Goal: Task Accomplishment & Management: Complete application form

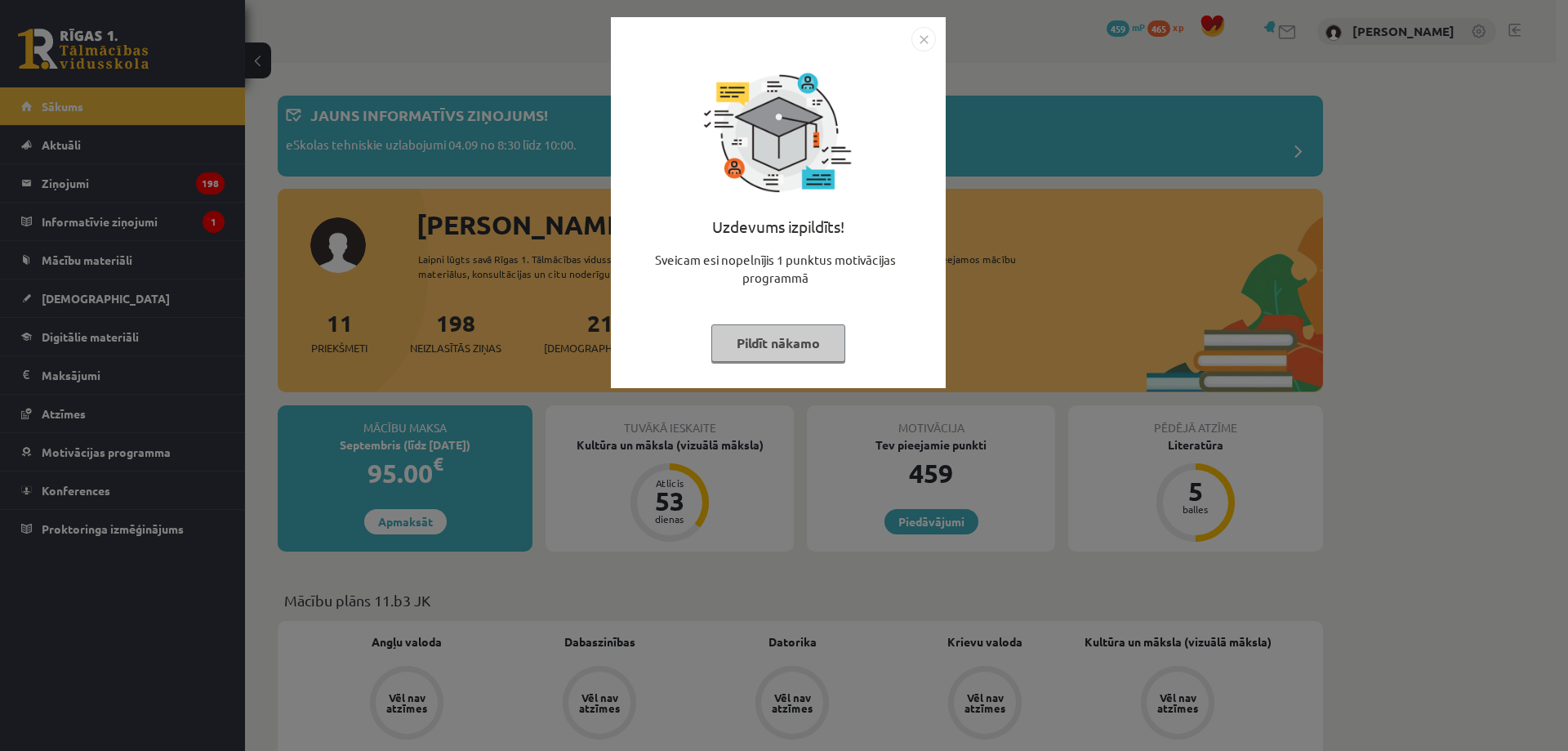
click at [926, 42] on img "Close" at bounding box center [923, 39] width 25 height 25
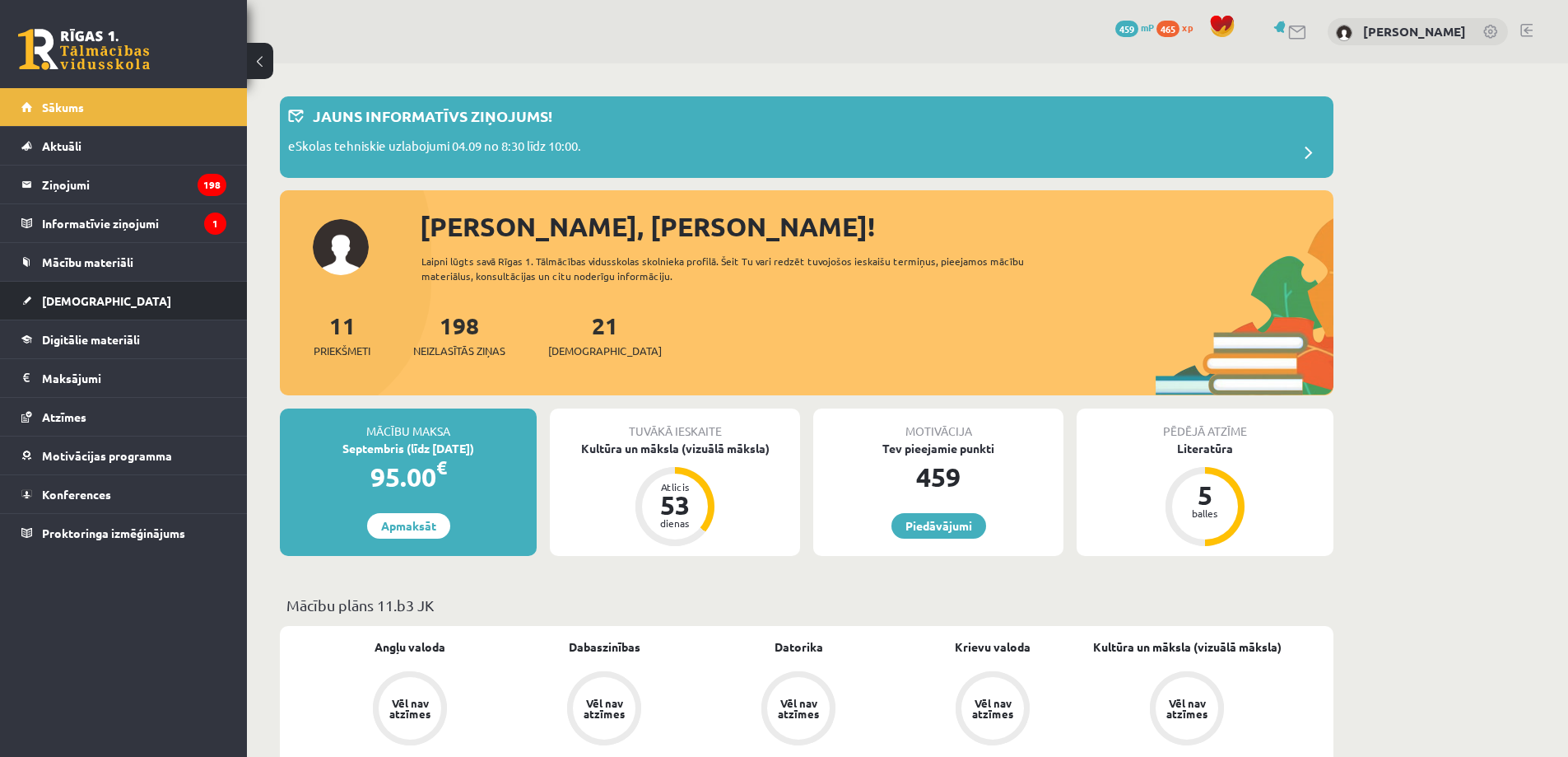
click at [20, 297] on li "Ieskaites Neizpildītās Izlabotās" at bounding box center [123, 300] width 247 height 40
click at [140, 299] on link "[DEMOGRAPHIC_DATA]" at bounding box center [124, 300] width 205 height 38
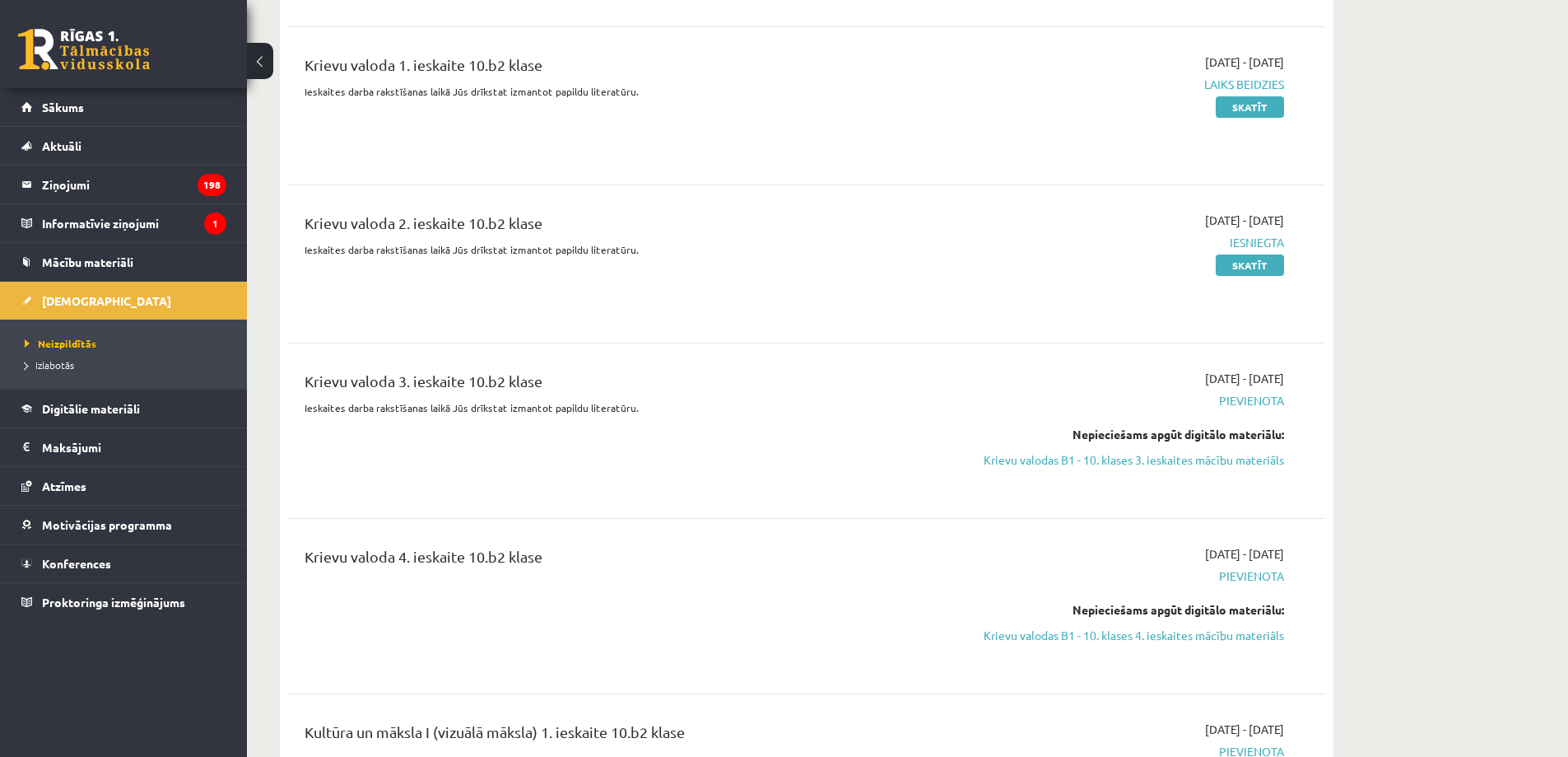
scroll to position [3650, 0]
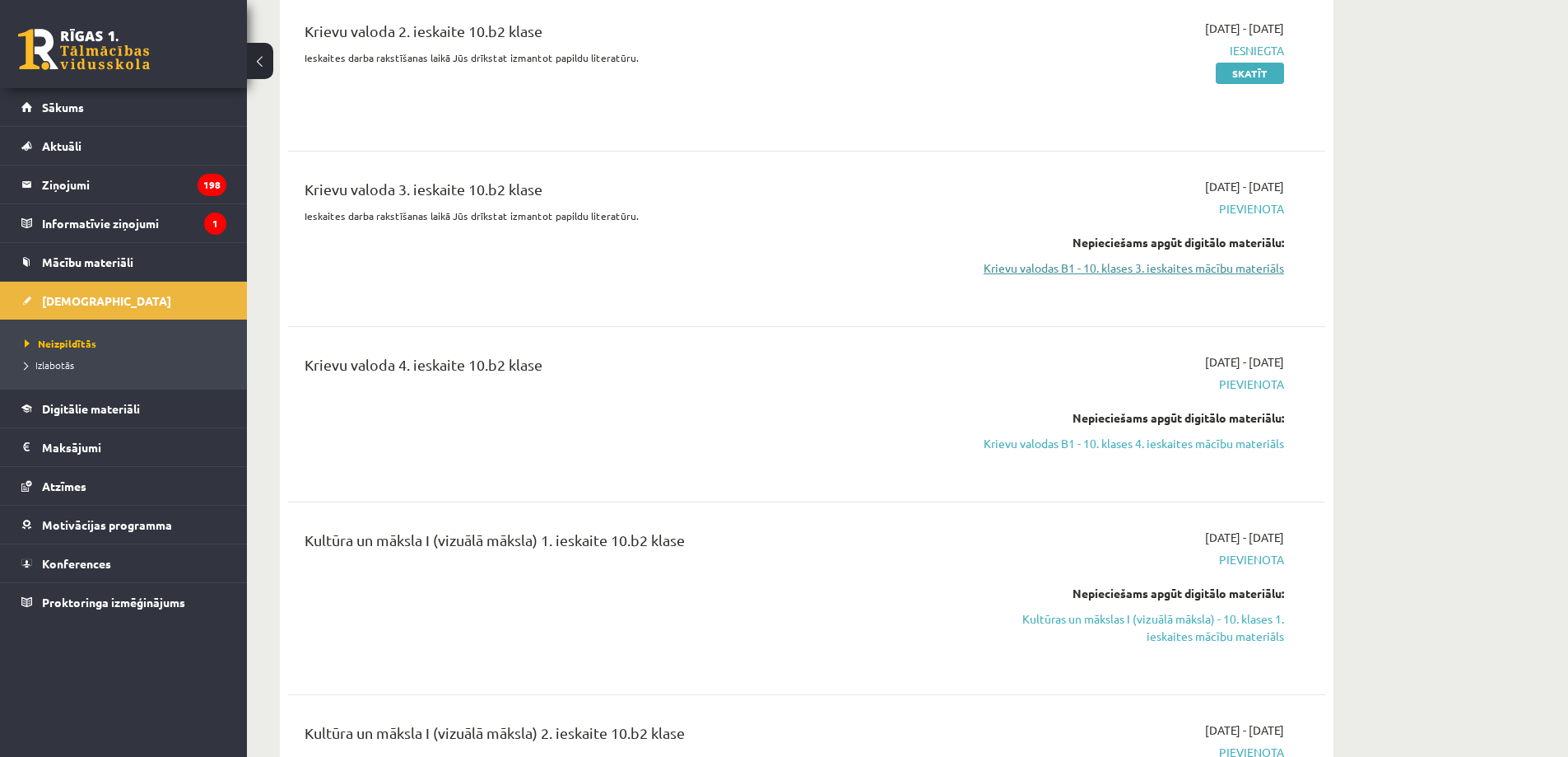
click at [1261, 260] on link "Krievu valodas B1 - 10. klases 3. ieskaites mācību materiāls" at bounding box center [1129, 268] width 310 height 18
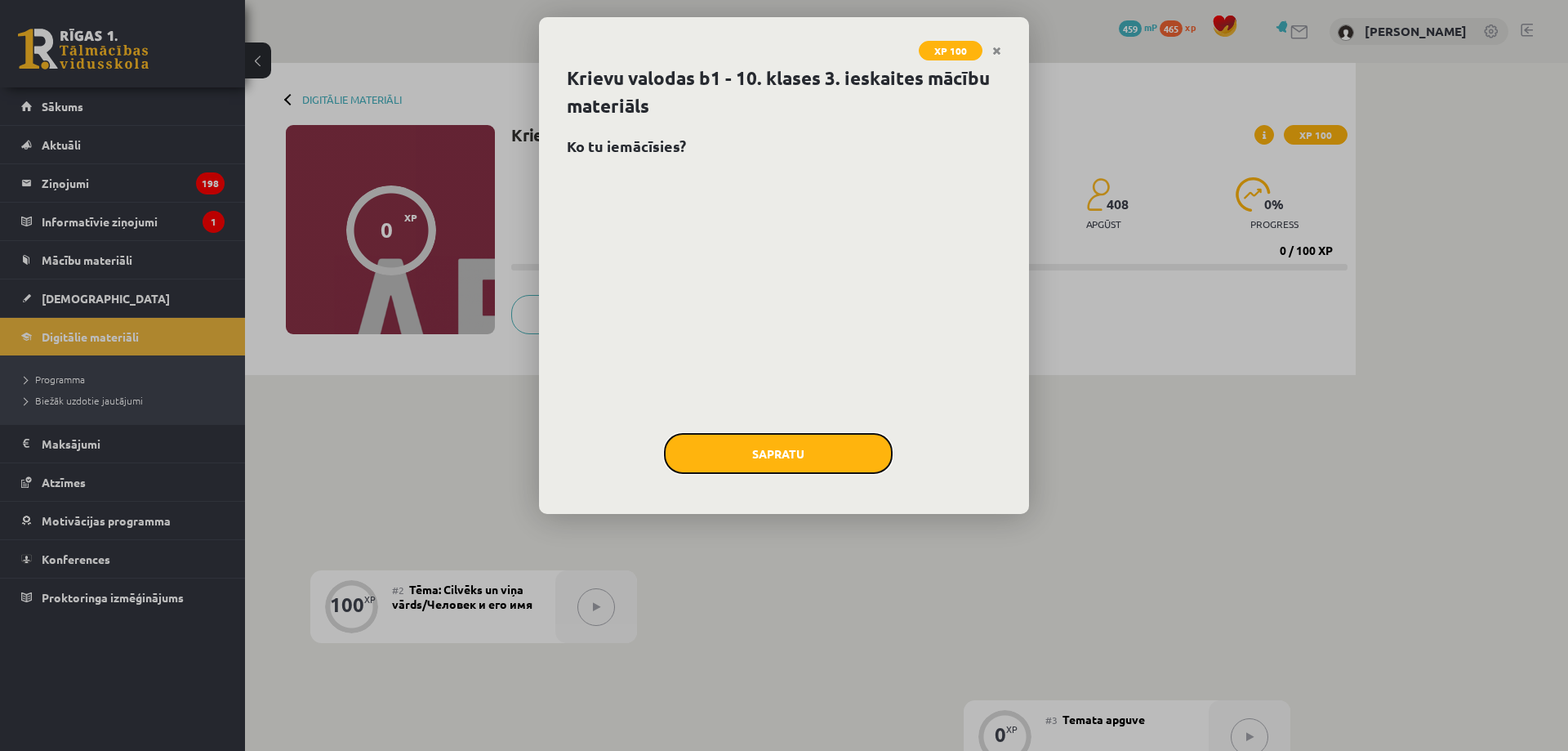
click at [834, 448] on button "Sapratu" at bounding box center [778, 453] width 228 height 41
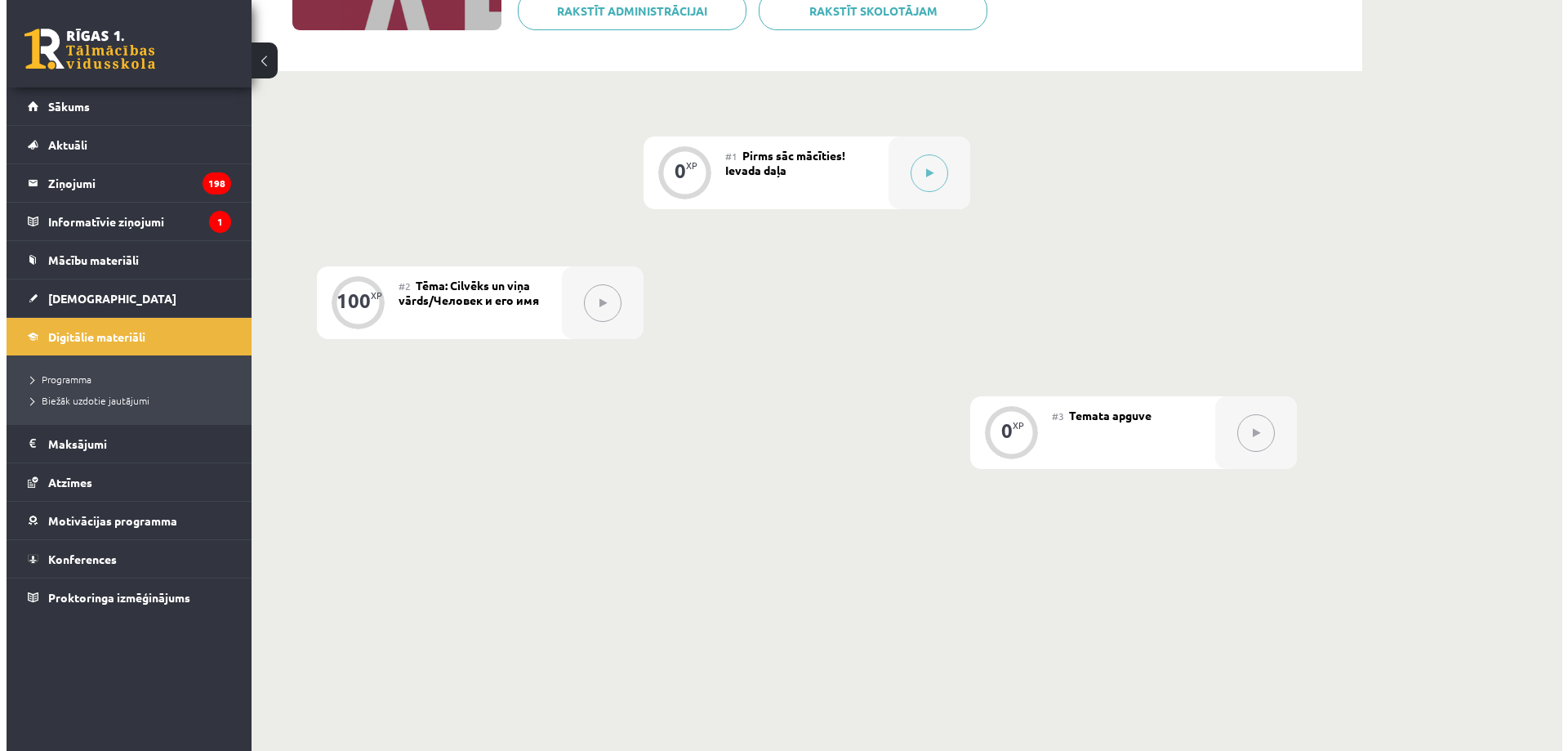
scroll to position [308, 0]
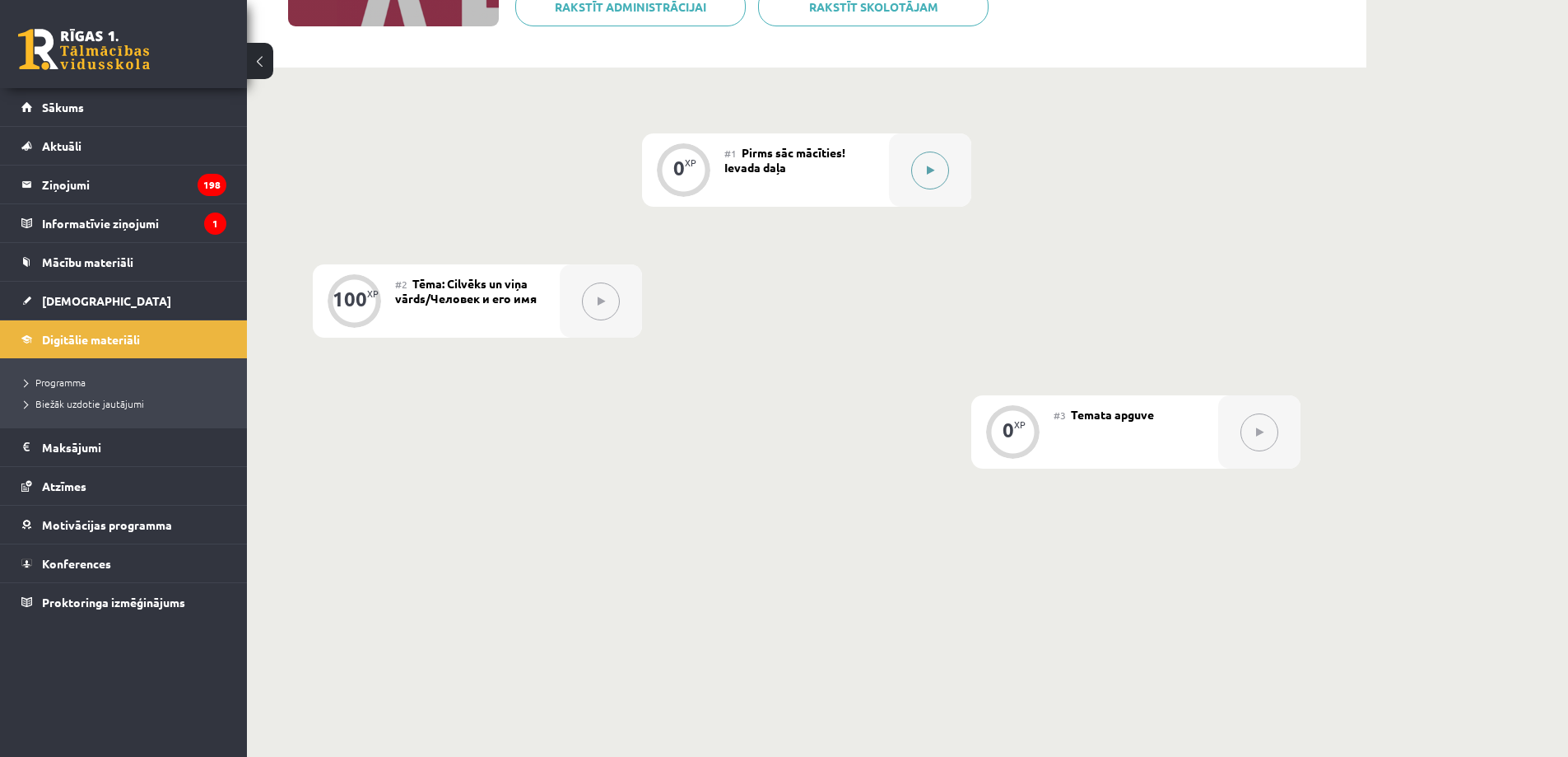
click at [937, 160] on button at bounding box center [930, 170] width 38 height 38
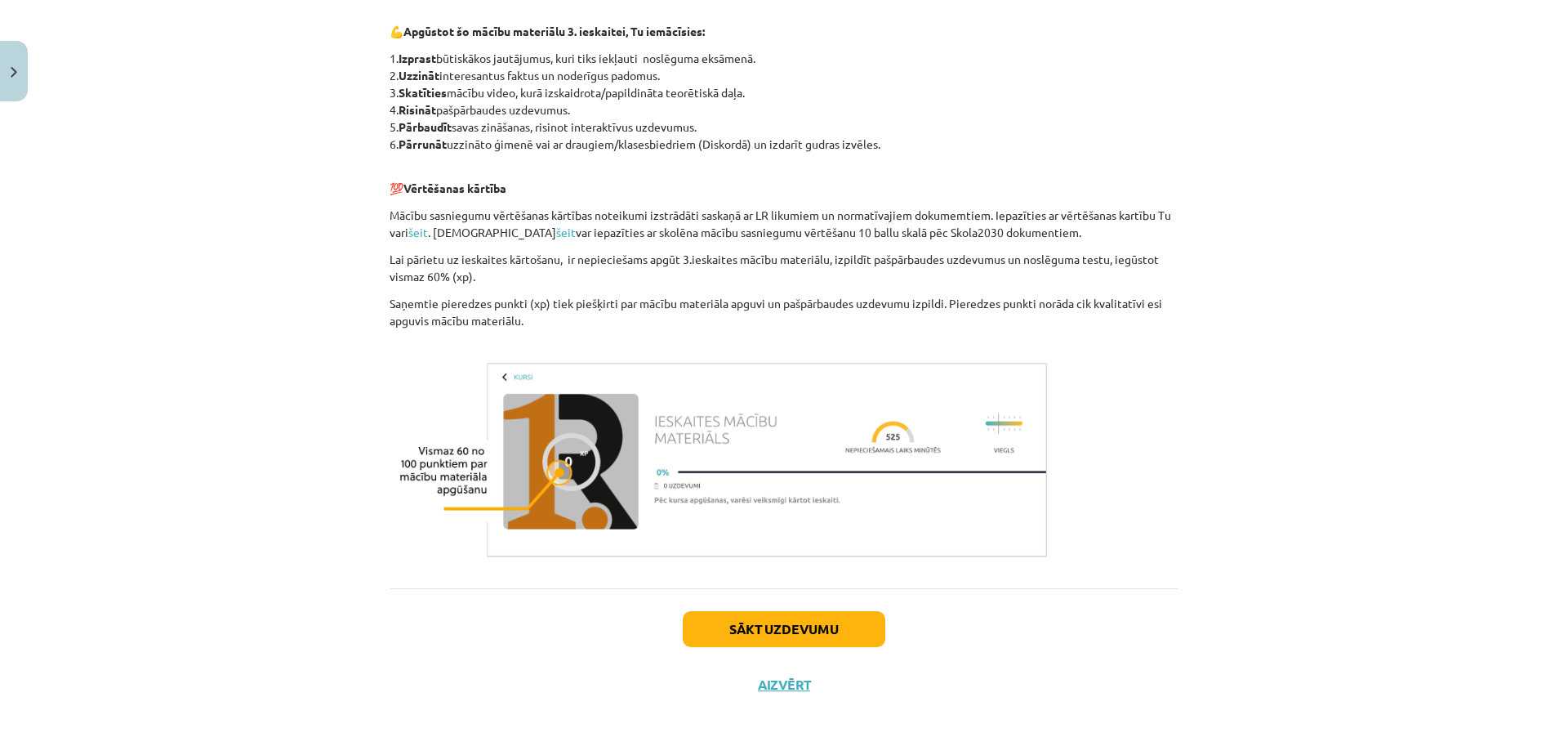
scroll to position [736, 0]
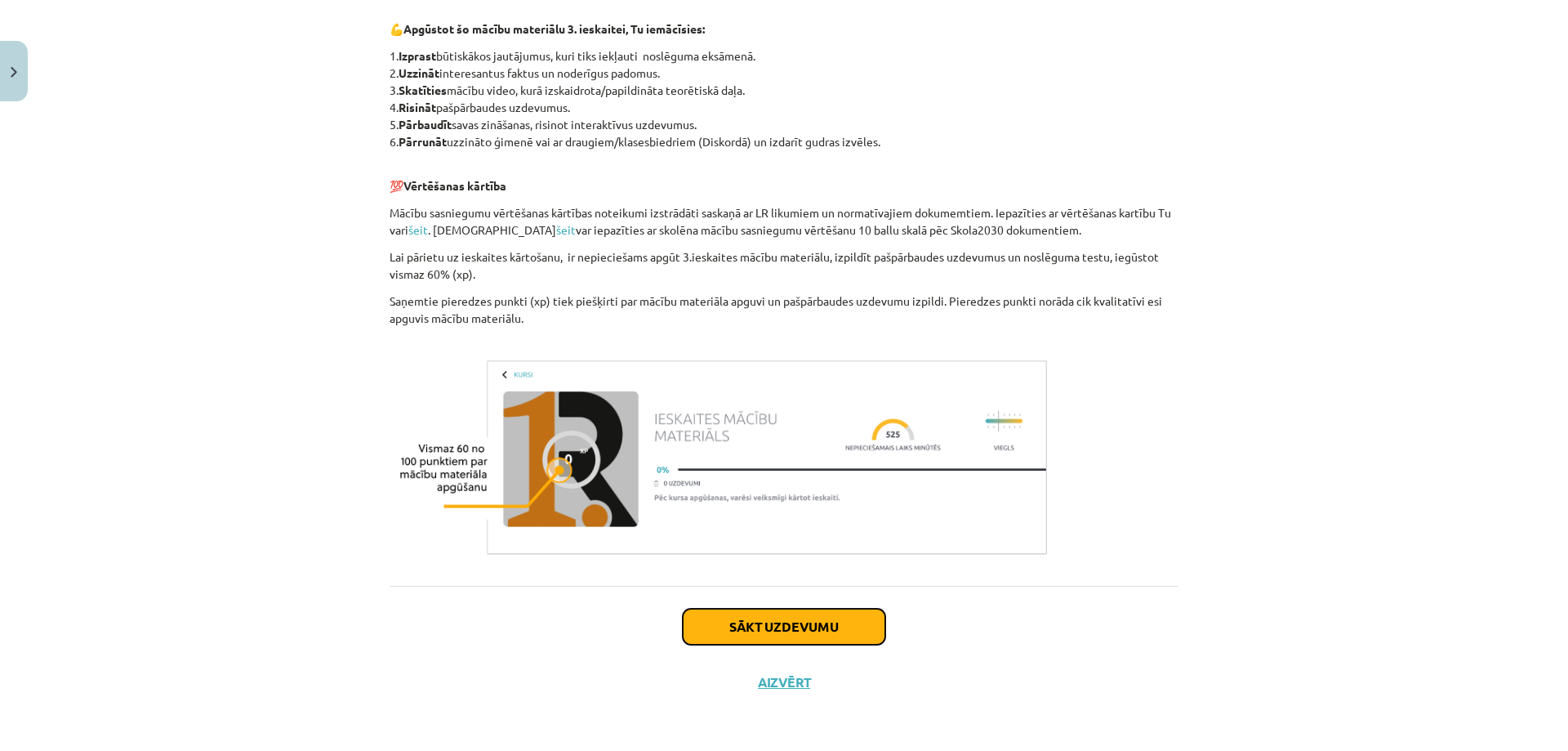
click at [789, 624] on button "Sākt uzdevumu" at bounding box center [784, 626] width 203 height 36
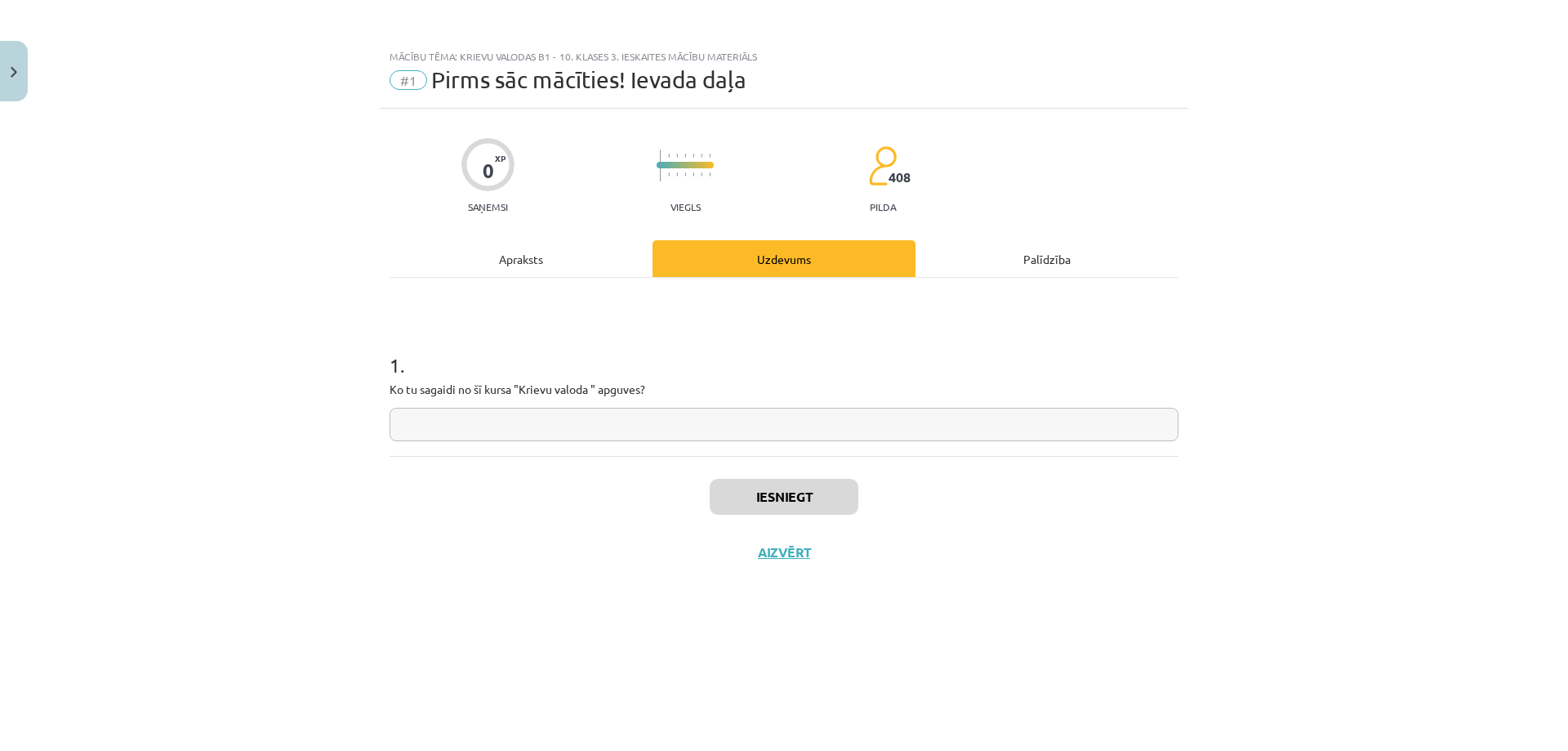
click at [619, 418] on input "text" at bounding box center [784, 424] width 789 height 34
click at [571, 413] on input "text" at bounding box center [784, 424] width 789 height 34
paste input "**********"
type input "**********"
click at [751, 503] on button "Iesniegt" at bounding box center [784, 496] width 149 height 36
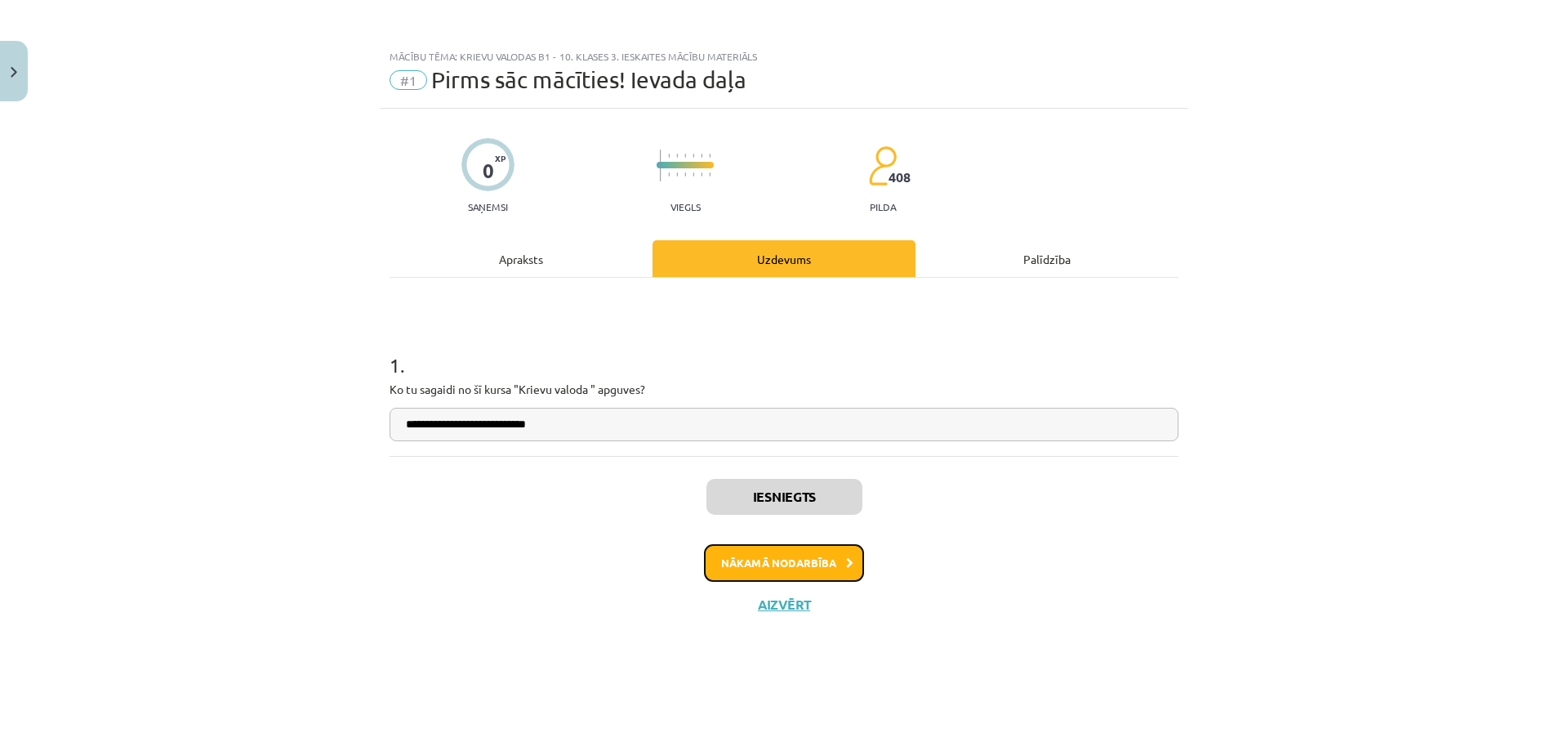
click at [756, 565] on button "Nākamā nodarbība" at bounding box center [784, 562] width 160 height 38
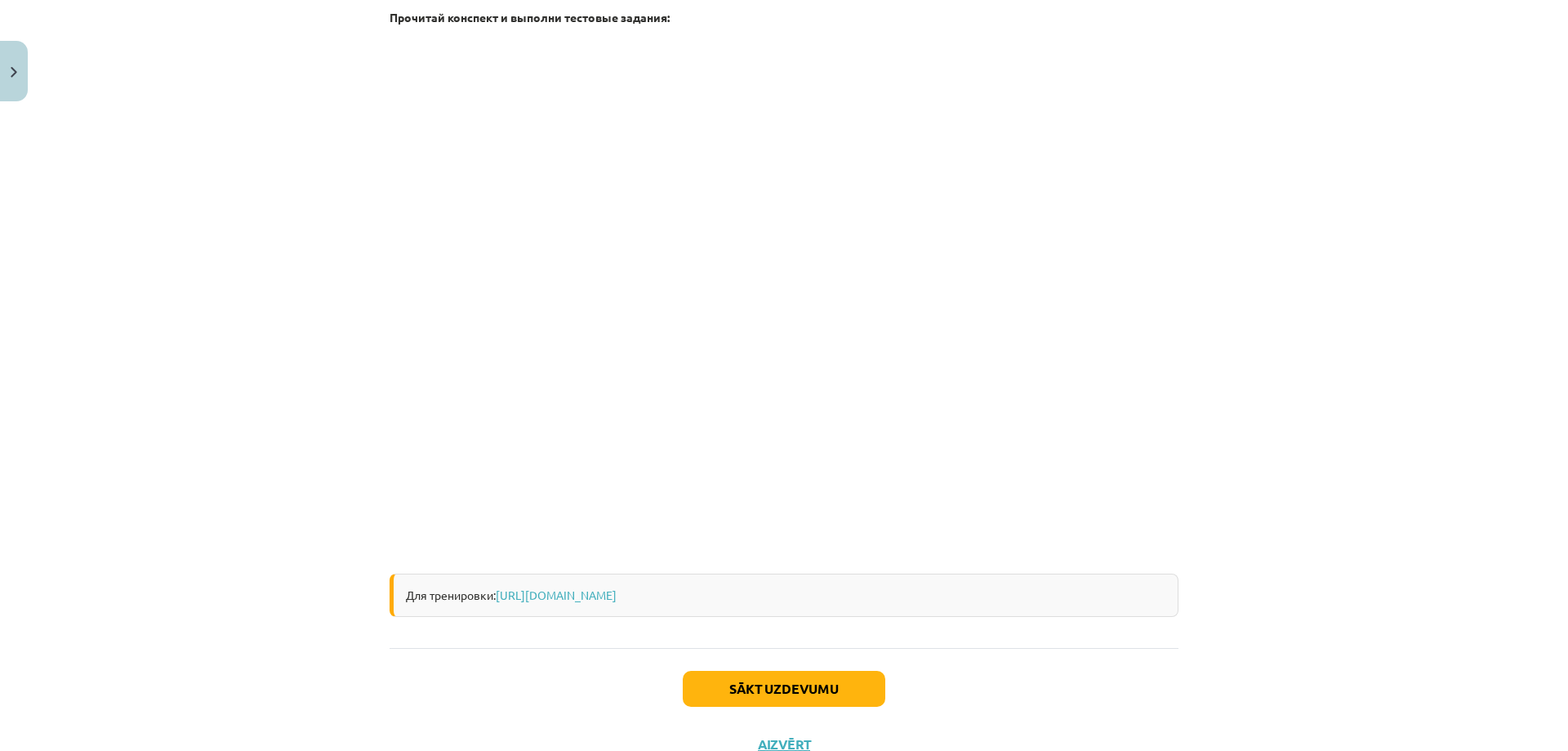
scroll to position [347, 0]
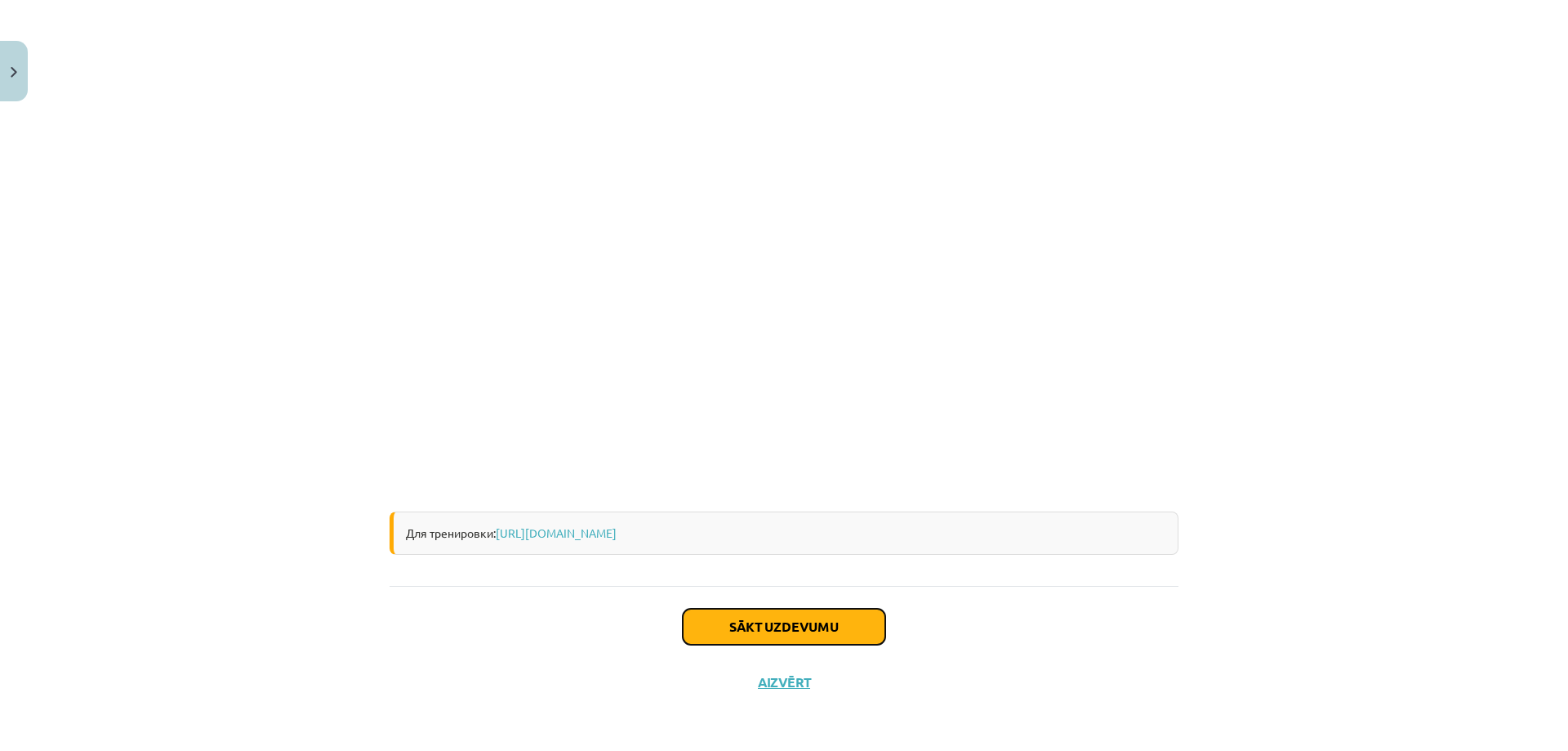
click at [734, 620] on button "Sākt uzdevumu" at bounding box center [784, 626] width 203 height 36
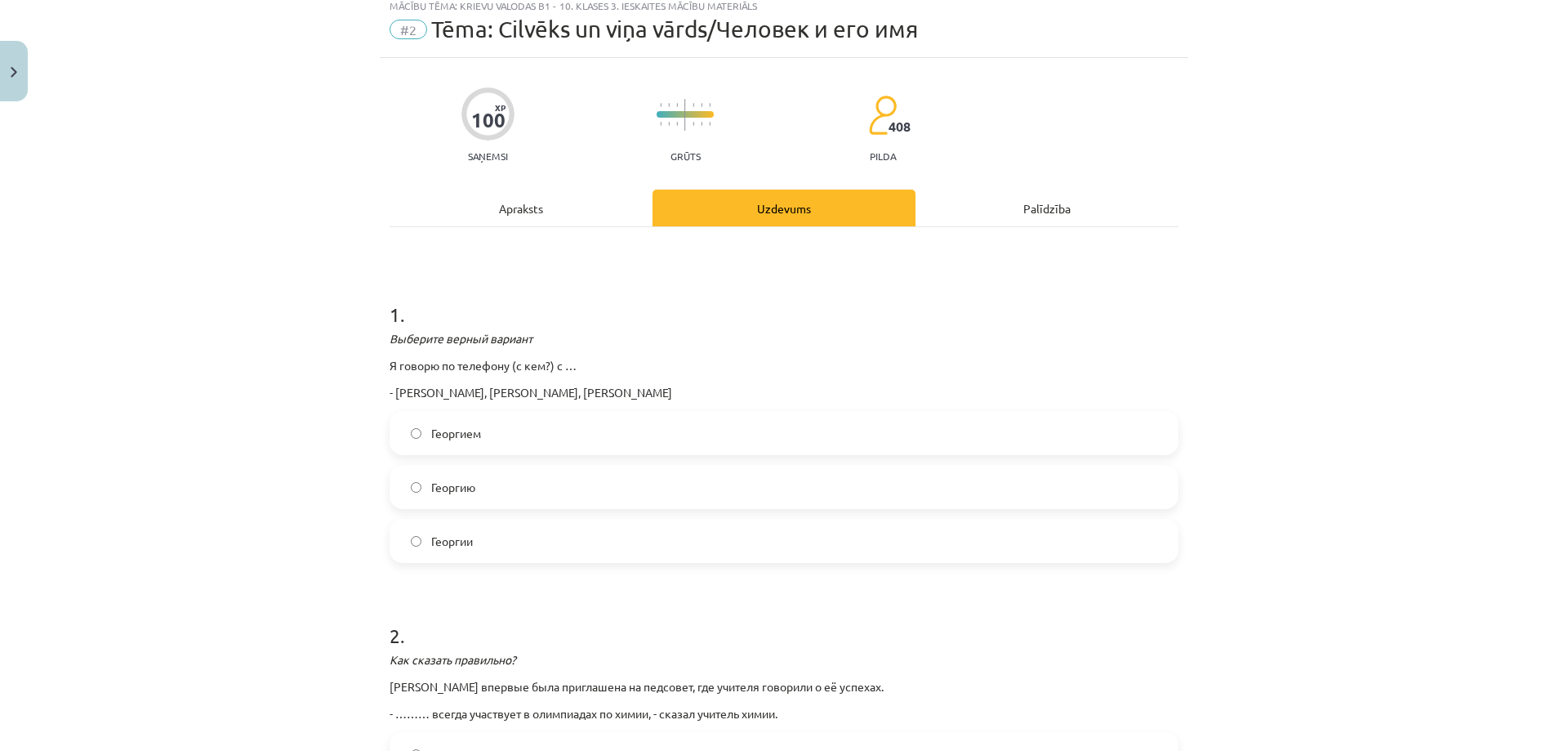
scroll to position [41, 0]
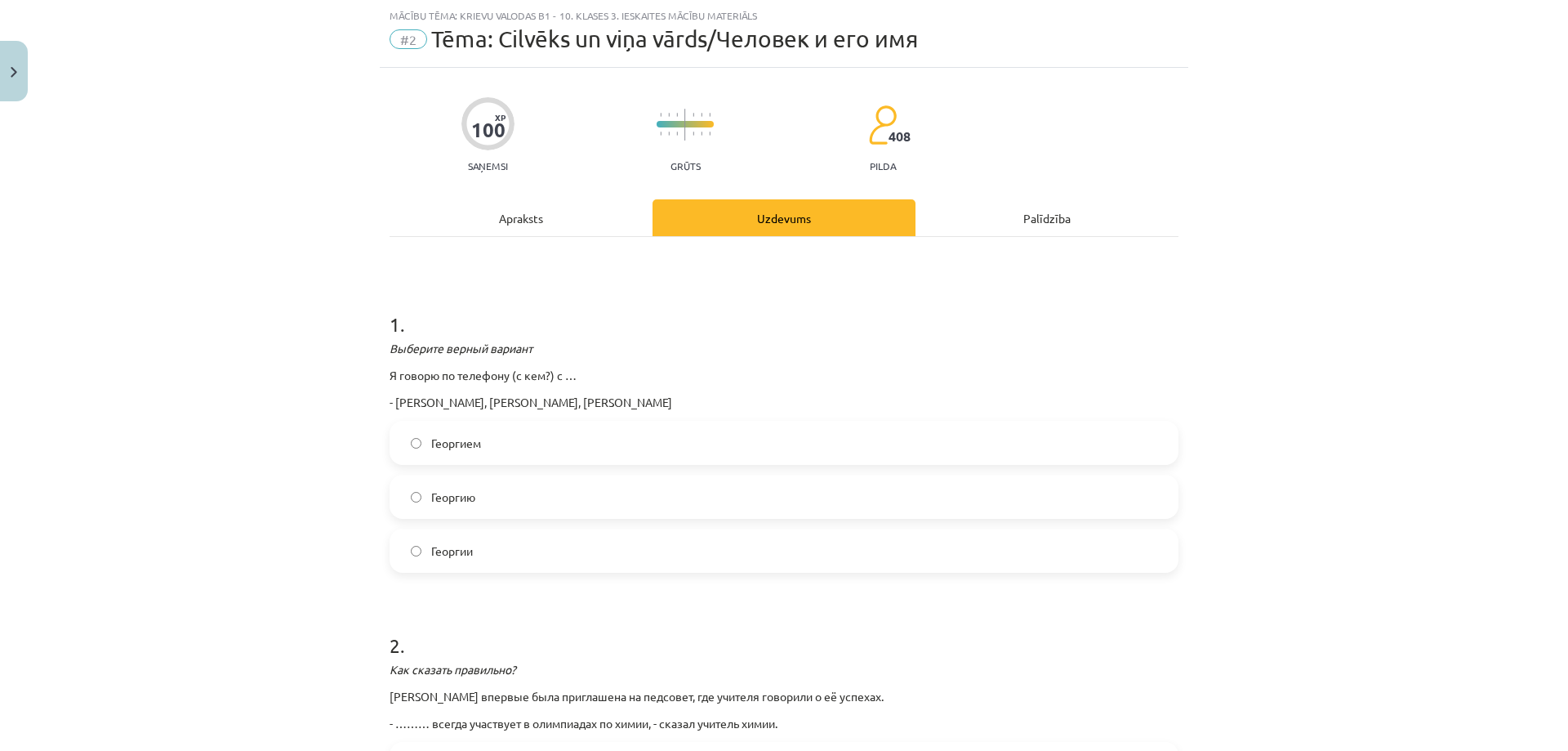
click at [252, 327] on div "Mācību tēma: Krievu valodas b1 - 10. klases 3. ieskaites mācību materiāls #2 Tē…" at bounding box center [784, 375] width 1568 height 751
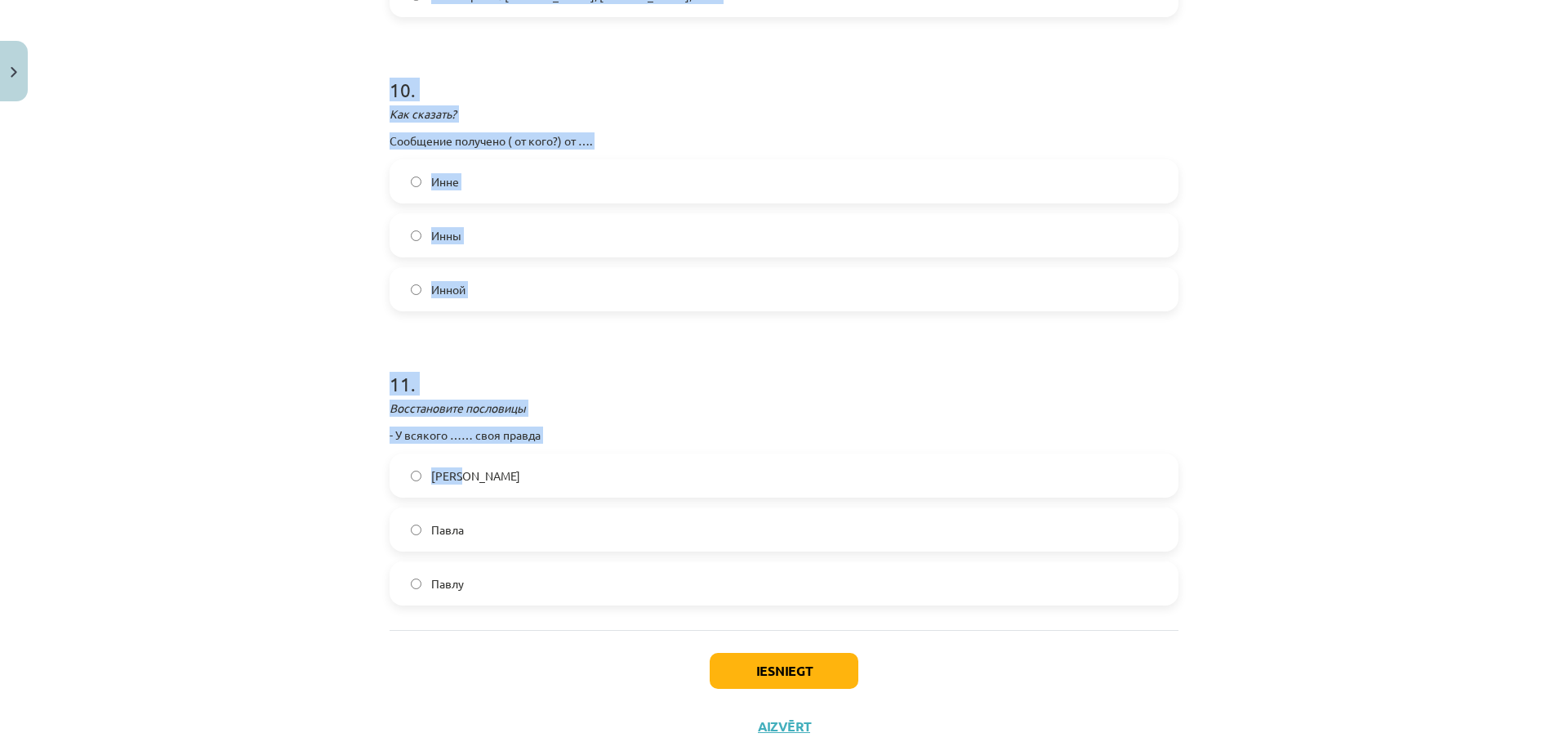
scroll to position [3047, 0]
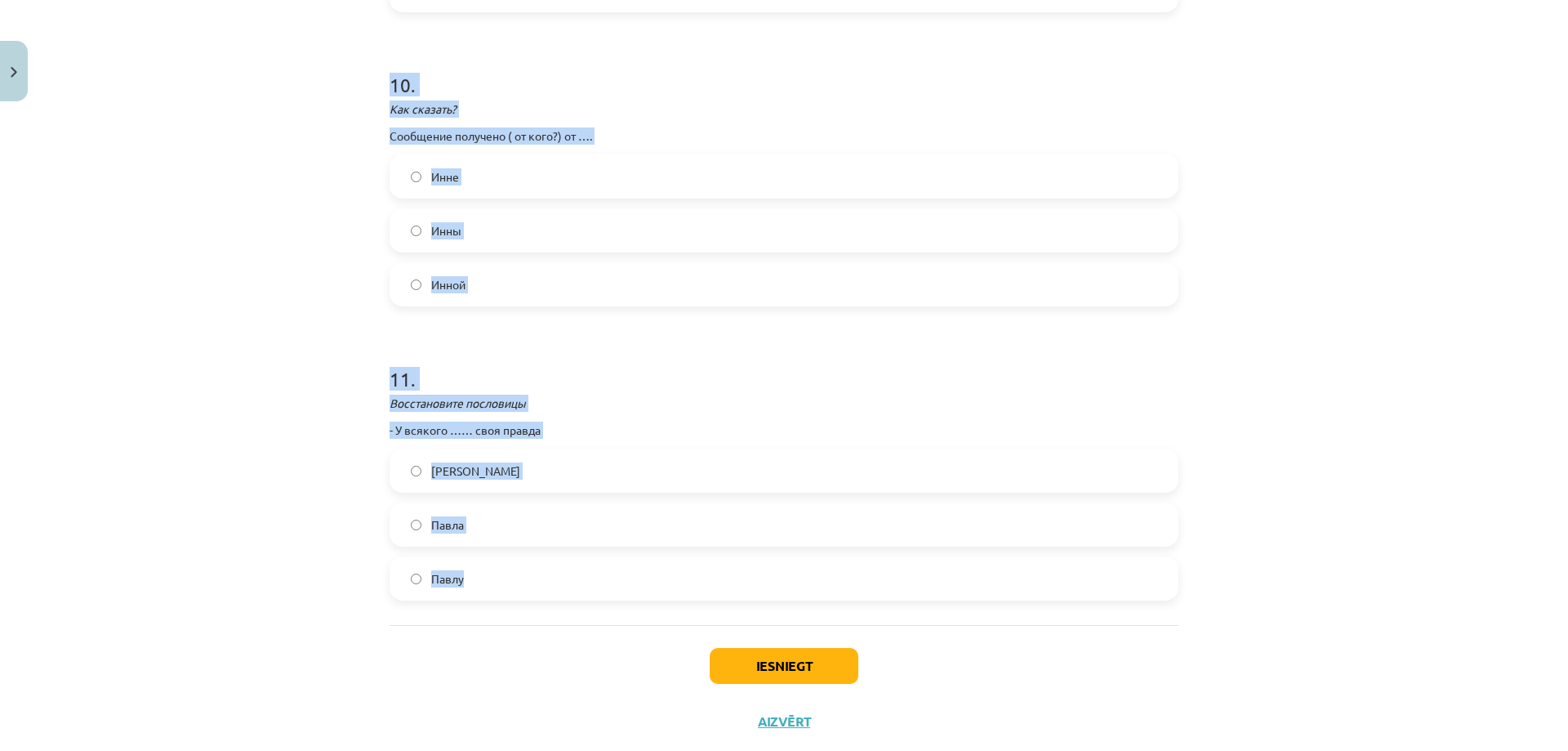
drag, startPoint x: 380, startPoint y: 360, endPoint x: 699, endPoint y: 512, distance: 353.4
copy form "1 . Выберите верный вариант Я говорю по телефону (с кем?) с … - Георгию, Георги…"
click at [304, 508] on div "Mācību tēma: Krievu valodas b1 - 10. klases 3. ieskaites mācību materiāls #2 Tē…" at bounding box center [784, 375] width 1568 height 751
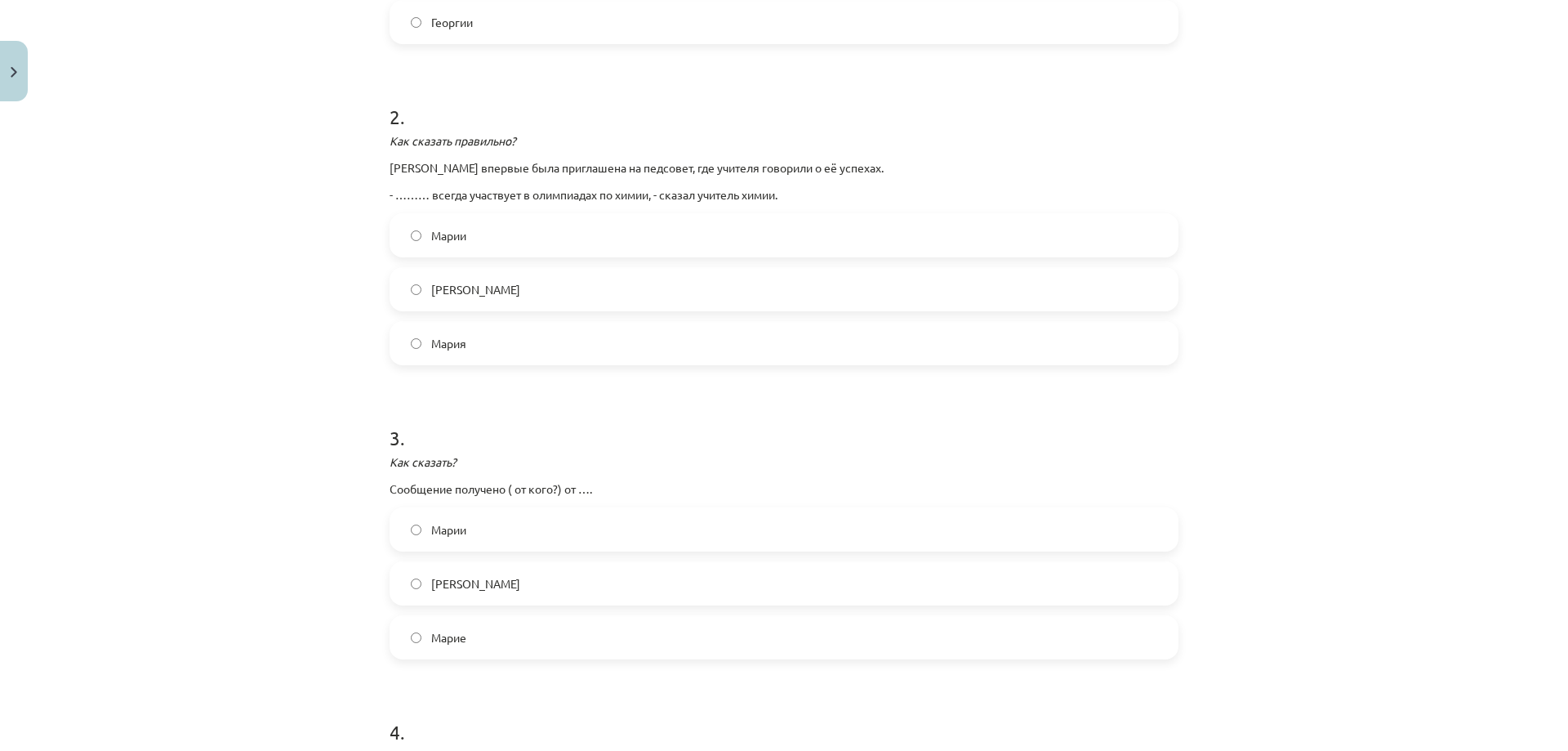
scroll to position [0, 0]
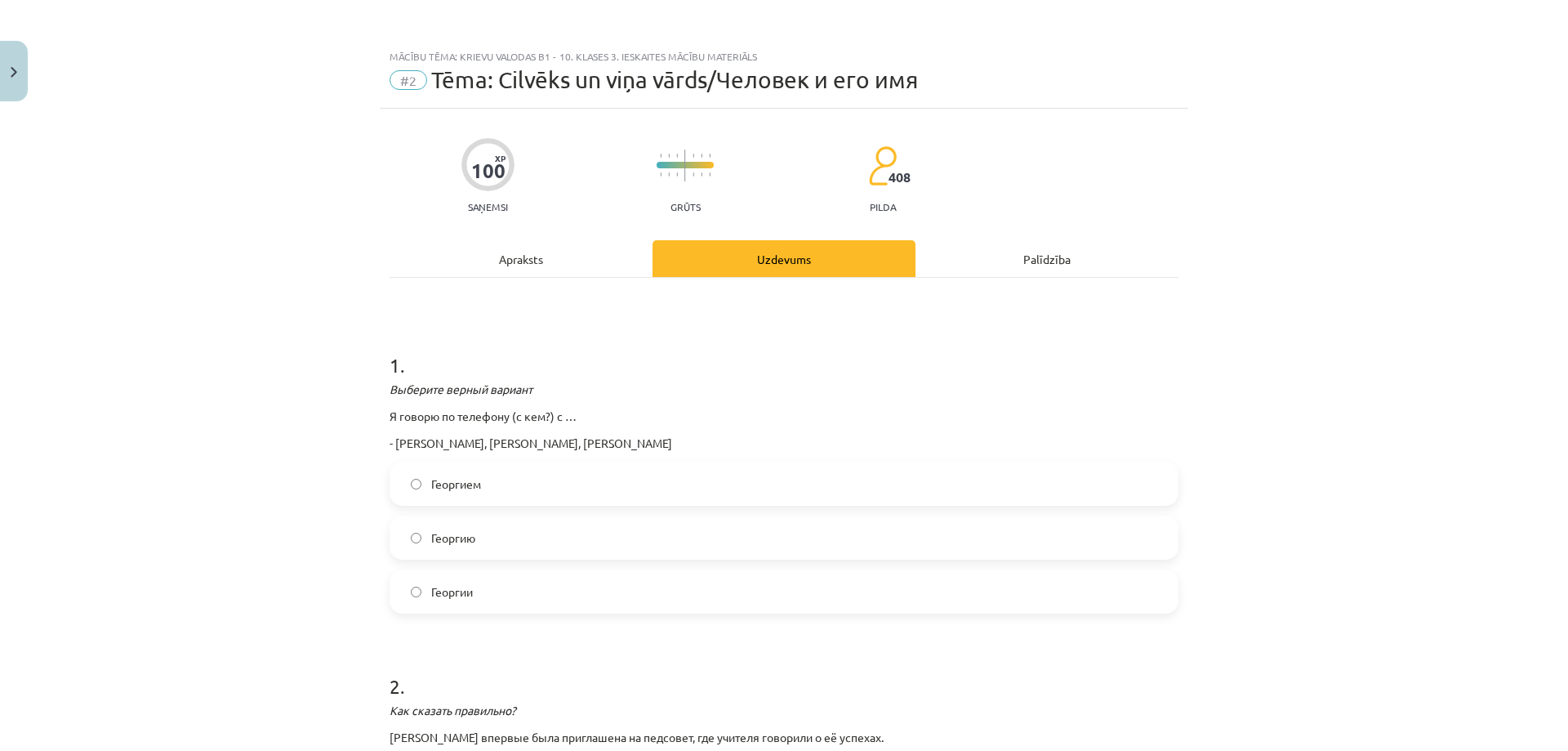
click at [494, 488] on label "Георгием" at bounding box center [784, 483] width 786 height 41
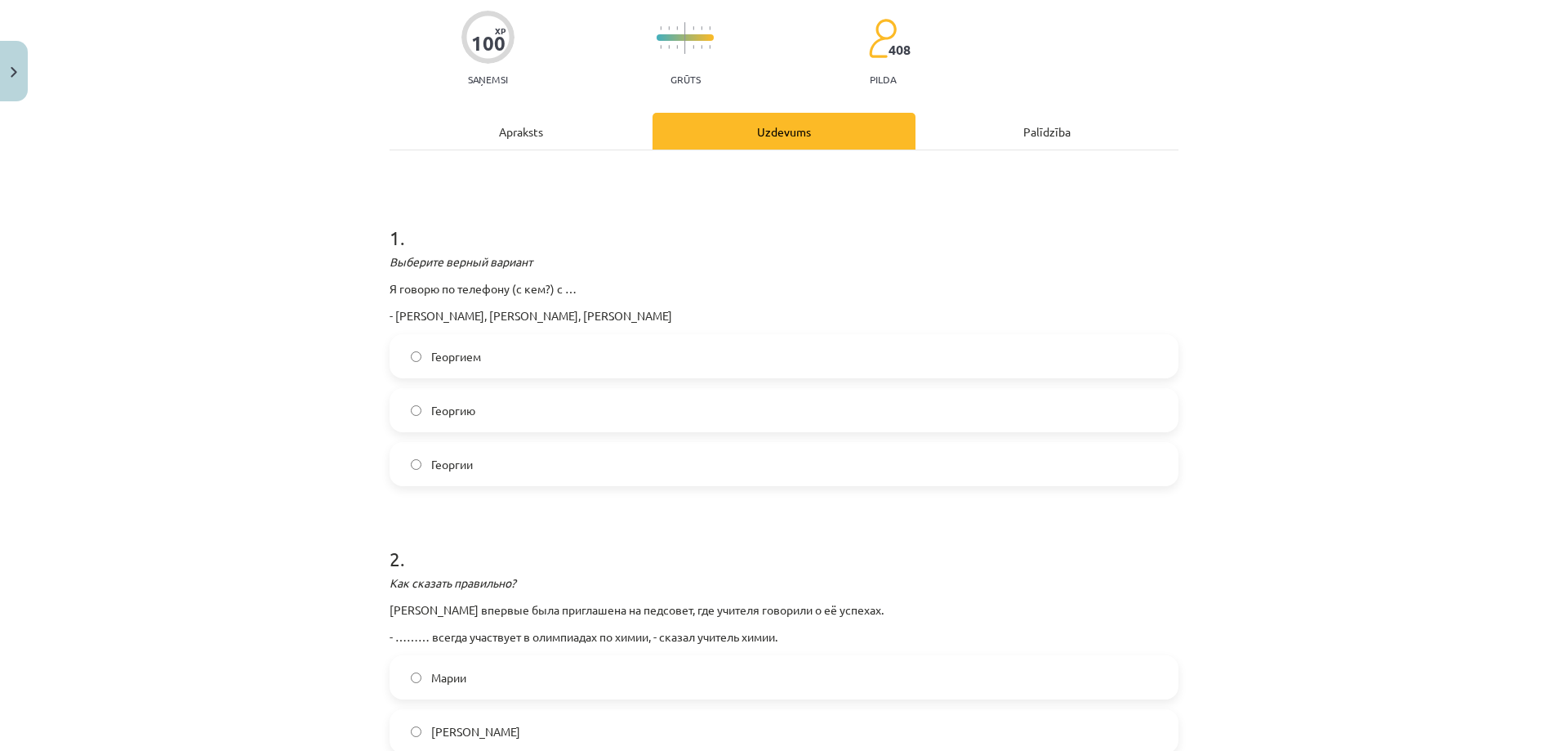
scroll to position [191, 0]
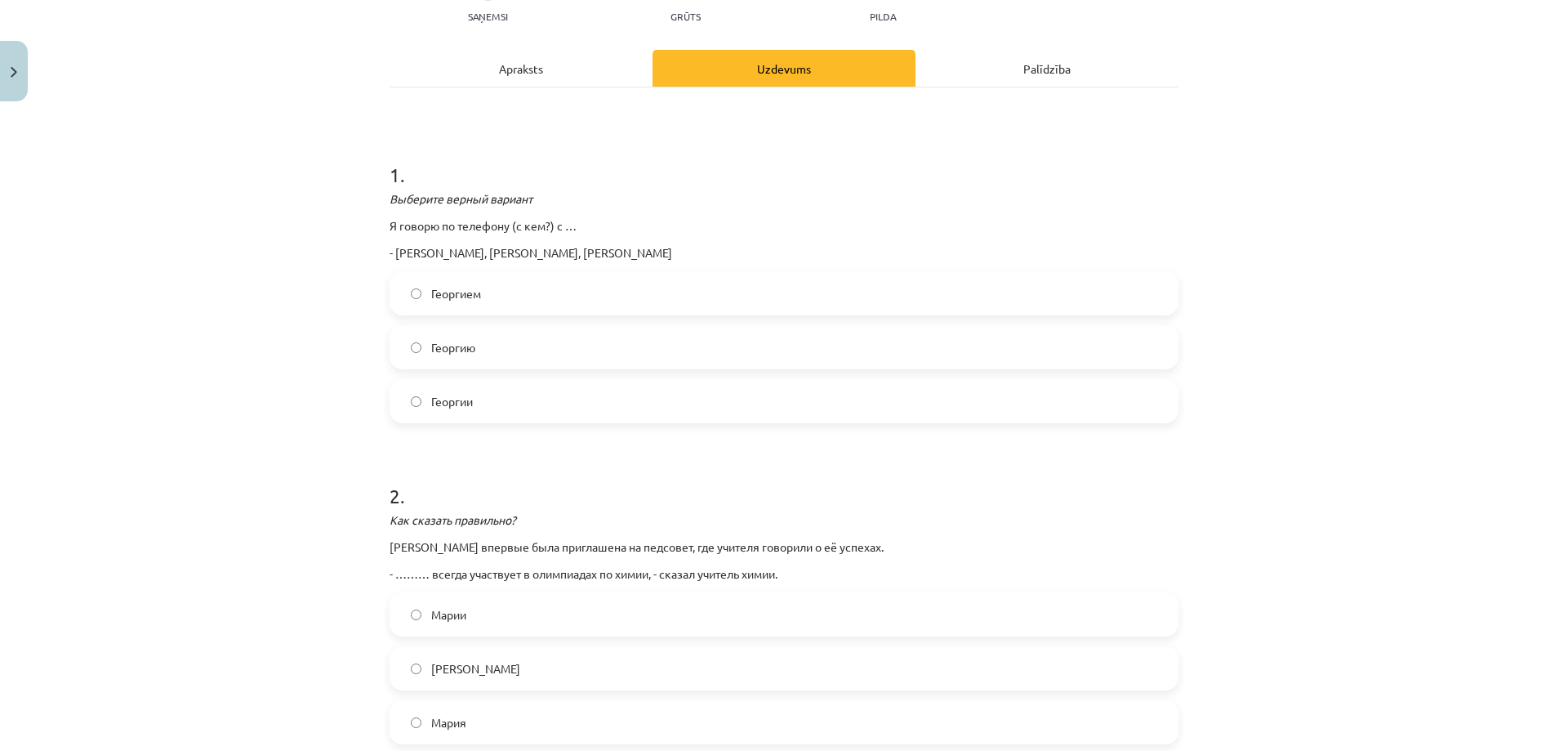
click at [485, 720] on label "Мария" at bounding box center [784, 722] width 786 height 41
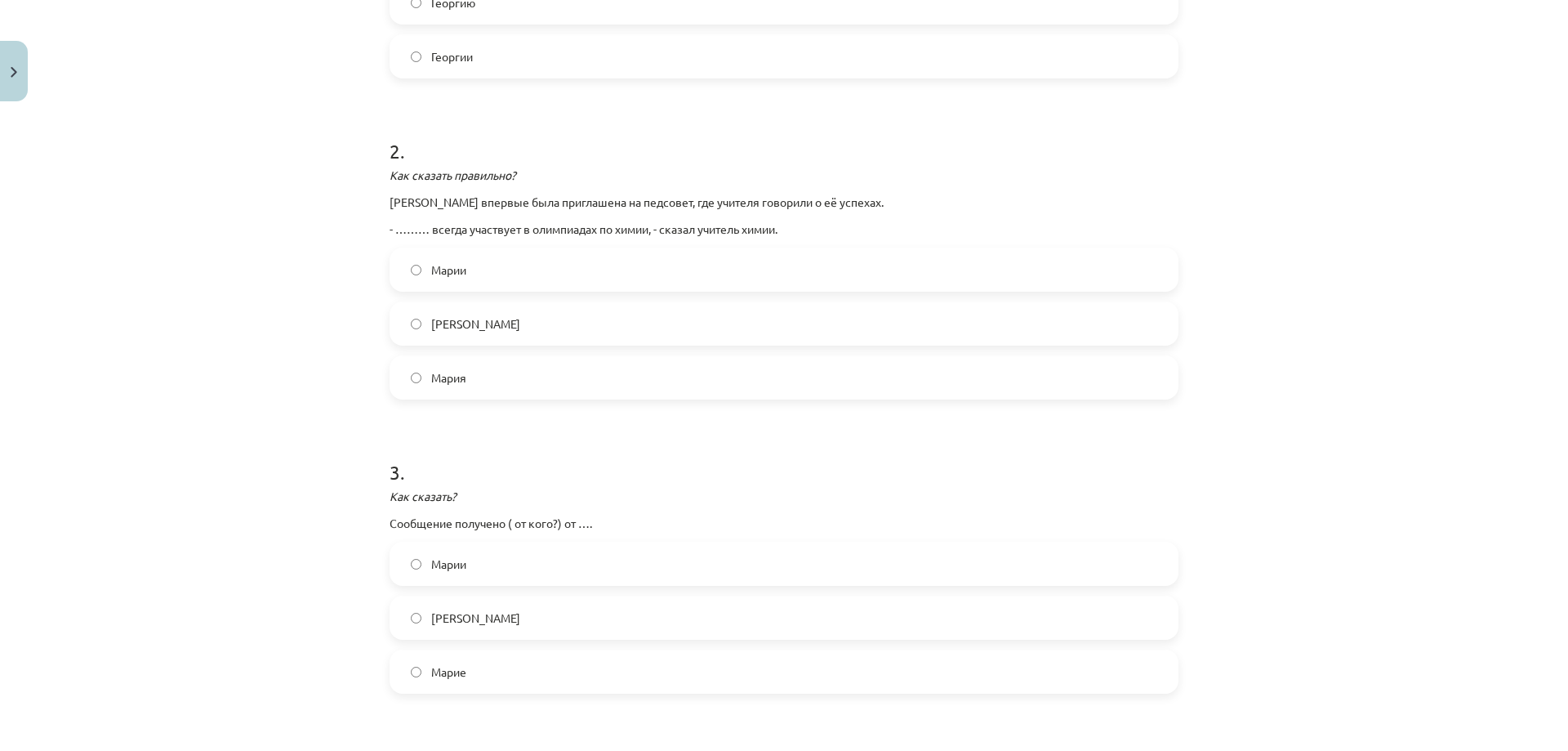
scroll to position [572, 0]
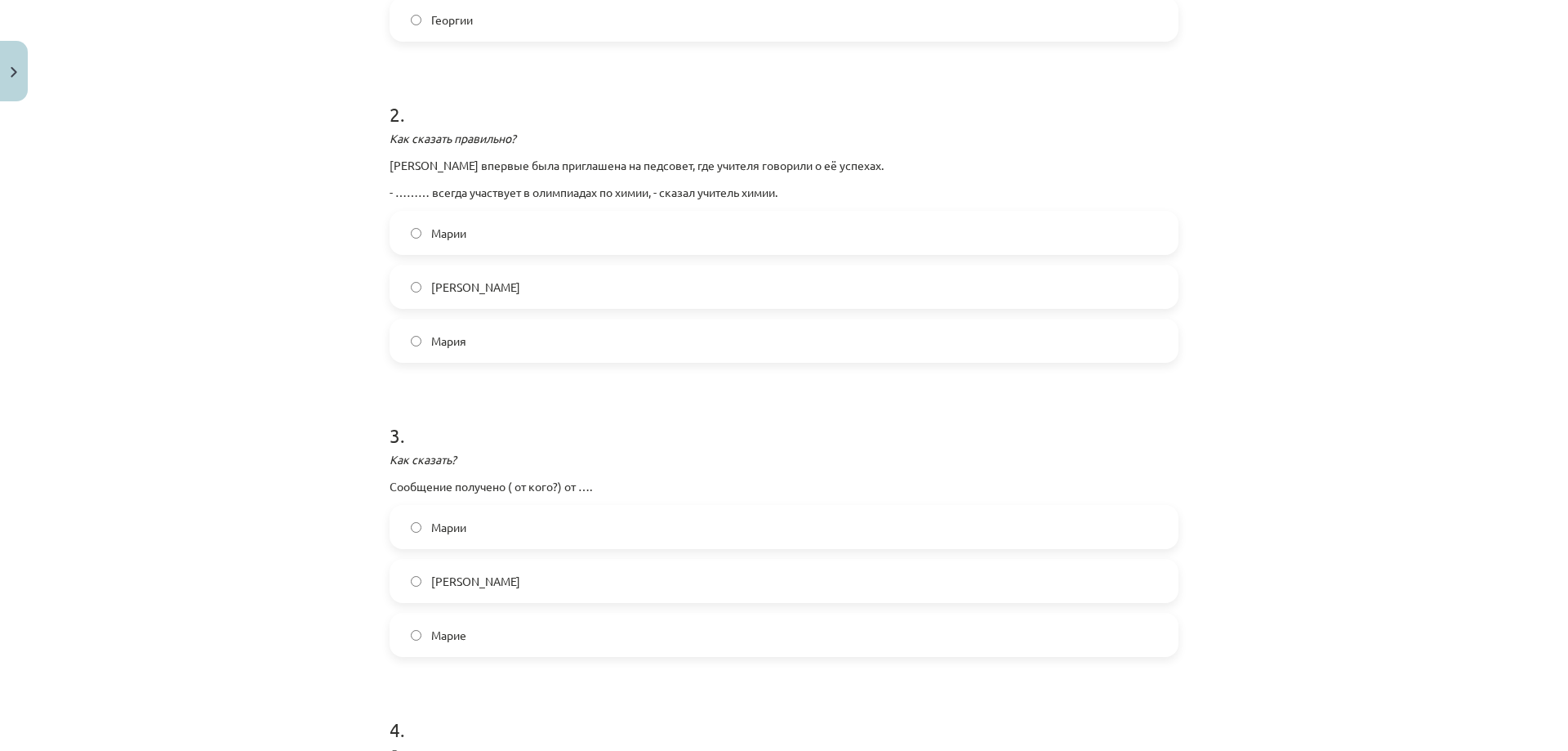
click at [492, 530] on label "Марии" at bounding box center [784, 526] width 786 height 41
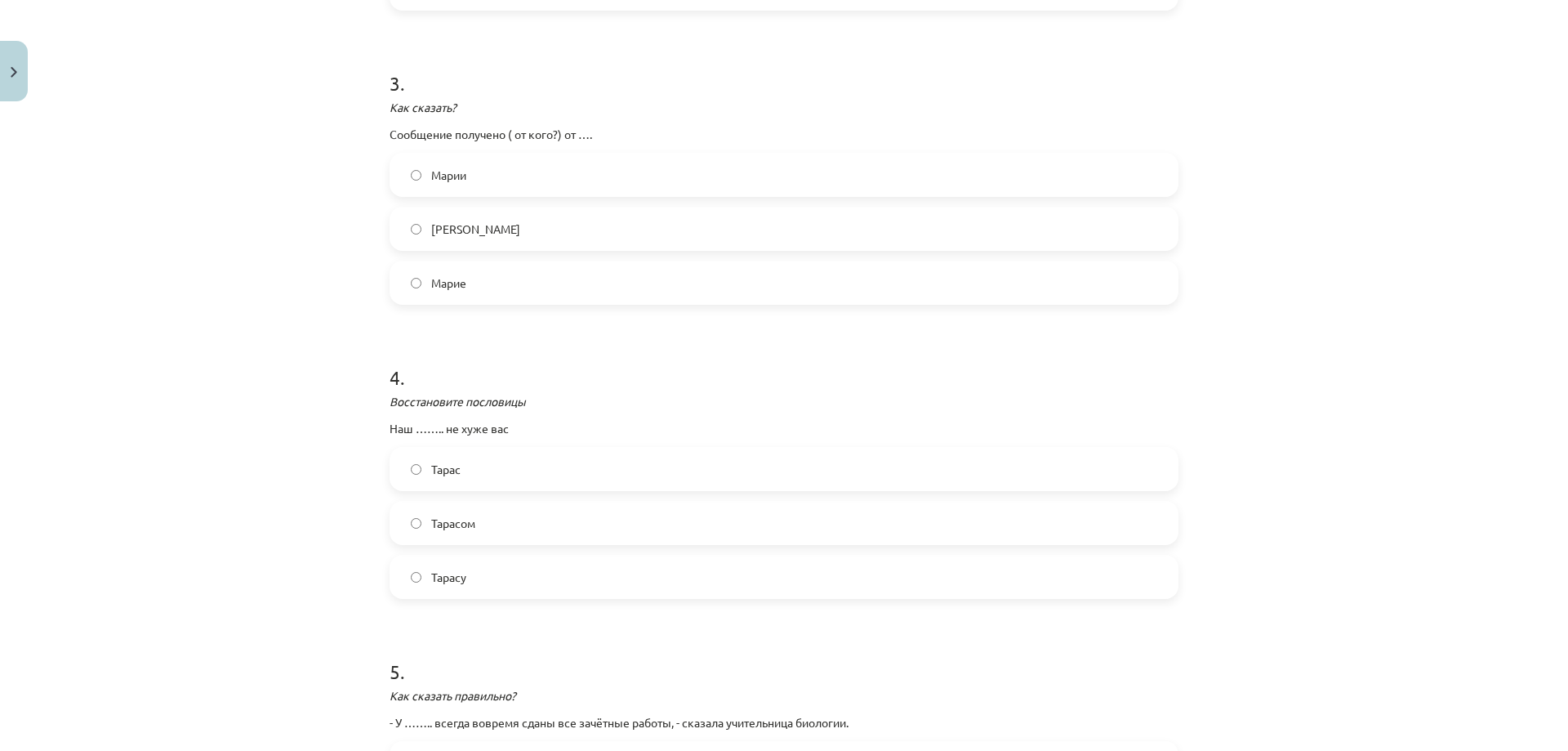
scroll to position [954, 0]
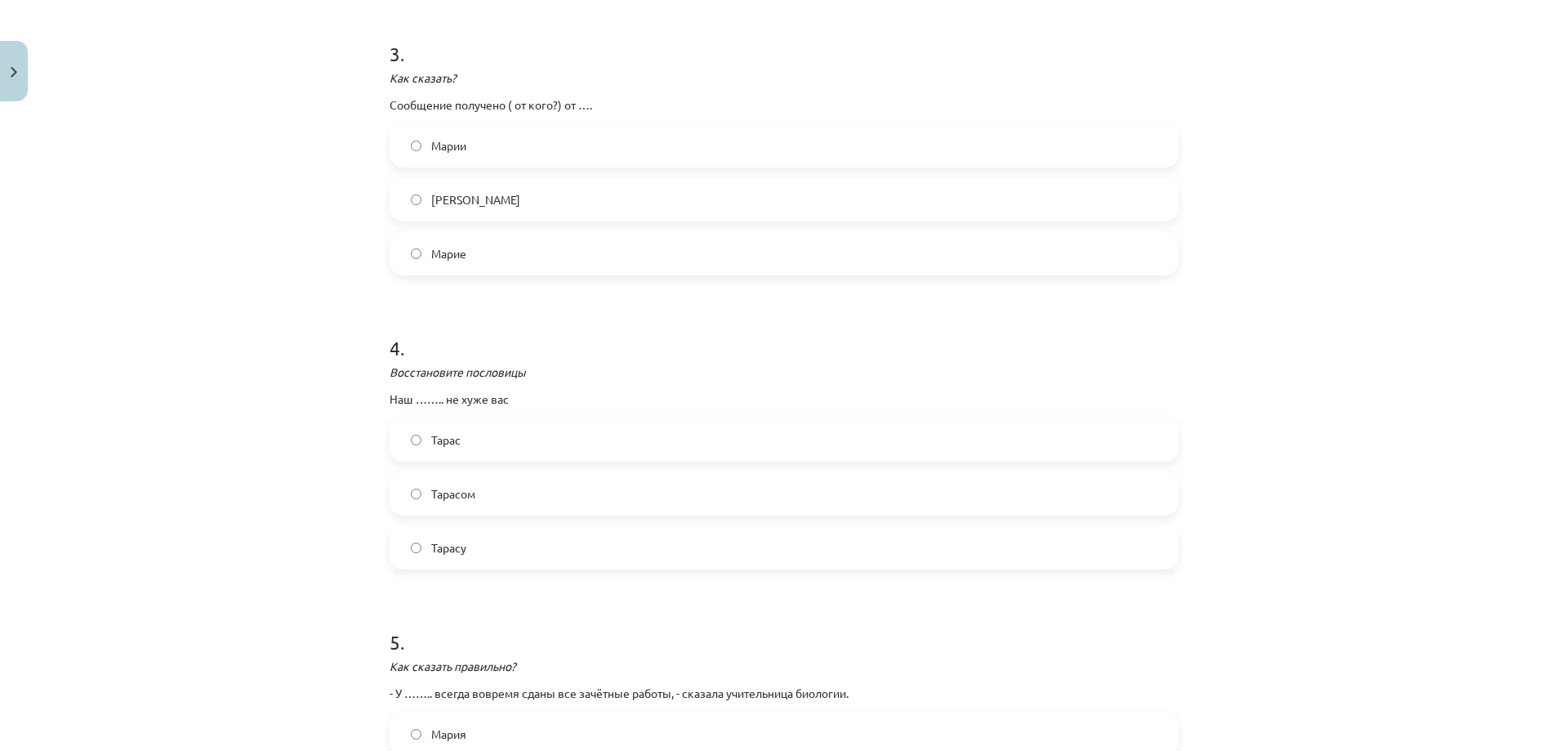
click at [587, 432] on label "Тарас" at bounding box center [784, 439] width 786 height 41
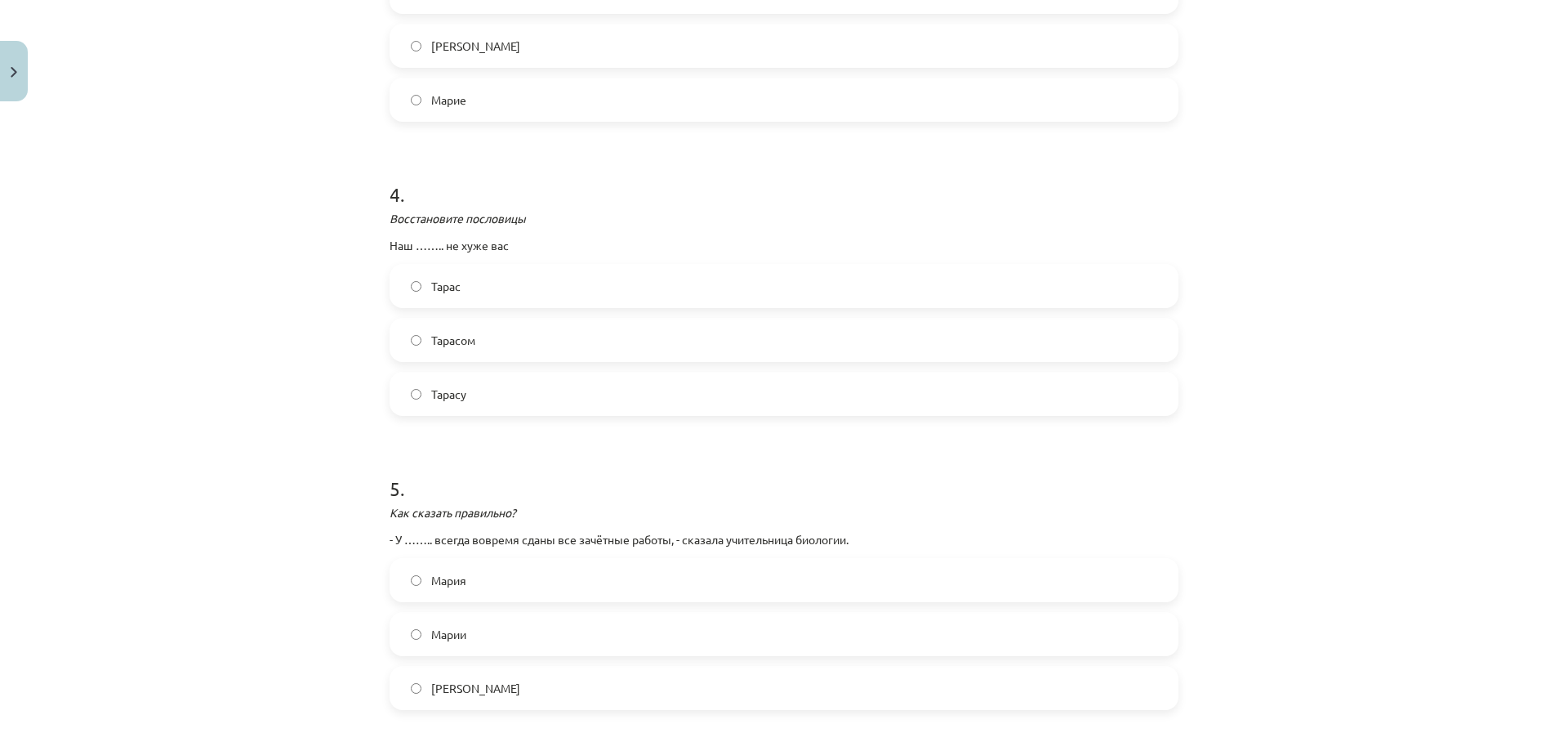
scroll to position [1143, 0]
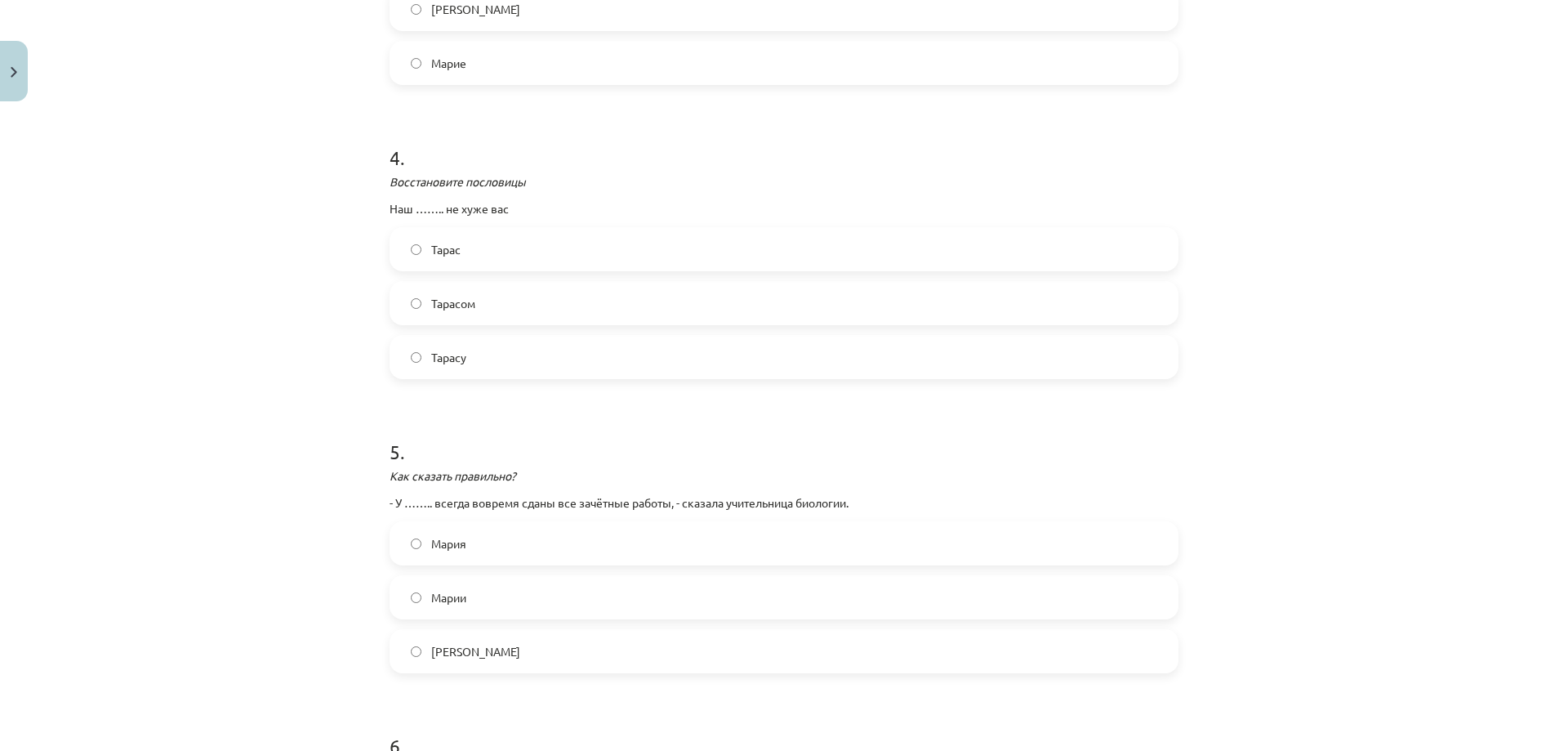
click at [481, 603] on label "Марии" at bounding box center [784, 597] width 786 height 41
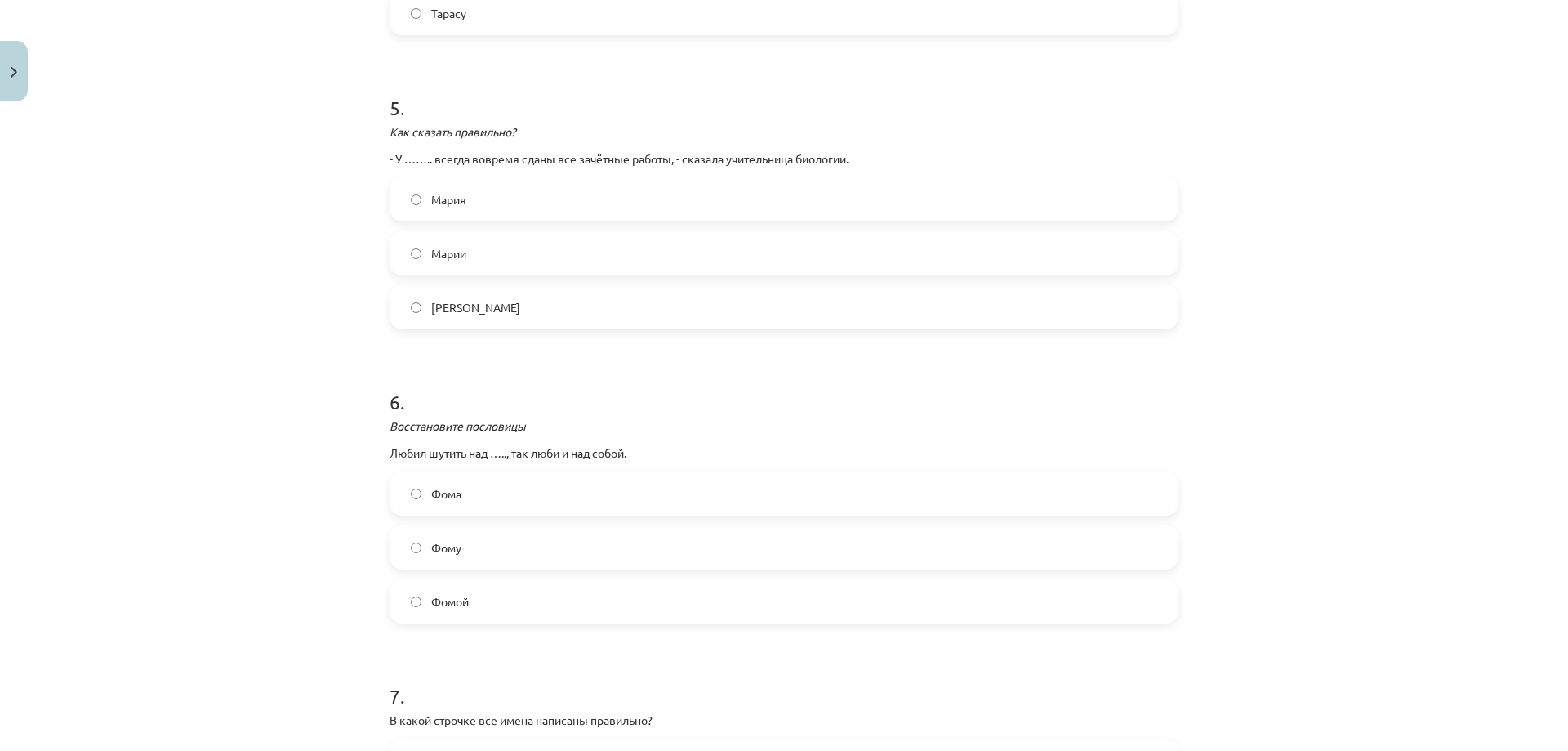
scroll to position [1525, 0]
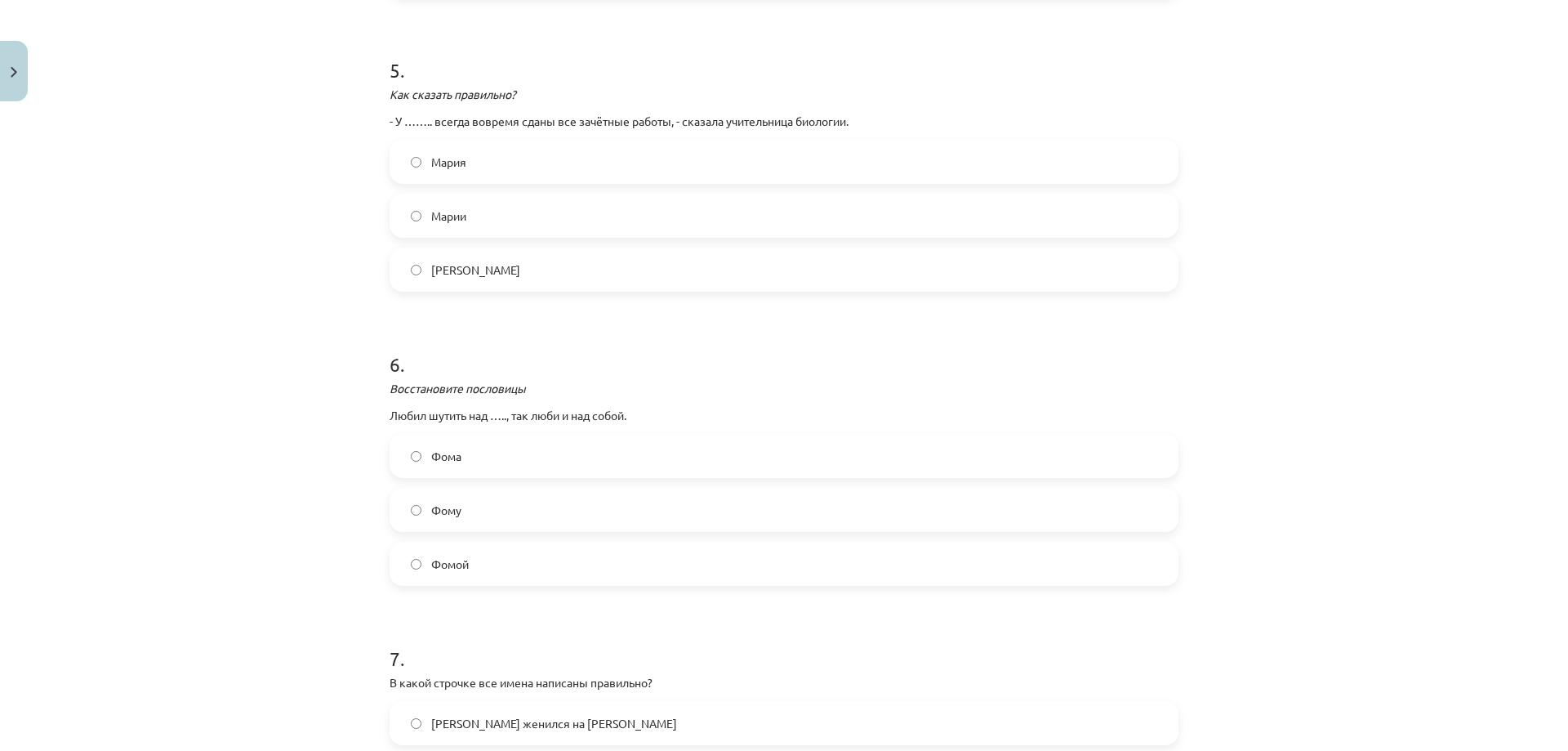
click at [479, 554] on label "Фомой" at bounding box center [784, 563] width 786 height 41
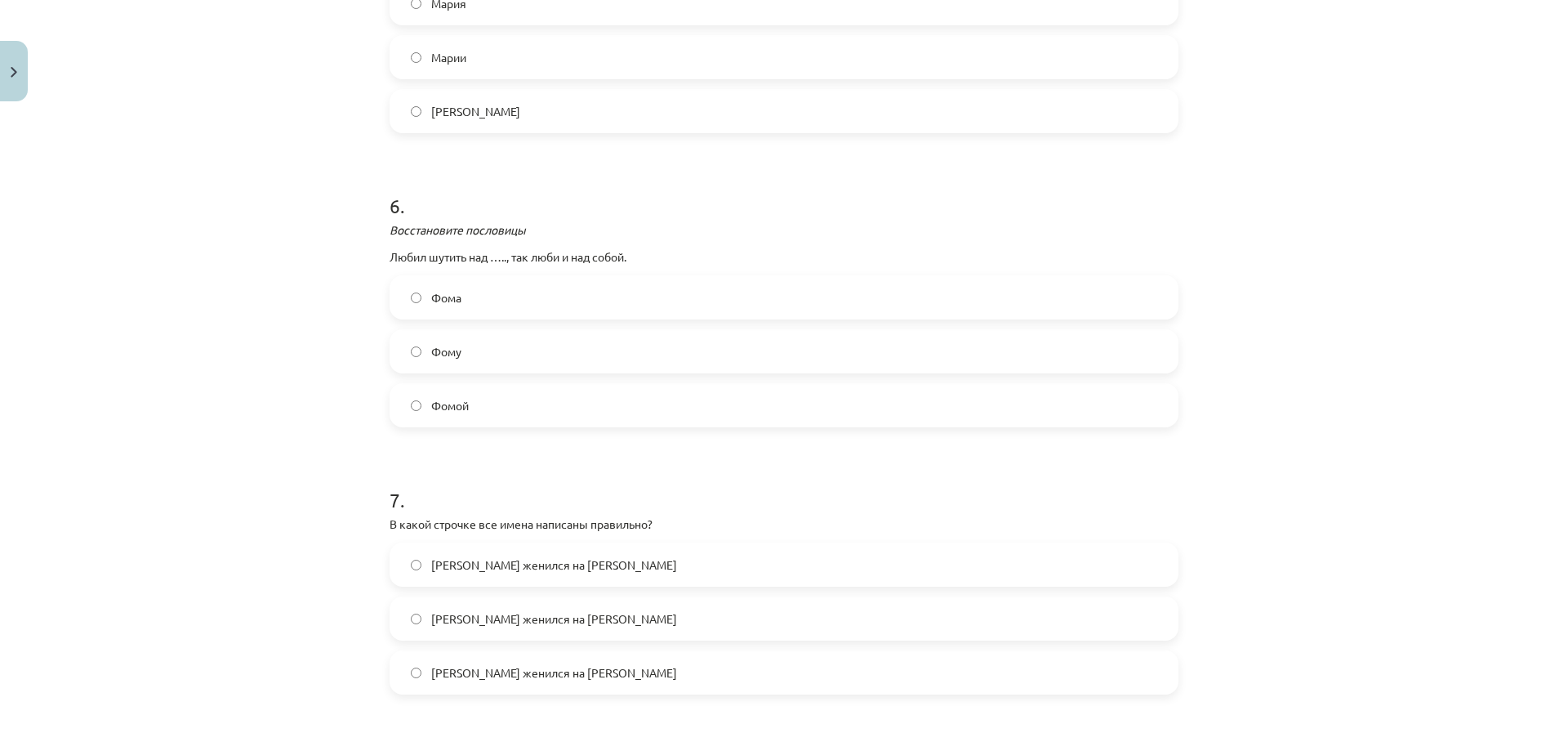
scroll to position [1716, 0]
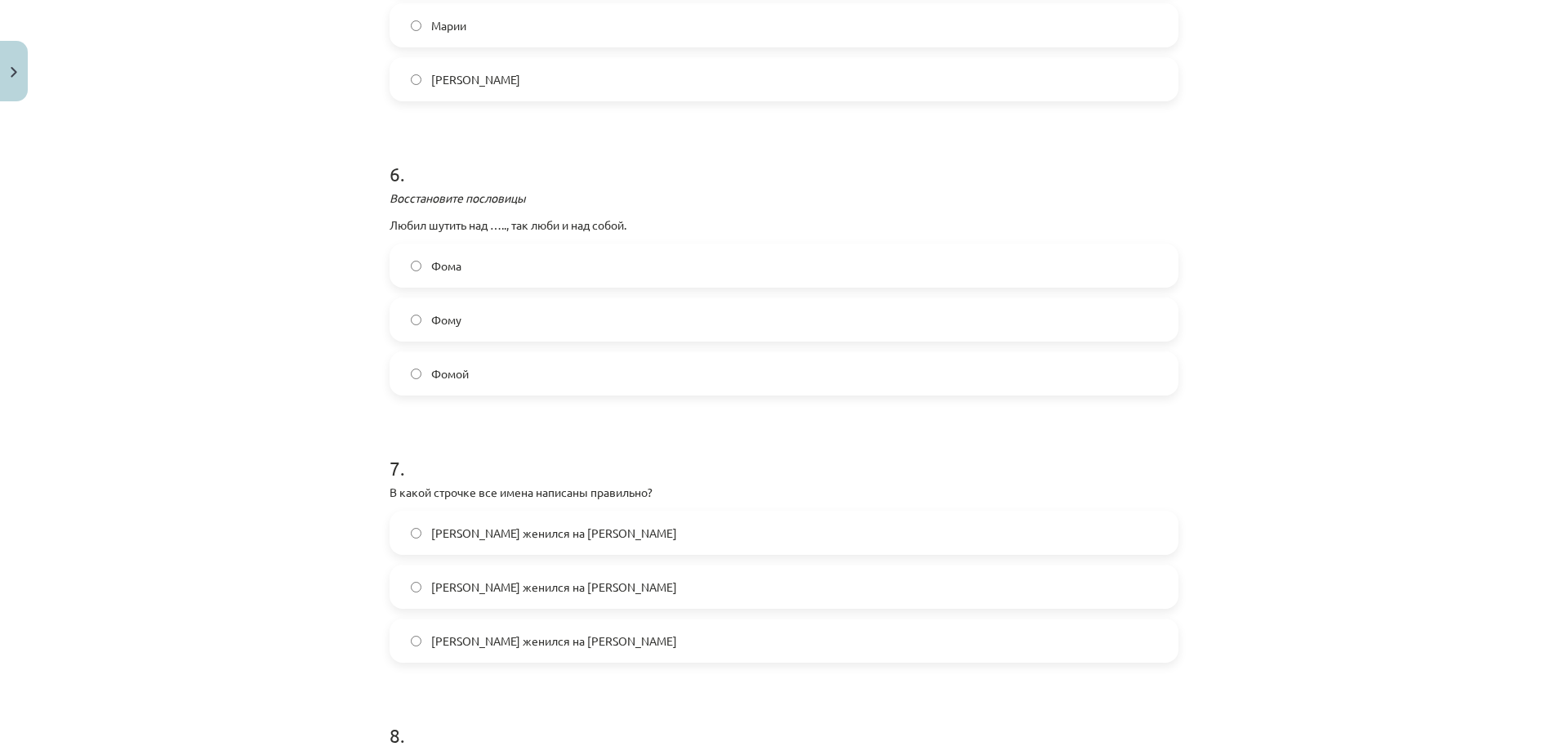
click at [578, 640] on label "Андрей женился на Кате" at bounding box center [784, 640] width 786 height 41
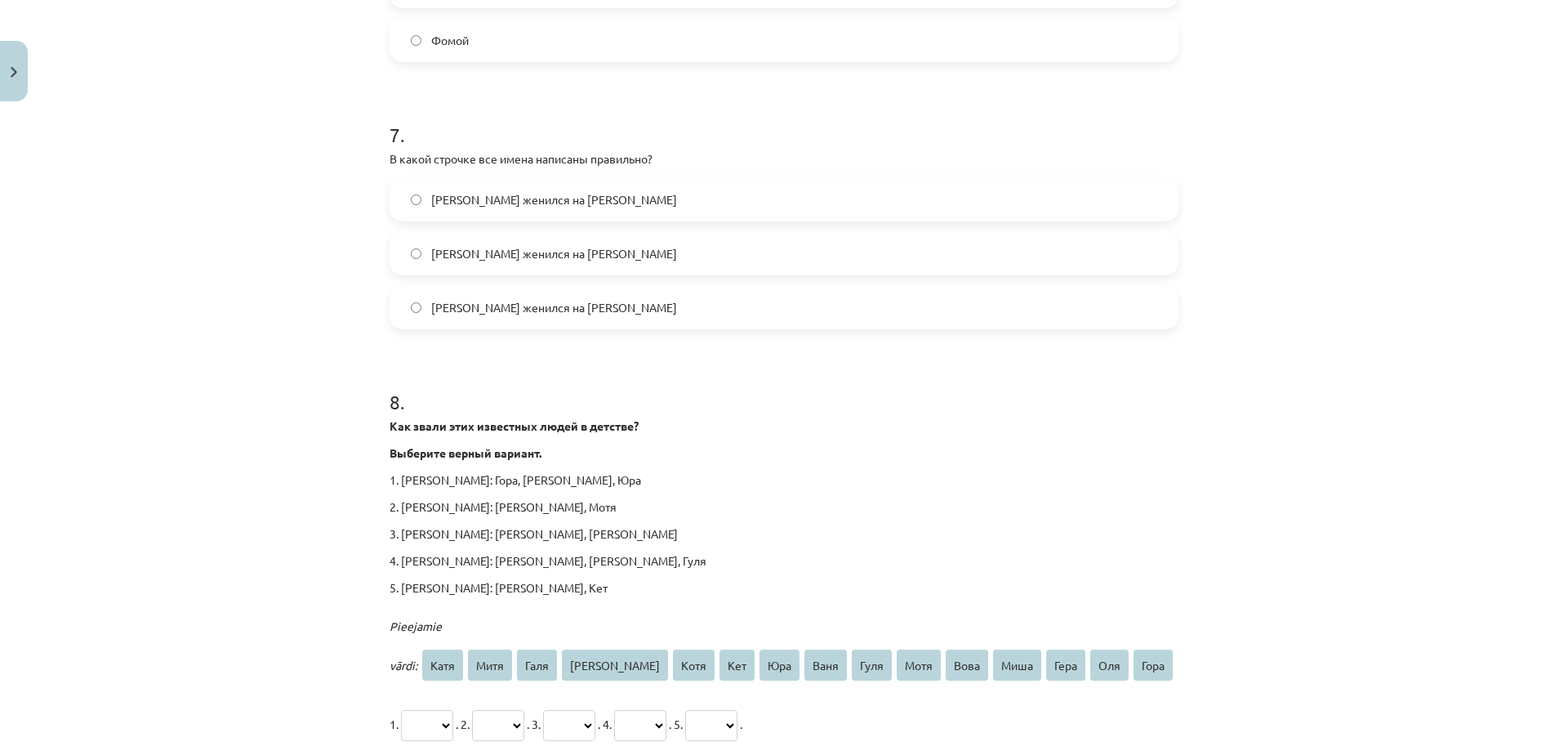
scroll to position [2097, 0]
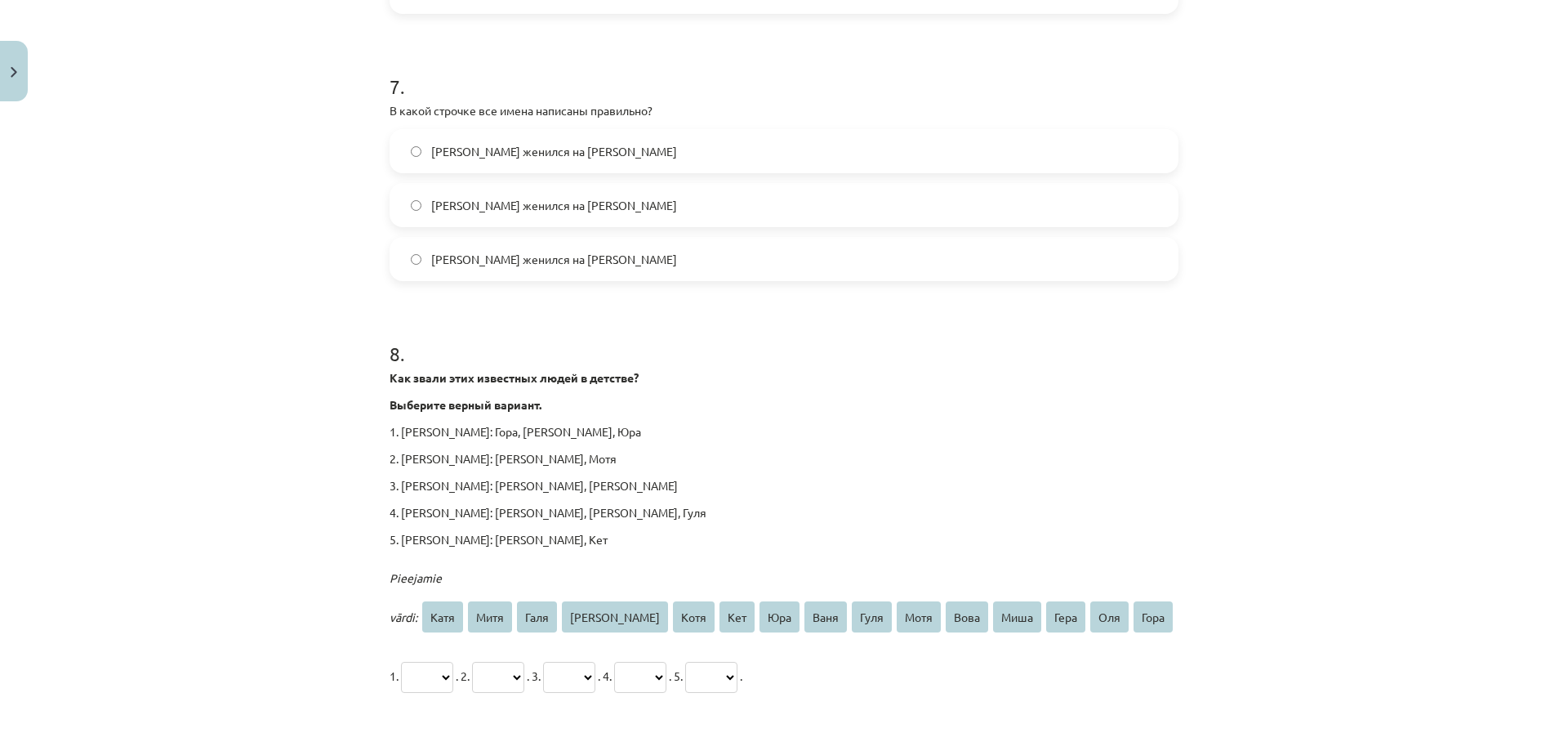
click at [427, 662] on select "**** **** **** **** **** *** *** **** **** **** **** **** **** *** ****" at bounding box center [426, 678] width 52 height 31
select select "***"
click at [401, 662] on select "**** **** **** **** **** *** *** **** **** **** **** **** **** *** ****" at bounding box center [426, 678] width 52 height 31
click at [507, 662] on select "**** **** **** **** **** *** *** **** **** **** **** **** **** *** ****" at bounding box center [498, 678] width 52 height 31
select select "****"
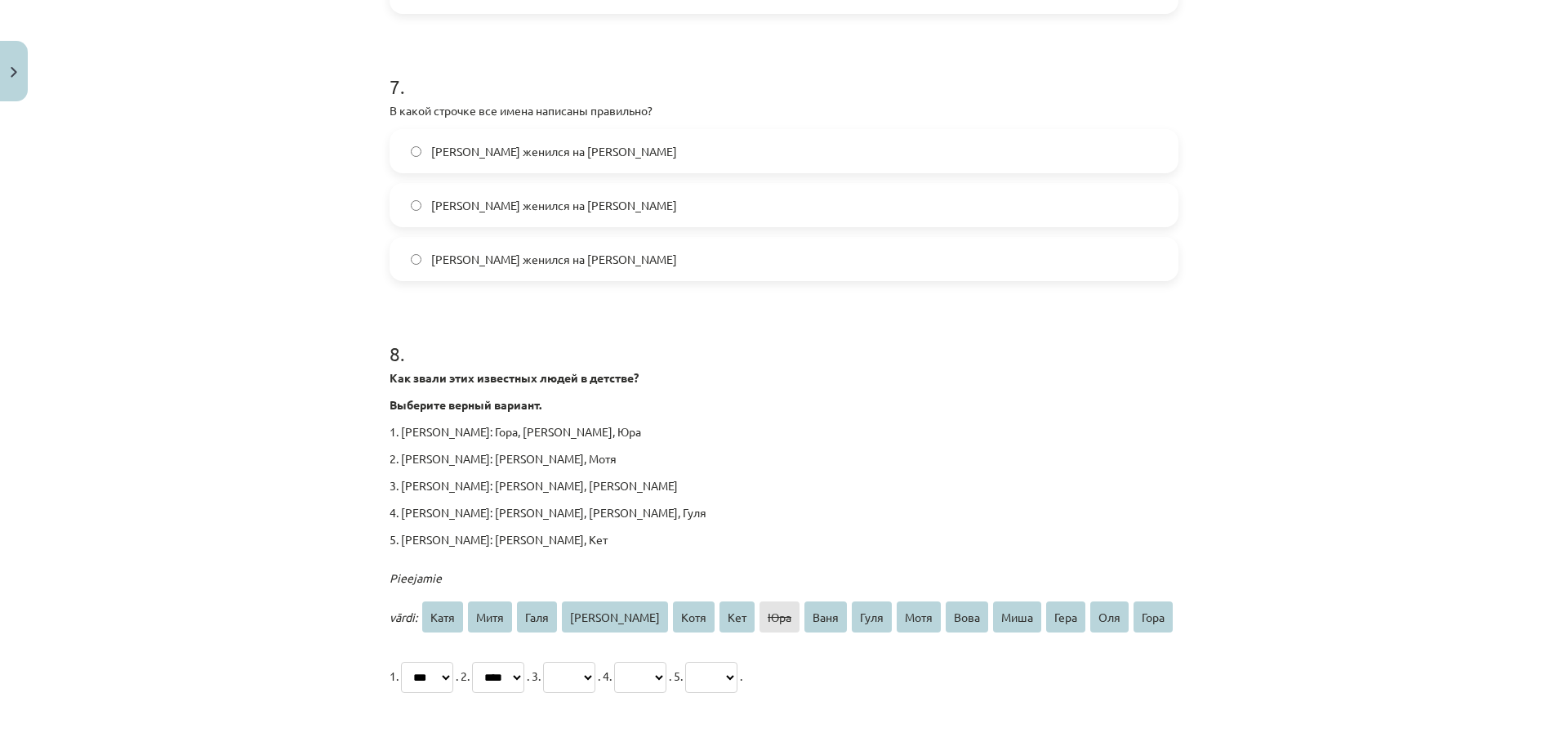
click at [487, 662] on select "**** **** **** **** **** *** *** **** **** **** **** **** **** *** ****" at bounding box center [498, 678] width 52 height 31
click at [595, 662] on select "**** **** **** **** **** *** *** **** **** **** **** **** **** *** ****" at bounding box center [569, 678] width 52 height 31
select select "****"
click at [576, 662] on select "**** **** **** **** **** *** *** **** **** **** **** **** **** *** ****" at bounding box center [569, 678] width 52 height 31
click at [667, 662] on select "**** **** **** **** **** *** *** **** **** **** **** **** **** *** ****" at bounding box center [640, 678] width 52 height 31
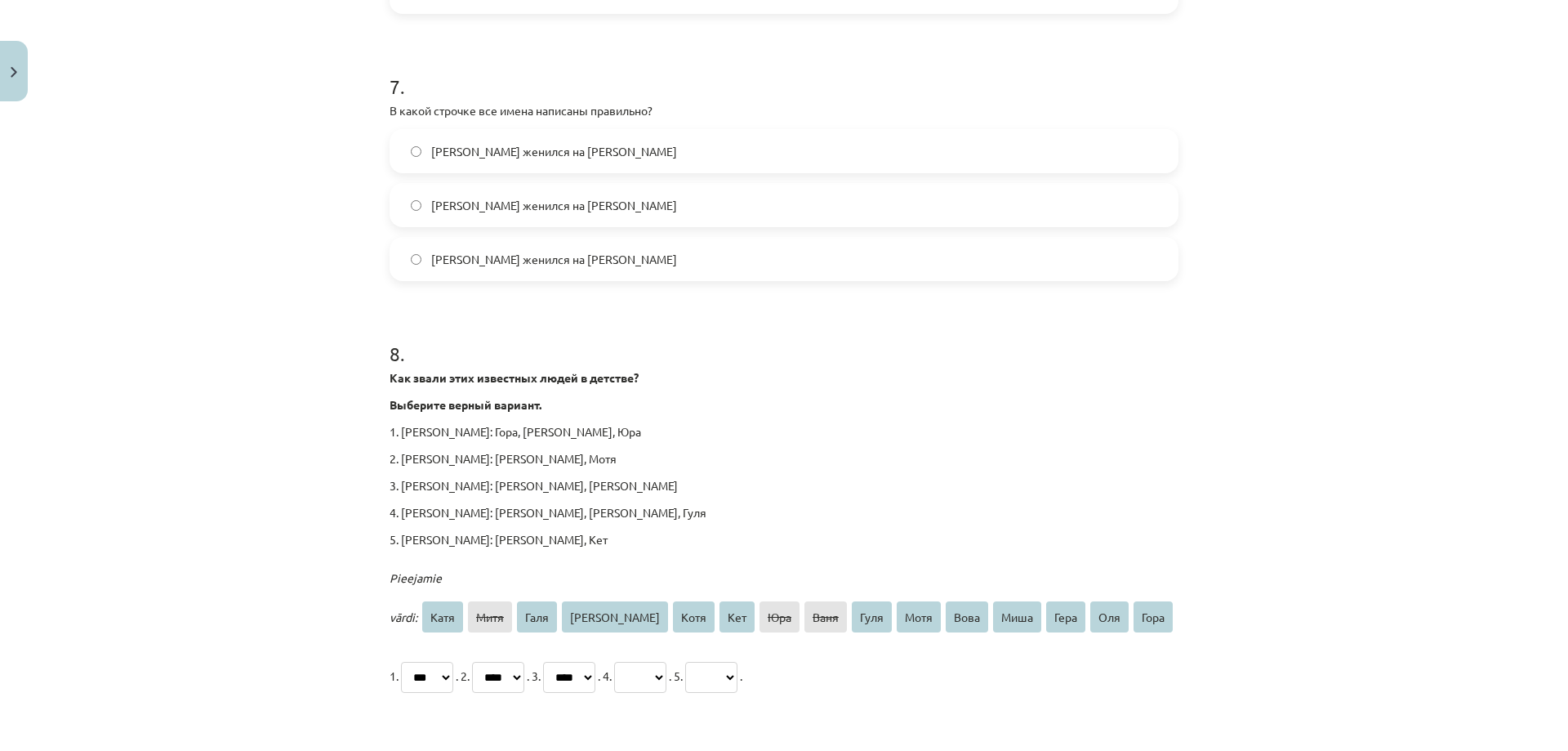
select select "****"
click at [665, 662] on select "**** **** **** **** **** *** *** **** **** **** **** **** **** *** ****" at bounding box center [640, 678] width 52 height 31
click at [737, 662] on select "**** **** **** **** **** *** *** **** **** **** **** **** **** *** ****" at bounding box center [711, 678] width 52 height 31
select select "****"
click at [737, 662] on select "**** **** **** **** **** *** *** **** **** **** **** **** **** *** ****" at bounding box center [711, 678] width 52 height 31
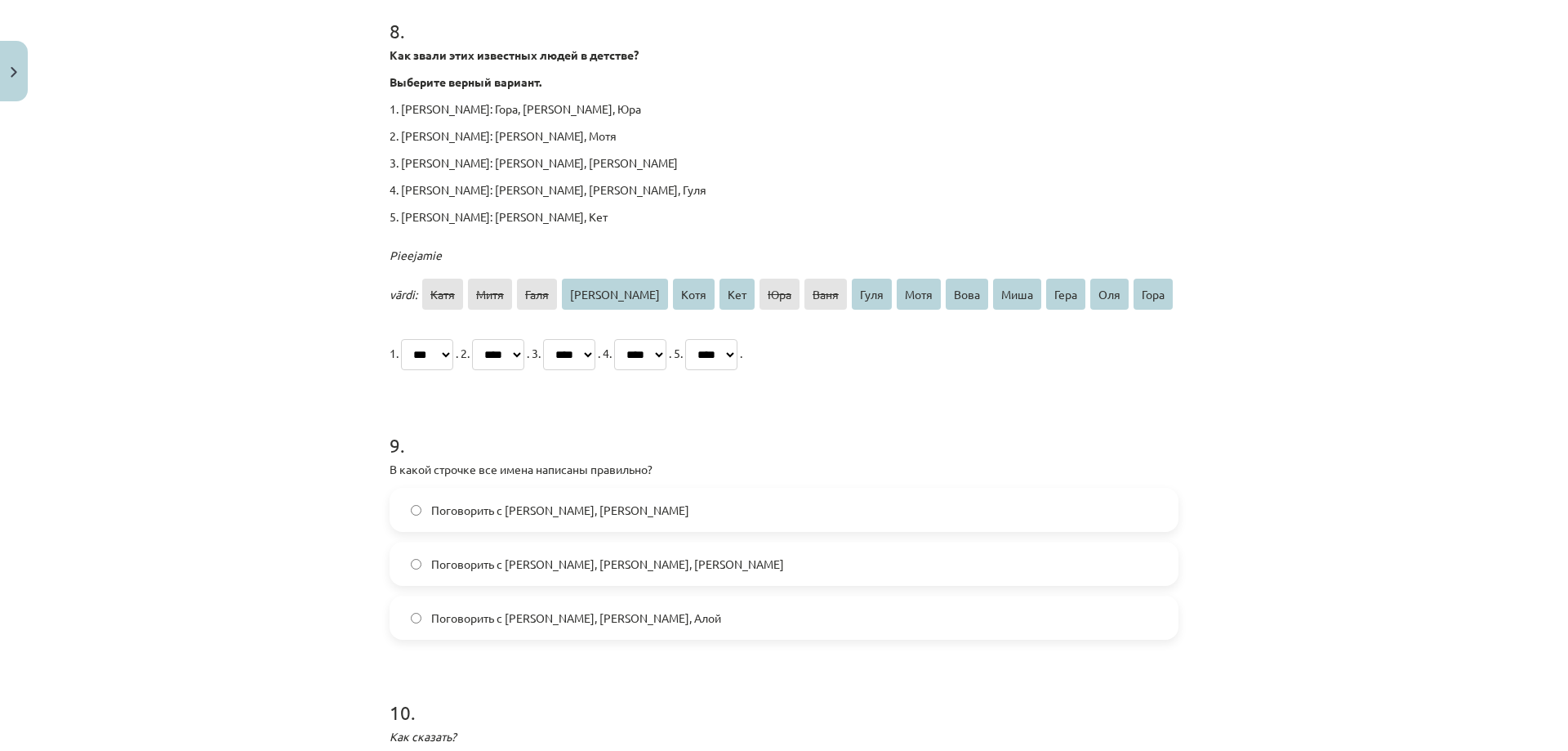
scroll to position [2478, 0]
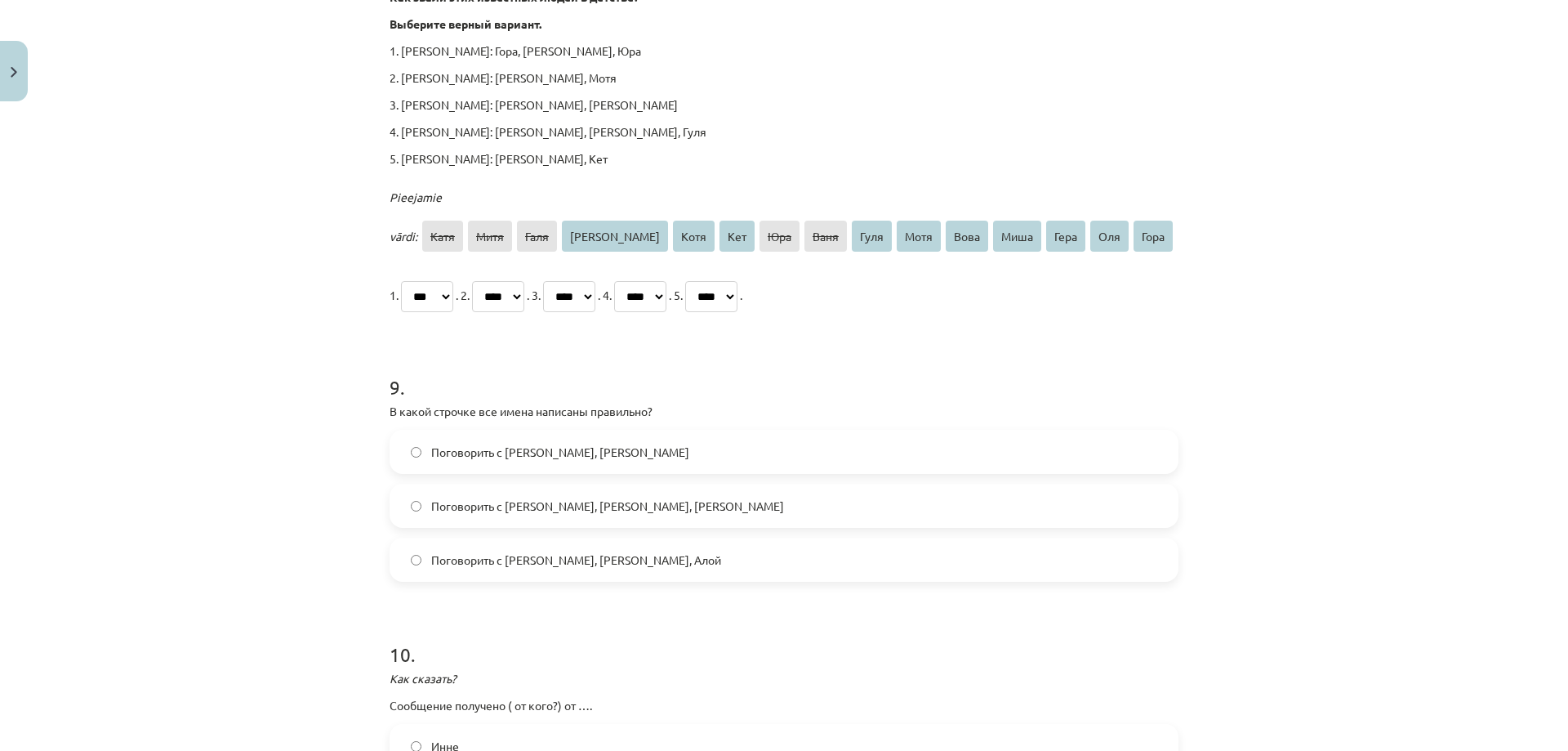
click at [545, 551] on span "Поговорить с Янисом, Яной, Алой" at bounding box center [576, 559] width 290 height 17
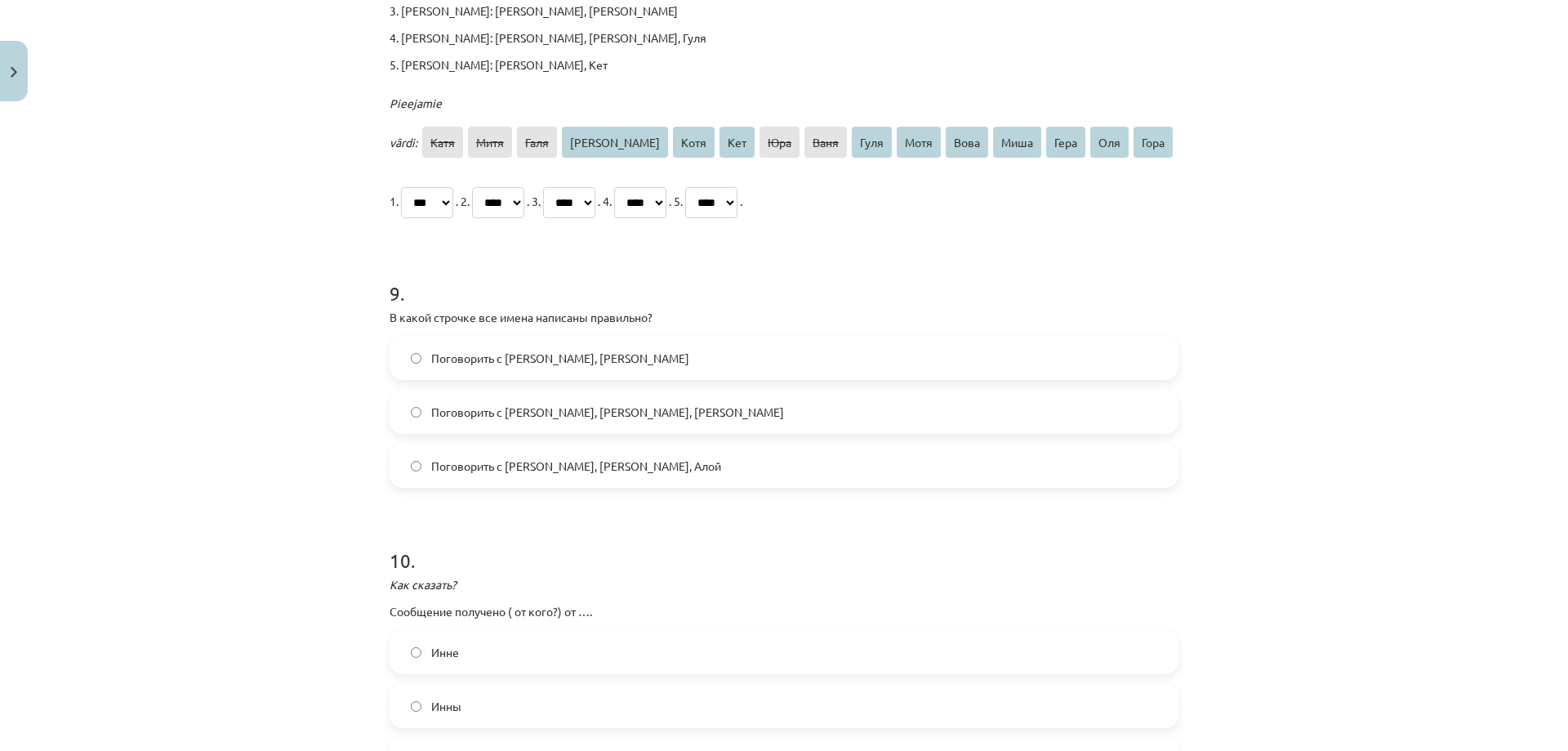
scroll to position [2668, 0]
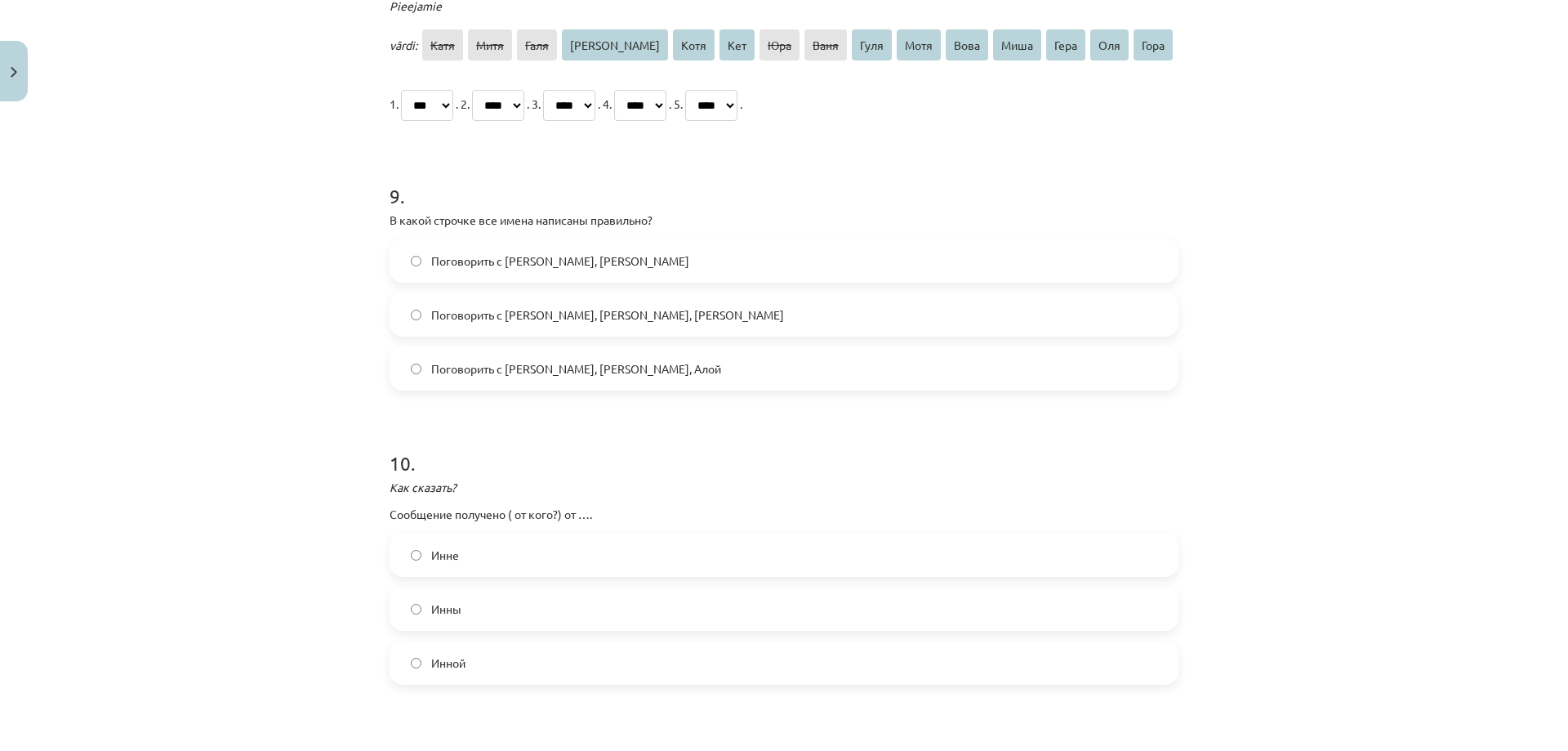
click at [478, 588] on label "Инны" at bounding box center [784, 608] width 786 height 41
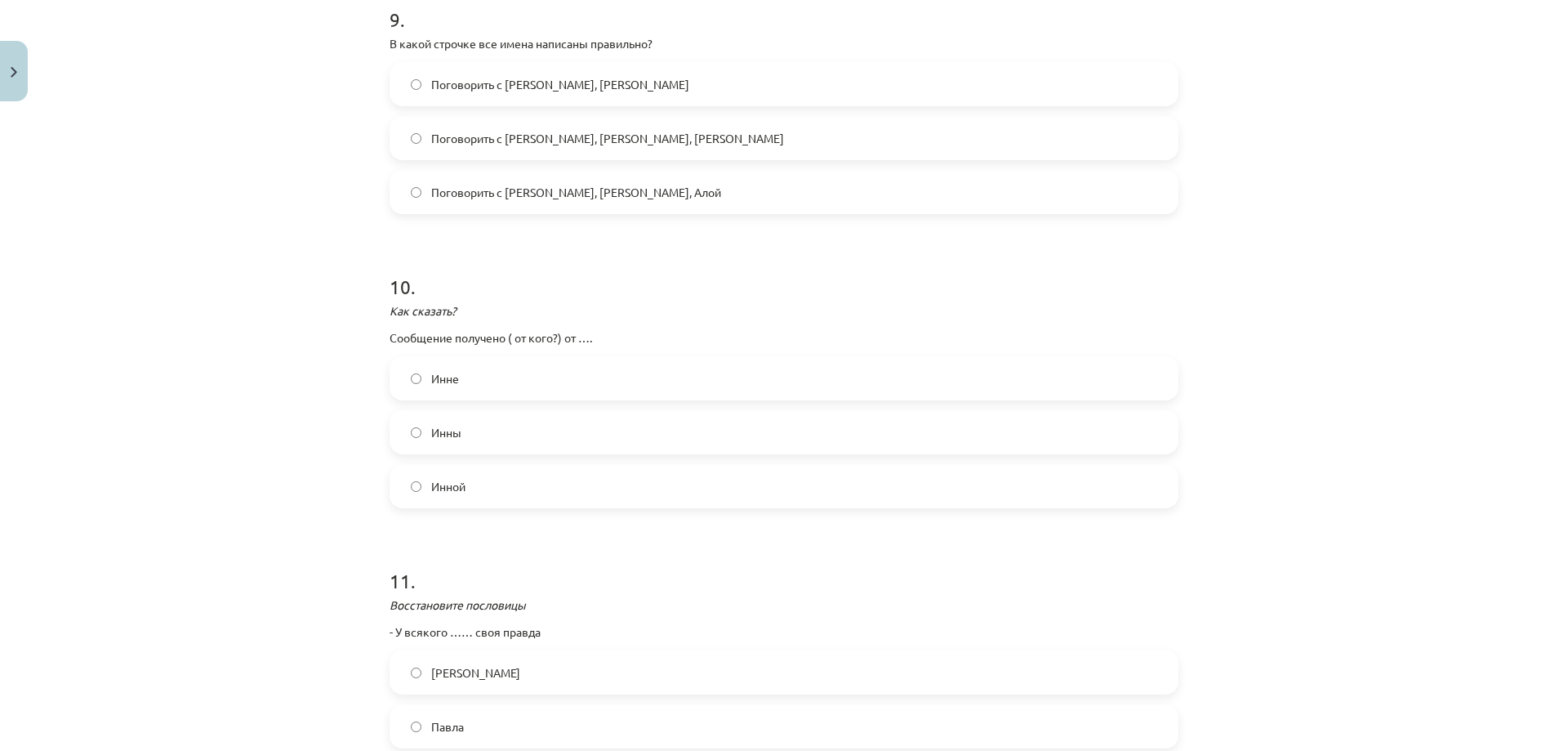
scroll to position [3047, 0]
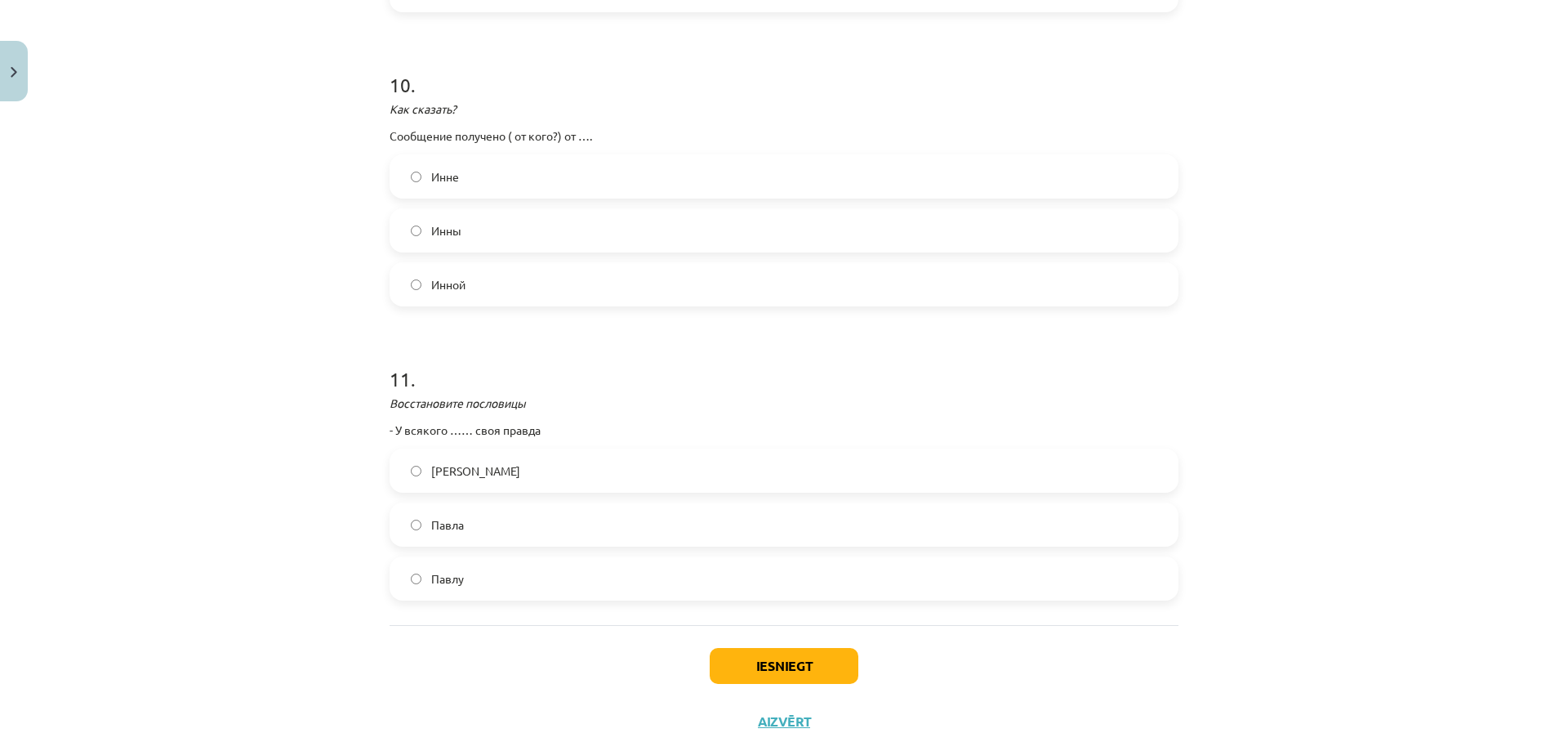
click at [483, 504] on label "Павла" at bounding box center [784, 525] width 786 height 41
click at [754, 647] on button "Iesniegt" at bounding box center [784, 665] width 149 height 36
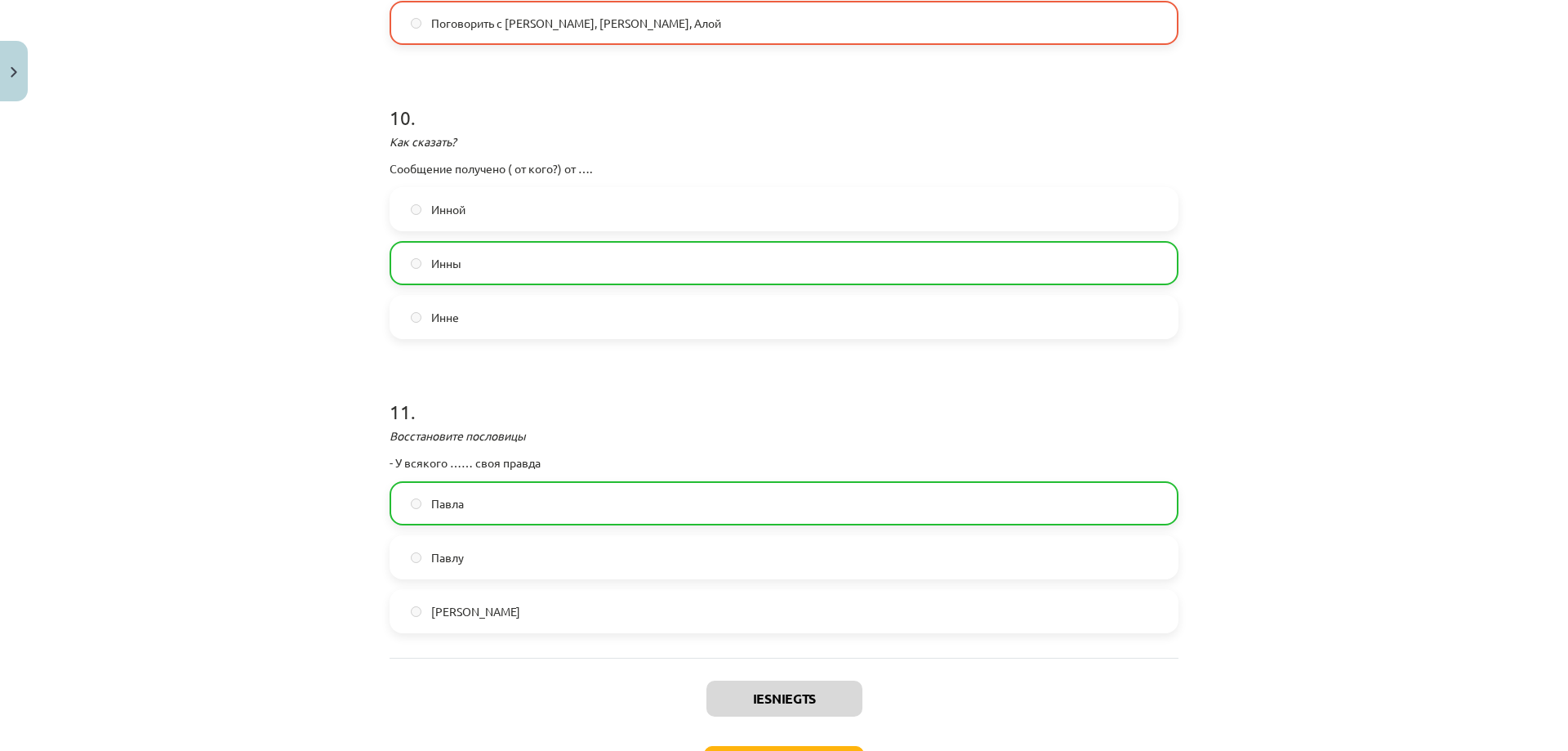
scroll to position [3099, 0]
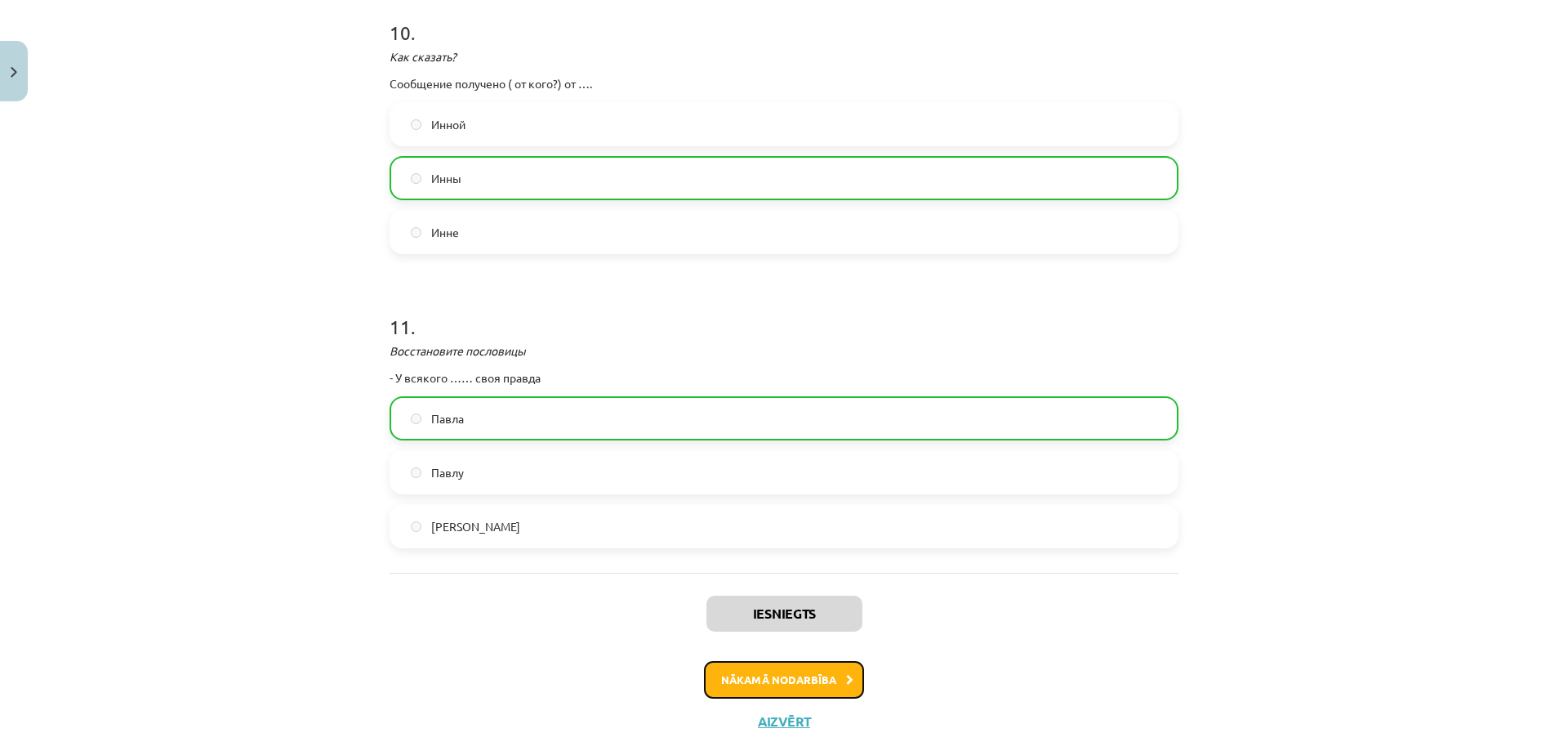
click at [818, 661] on button "Nākamā nodarbība" at bounding box center [784, 679] width 160 height 38
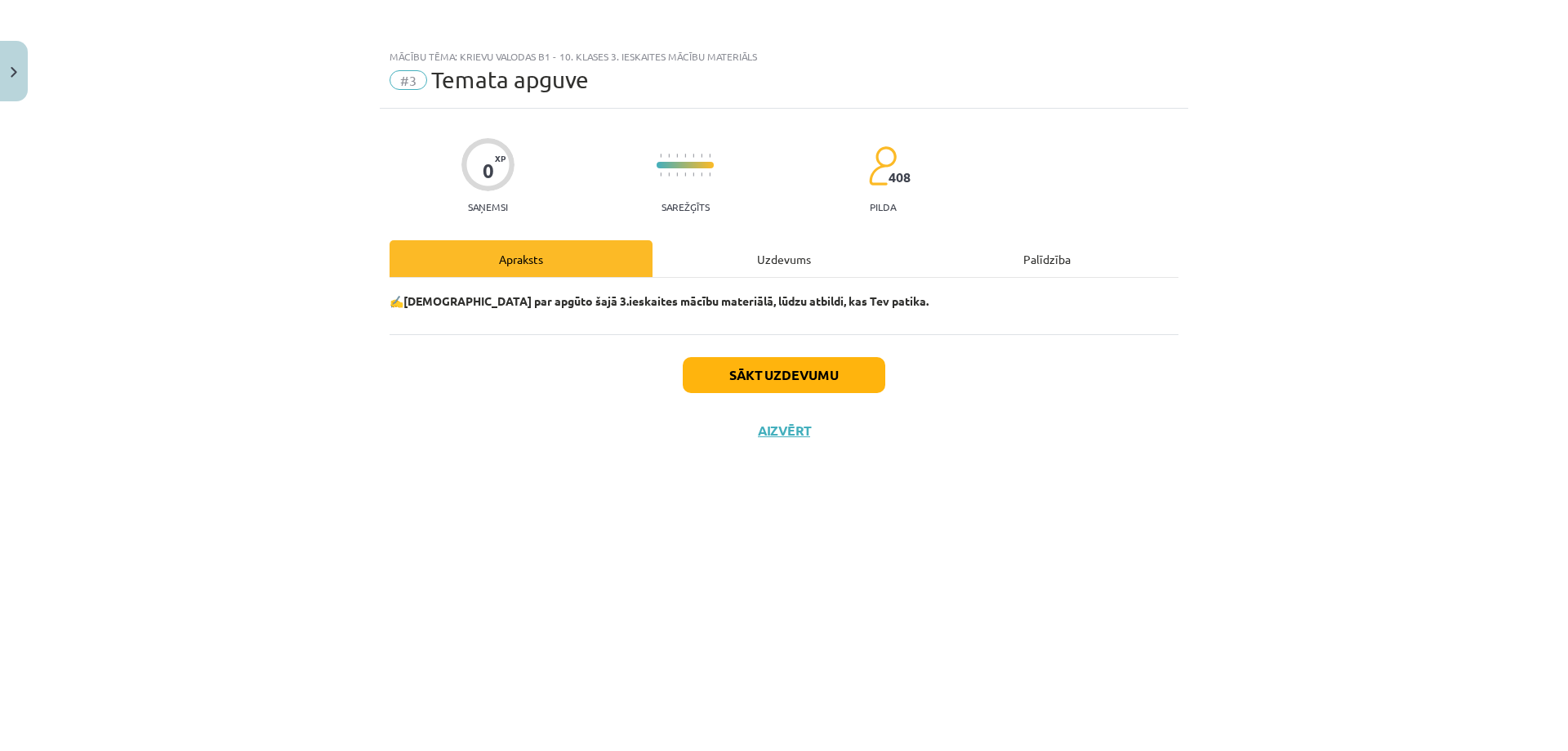
scroll to position [0, 0]
click at [830, 373] on button "Sākt uzdevumu" at bounding box center [784, 374] width 203 height 36
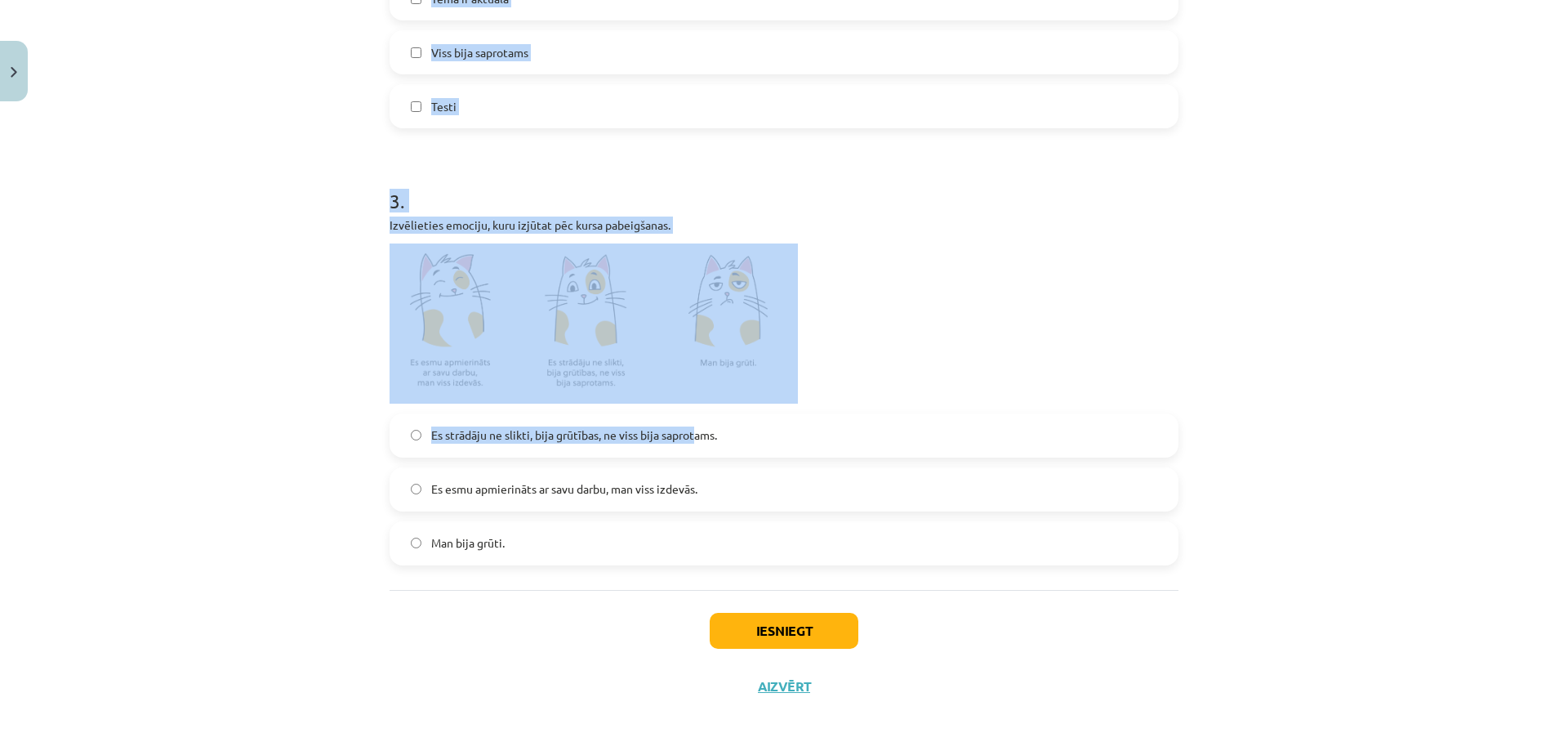
scroll to position [728, 0]
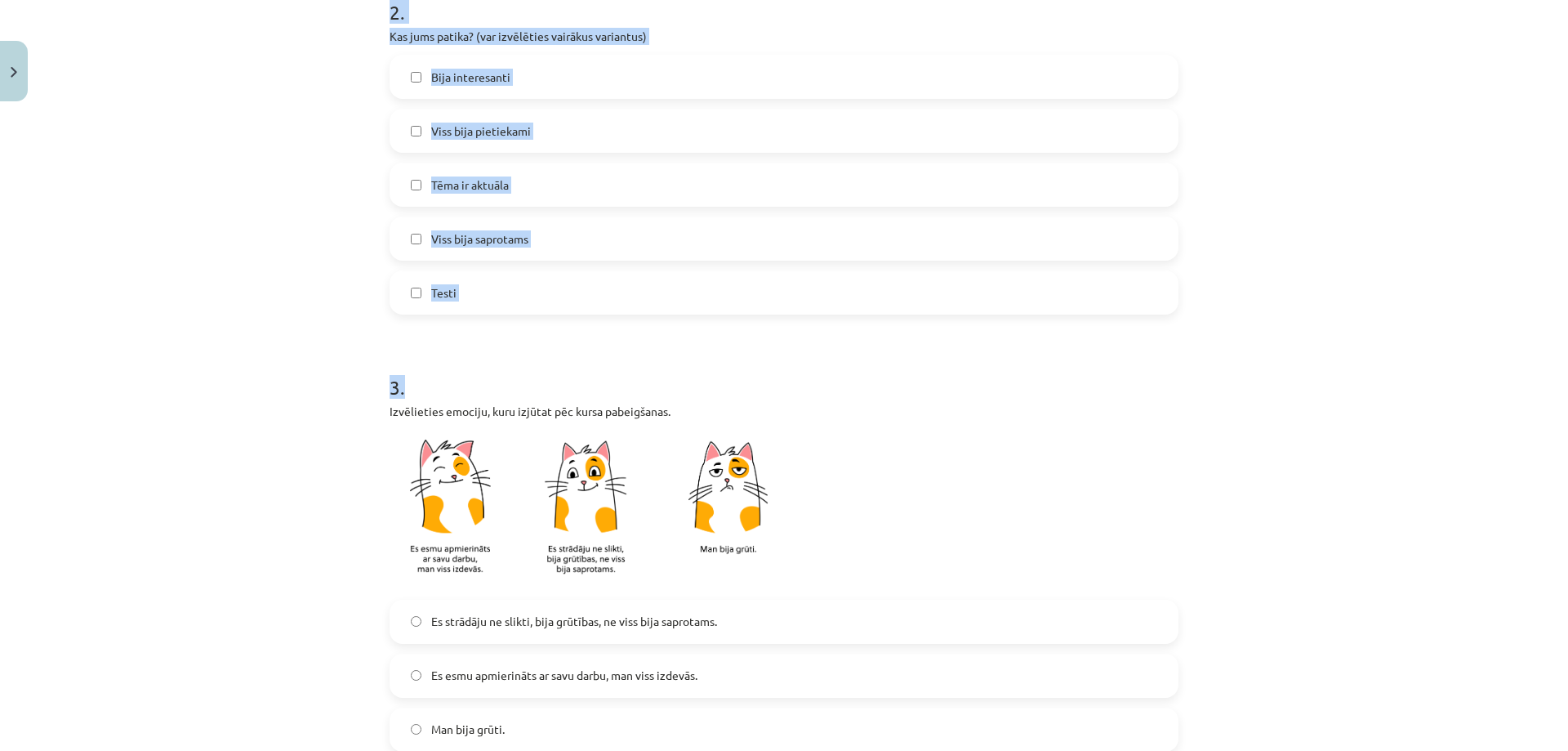
drag, startPoint x: 381, startPoint y: 361, endPoint x: 913, endPoint y: 341, distance: 532.4
click at [900, 337] on div "0 XP Saņemsi Sarežģīts 408 pilda Apraksts Uzdevums Palīdzība 1 . Kas jums nepat…" at bounding box center [784, 140] width 809 height 1519
click at [1283, 383] on div "Mācību tēma: Krievu valodas b1 - 10. klases 3. ieskaites mācību materiāls #3 Te…" at bounding box center [784, 375] width 1568 height 751
click at [263, 379] on div "Mācību tēma: Krievu valodas b1 - 10. klases 3. ieskaites mācību materiāls #3 Te…" at bounding box center [784, 375] width 1568 height 751
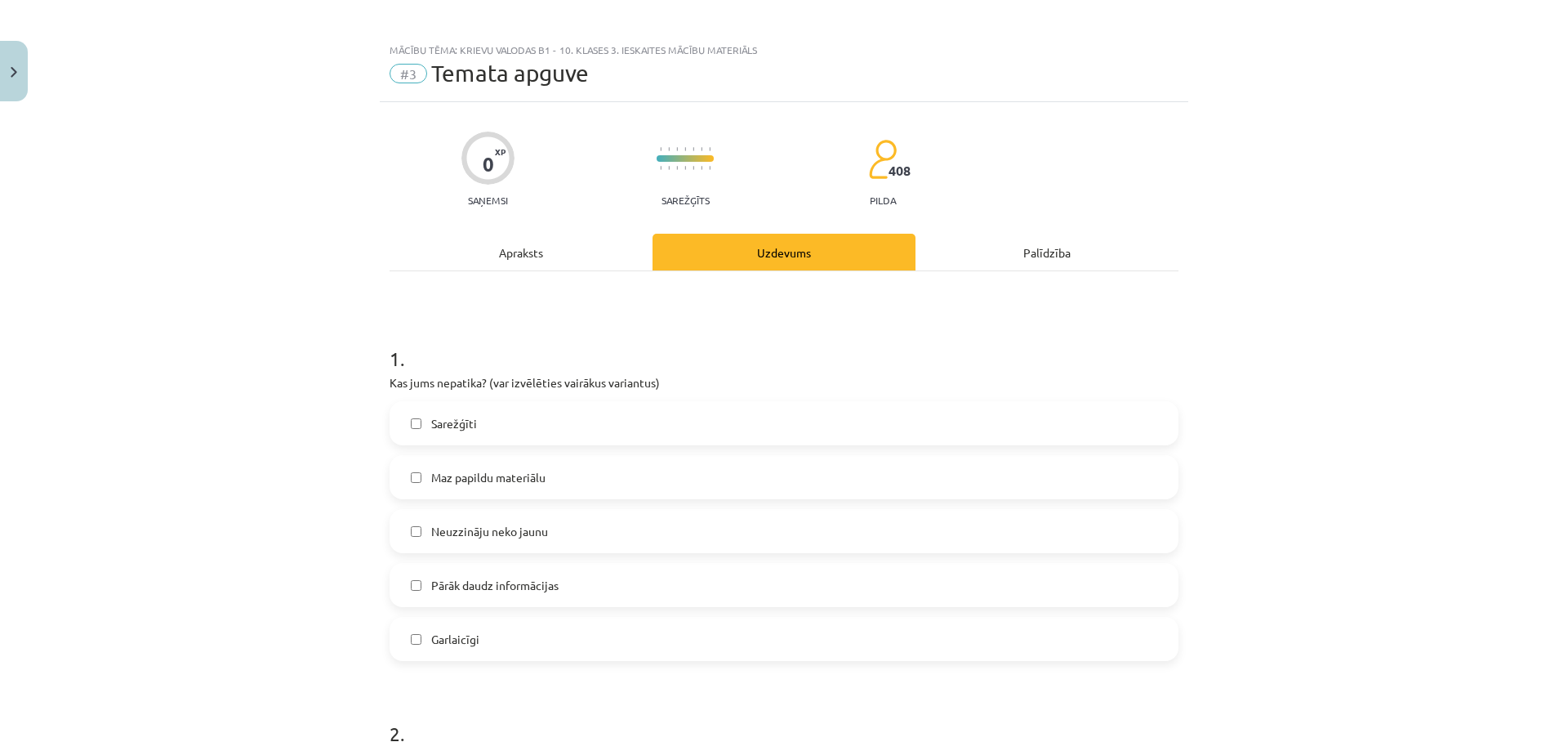
scroll to position [0, 0]
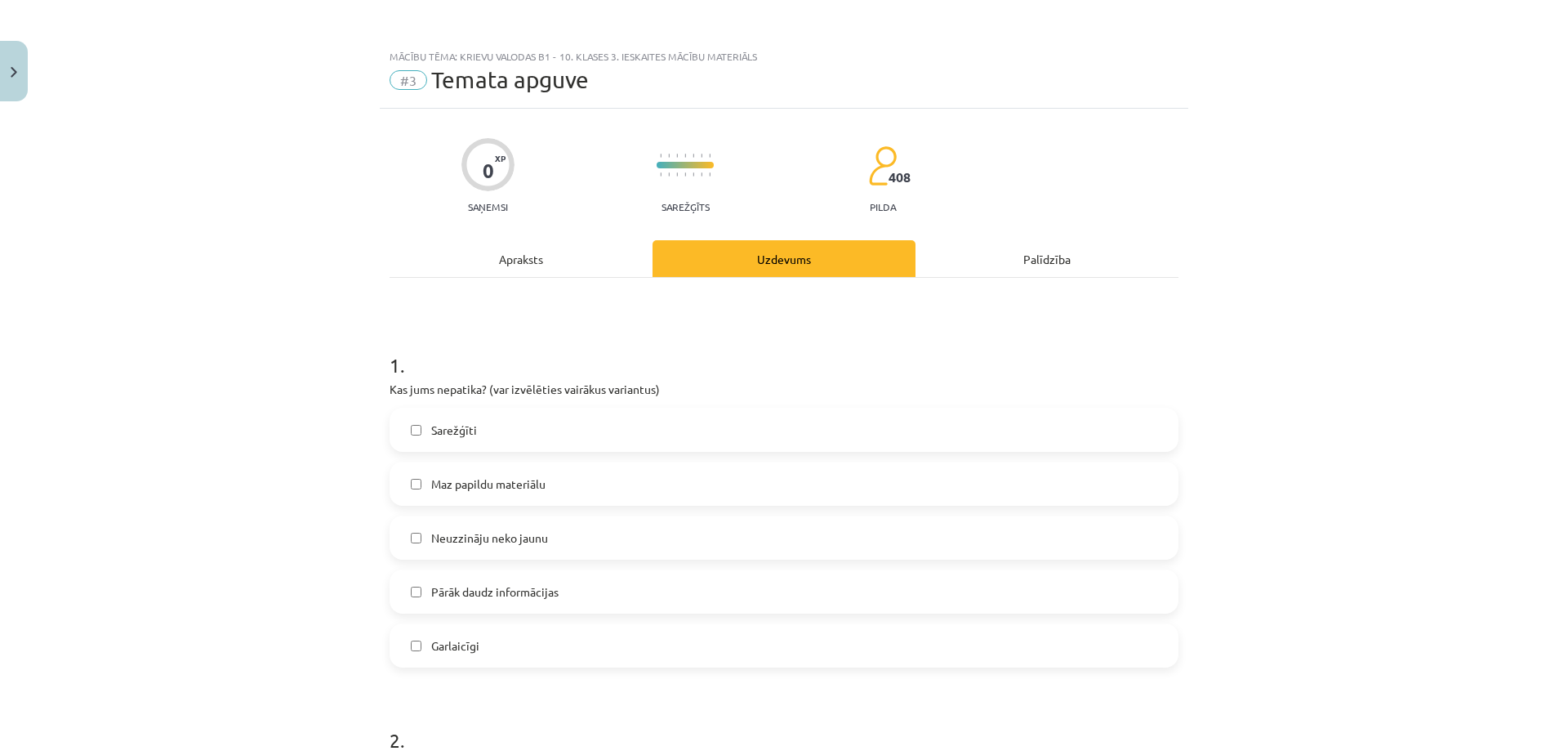
click at [431, 654] on span "Garlaicīgi" at bounding box center [455, 646] width 49 height 17
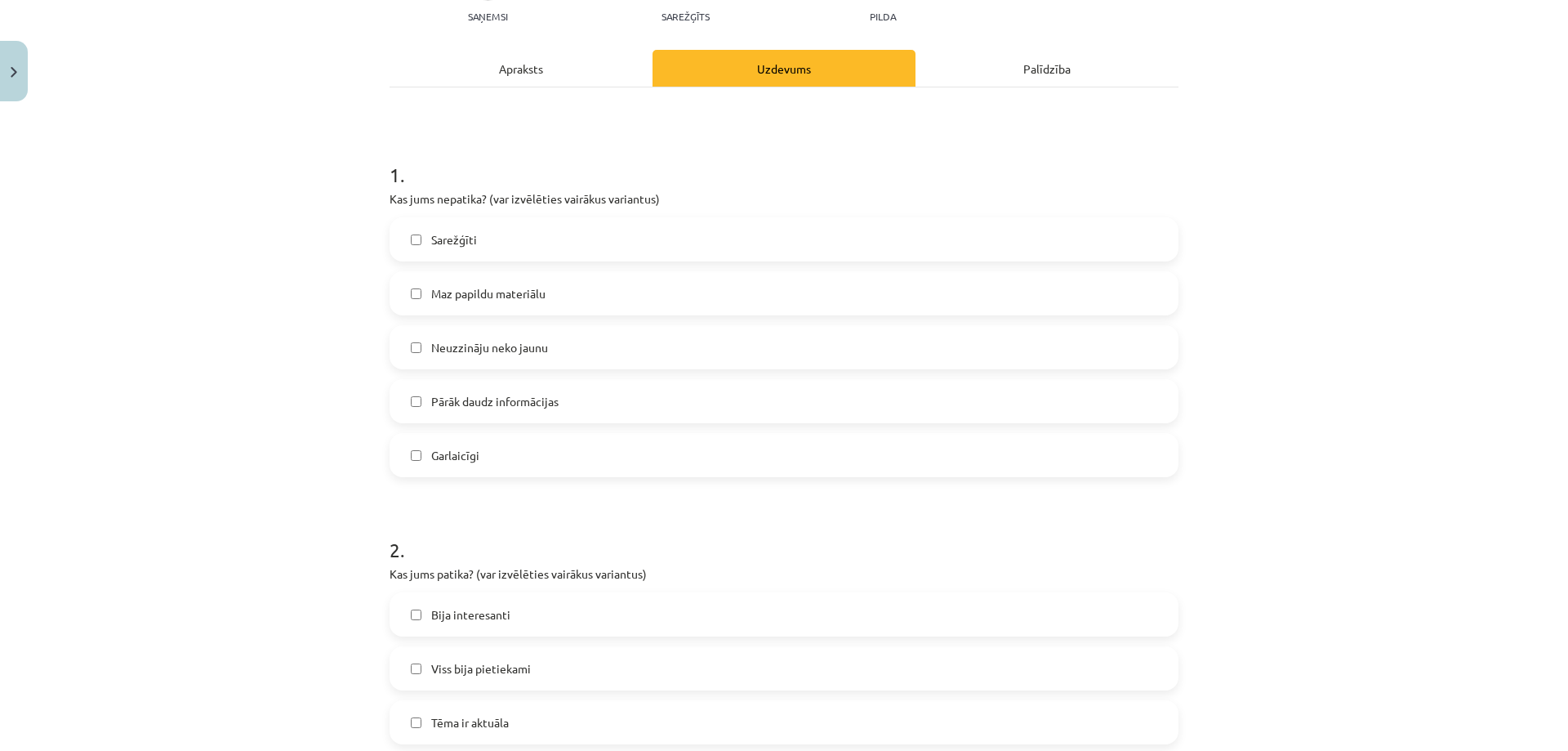
scroll to position [381, 0]
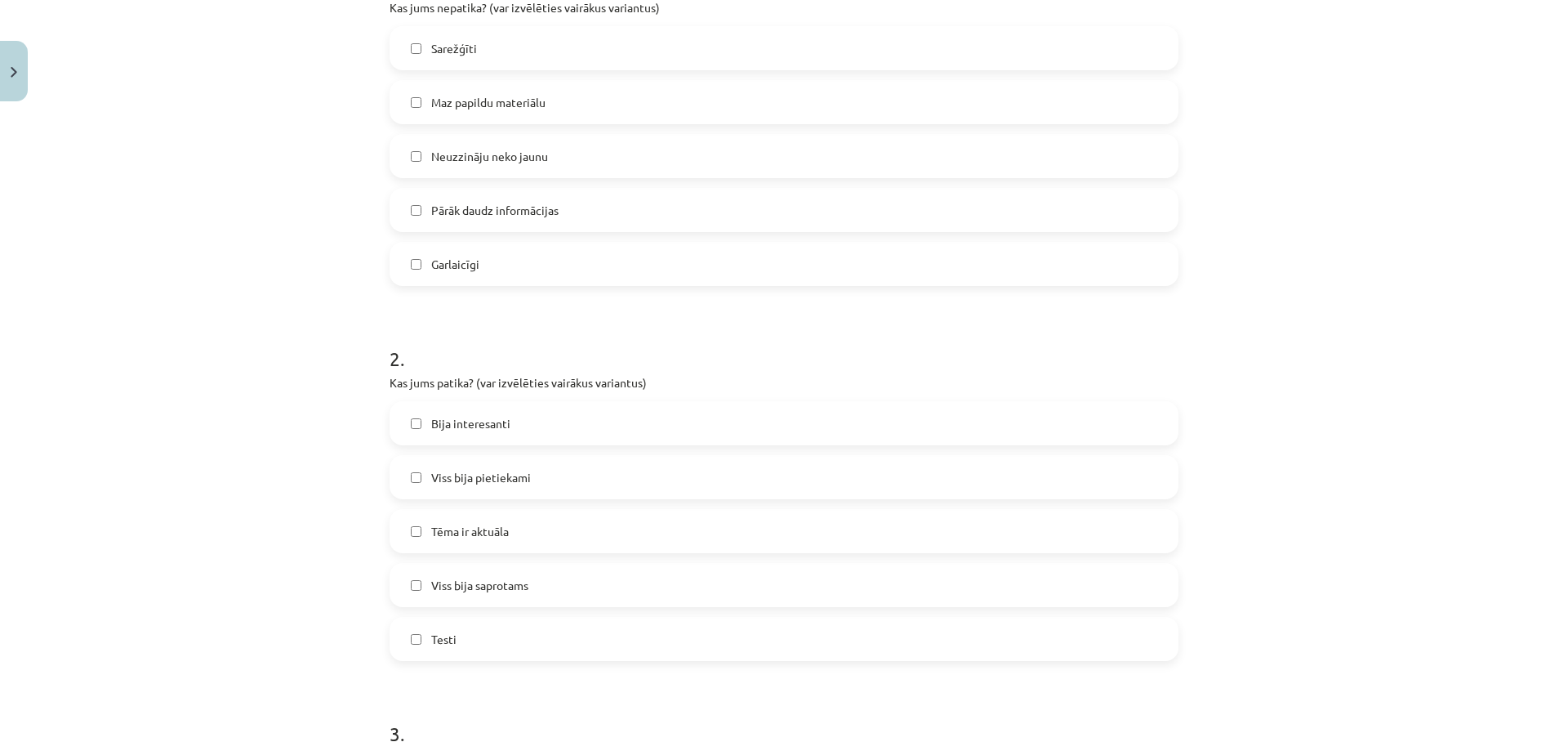
click at [444, 587] on span "Viss bija saprotams" at bounding box center [480, 585] width 97 height 17
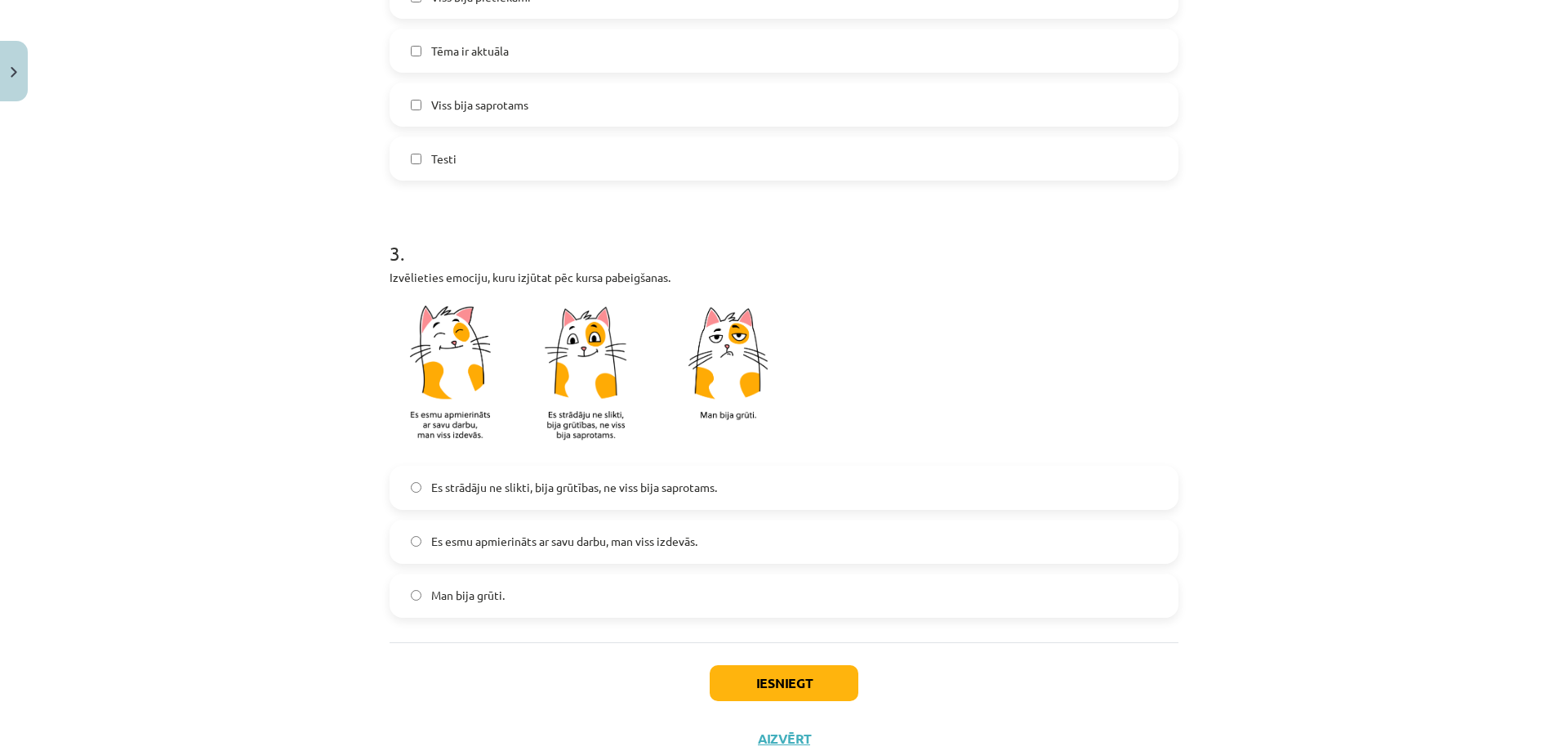
scroll to position [918, 0]
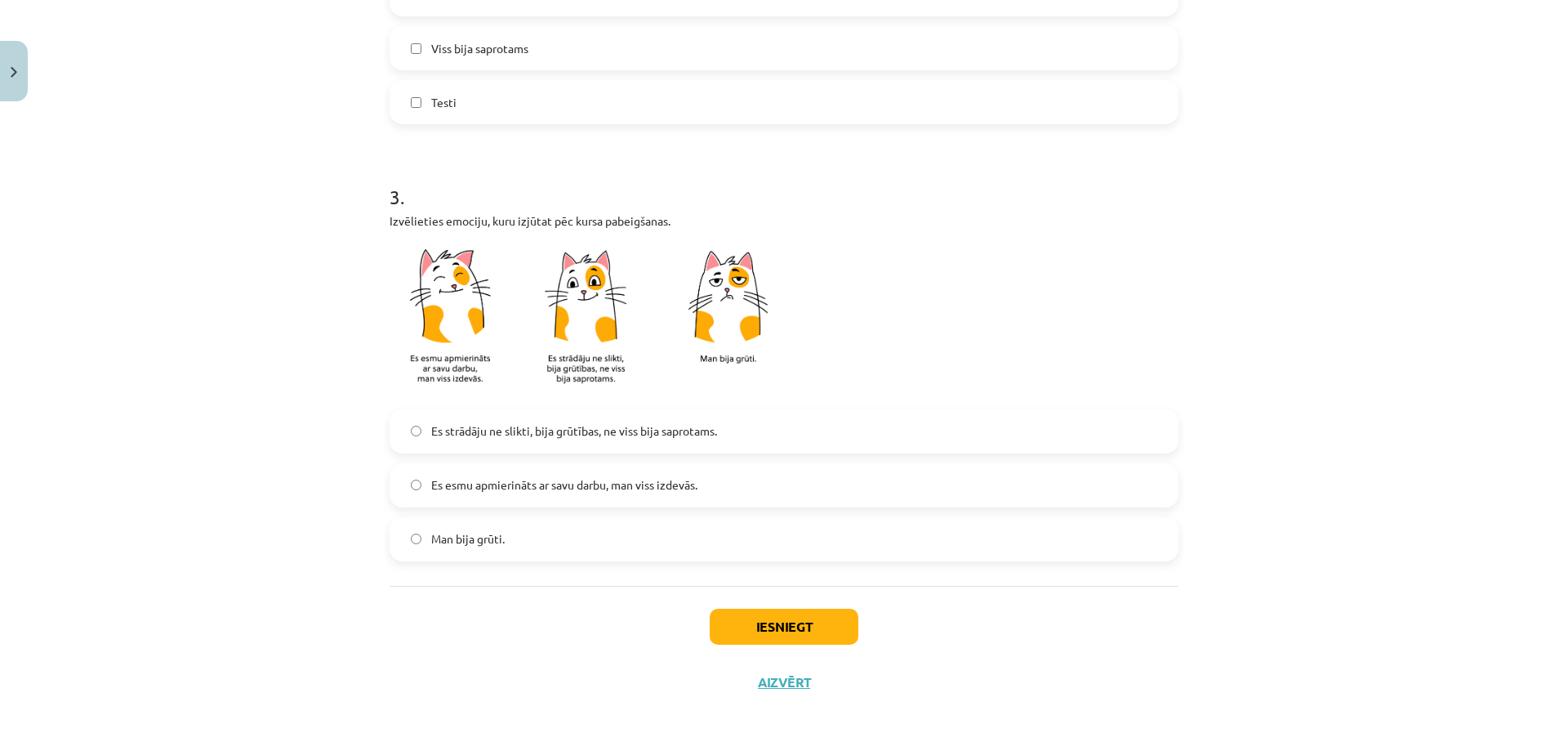
click at [431, 486] on span "Es esmu apmierināts ar savu darbu, man viss izdevās." at bounding box center [564, 484] width 266 height 17
click at [839, 631] on button "Iesniegt" at bounding box center [784, 626] width 149 height 36
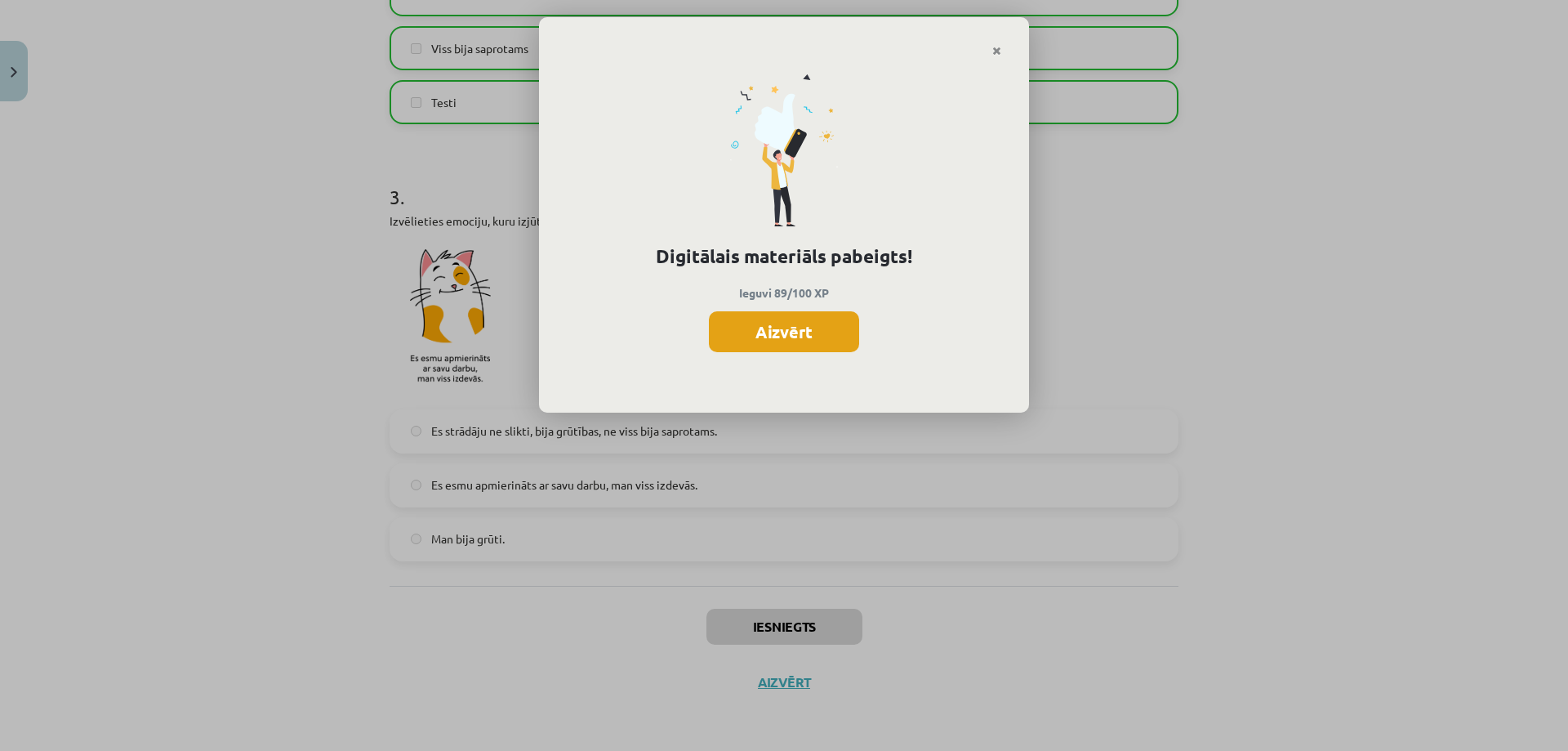
click at [787, 346] on button "Aizvērt" at bounding box center [784, 331] width 150 height 41
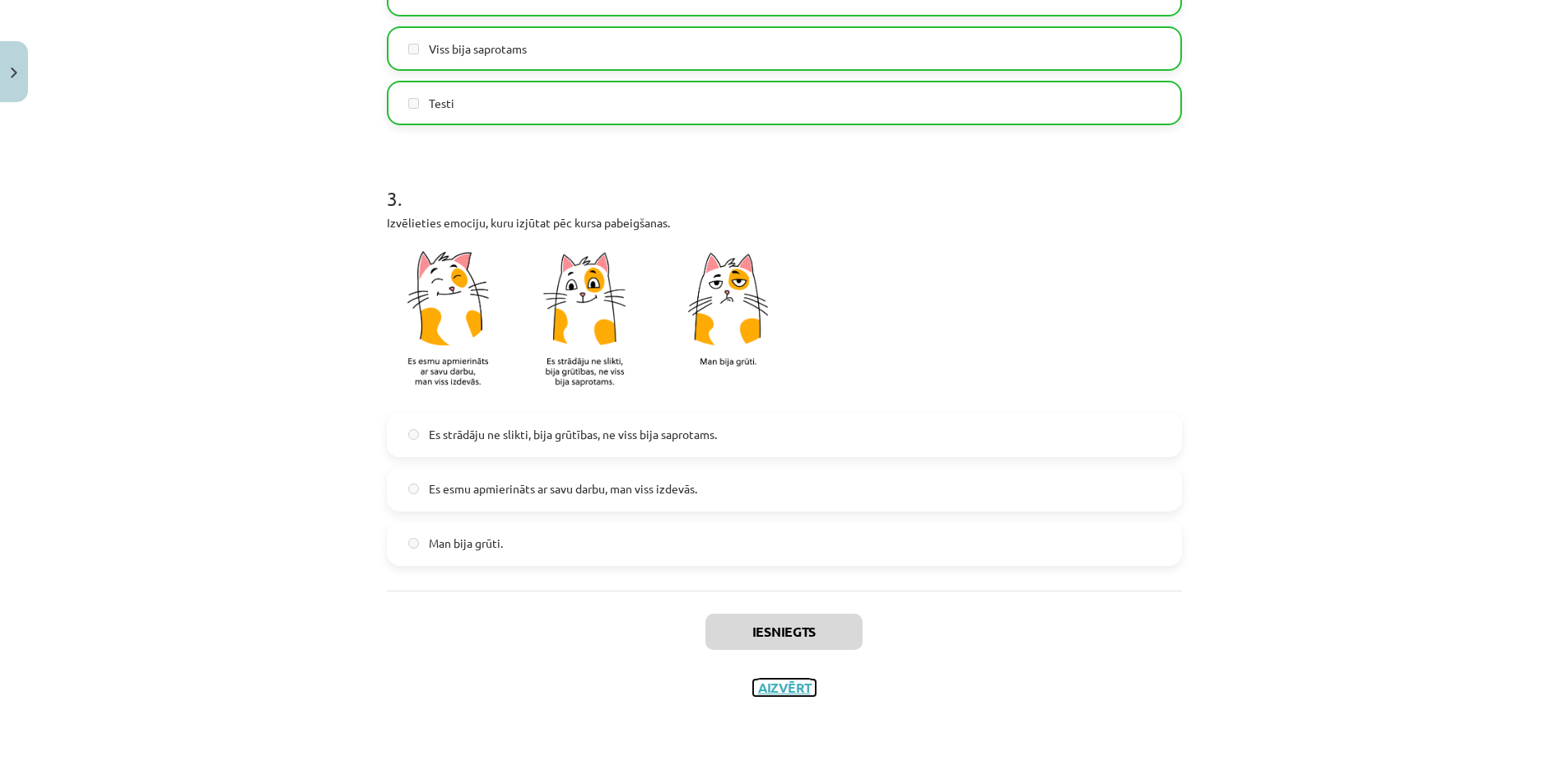
click at [771, 695] on button "Aizvērt" at bounding box center [784, 688] width 63 height 17
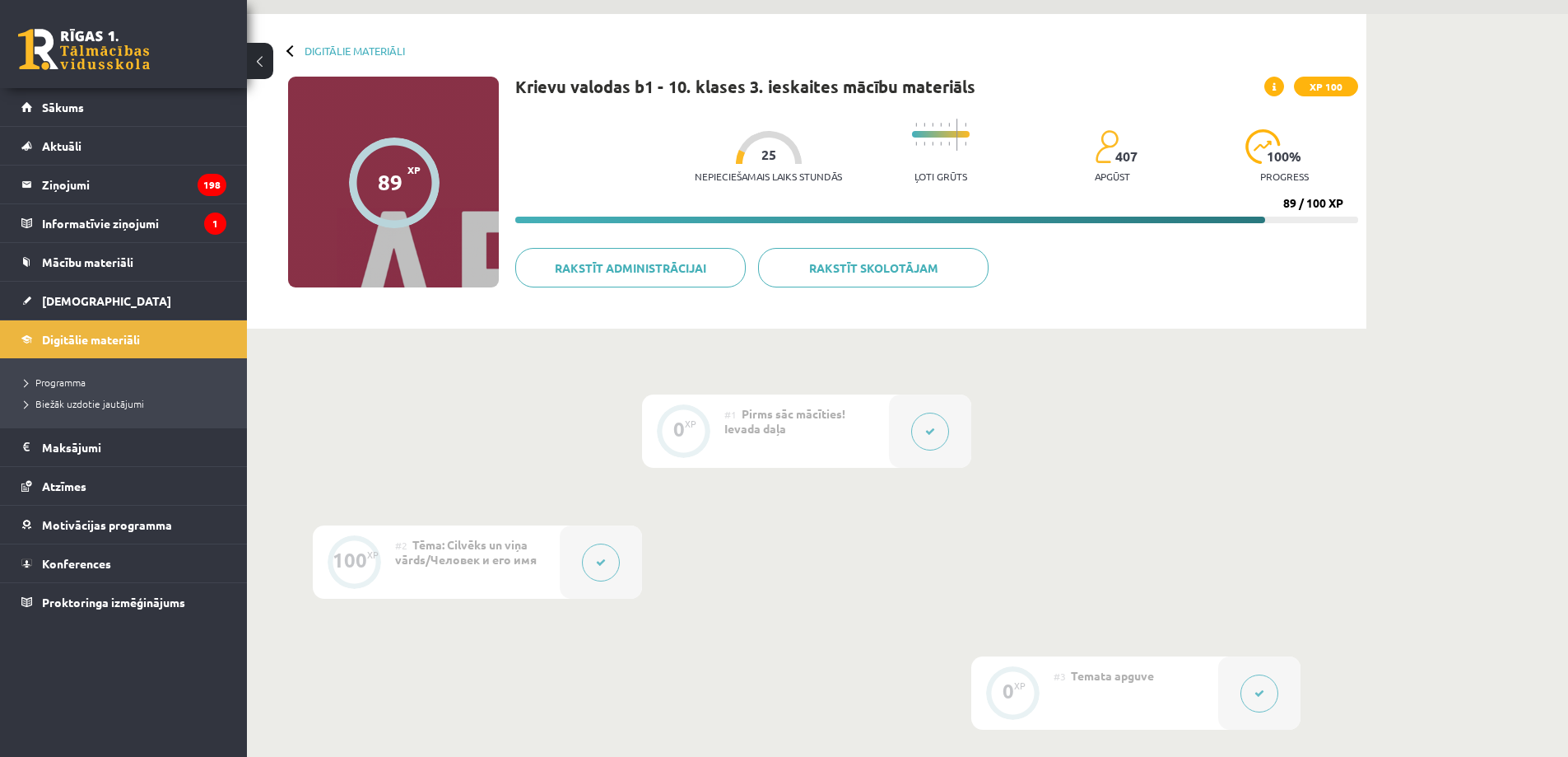
scroll to position [0, 0]
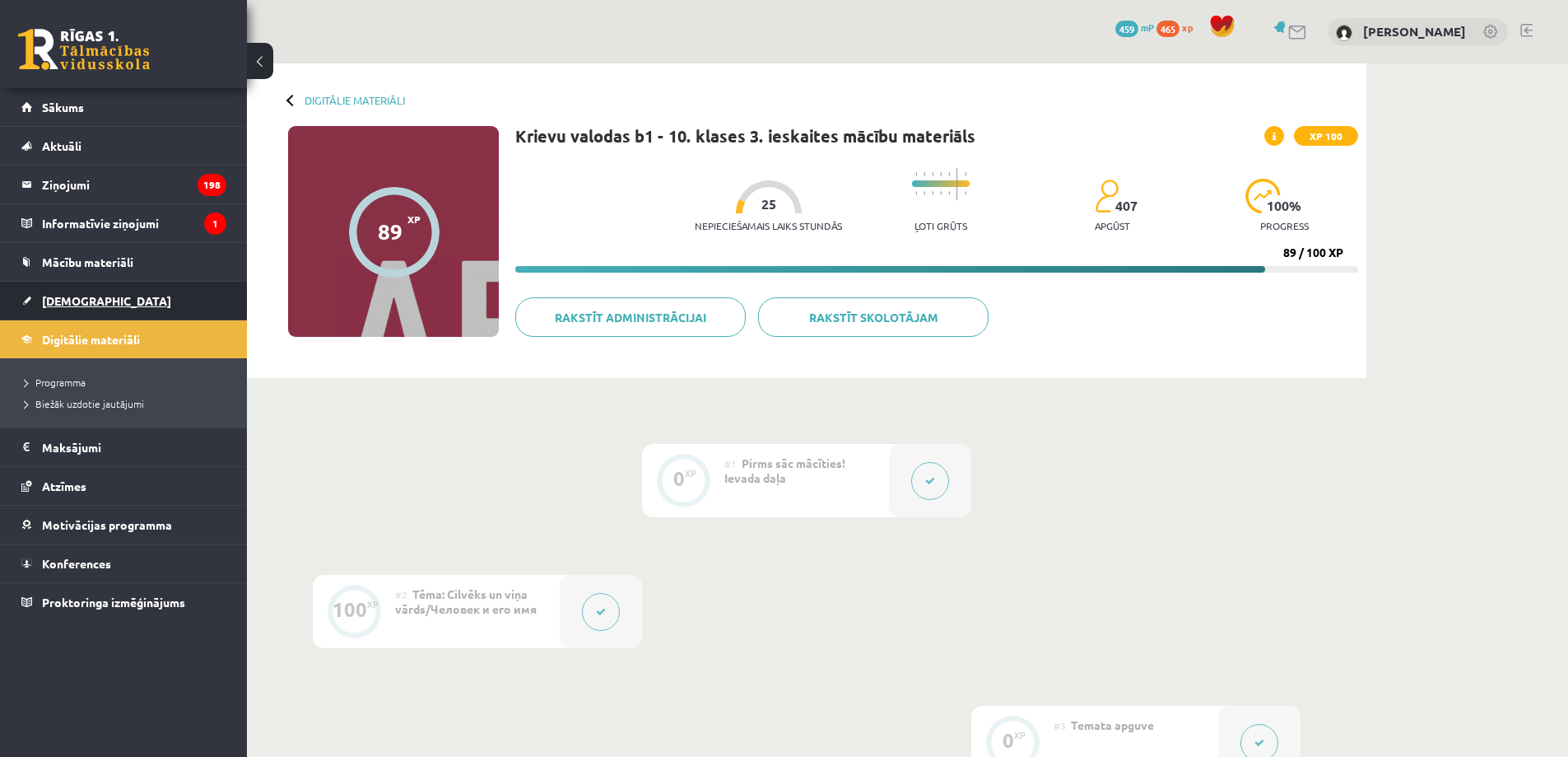
click at [99, 303] on link "[DEMOGRAPHIC_DATA]" at bounding box center [124, 300] width 205 height 38
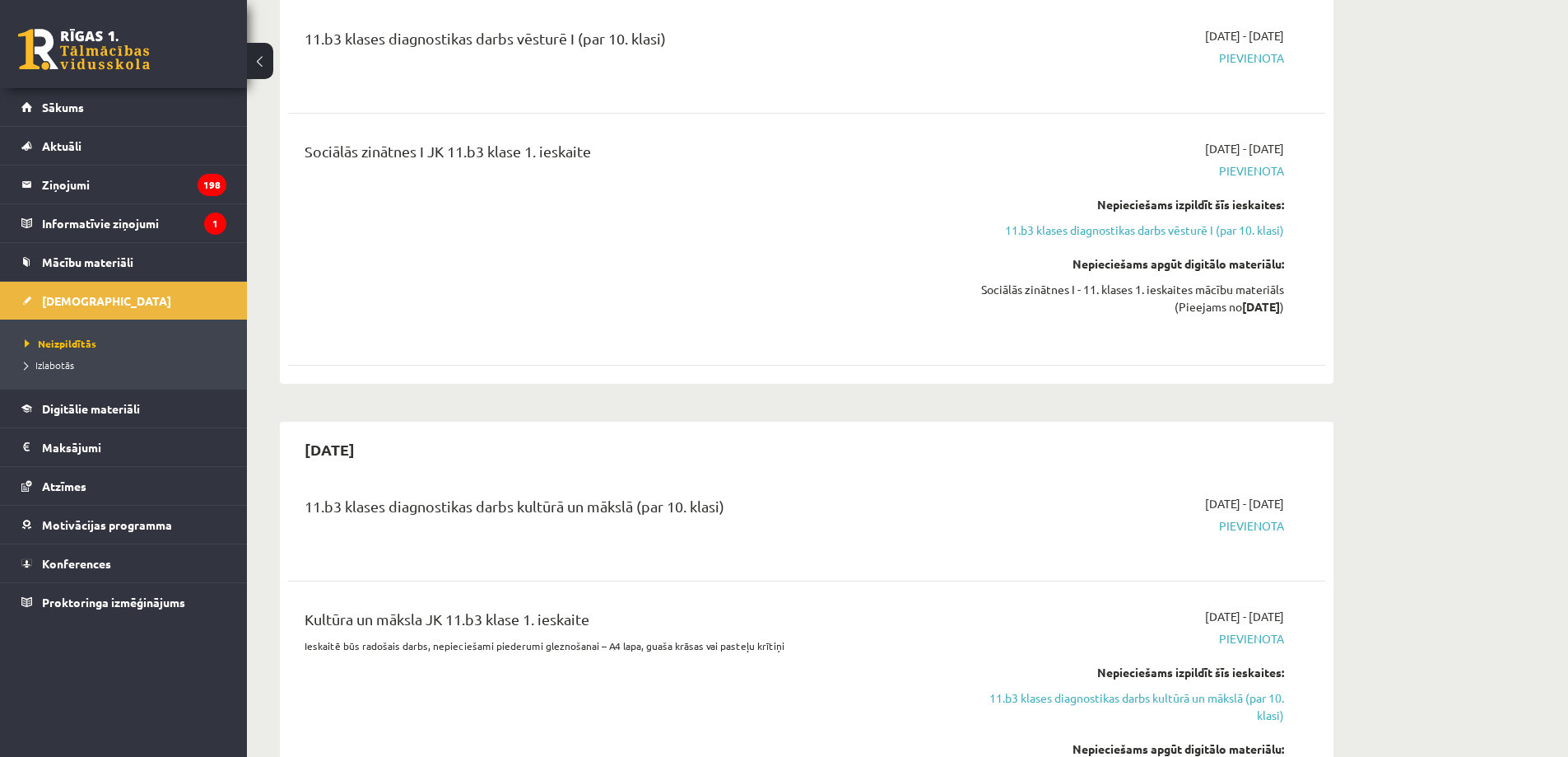
scroll to position [577, 0]
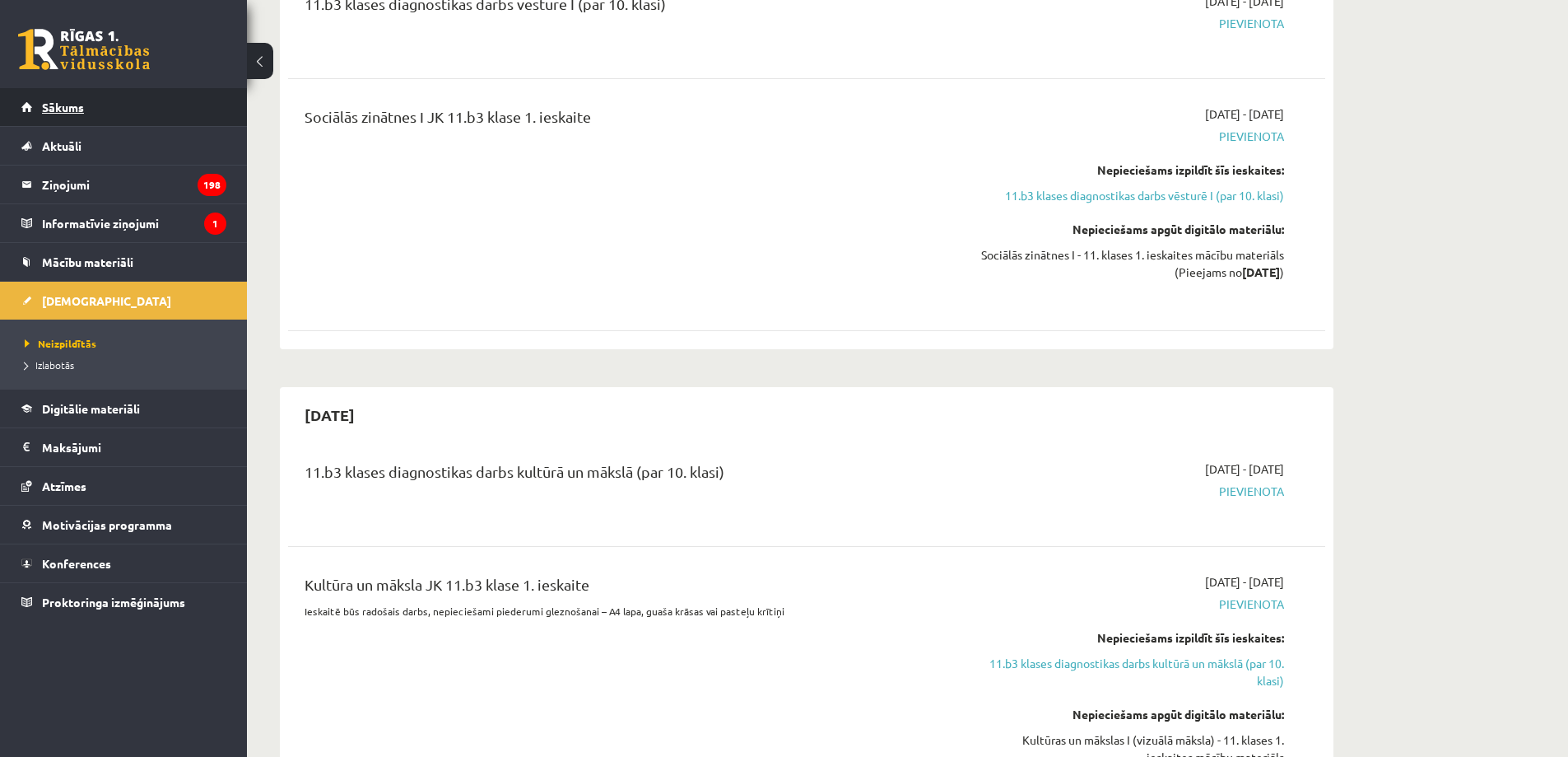
click at [117, 110] on link "Sākums" at bounding box center [124, 106] width 205 height 38
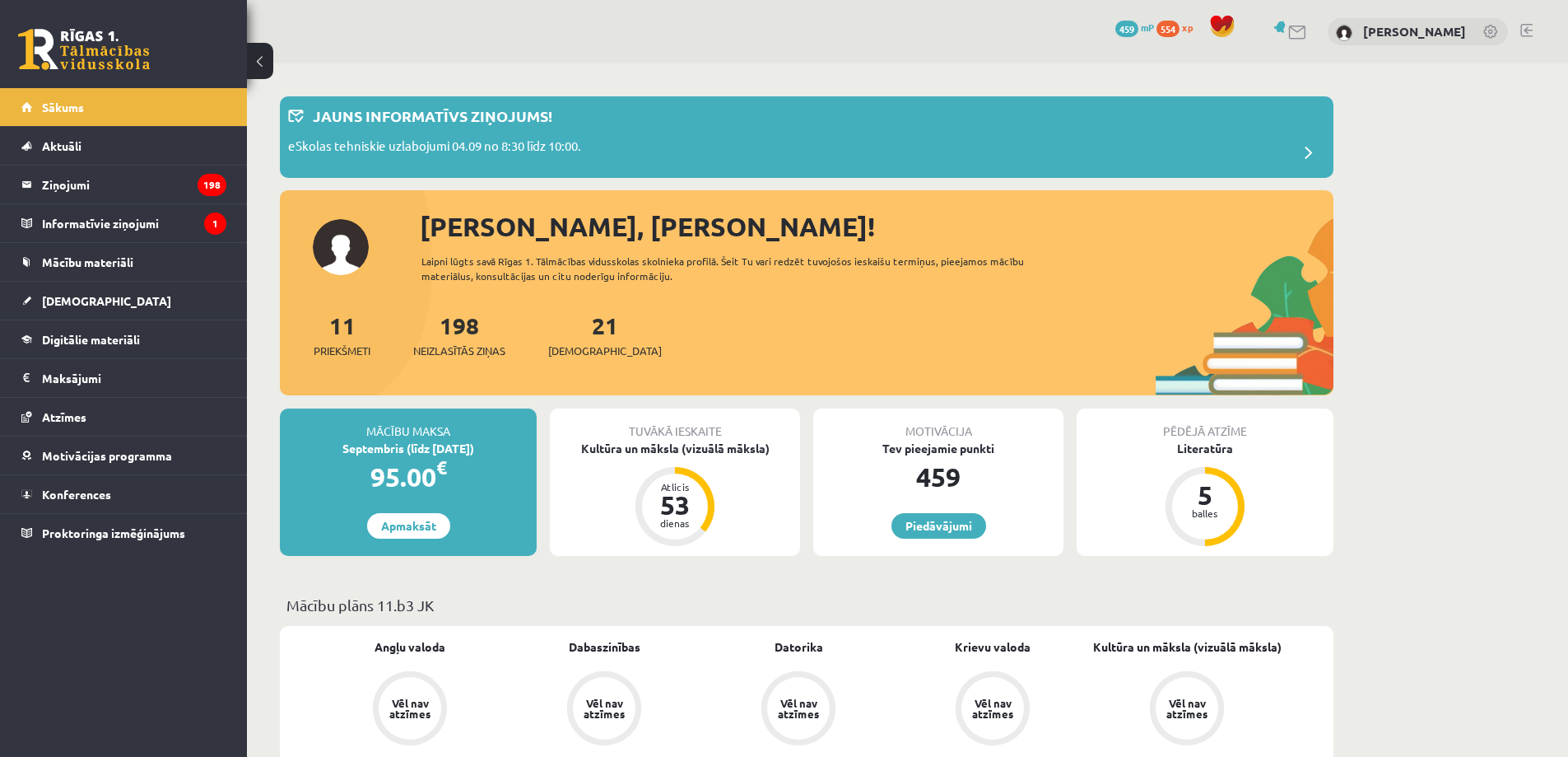
click at [577, 348] on span "[DEMOGRAPHIC_DATA]" at bounding box center [604, 351] width 114 height 17
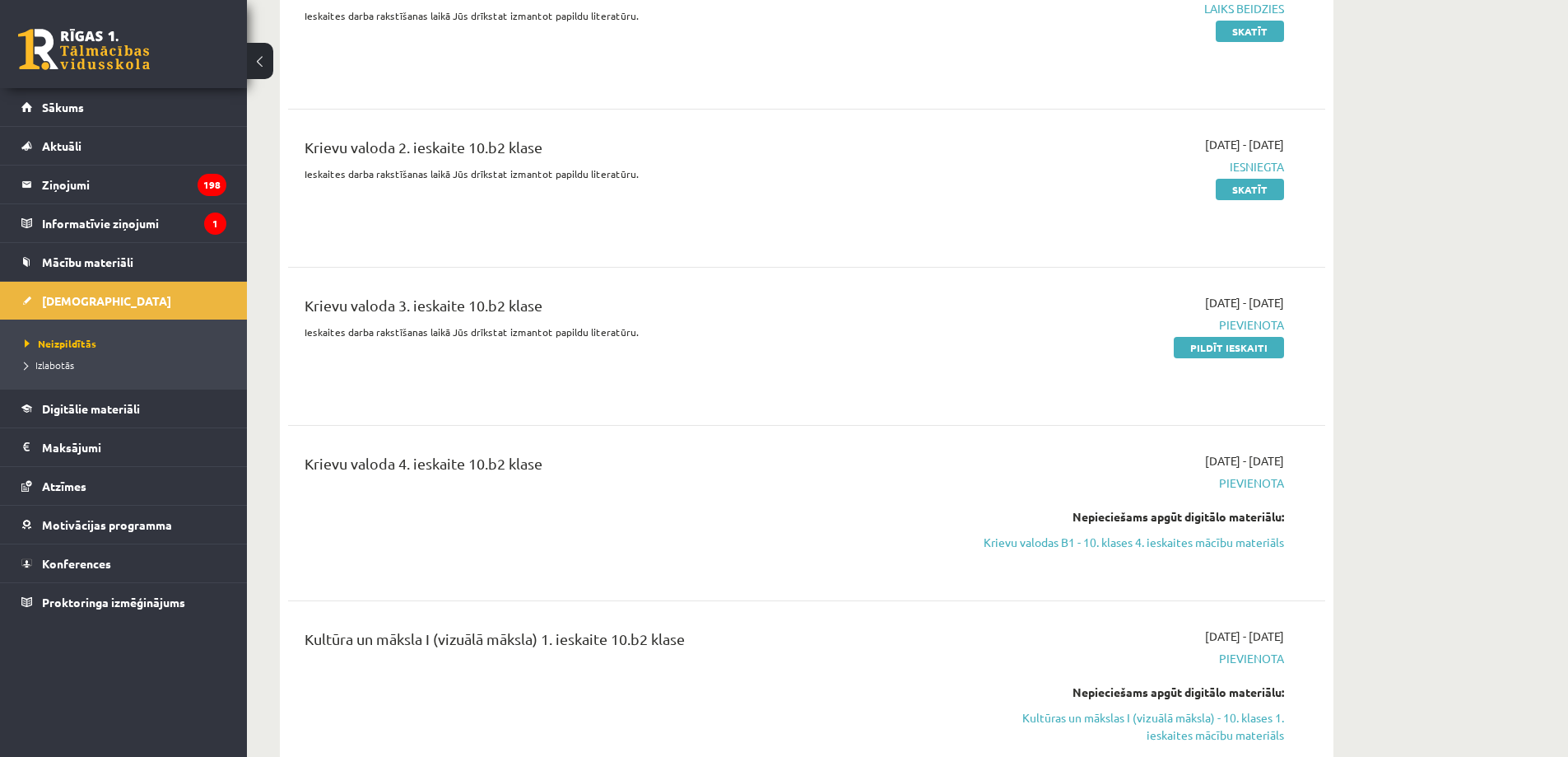
scroll to position [3458, 0]
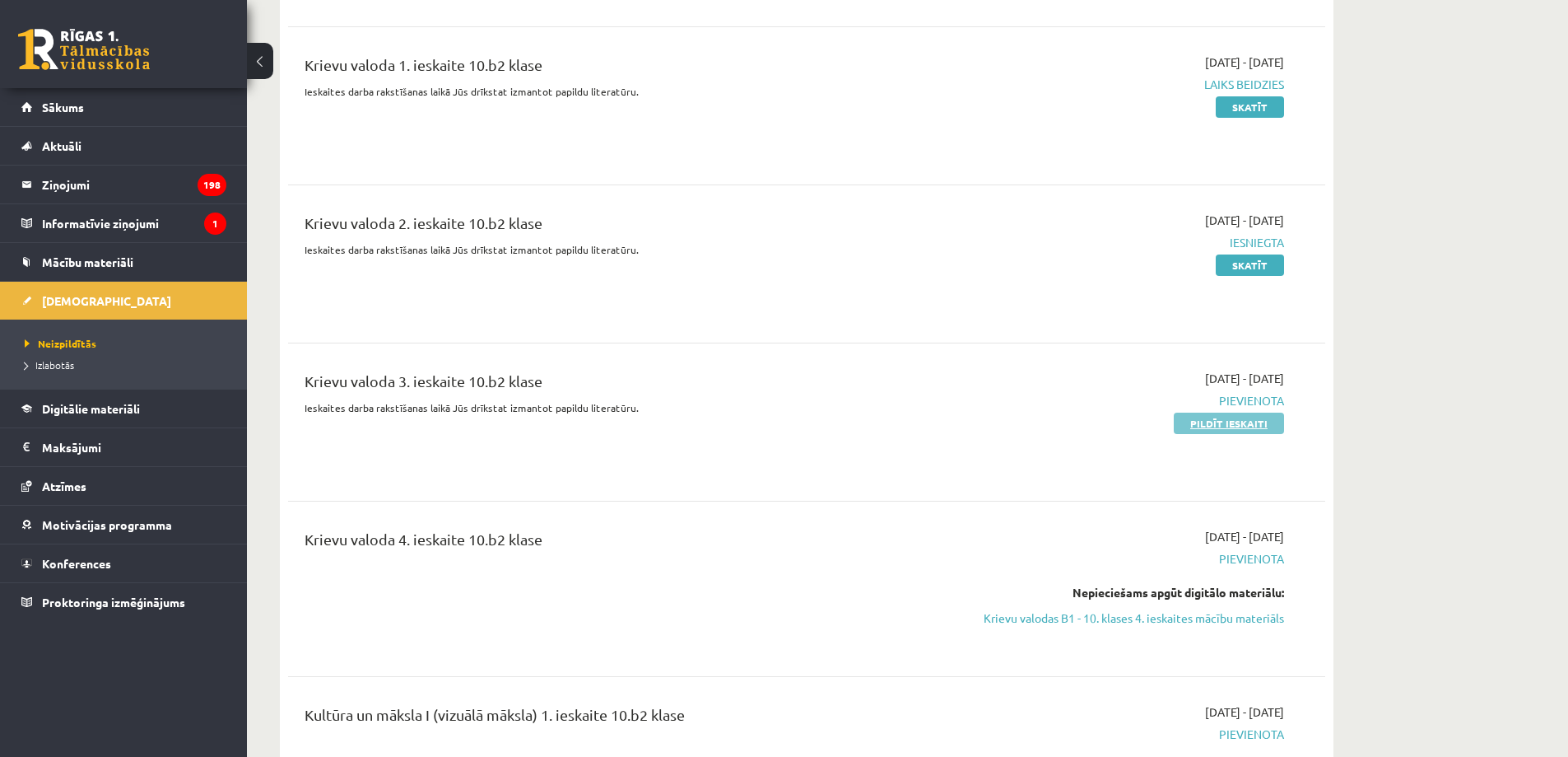
click at [1212, 412] on link "Pildīt ieskaiti" at bounding box center [1228, 422] width 110 height 21
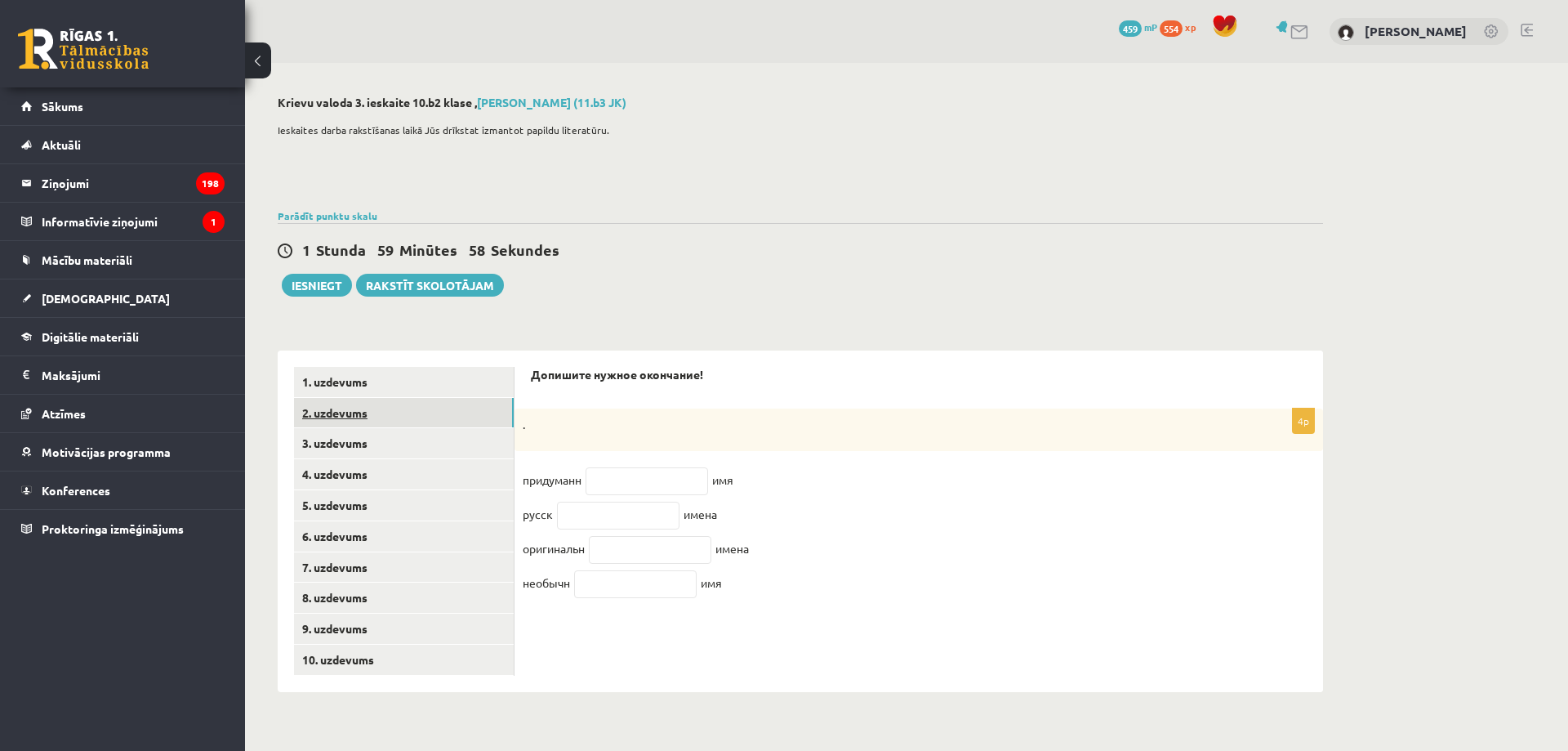
drag, startPoint x: 465, startPoint y: 404, endPoint x: 458, endPoint y: 414, distance: 12.2
click at [464, 404] on link "2. uzdevums" at bounding box center [404, 413] width 220 height 30
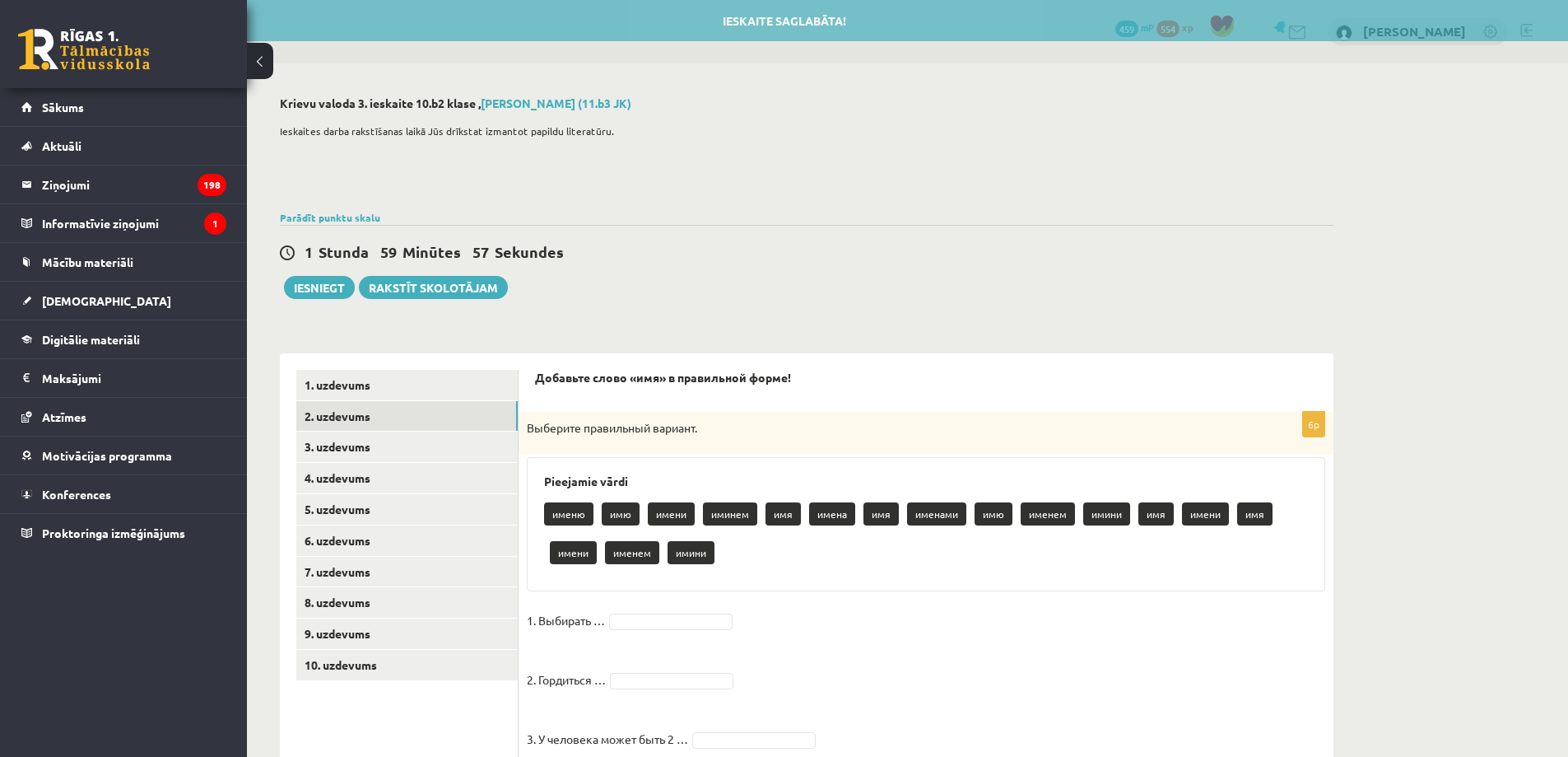
scroll to position [192, 0]
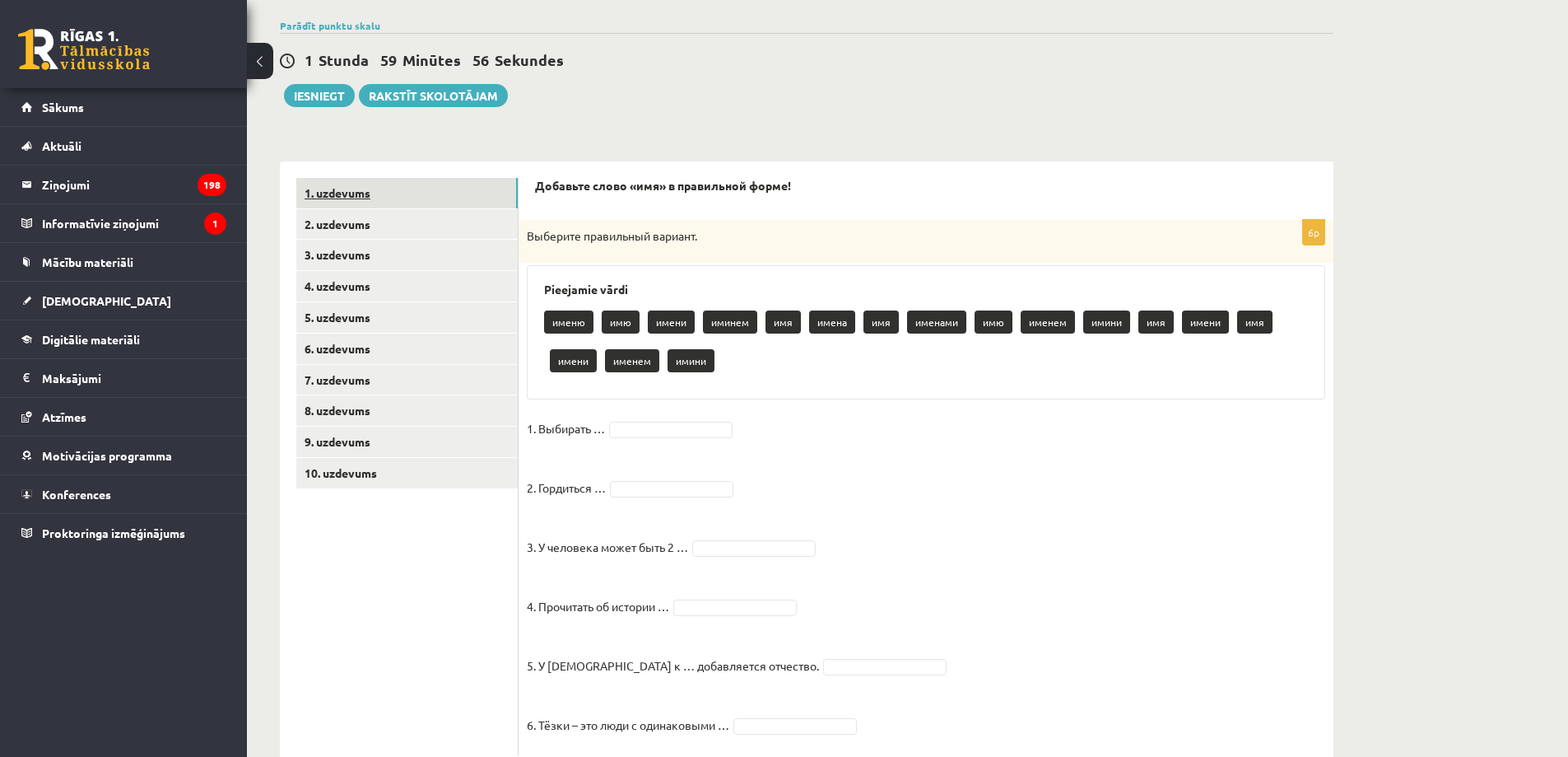
click at [486, 194] on link "1. uzdevums" at bounding box center [407, 192] width 222 height 31
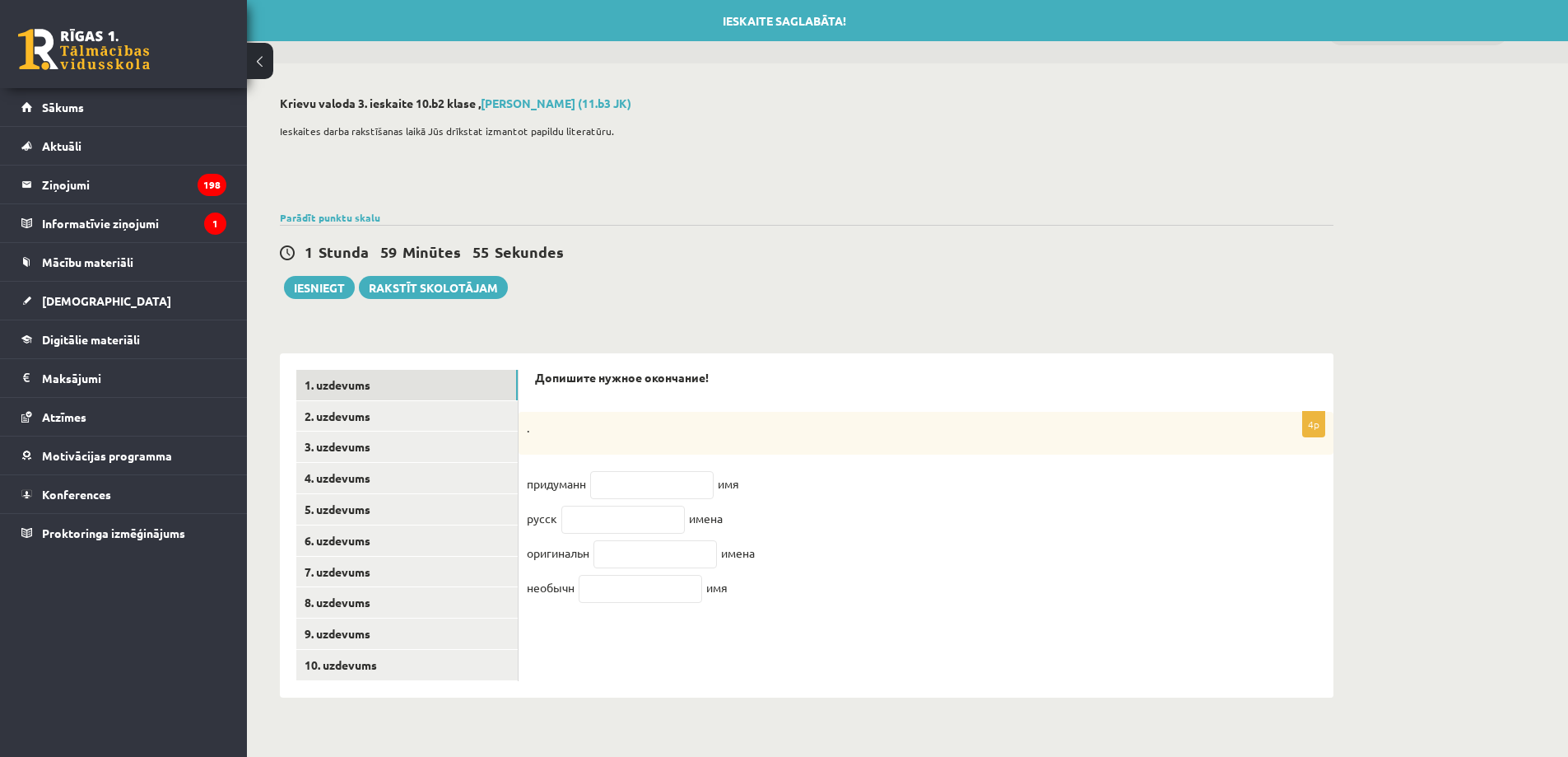
scroll to position [0, 0]
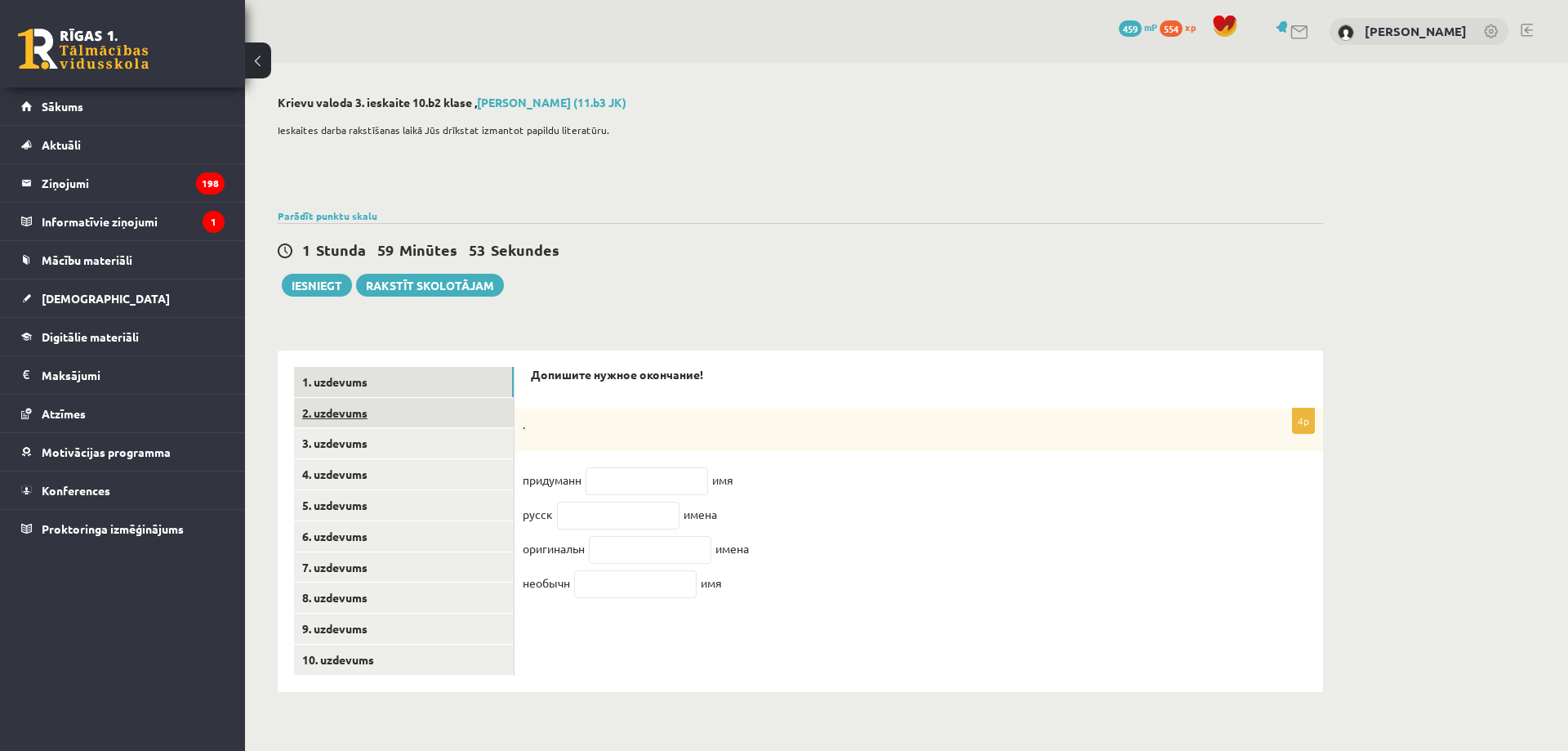
click at [424, 415] on link "2. uzdevums" at bounding box center [404, 413] width 220 height 30
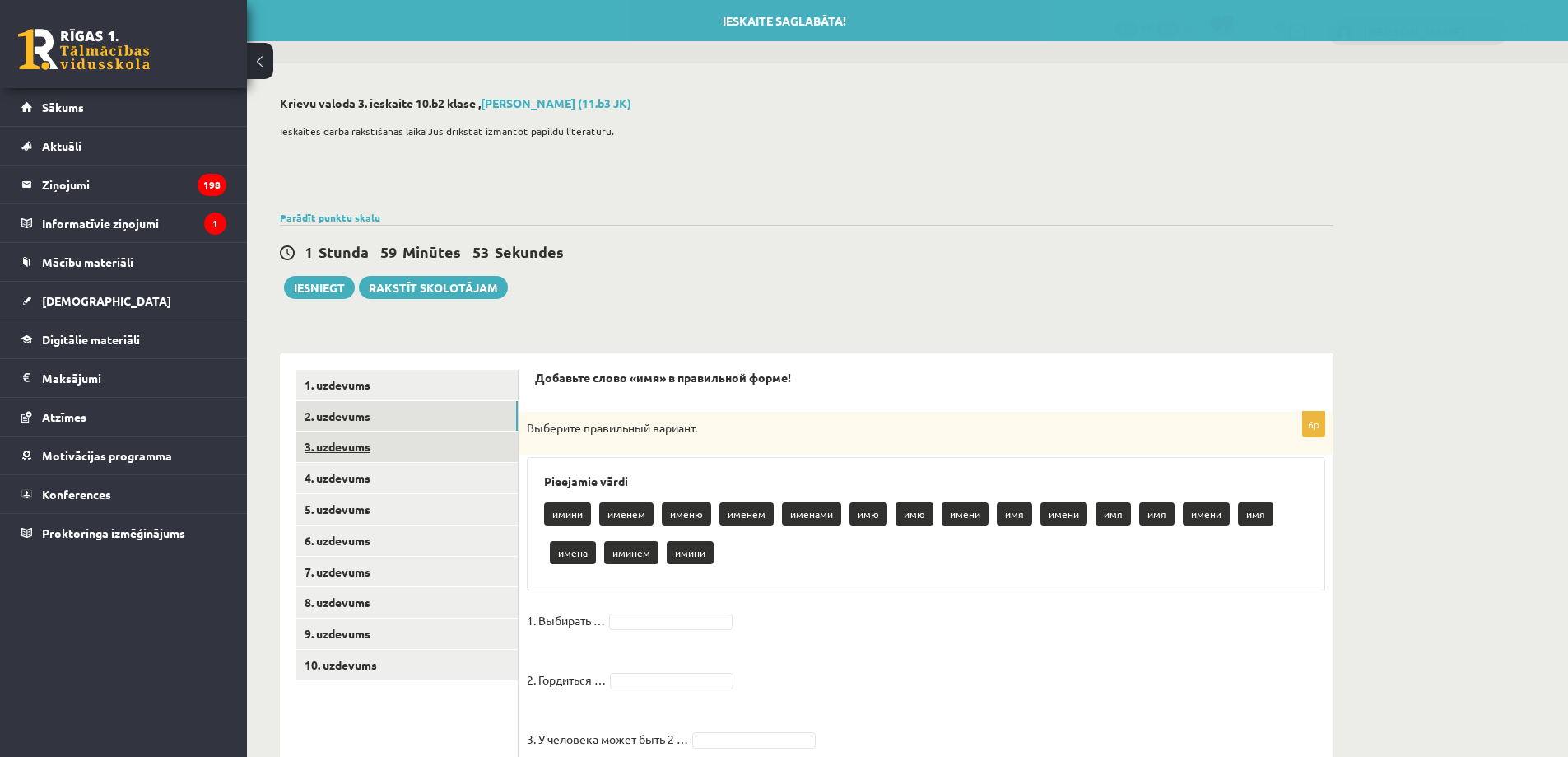
click at [423, 445] on link "3. uzdevums" at bounding box center [407, 446] width 222 height 31
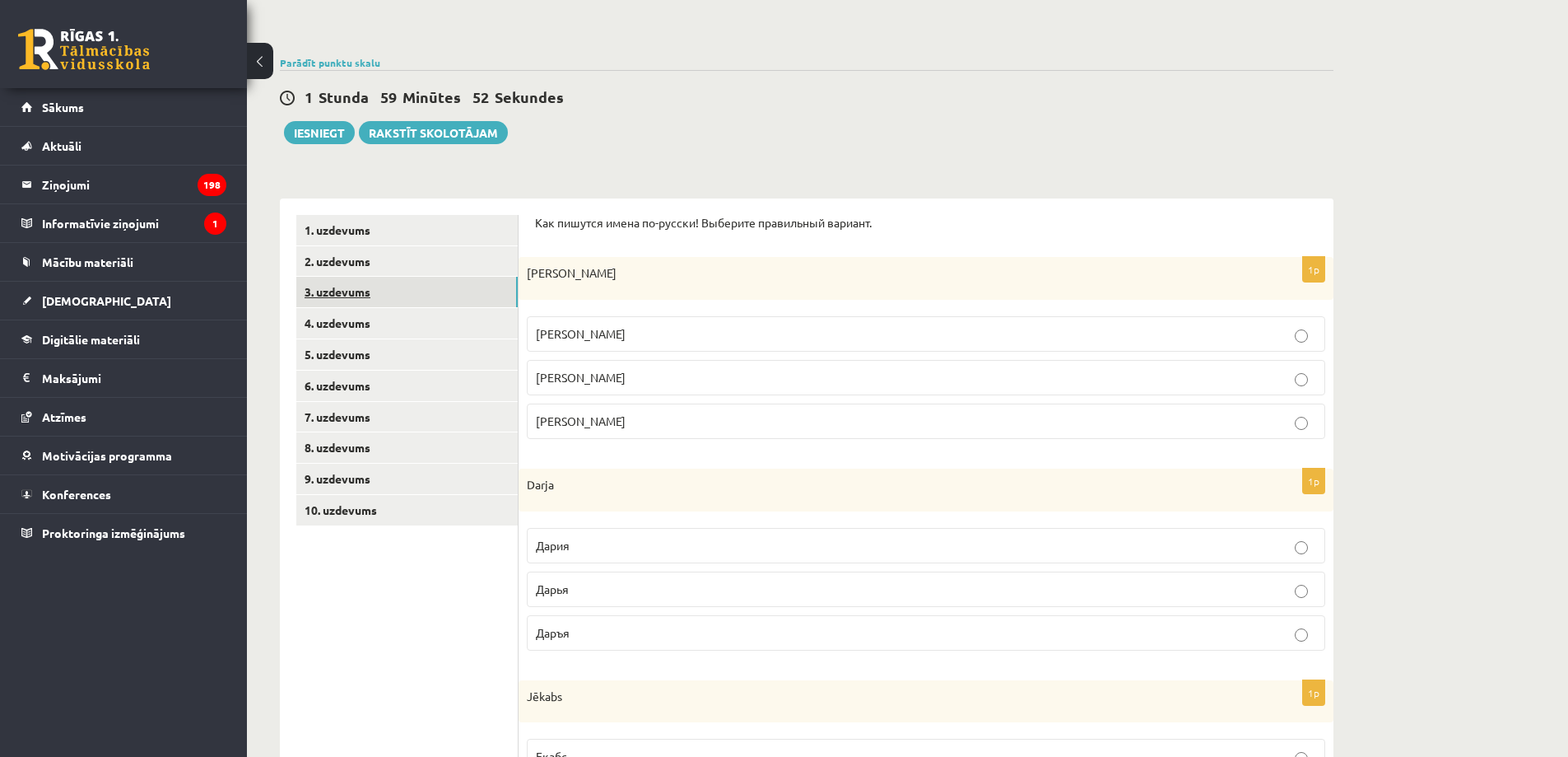
scroll to position [192, 0]
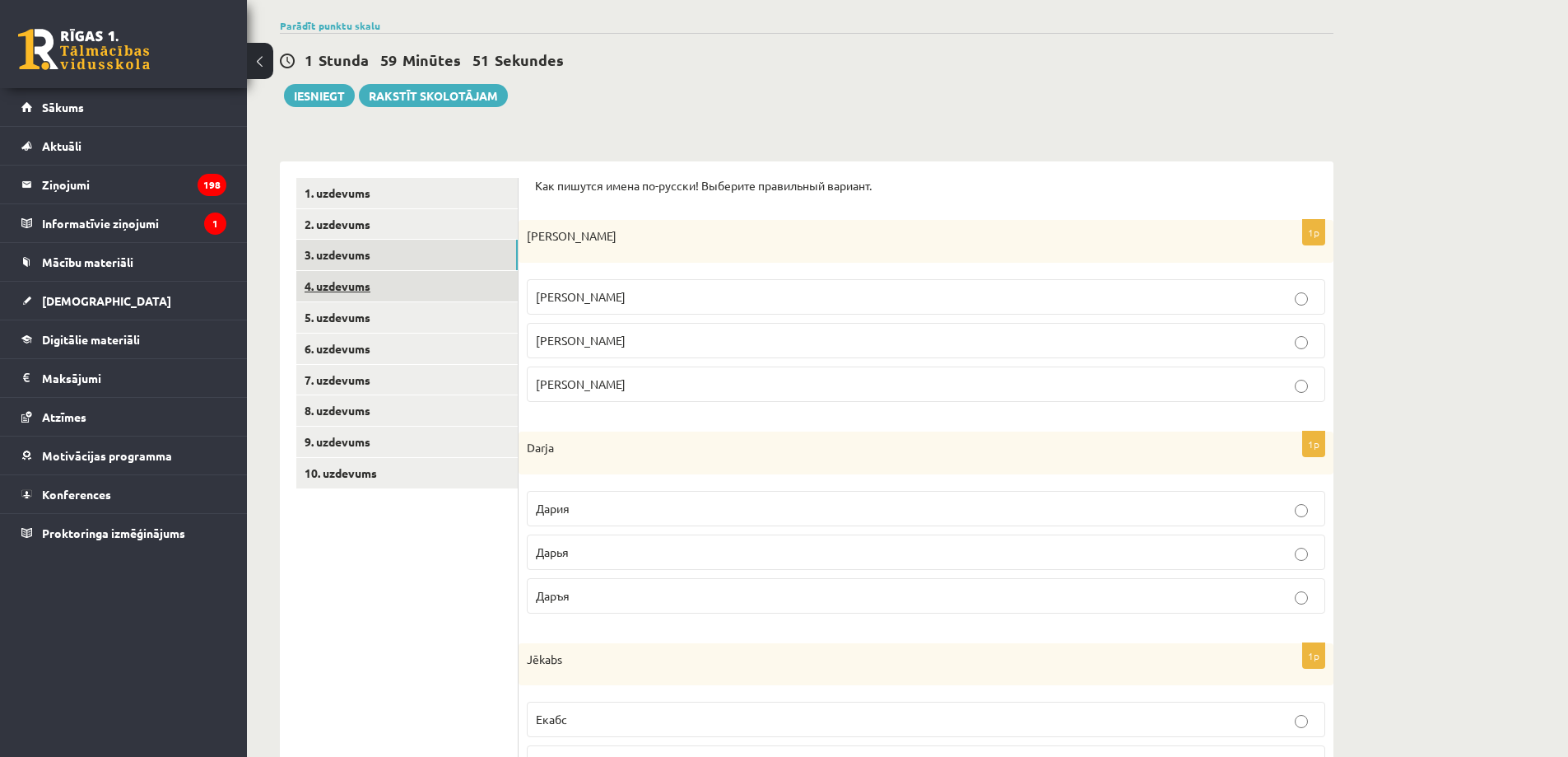
click at [445, 284] on link "4. uzdevums" at bounding box center [407, 286] width 222 height 31
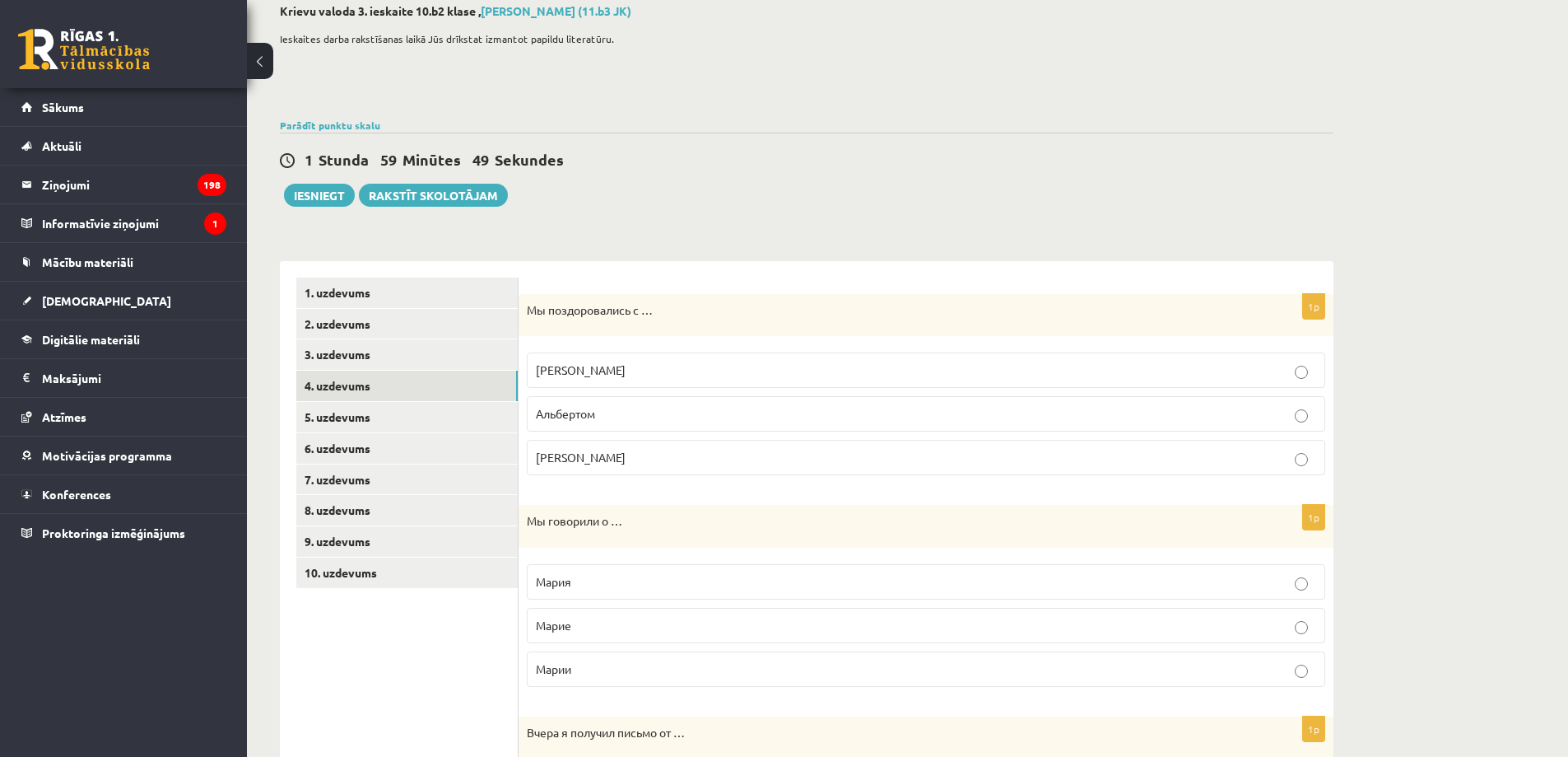
scroll to position [0, 0]
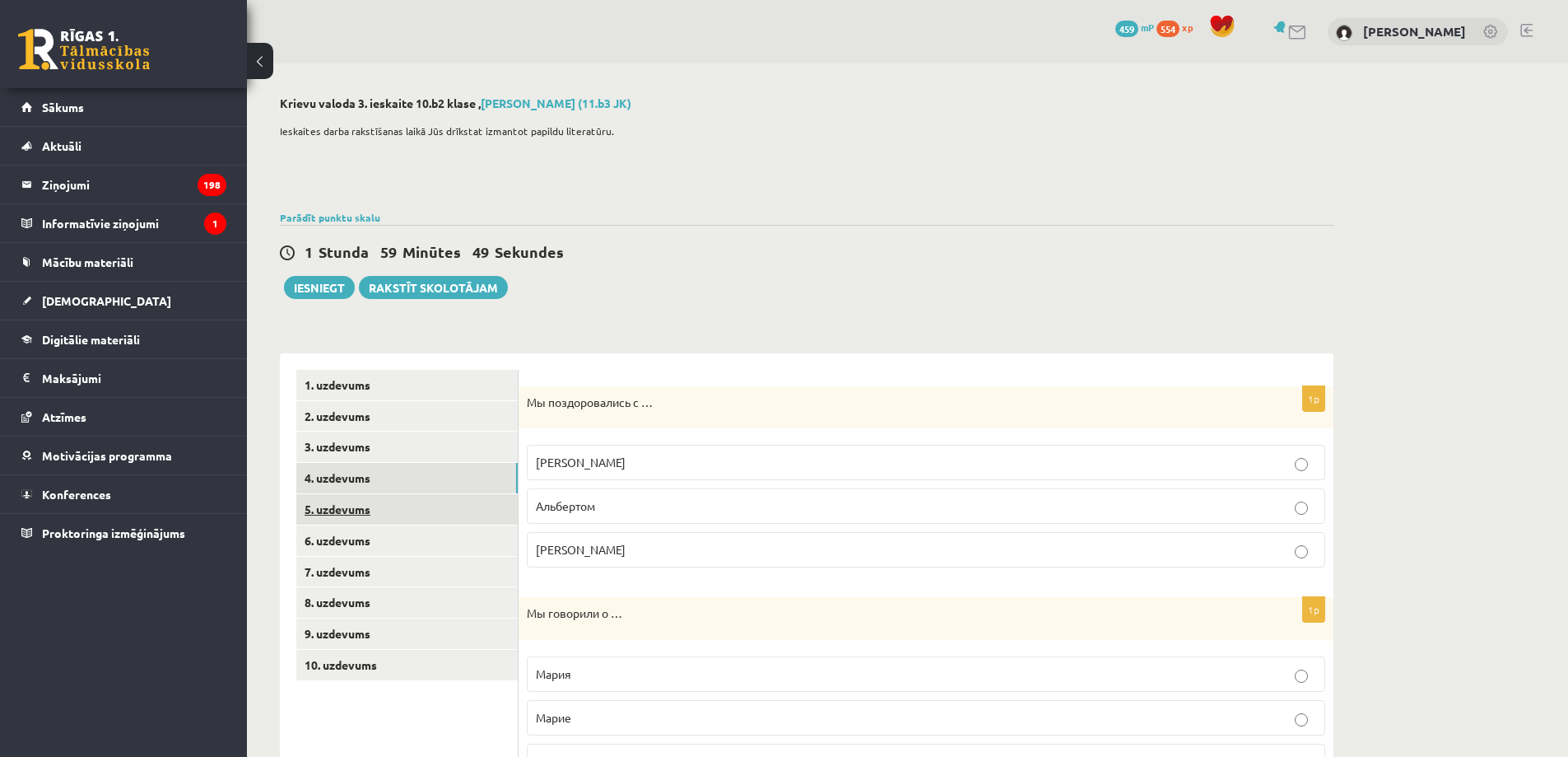
click at [403, 508] on link "5. uzdevums" at bounding box center [407, 508] width 222 height 31
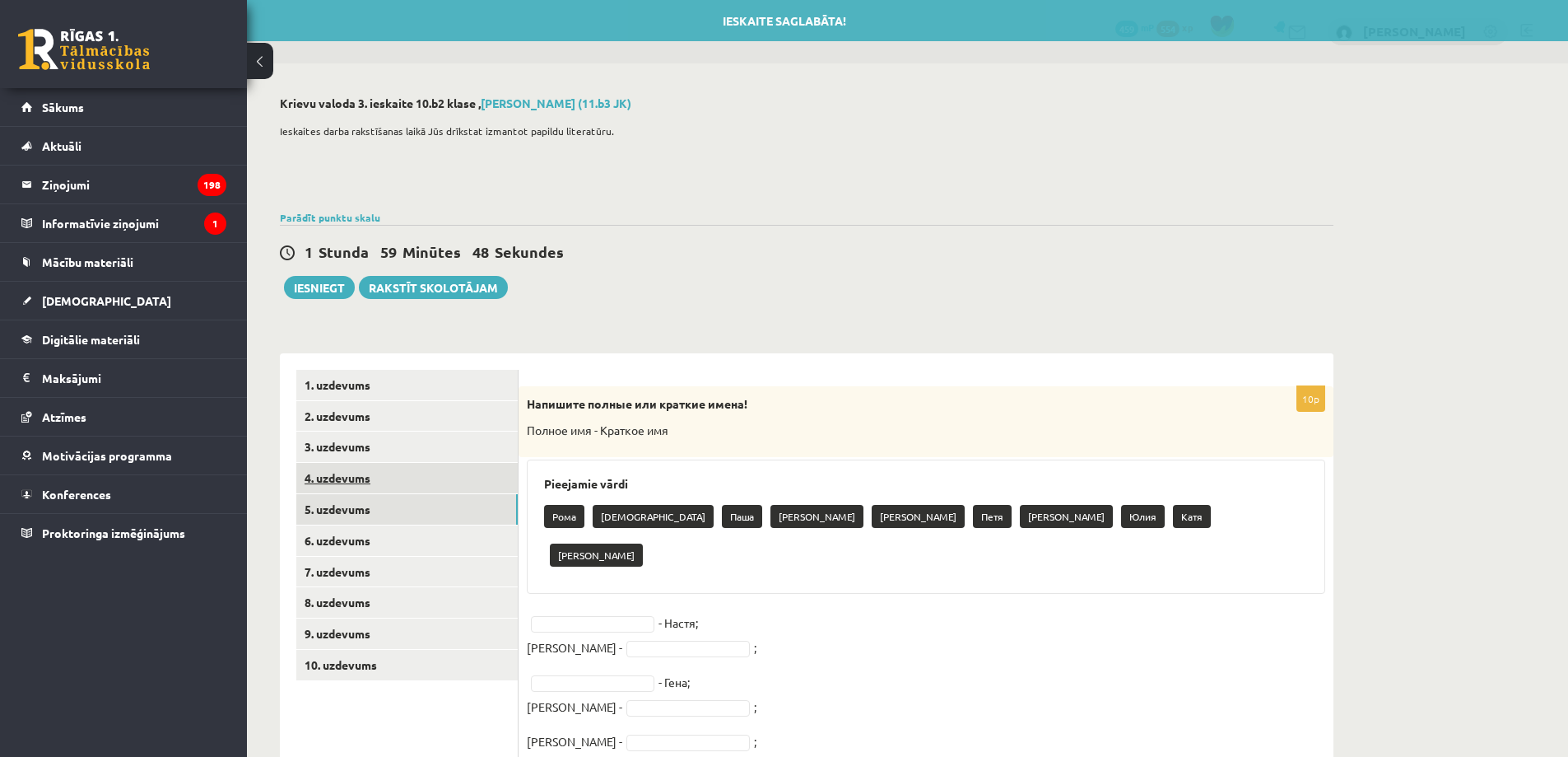
scroll to position [169, 0]
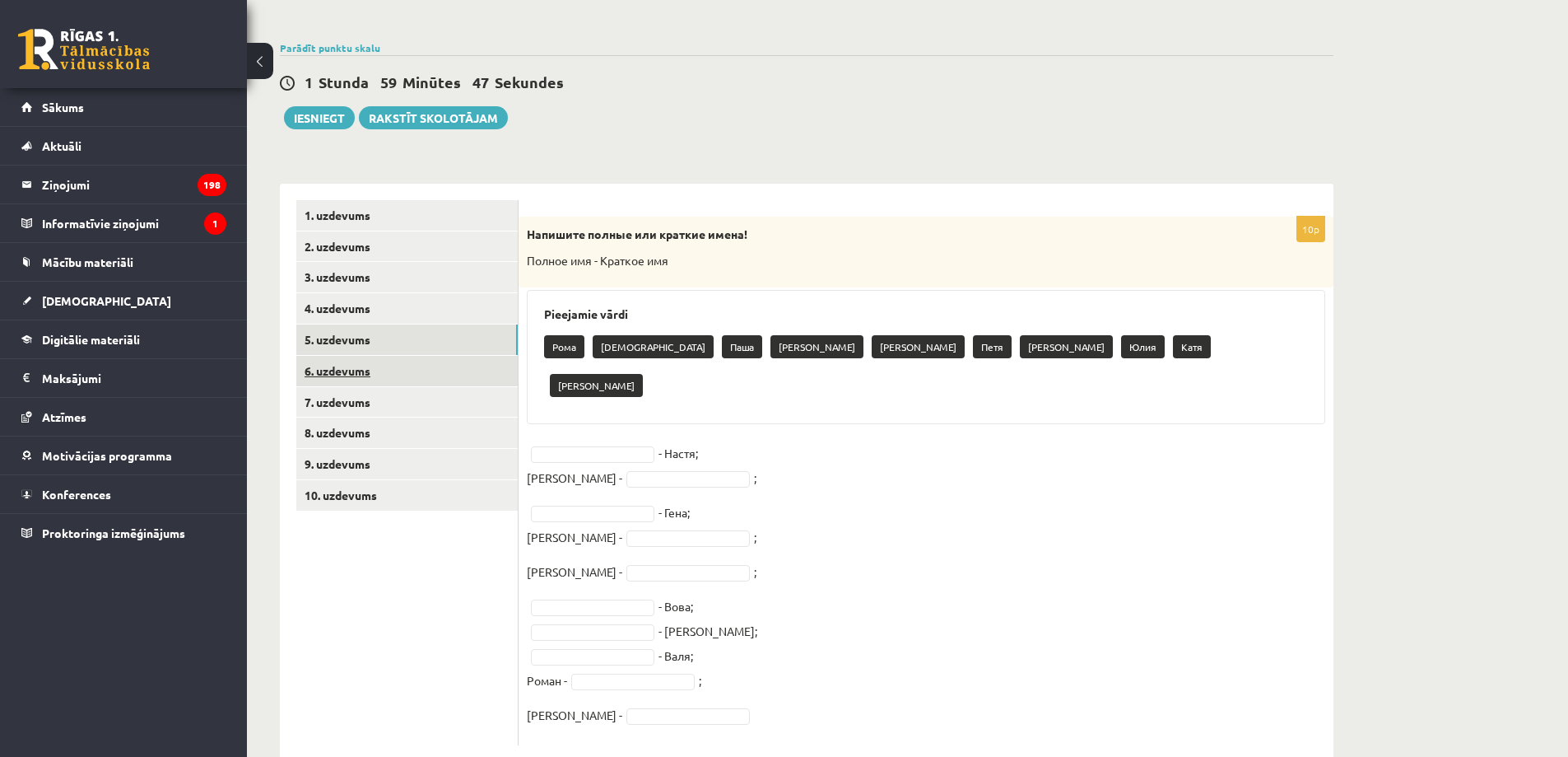
click at [396, 372] on link "6. uzdevums" at bounding box center [407, 371] width 222 height 31
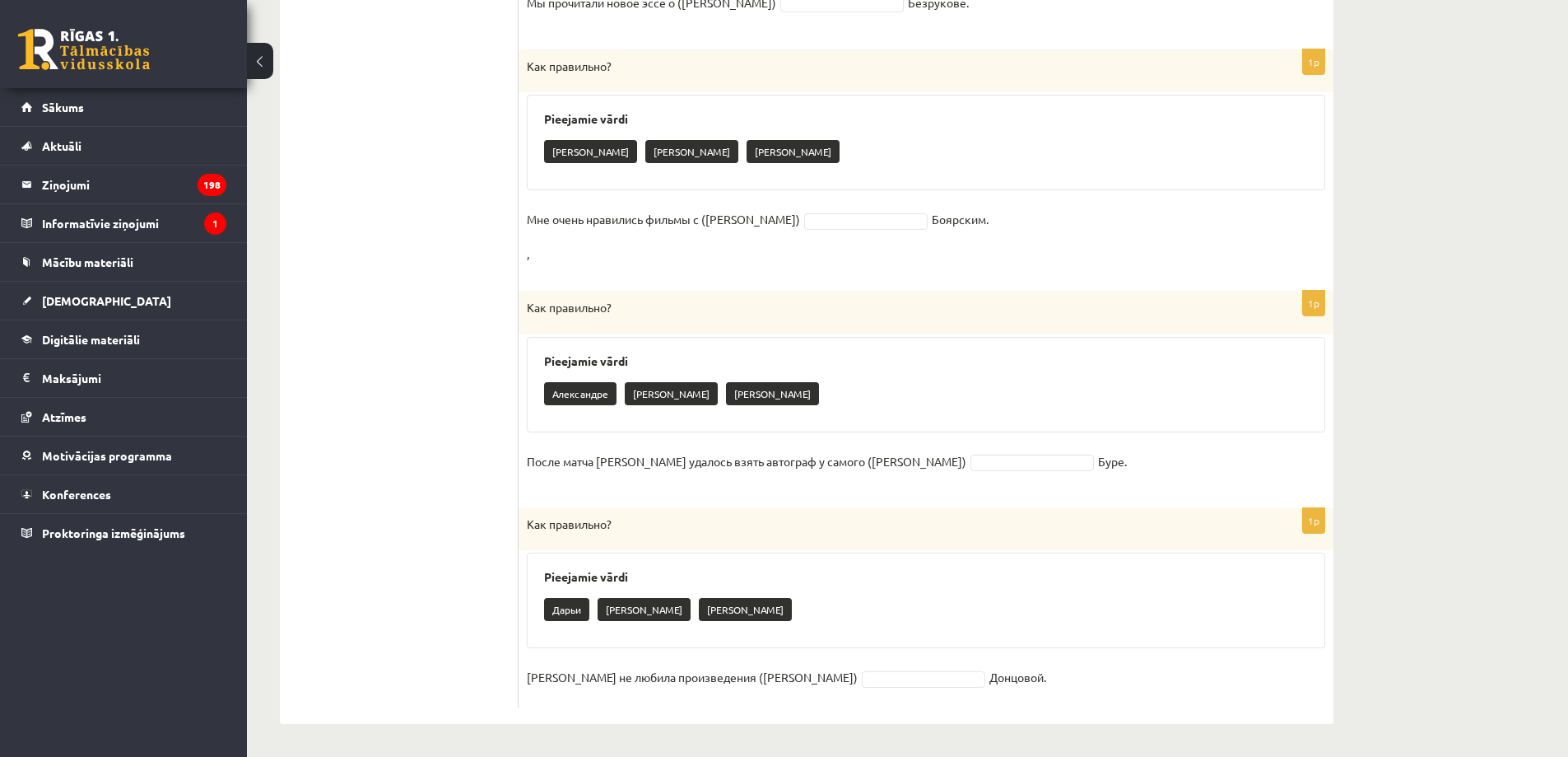
scroll to position [0, 0]
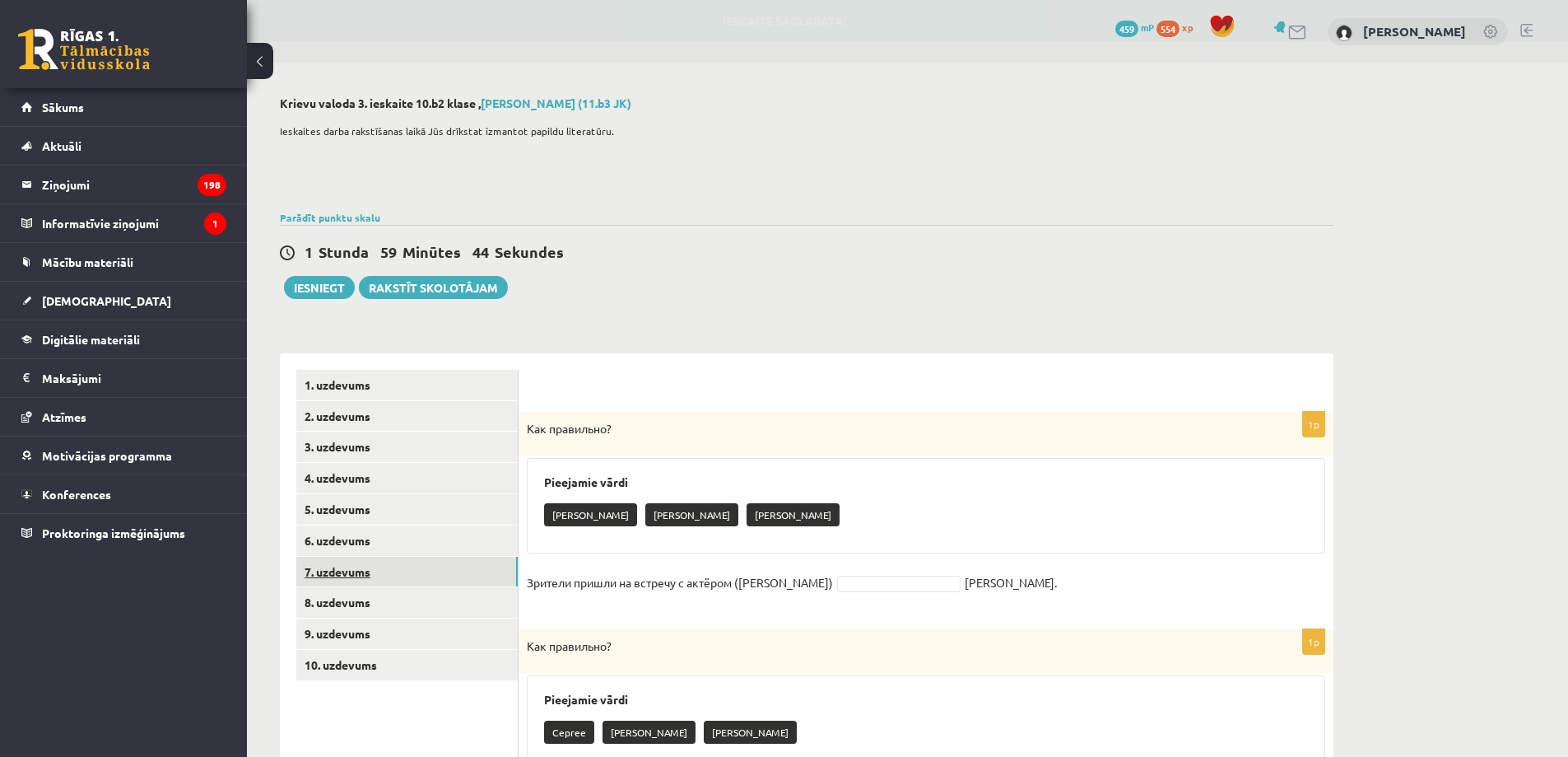
click at [396, 577] on link "7. uzdevums" at bounding box center [407, 571] width 222 height 31
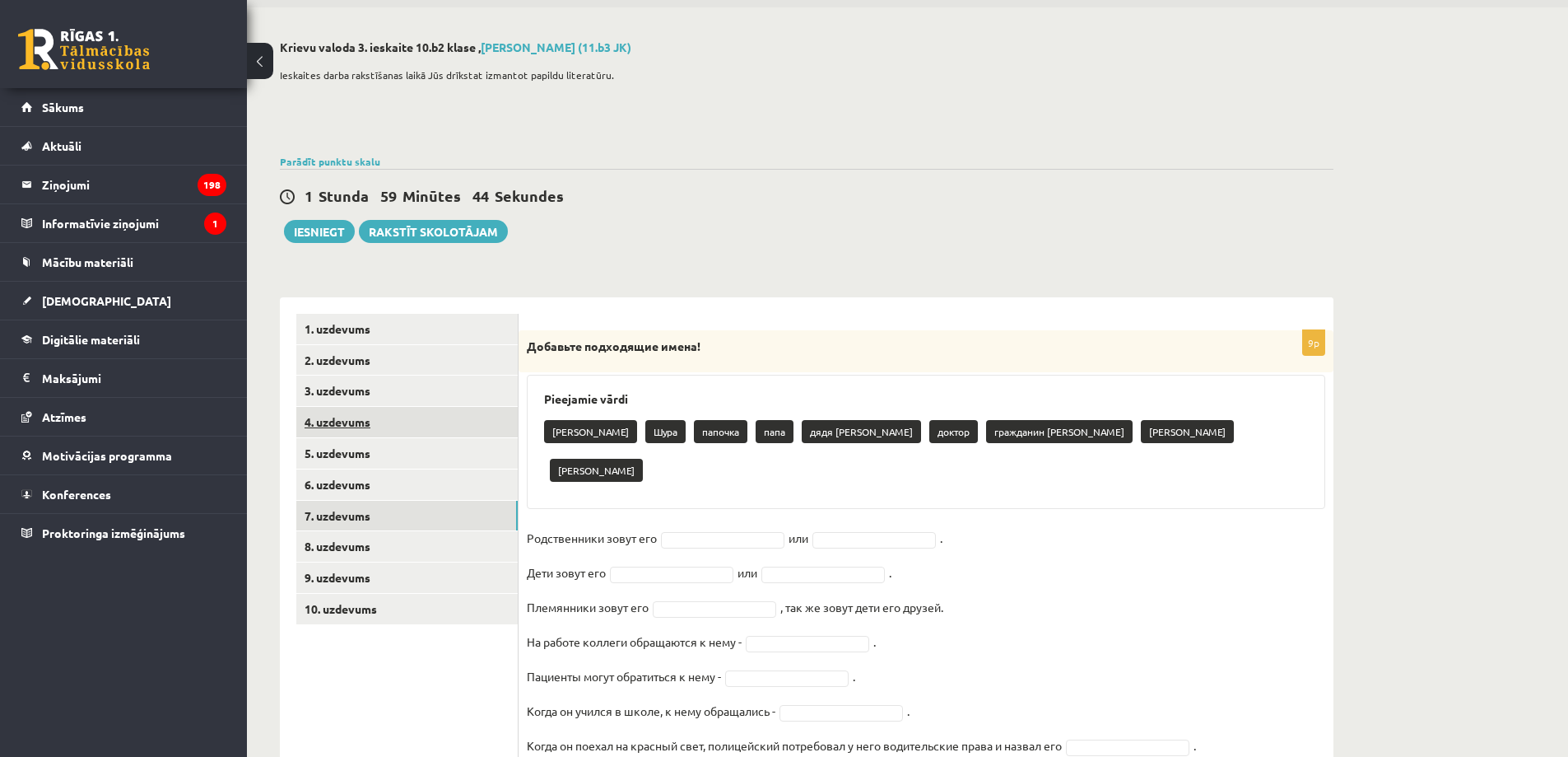
scroll to position [87, 0]
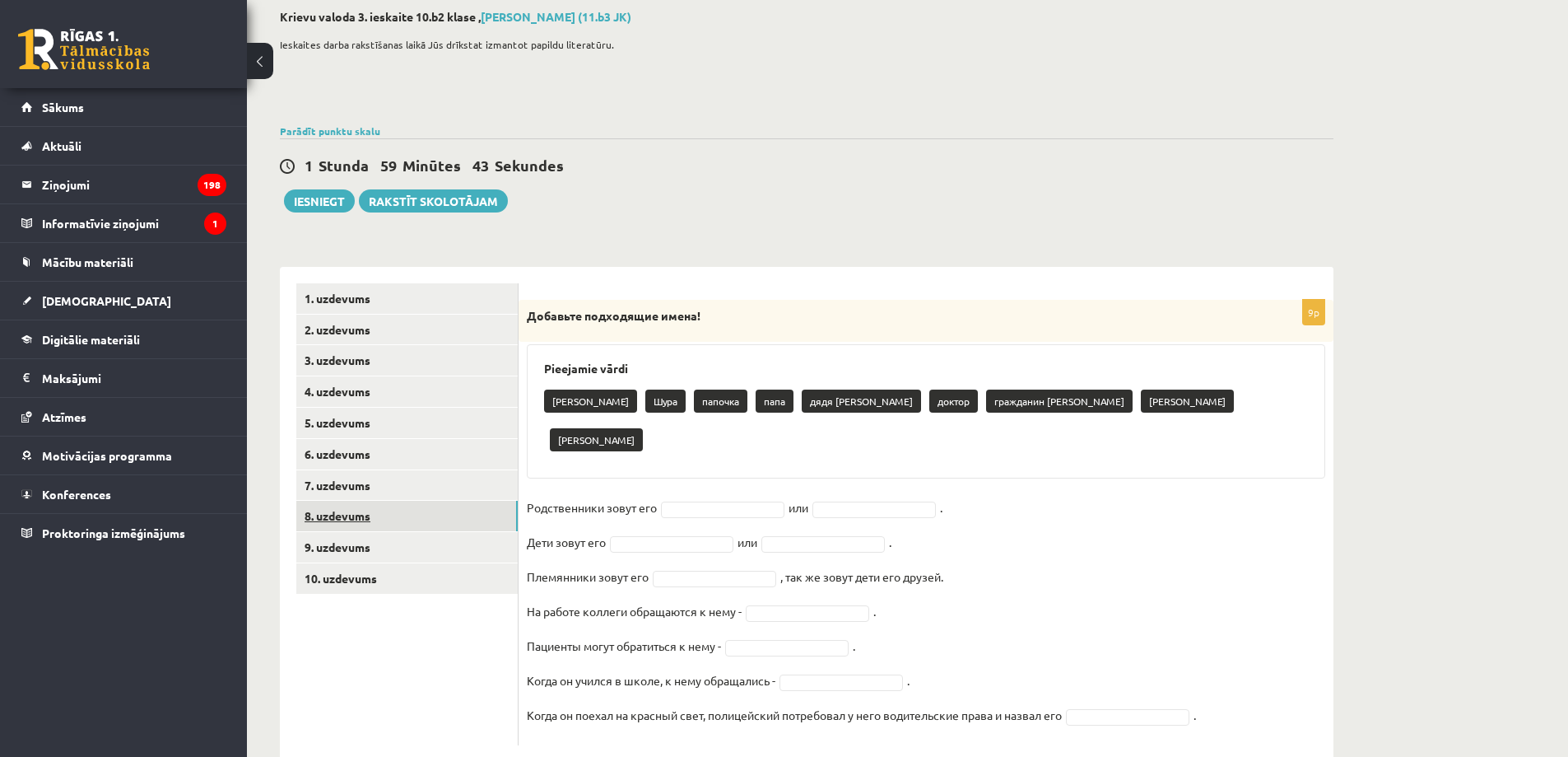
click at [424, 513] on link "8. uzdevums" at bounding box center [407, 516] width 222 height 31
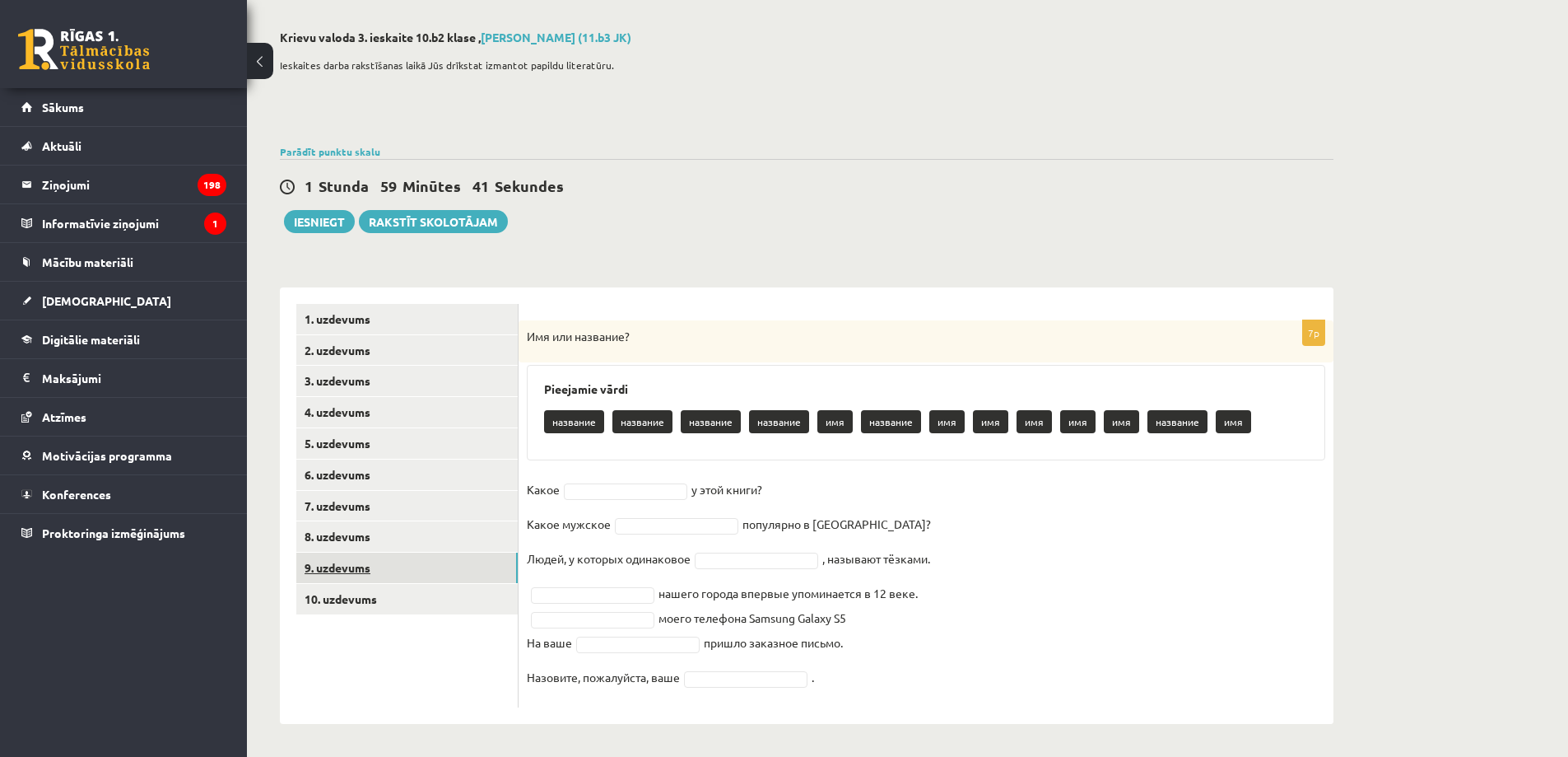
click at [456, 568] on link "9. uzdevums" at bounding box center [407, 568] width 222 height 31
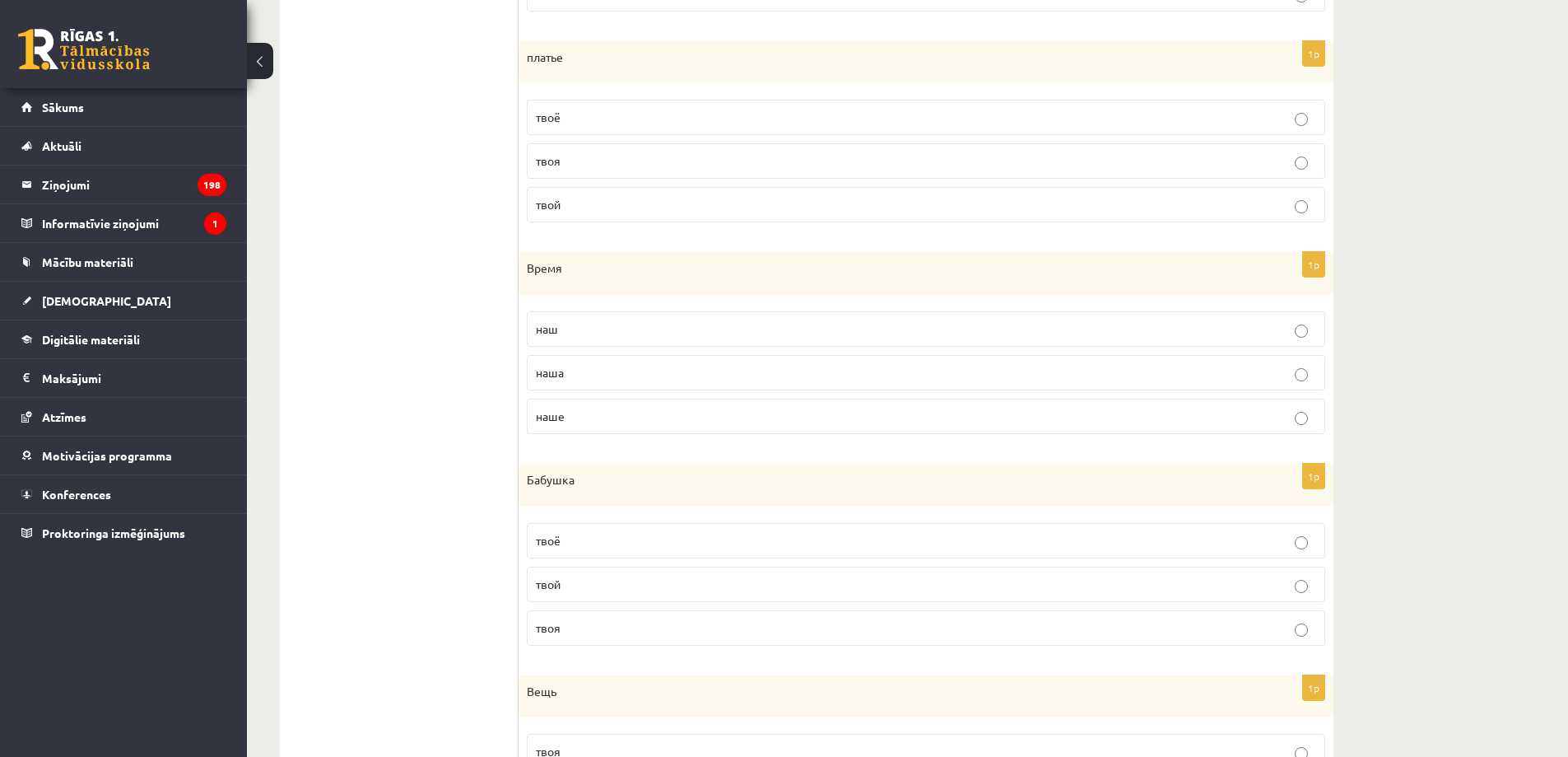
scroll to position [264, 0]
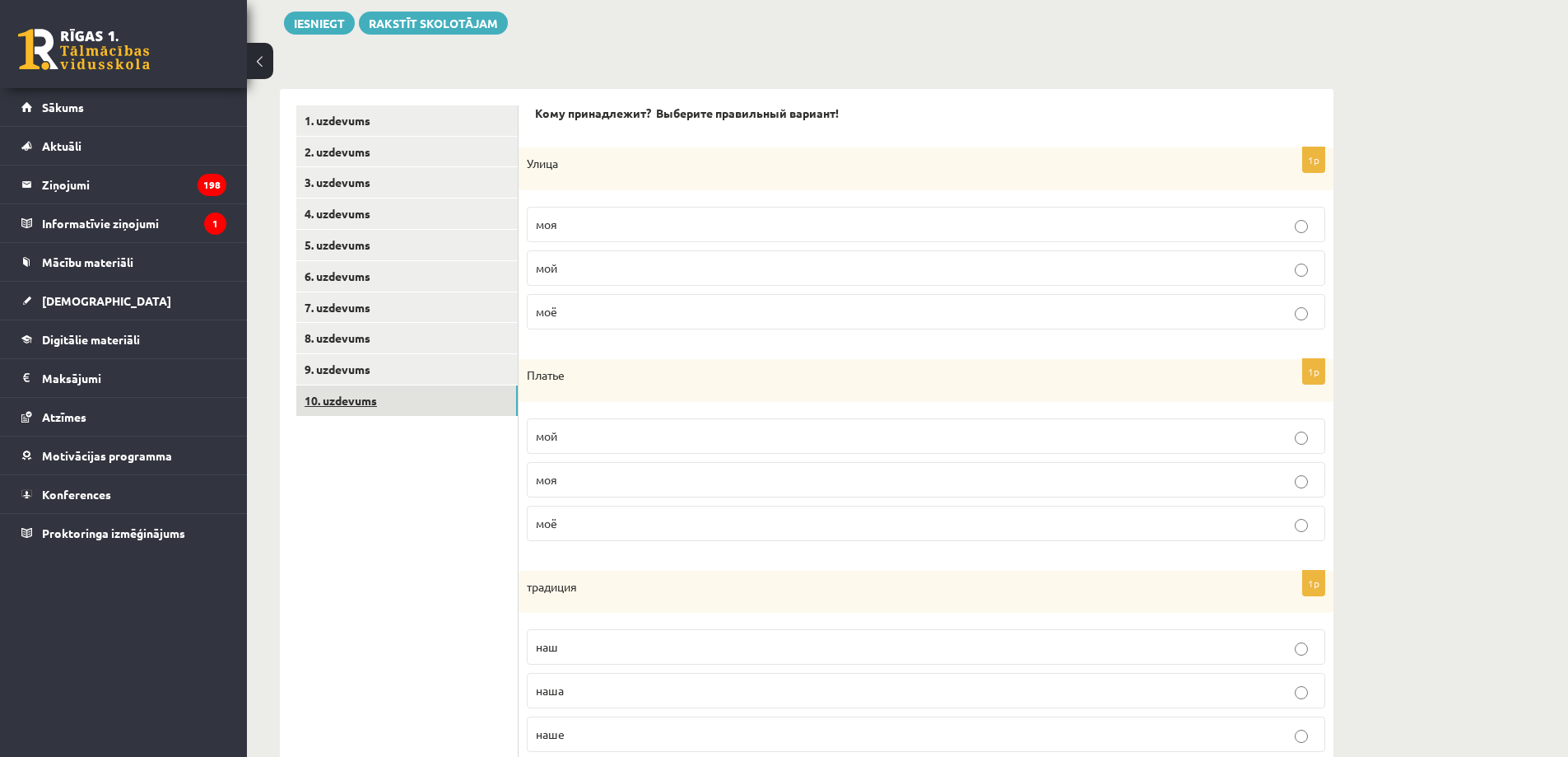
click at [448, 398] on link "10. uzdevums" at bounding box center [407, 400] width 222 height 31
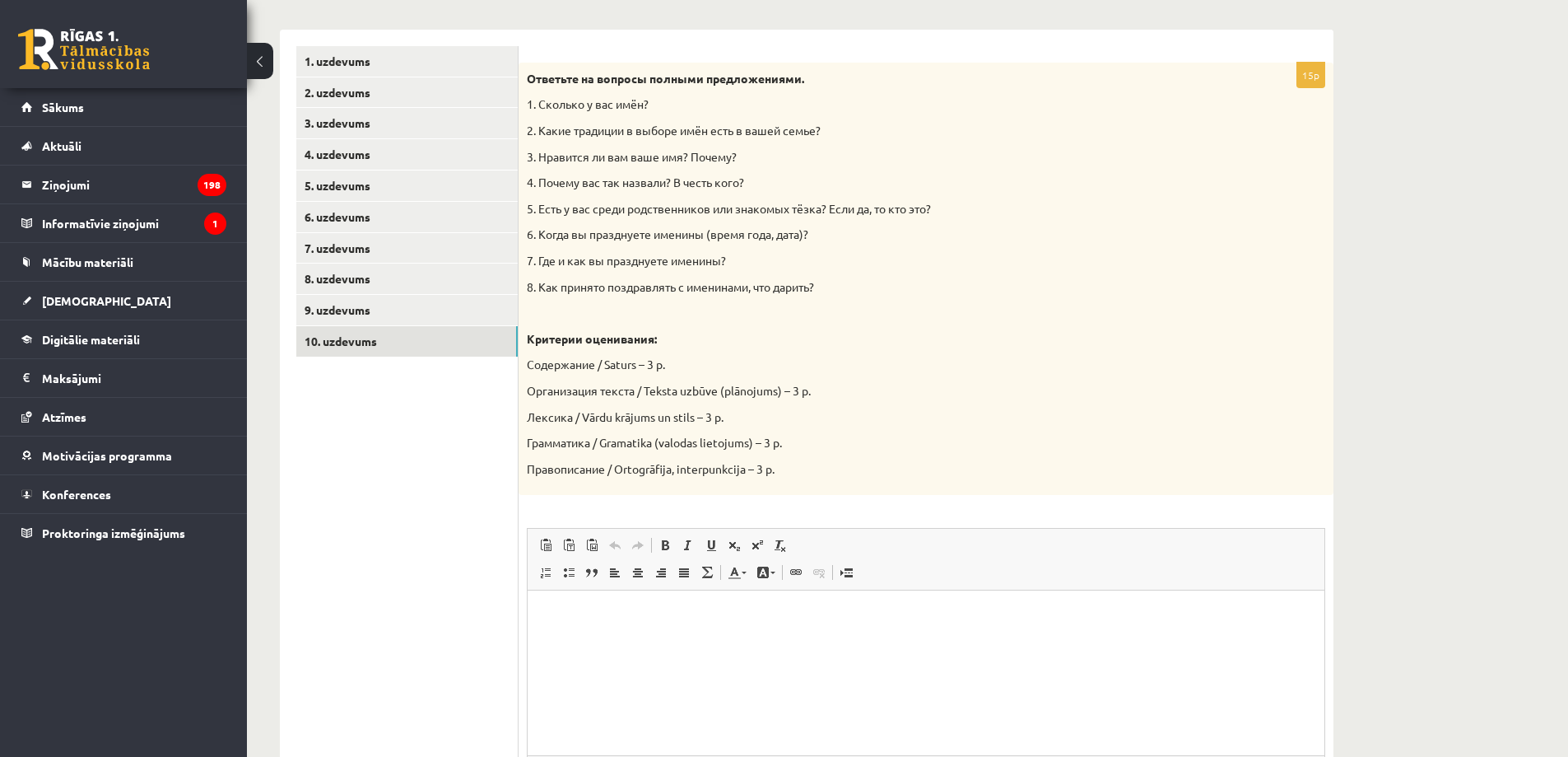
scroll to position [0, 0]
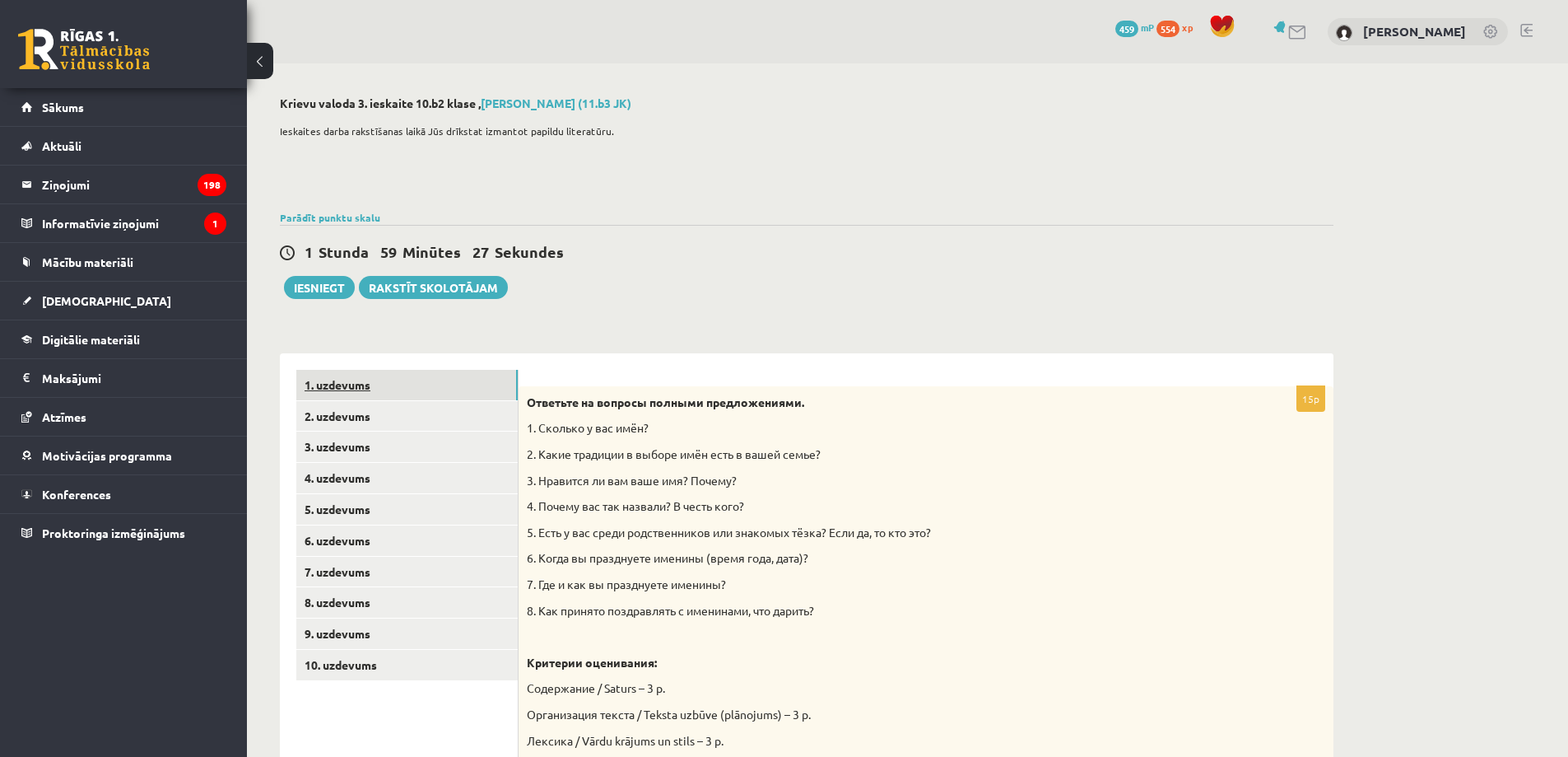
click at [502, 379] on link "1. uzdevums" at bounding box center [407, 385] width 222 height 31
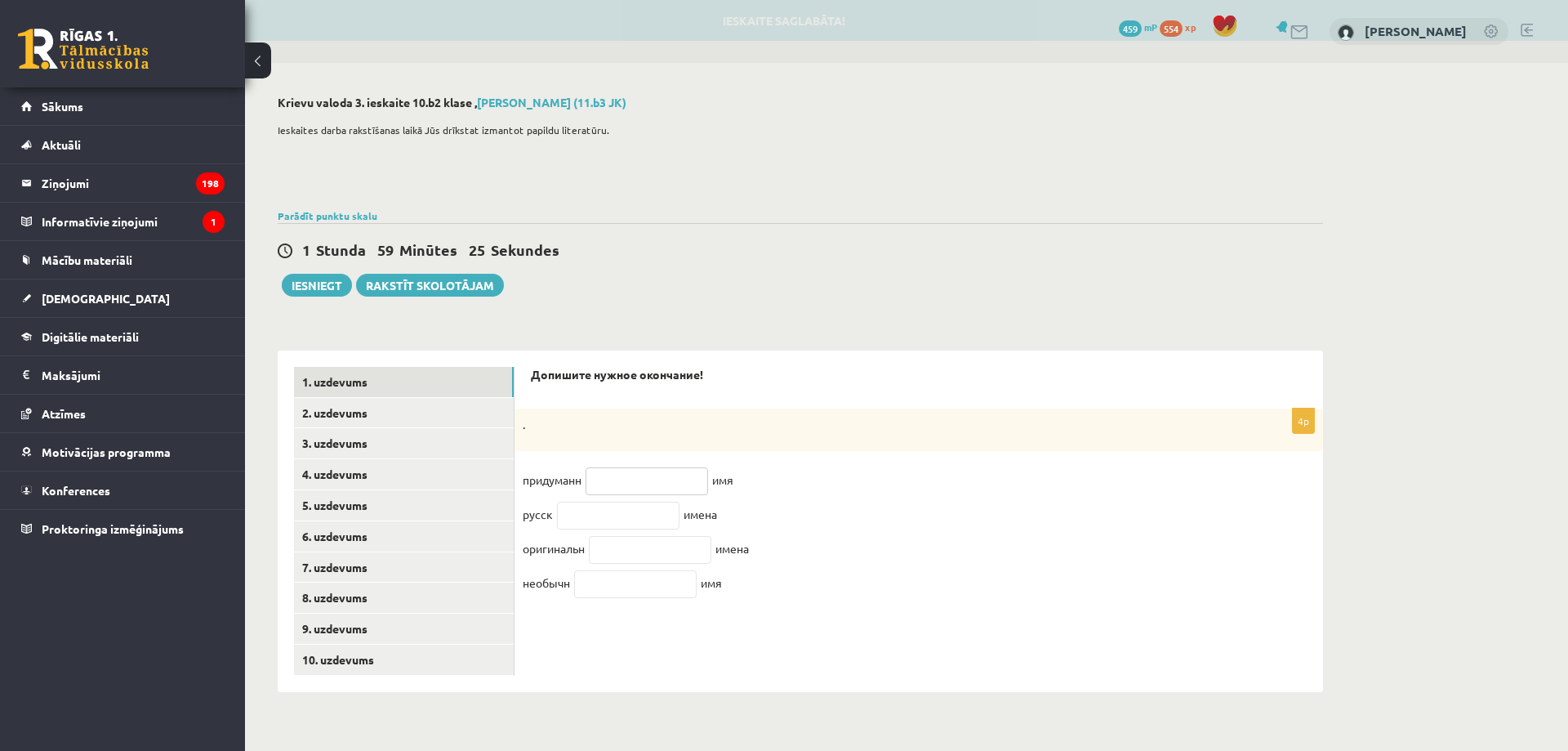
click at [659, 482] on input "text" at bounding box center [647, 481] width 123 height 28
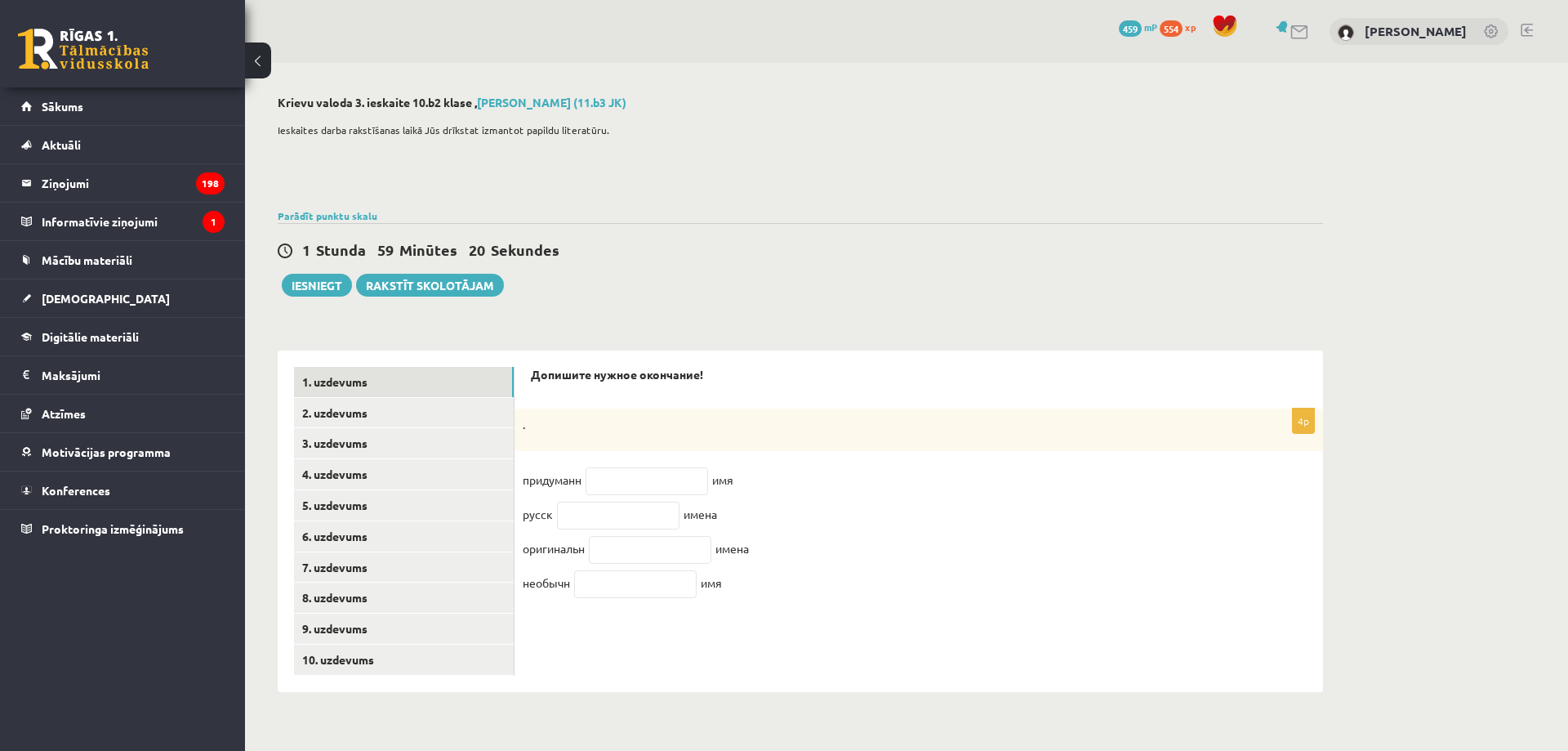
drag, startPoint x: 535, startPoint y: 373, endPoint x: 743, endPoint y: 589, distance: 299.9
click at [751, 589] on form "Допишите нужное окончание! 4p . придуманн имя русск имена оригинальн имена необ…" at bounding box center [919, 490] width 776 height 246
copy form "Допишите нужное окончание! 4p . придуманн имя русск имена оригинальн имена необ…"
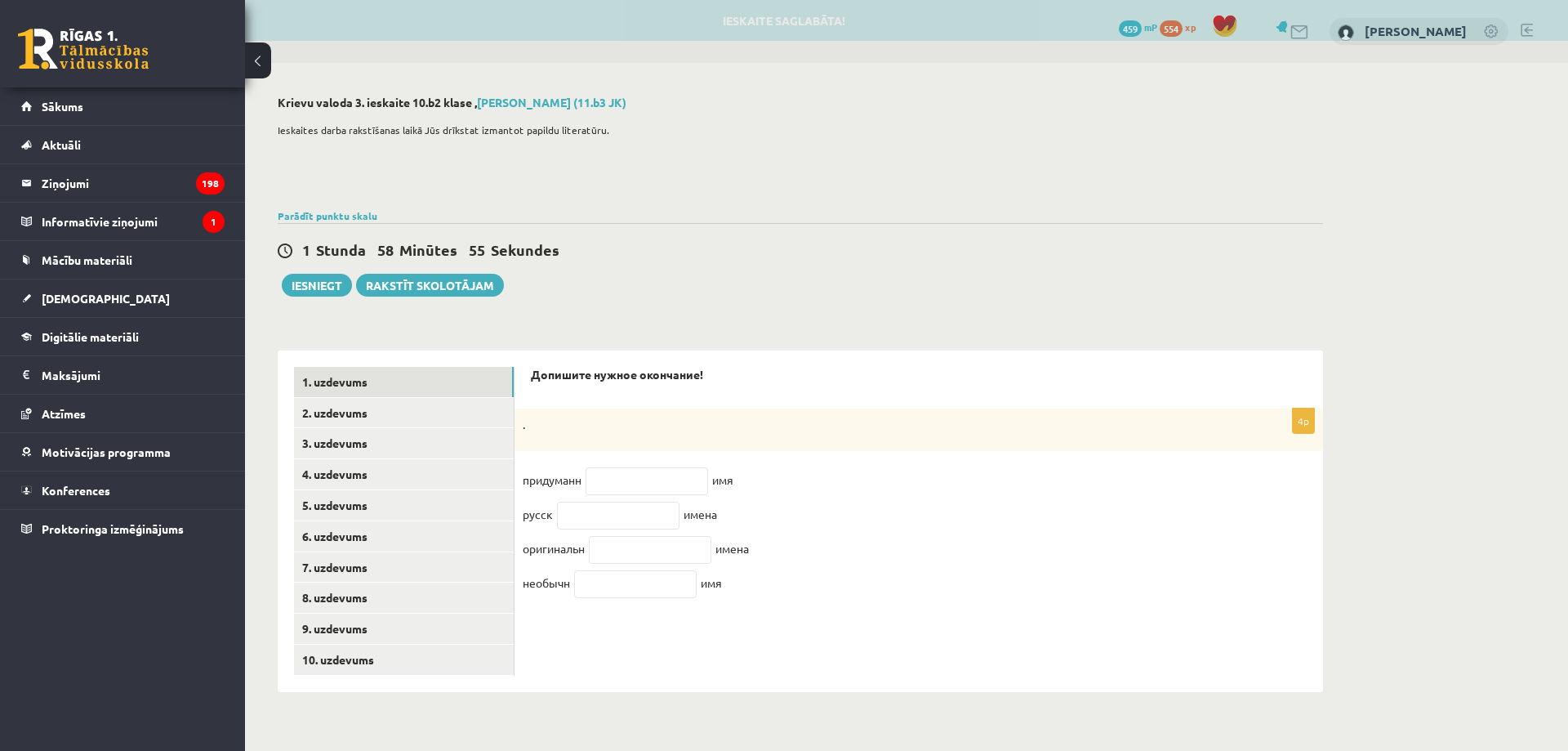
click at [932, 508] on fieldset "придуманн имя русск имена оригинальн имена необычн имя" at bounding box center [919, 536] width 792 height 138
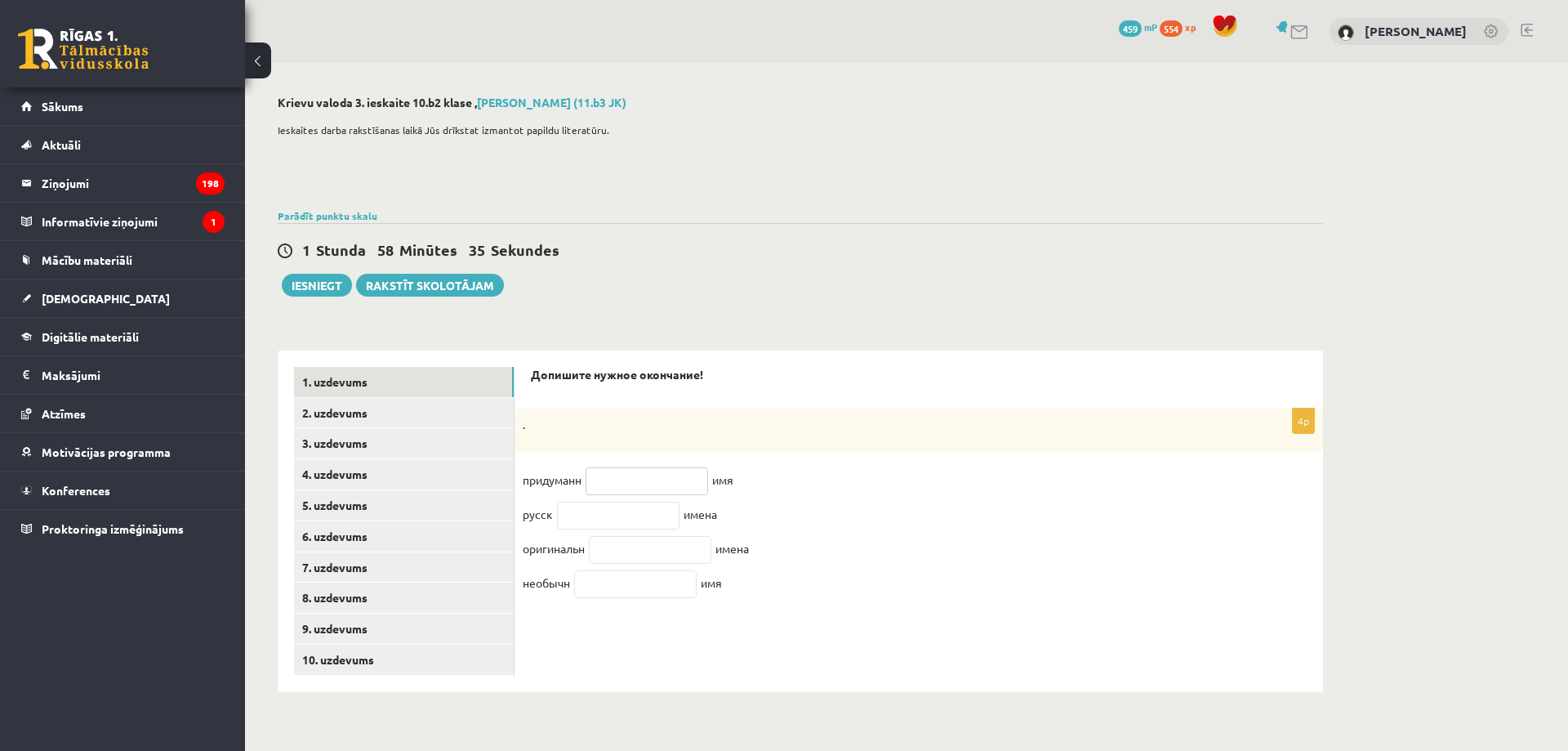
click at [613, 474] on input "text" at bounding box center [647, 481] width 123 height 28
paste input "**"
type input "**"
click at [607, 519] on input "text" at bounding box center [618, 515] width 123 height 28
paste input "**"
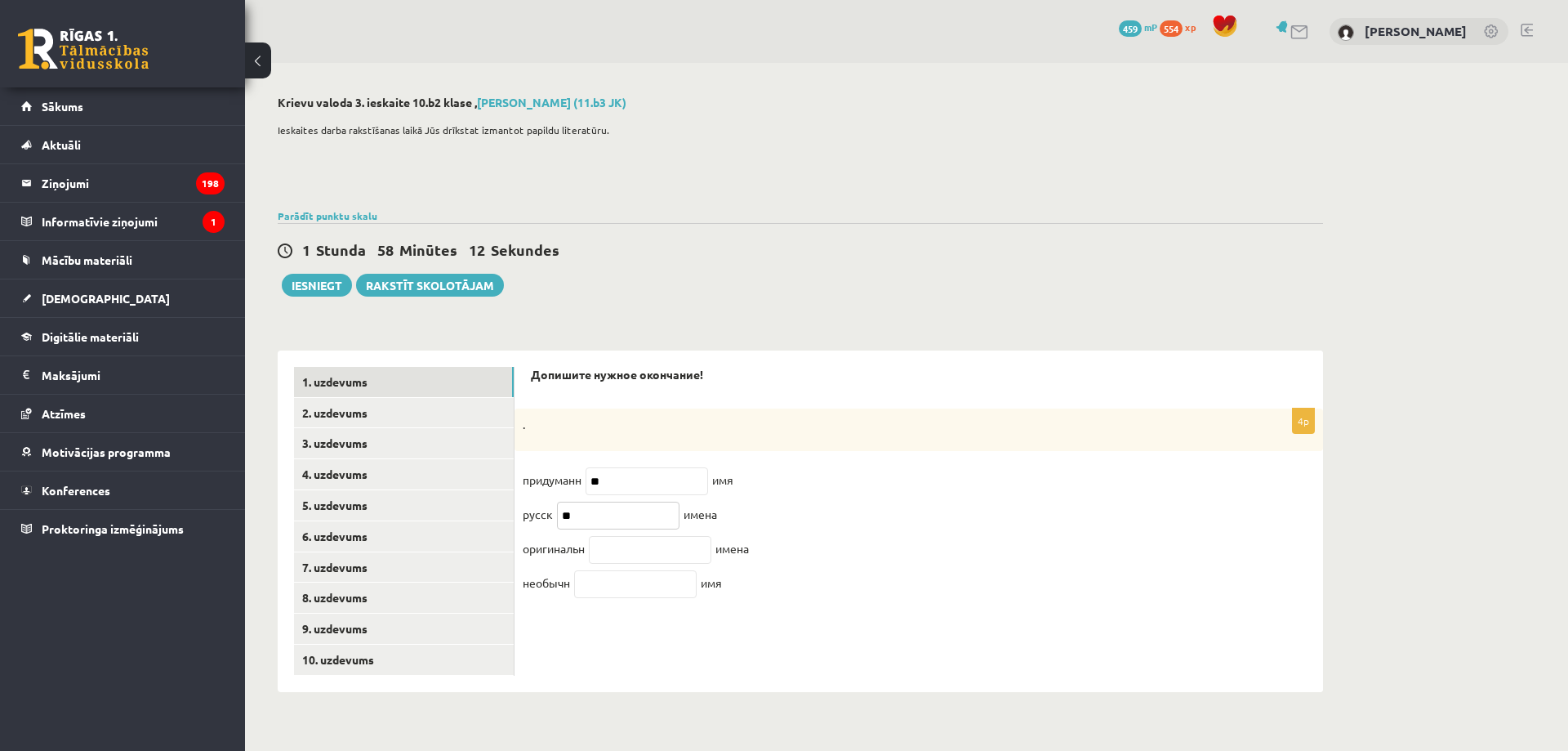
type input "**"
paste input "**"
type input "**"
click at [652, 587] on input "text" at bounding box center [635, 584] width 123 height 28
paste input "**"
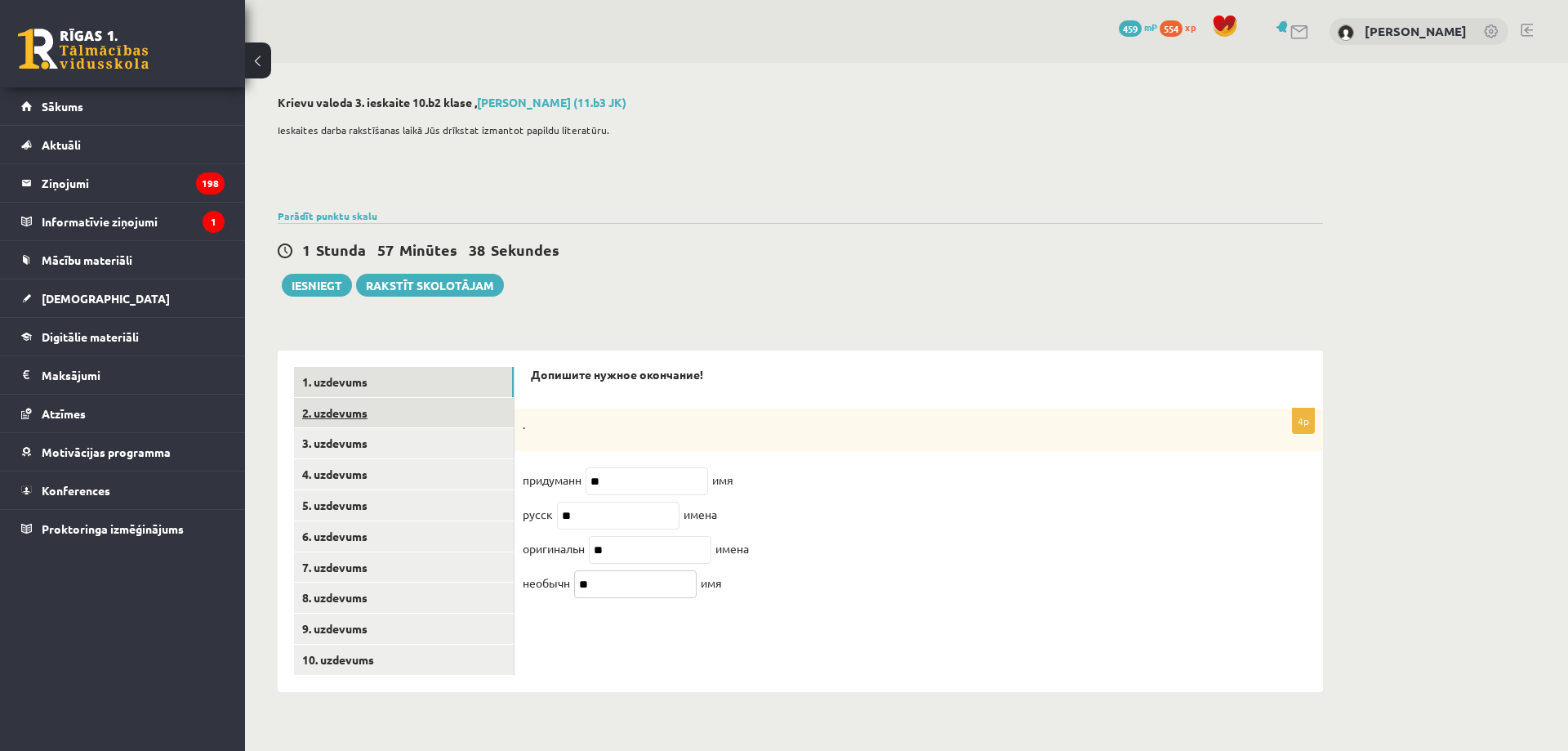
type input "**"
click at [432, 413] on link "2. uzdevums" at bounding box center [404, 413] width 220 height 30
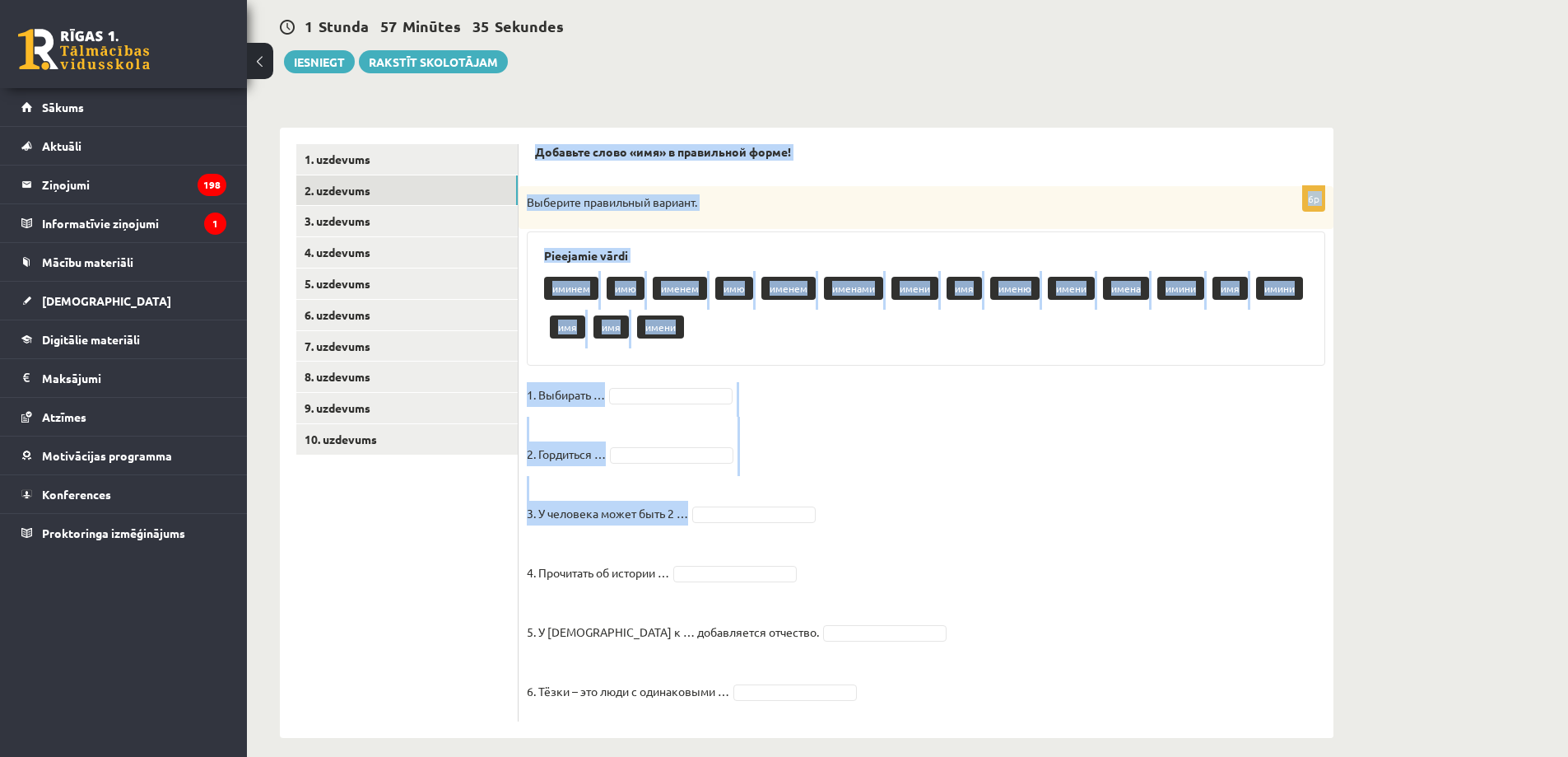
scroll to position [241, 0]
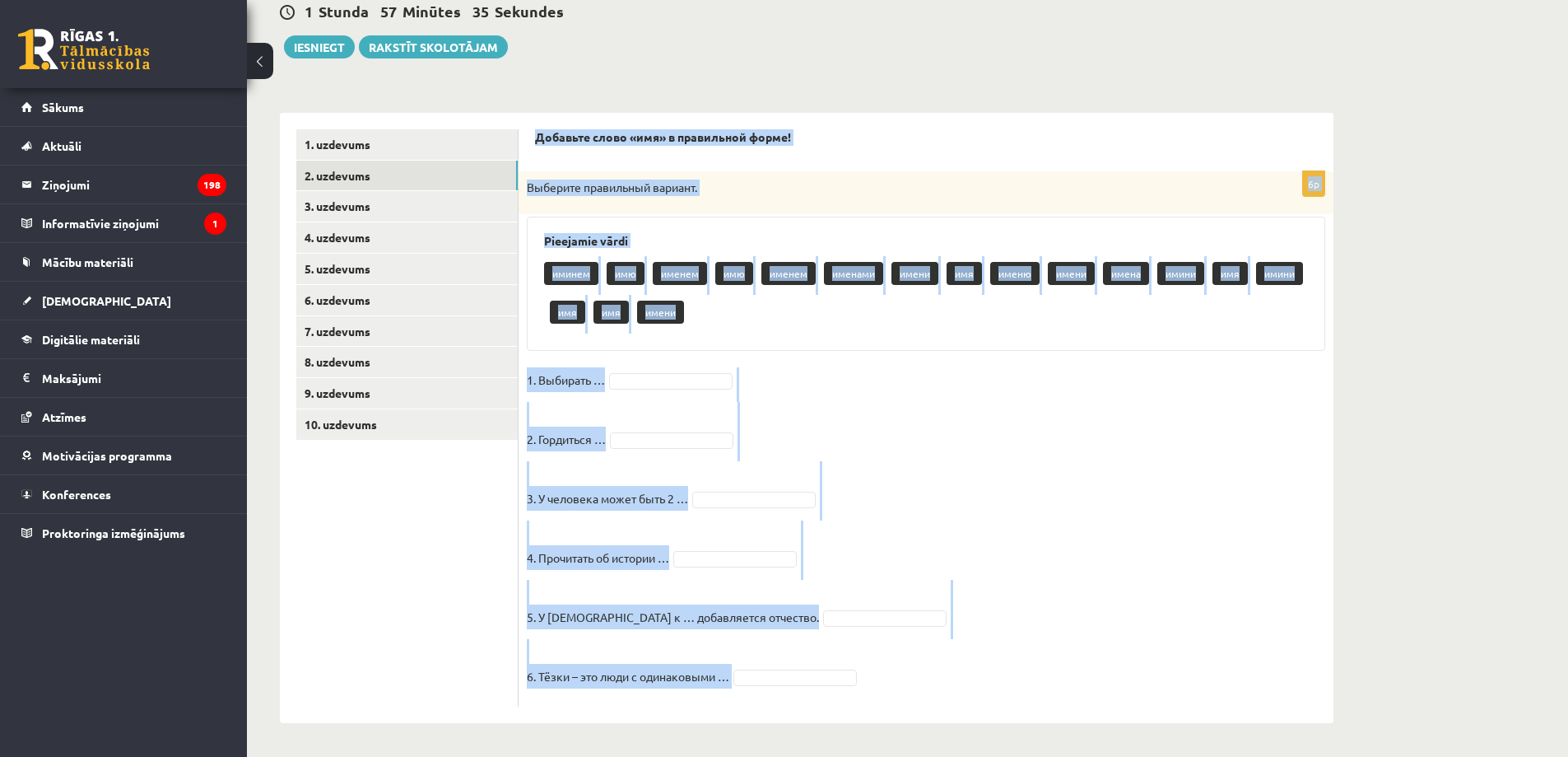
drag, startPoint x: 529, startPoint y: 372, endPoint x: 901, endPoint y: 694, distance: 492.0
click at [916, 699] on div "Добавьте слово «имя» в правильной форме! 6p Выберите правильный вариант. Pieeja…" at bounding box center [926, 418] width 815 height 610
drag, startPoint x: 687, startPoint y: 683, endPoint x: 663, endPoint y: 678, distance: 24.5
copy form "Добавьте слово «имя» в правильной форме! 6p Выберите правильный вариант. Pieeja…"
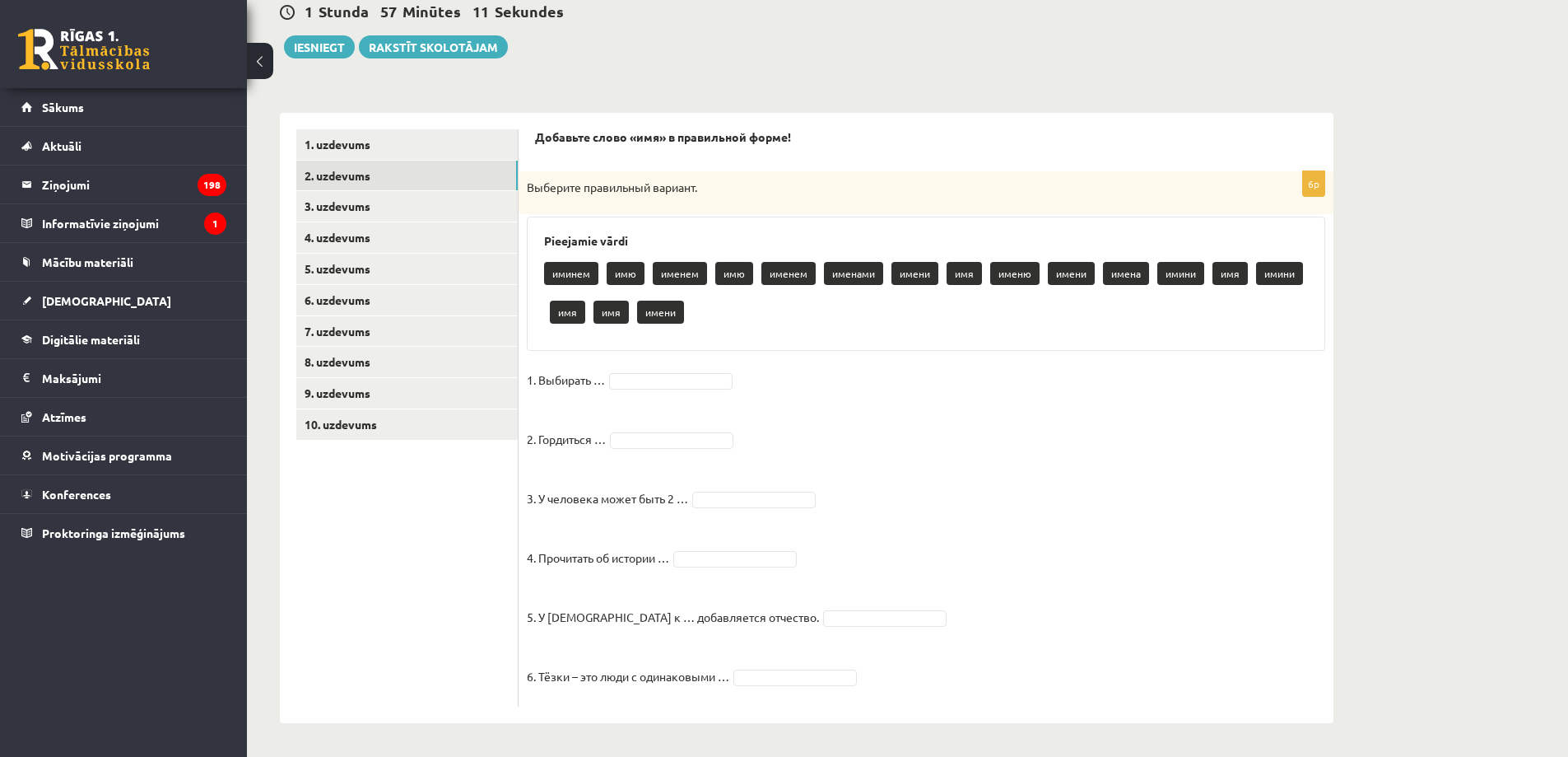
click at [472, 524] on ul "1. uzdevums 2. uzdevums 3. uzdevums 4. uzdevums 5. uzdevums 6. uzdevums 7. uzde…" at bounding box center [407, 418] width 223 height 577
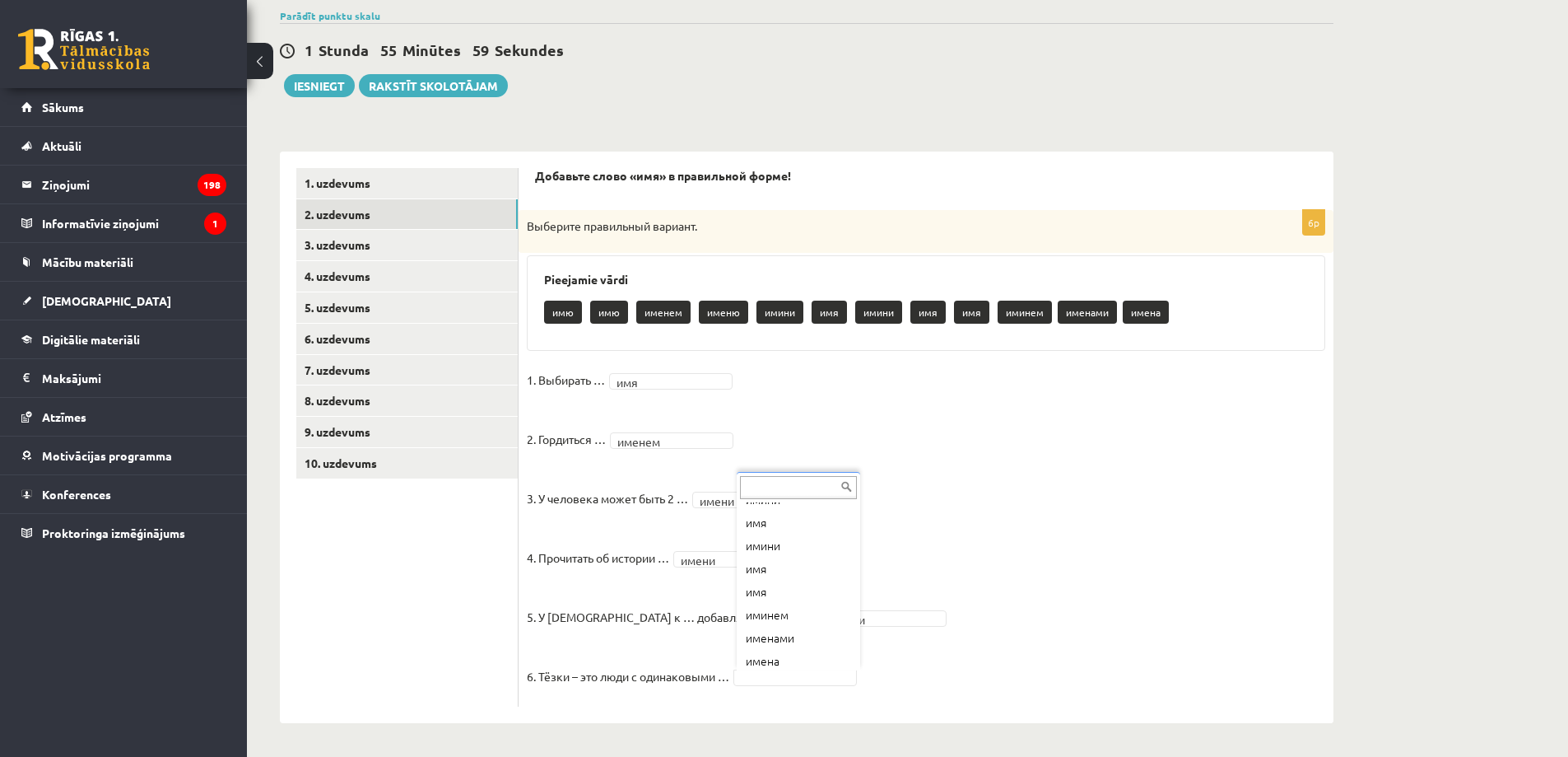
scroll to position [135, 0]
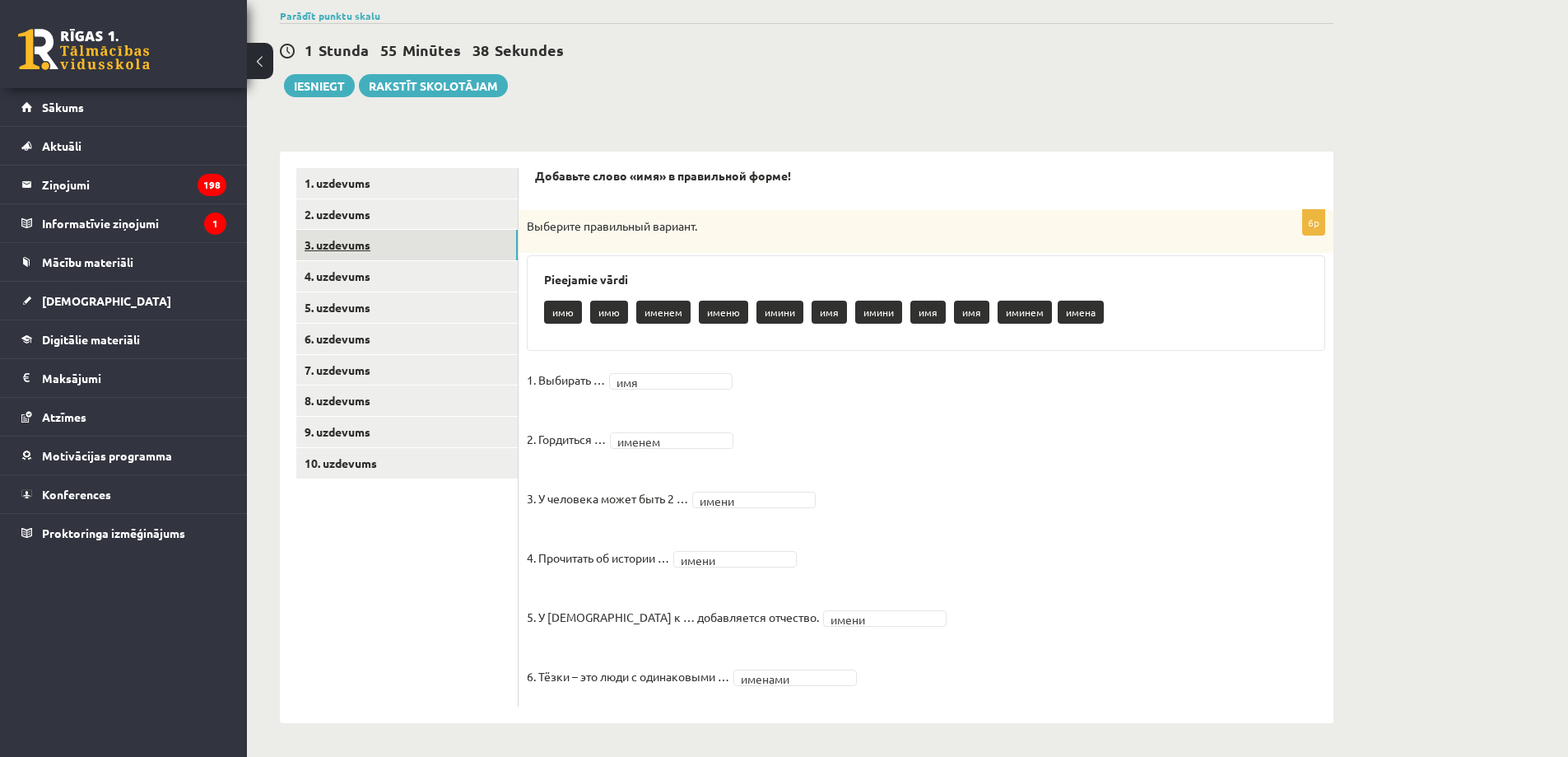
click at [497, 248] on link "3. uzdevums" at bounding box center [407, 245] width 222 height 31
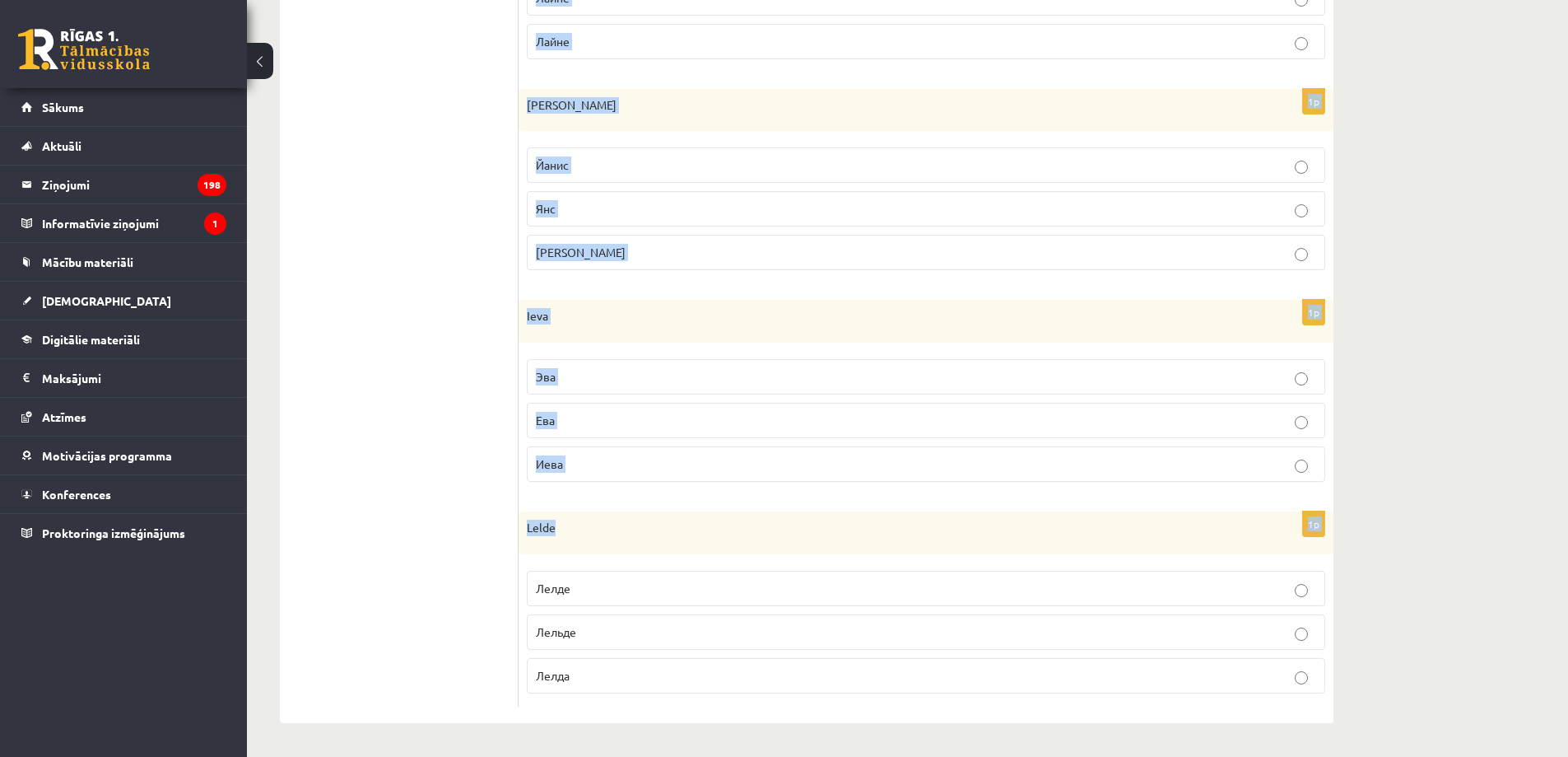
scroll to position [1169, 0]
drag, startPoint x: 532, startPoint y: 175, endPoint x: 811, endPoint y: 670, distance: 568.2
copy form "Как пишутся имена по-русски! Выберите правильный вариант. 1p Filips Филипп Фили…"
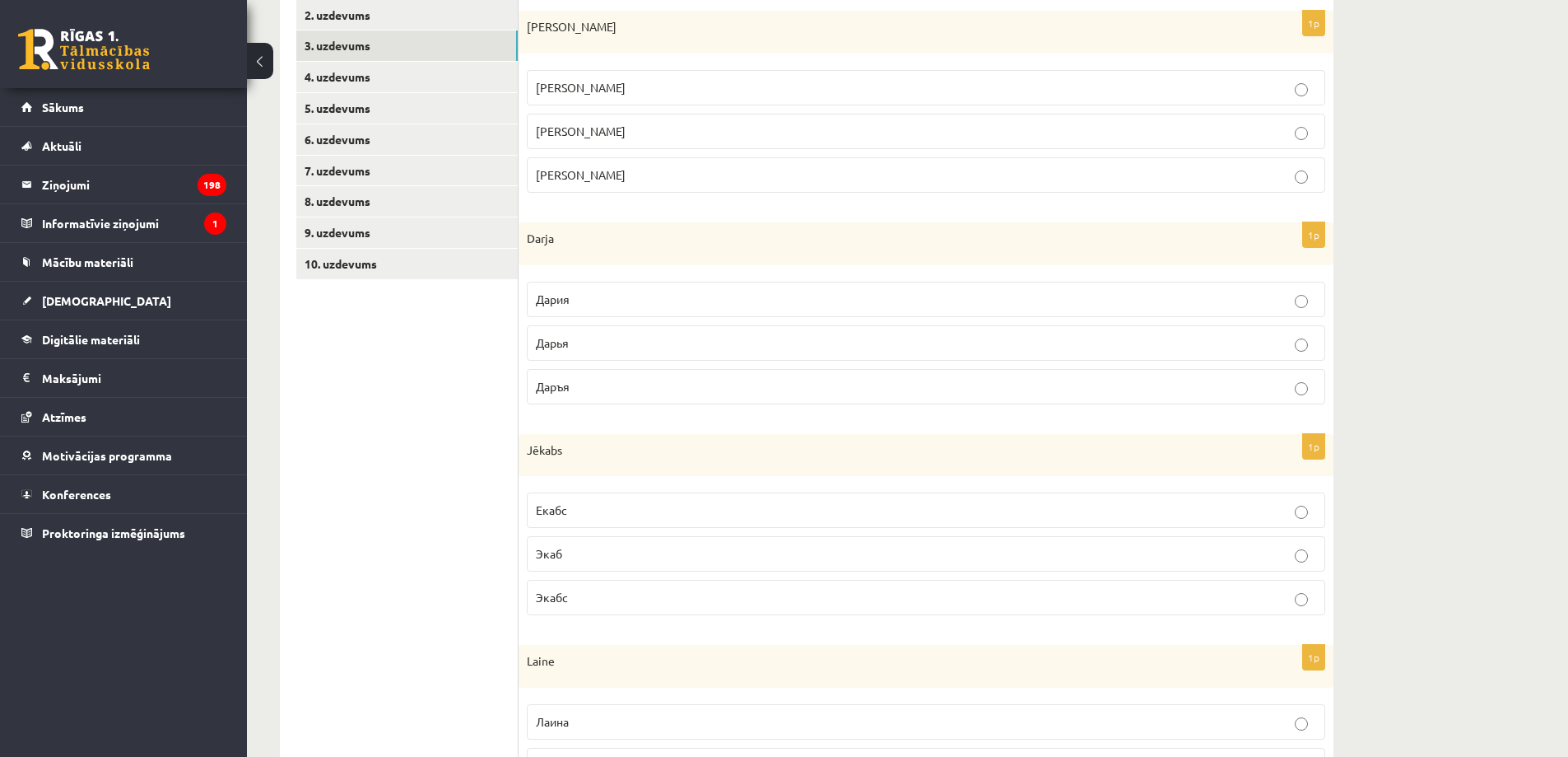
scroll to position [17, 0]
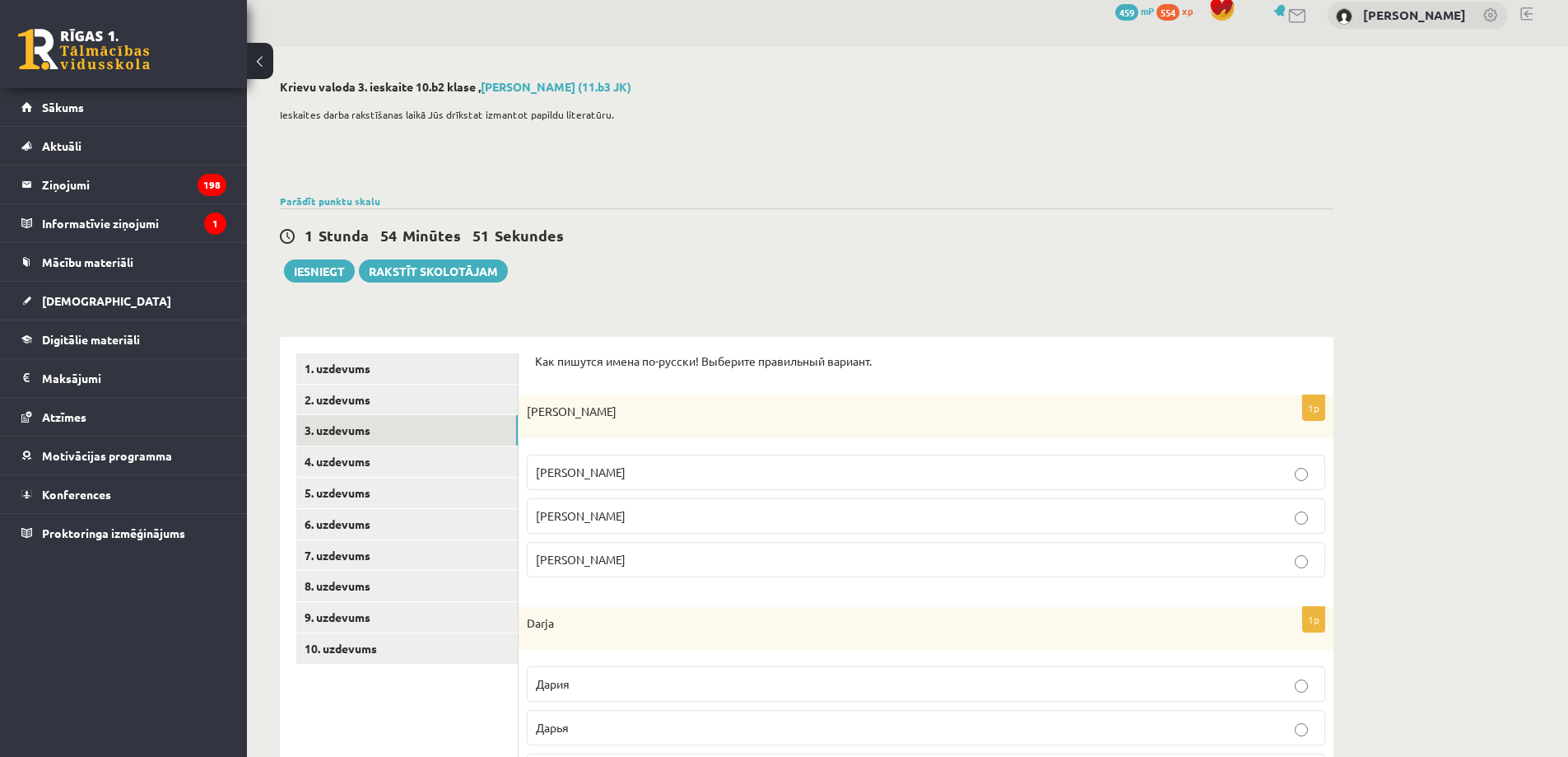
click at [613, 468] on p "Филипп" at bounding box center [926, 471] width 780 height 18
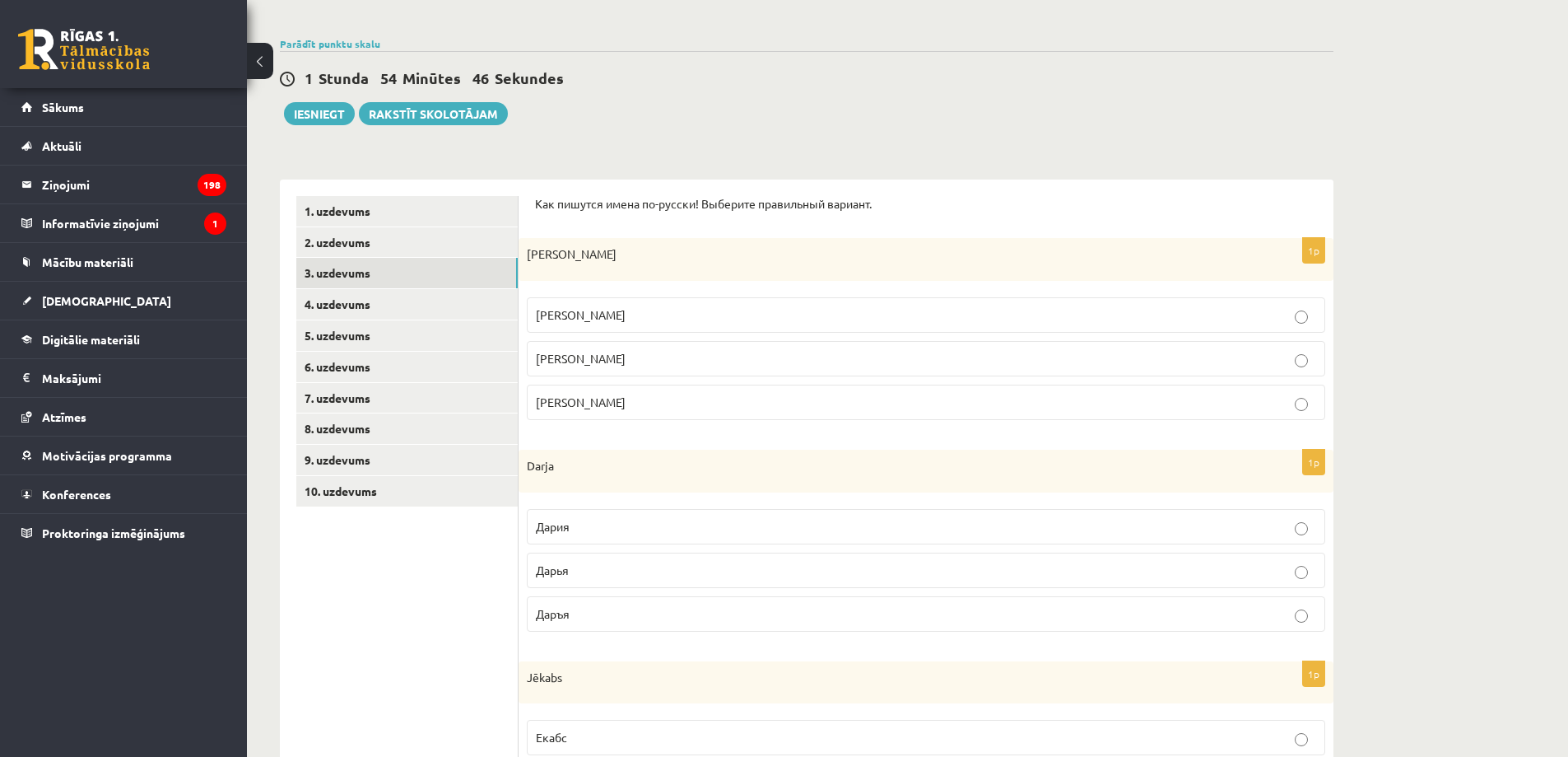
scroll to position [208, 0]
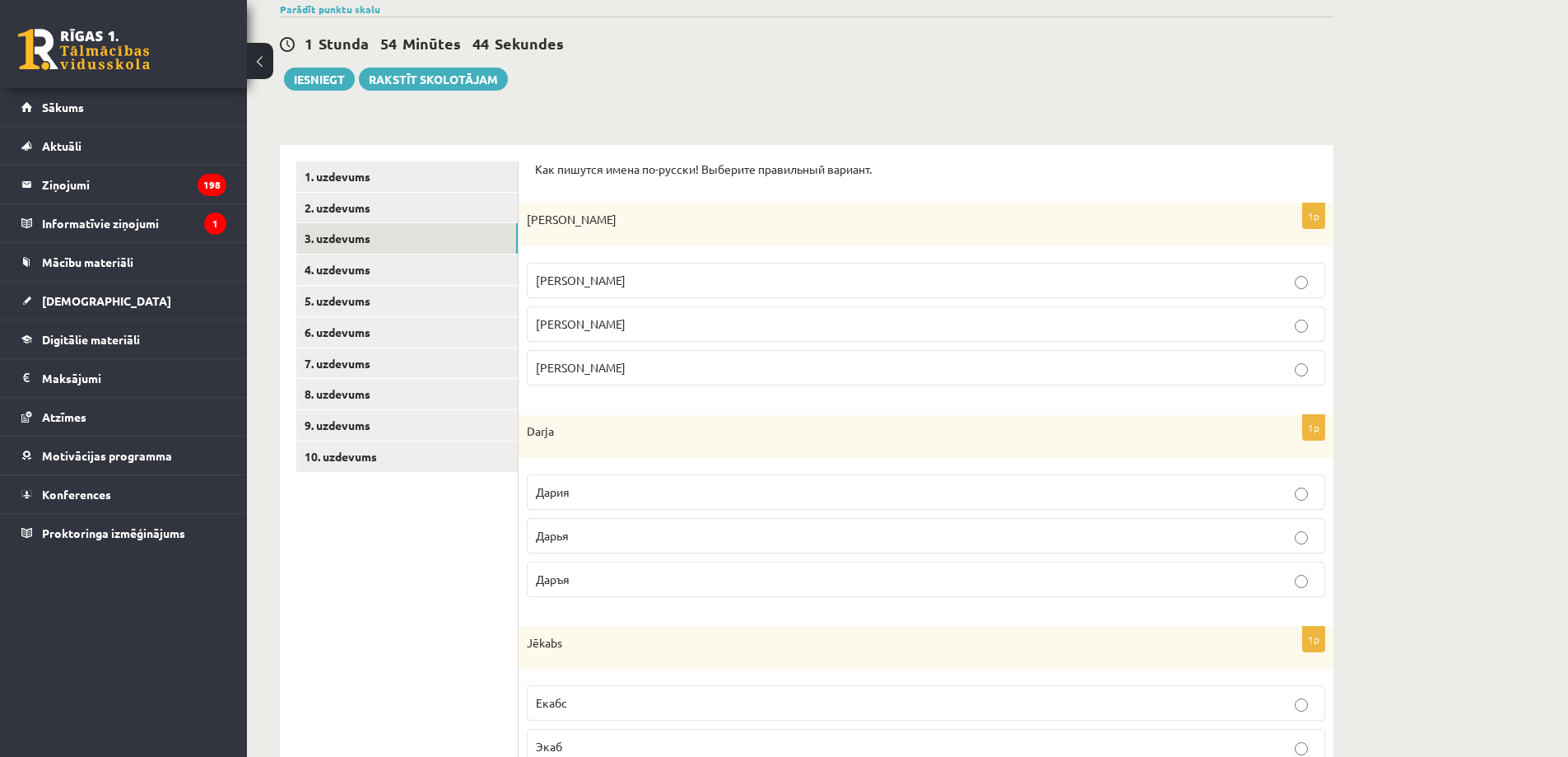
click at [588, 539] on p "Дарья" at bounding box center [926, 535] width 780 height 18
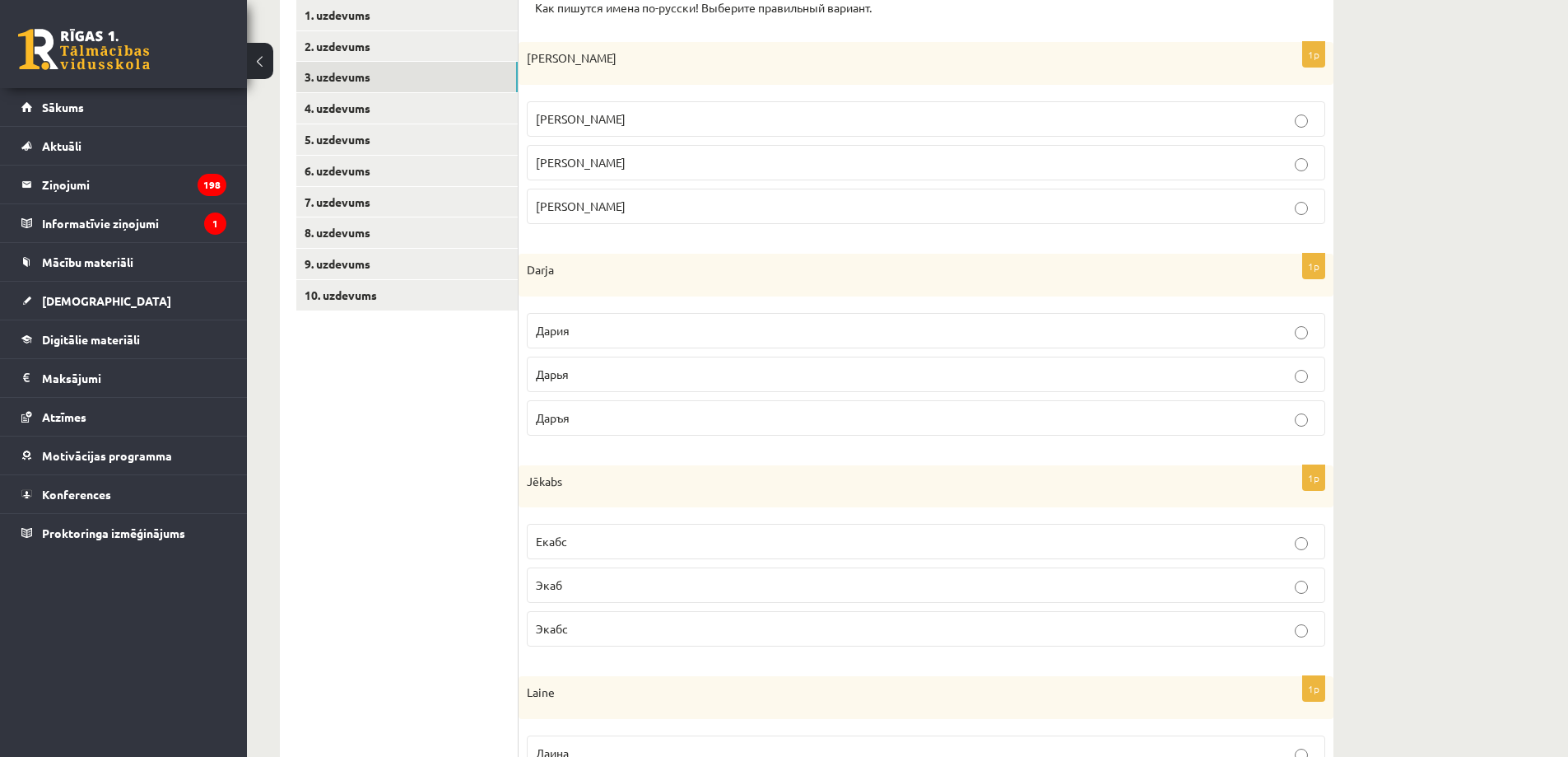
scroll to position [401, 0]
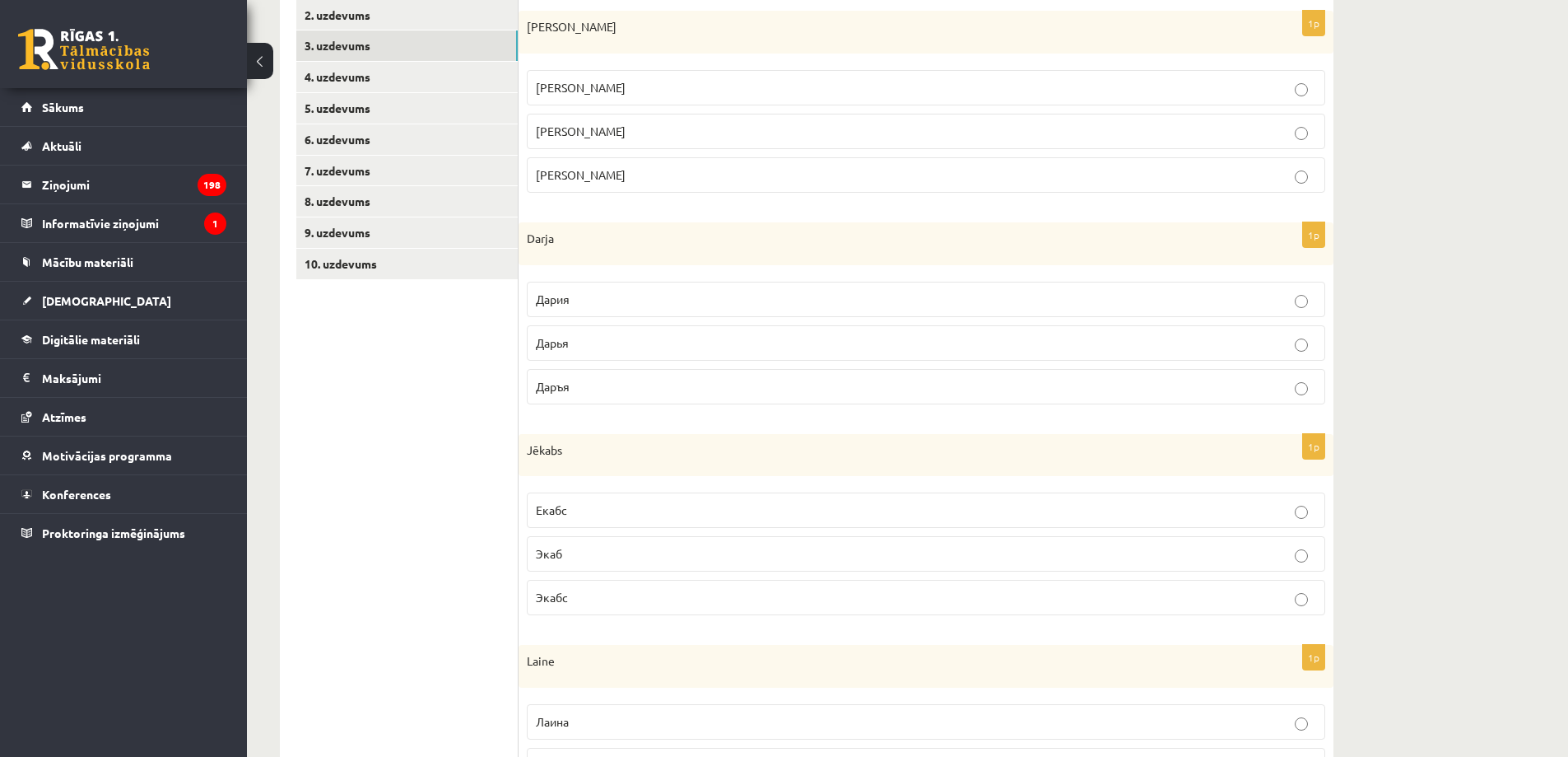
click at [600, 508] on p "Екабс" at bounding box center [926, 509] width 780 height 18
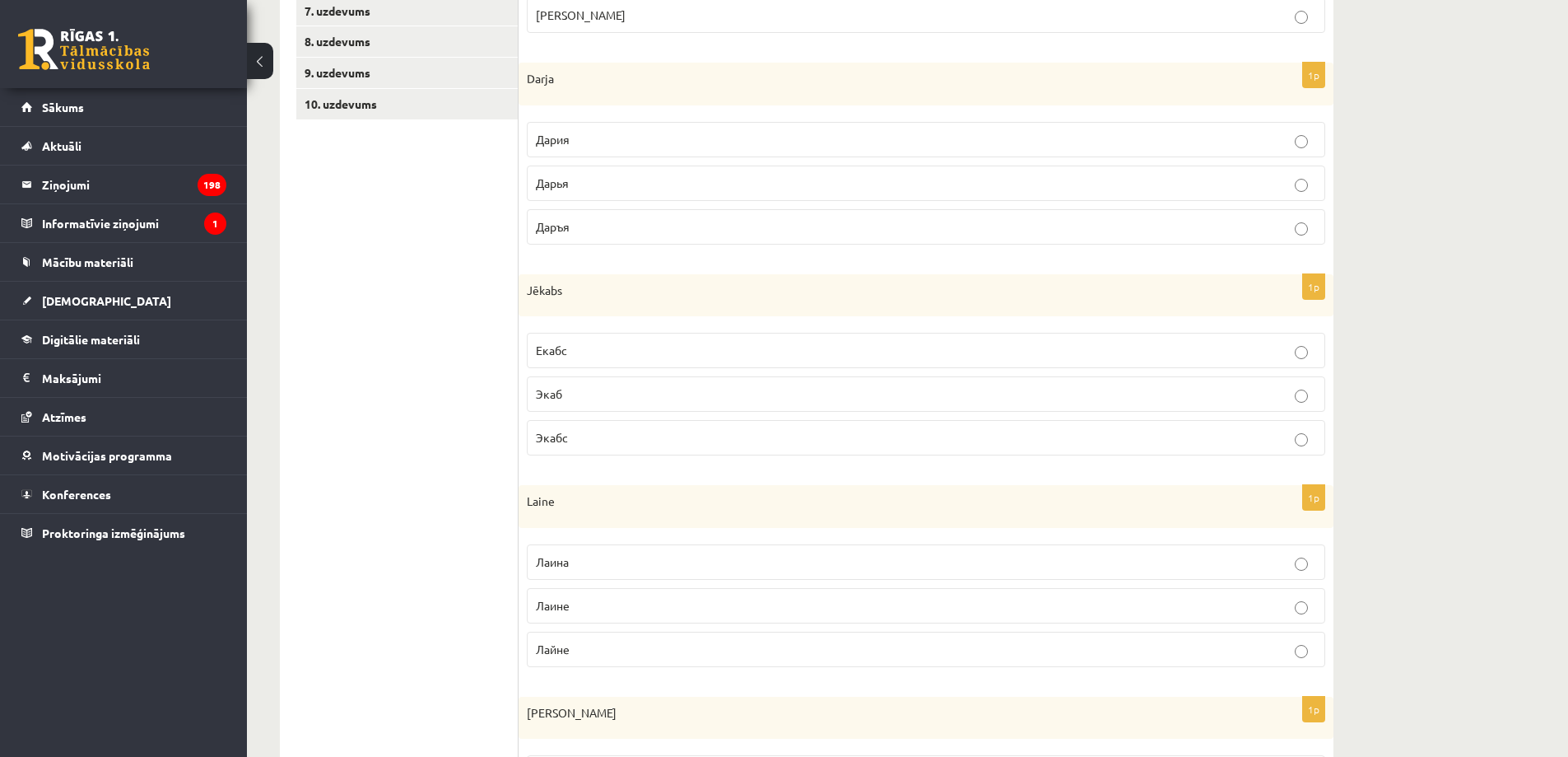
scroll to position [592, 0]
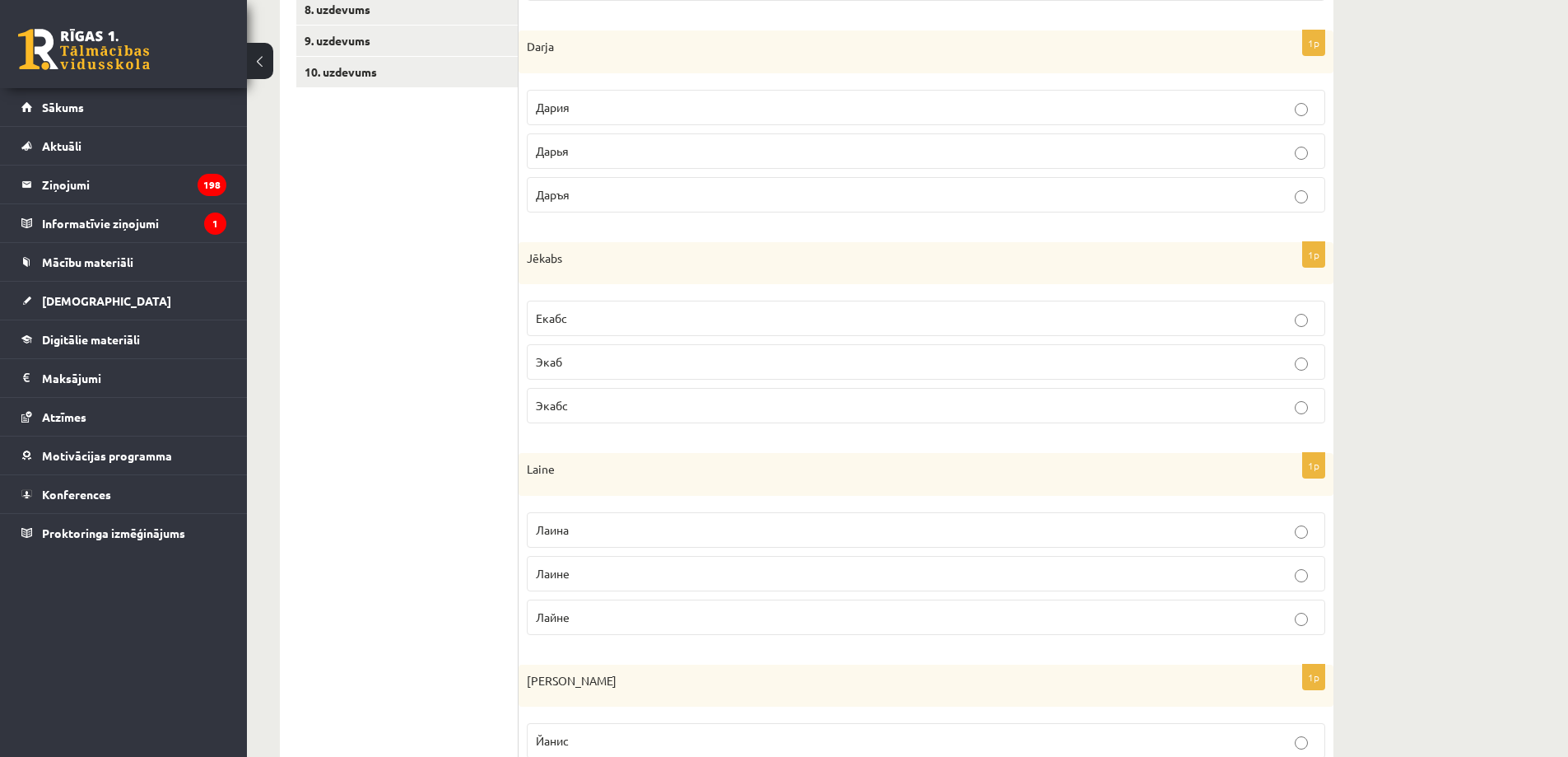
click at [582, 617] on p "Лайне" at bounding box center [926, 617] width 780 height 18
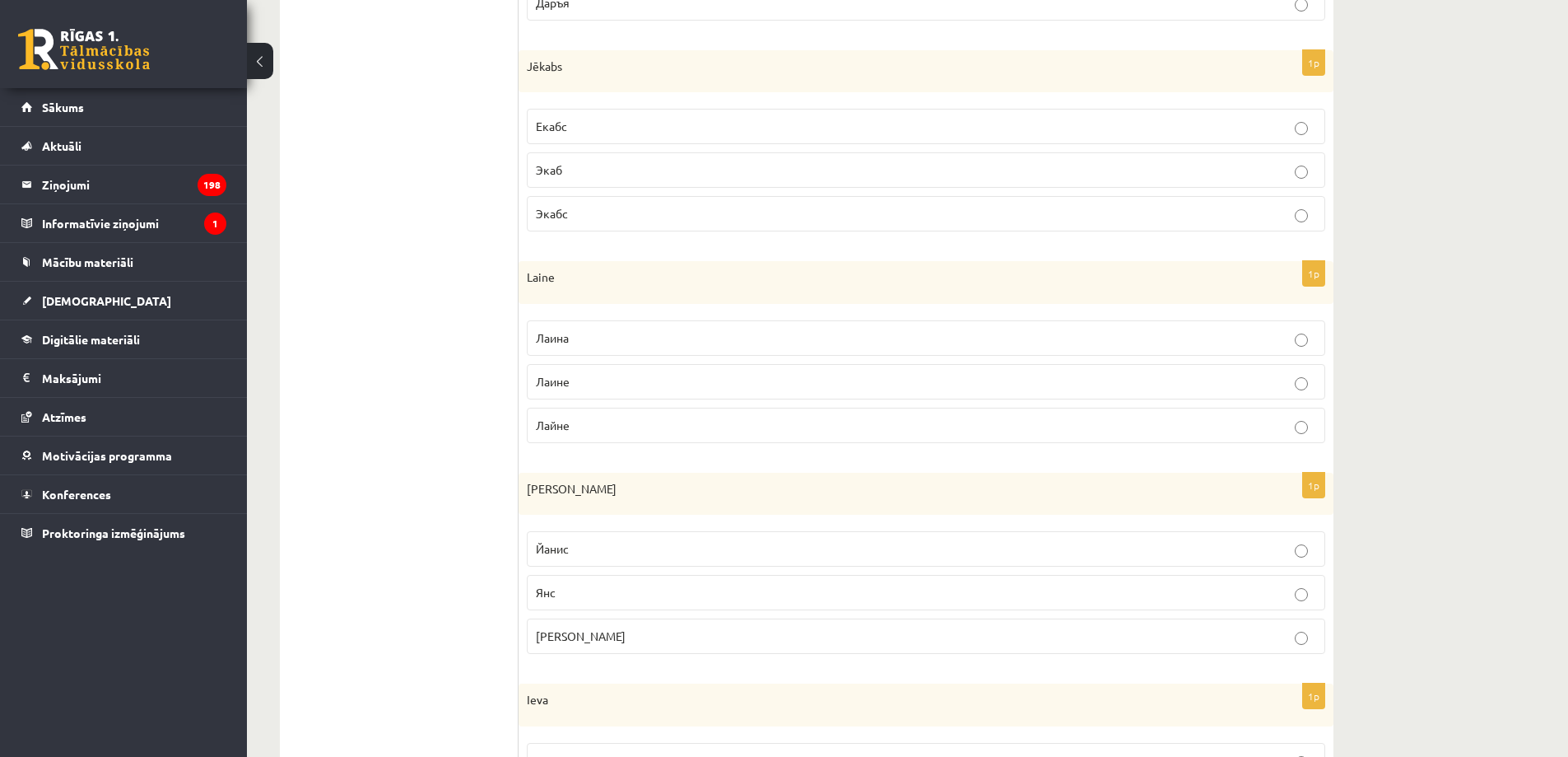
click at [565, 644] on p "Янис" at bounding box center [926, 636] width 780 height 18
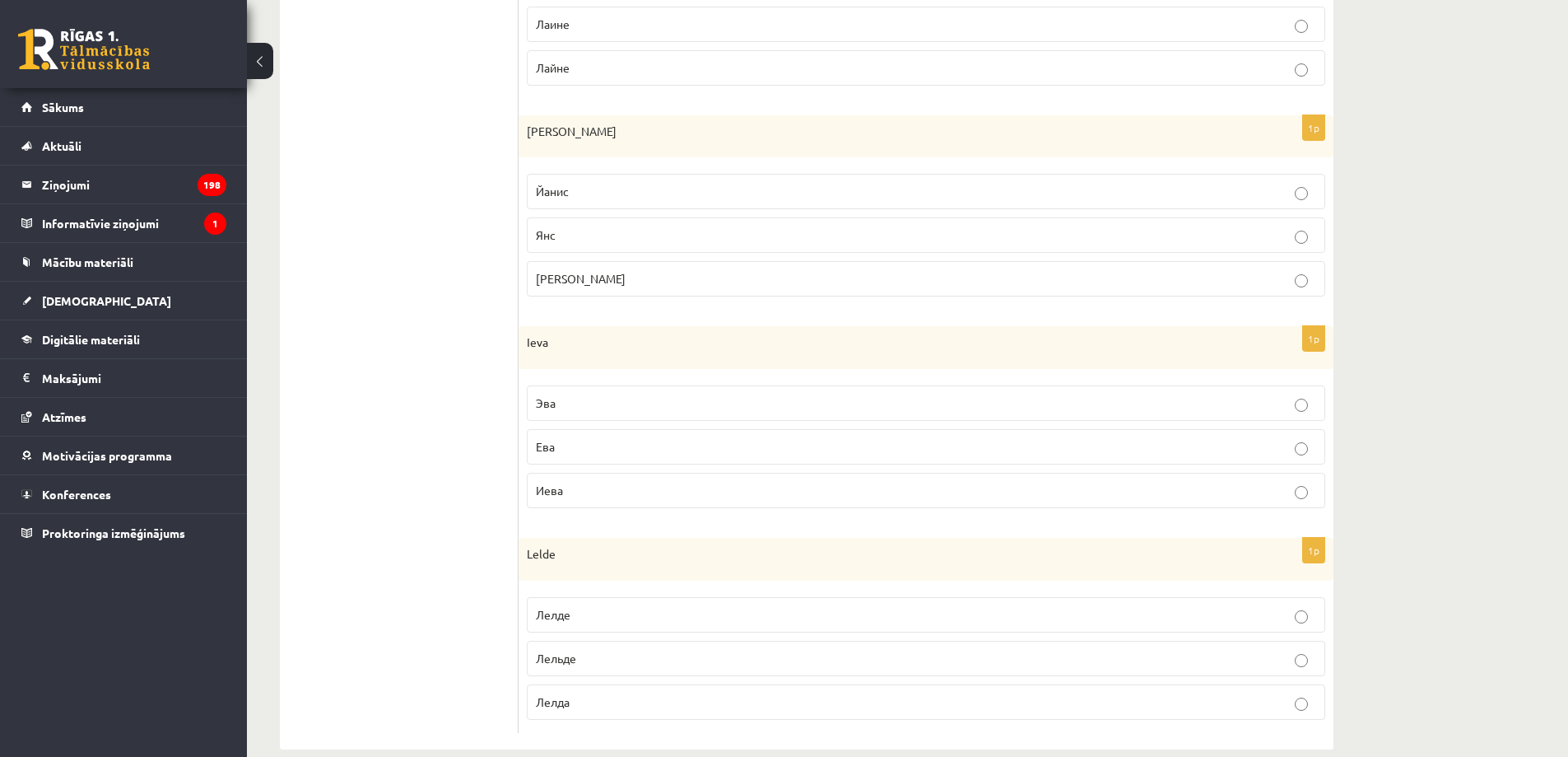
scroll to position [1169, 0]
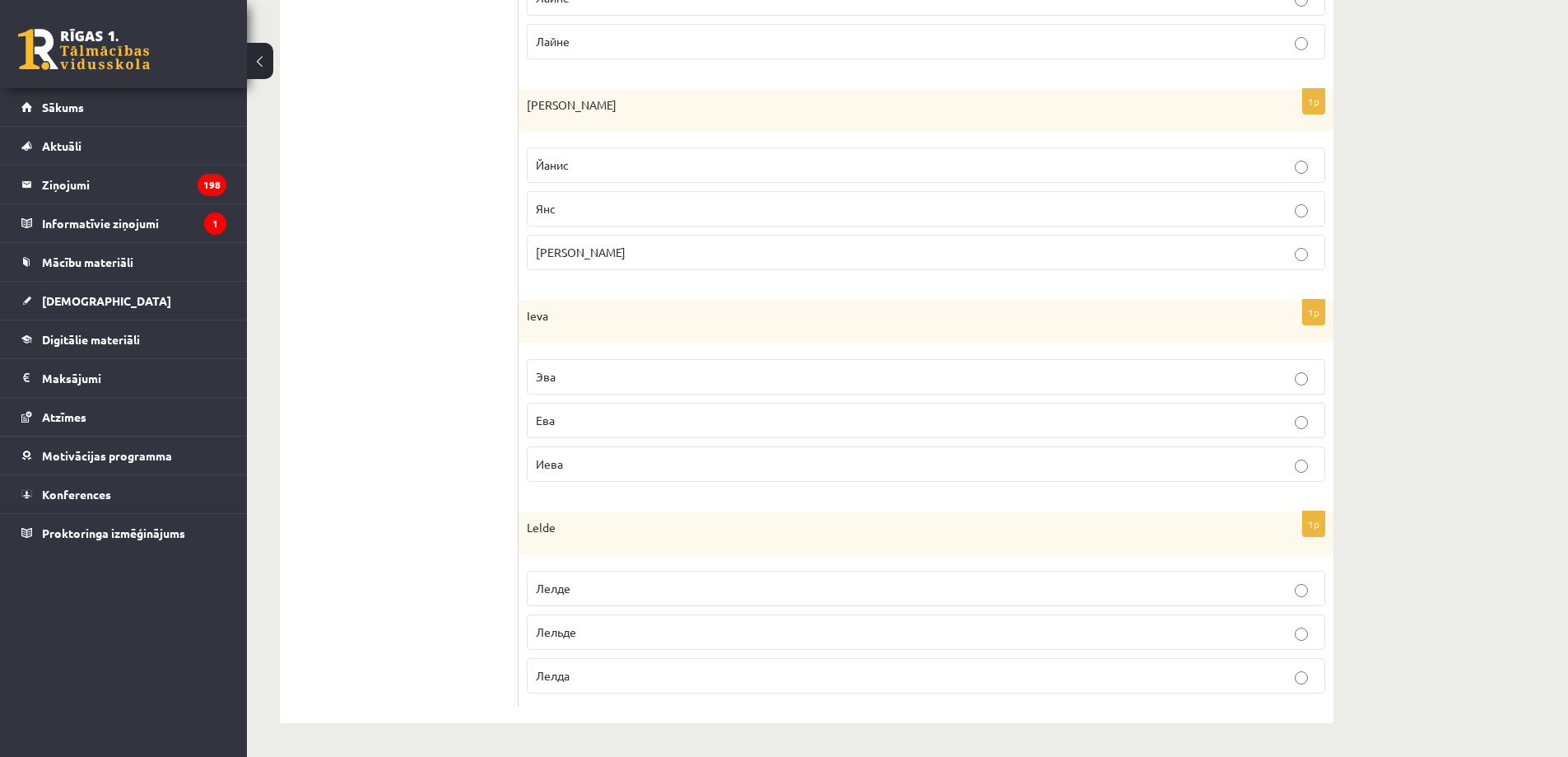
click at [636, 403] on label "Ева" at bounding box center [926, 421] width 798 height 35
click at [608, 589] on p "Лелде" at bounding box center [926, 588] width 780 height 18
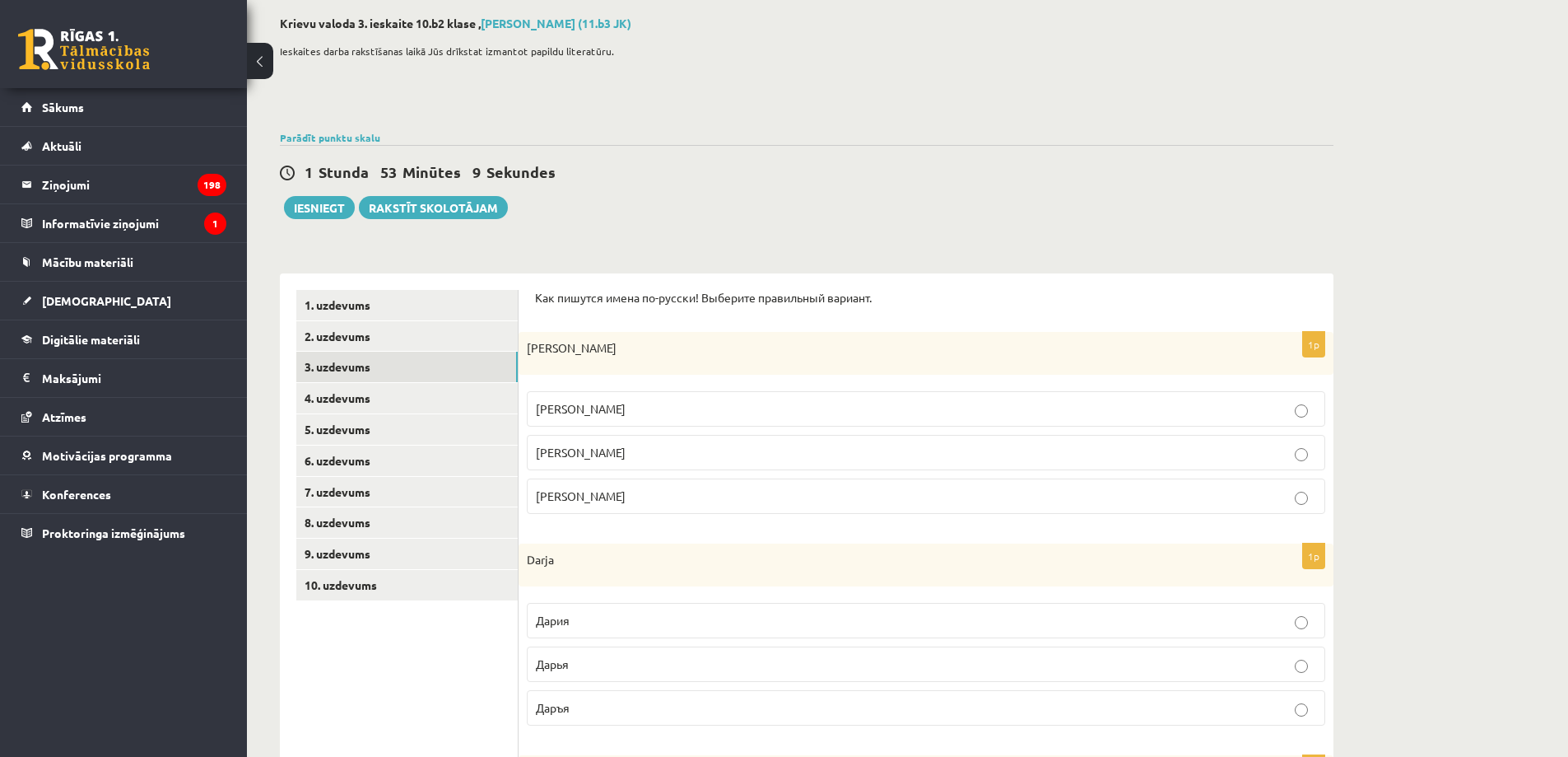
scroll to position [0, 0]
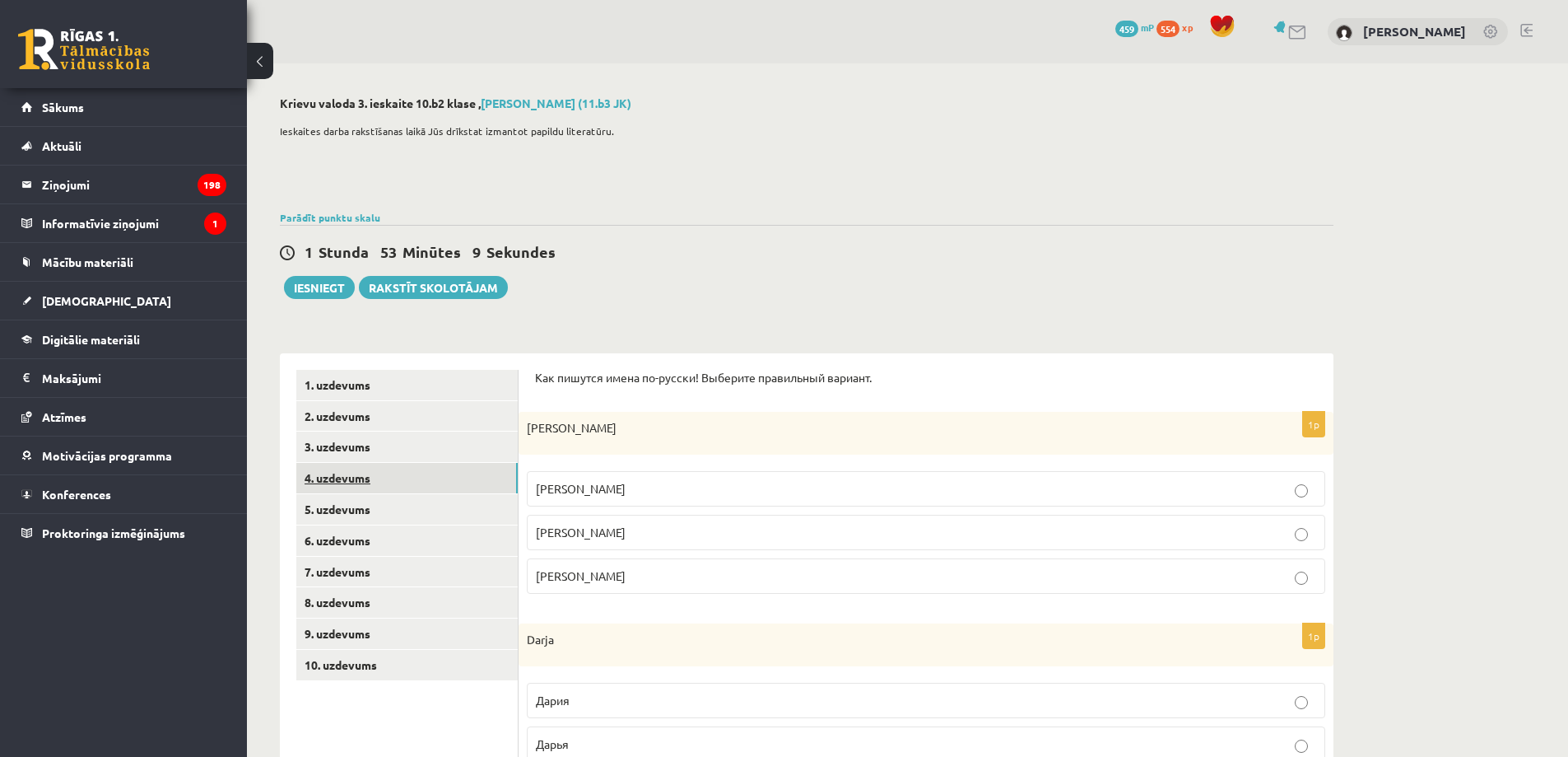
click at [468, 491] on link "4. uzdevums" at bounding box center [407, 478] width 222 height 31
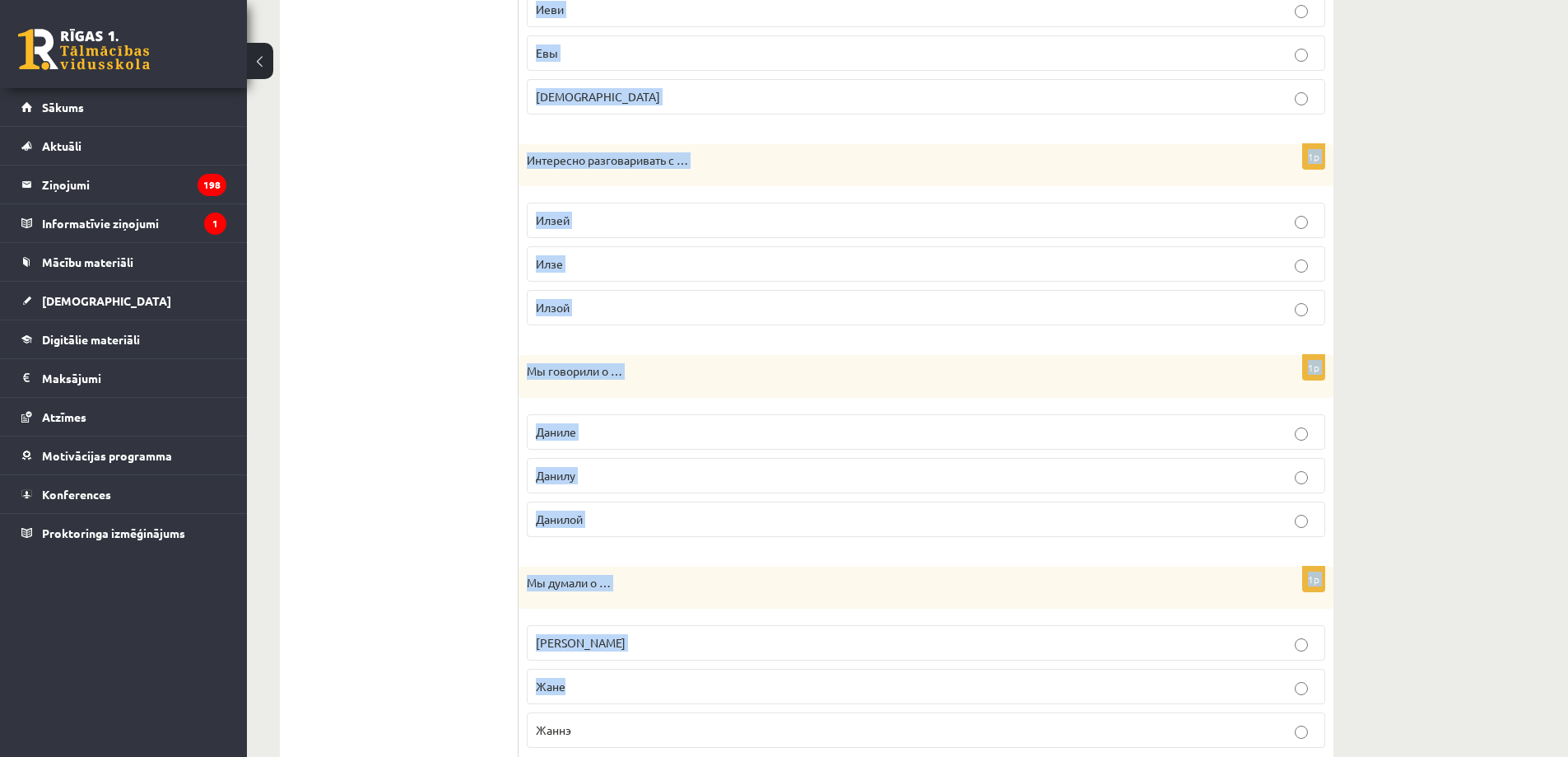
scroll to position [1142, 0]
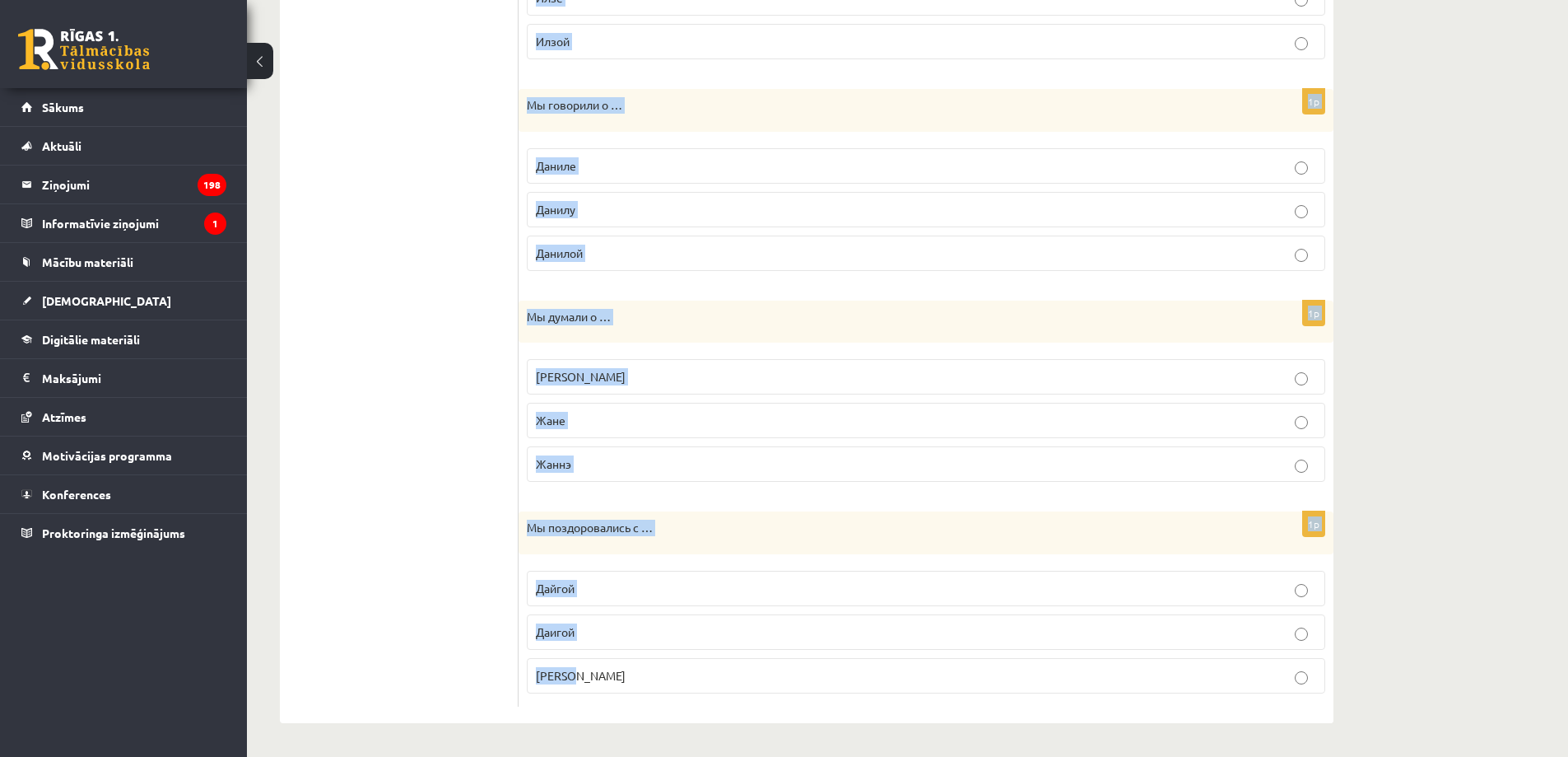
drag, startPoint x: 527, startPoint y: 403, endPoint x: 708, endPoint y: 654, distance: 309.5
copy form "Мы поздоровались с … Албертом Альбертом Албертам 1p Мы говорили о … Мария Марие…"
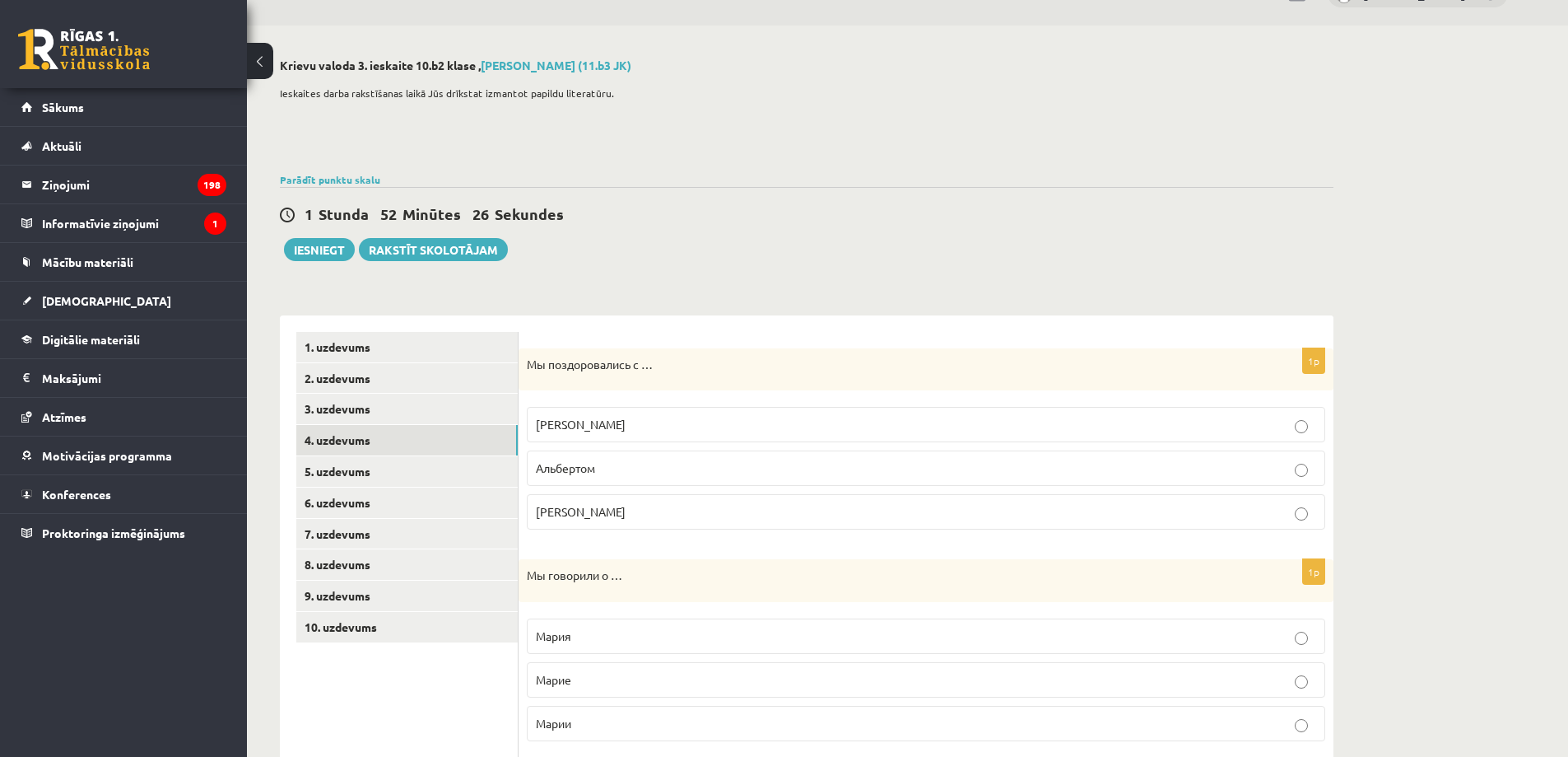
scroll to position [0, 0]
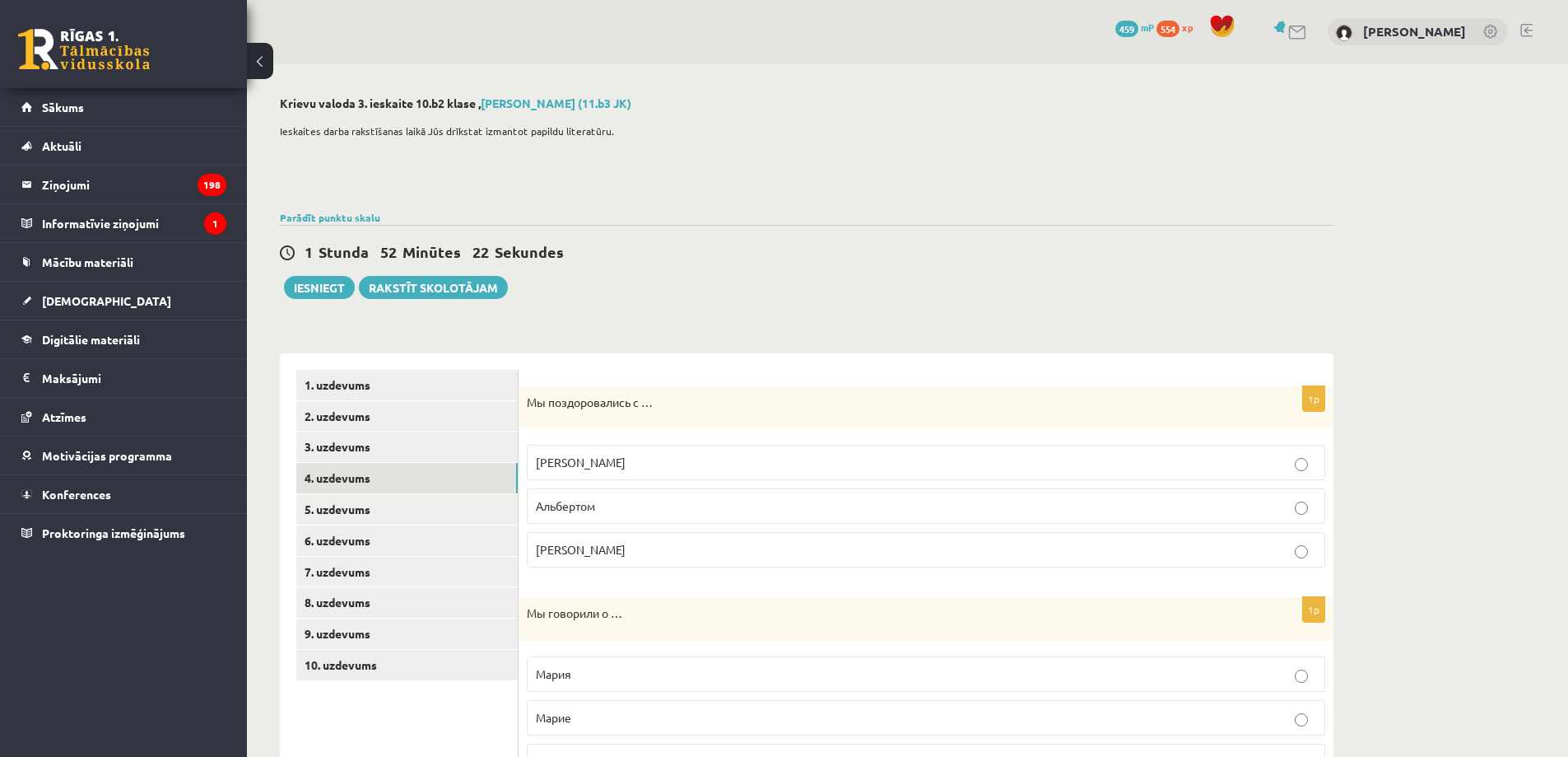
click at [645, 502] on p "Альбертом" at bounding box center [926, 506] width 780 height 18
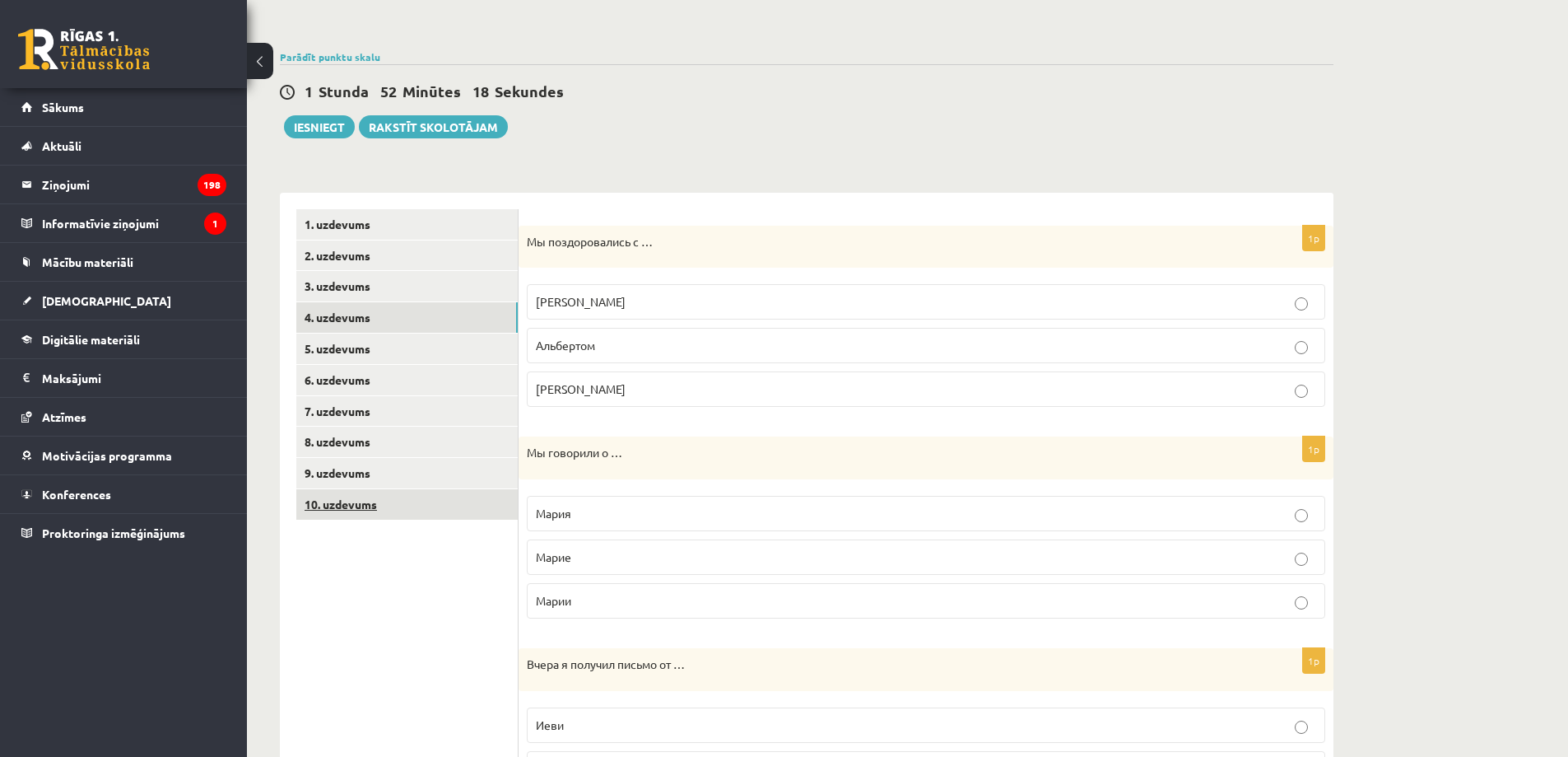
scroll to position [192, 0]
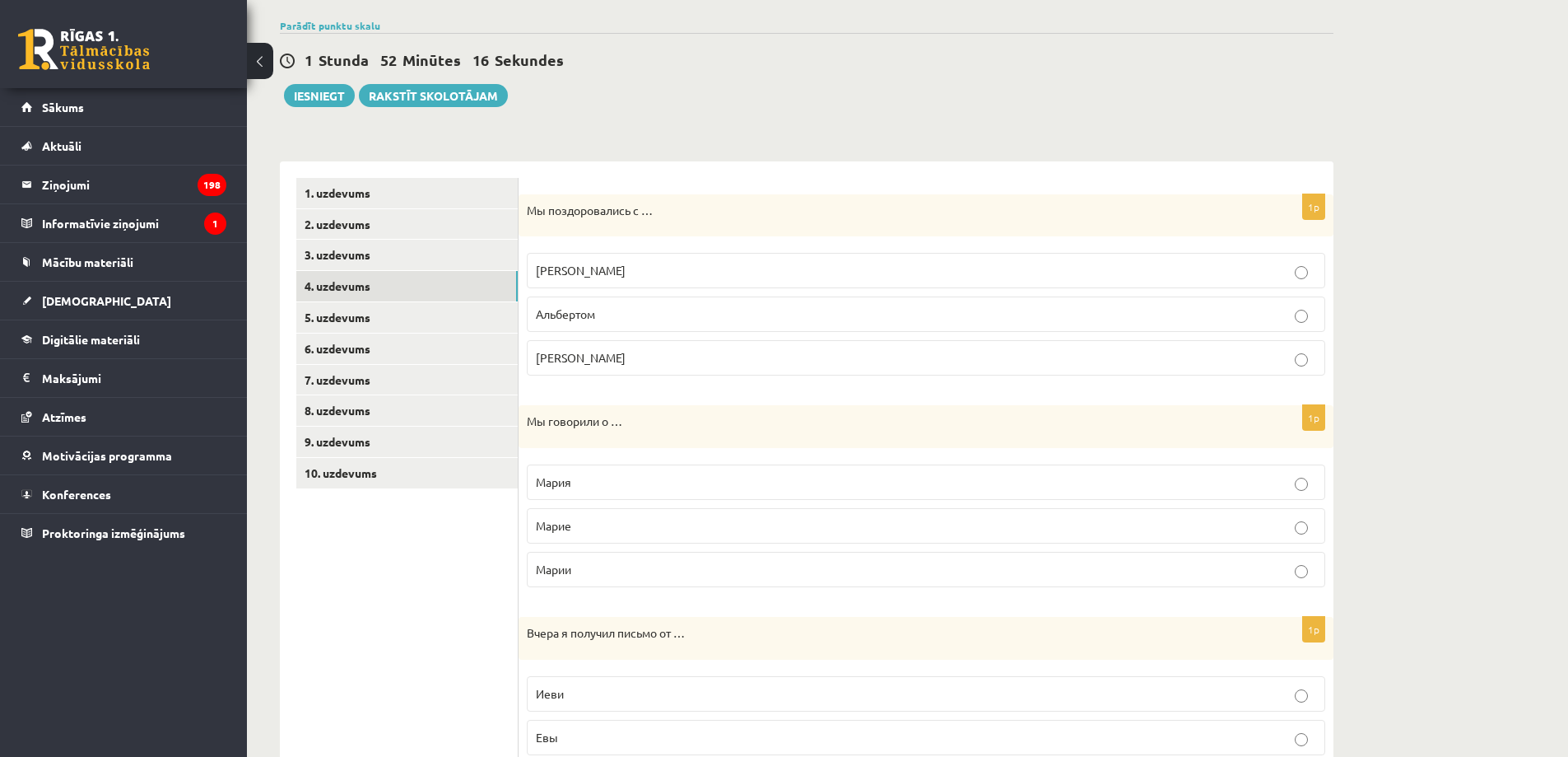
click at [602, 576] on p "Марии" at bounding box center [926, 569] width 780 height 18
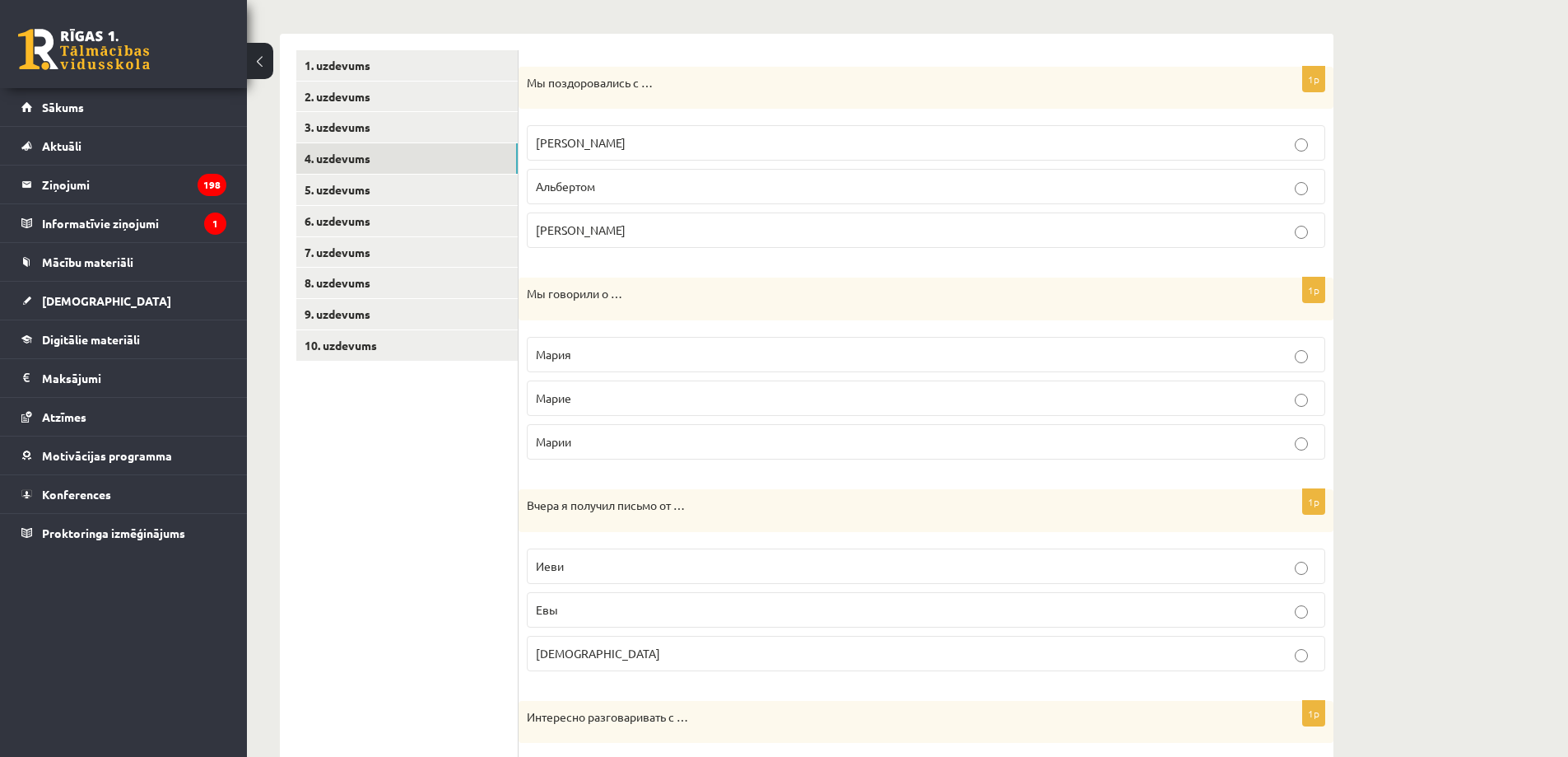
scroll to position [385, 0]
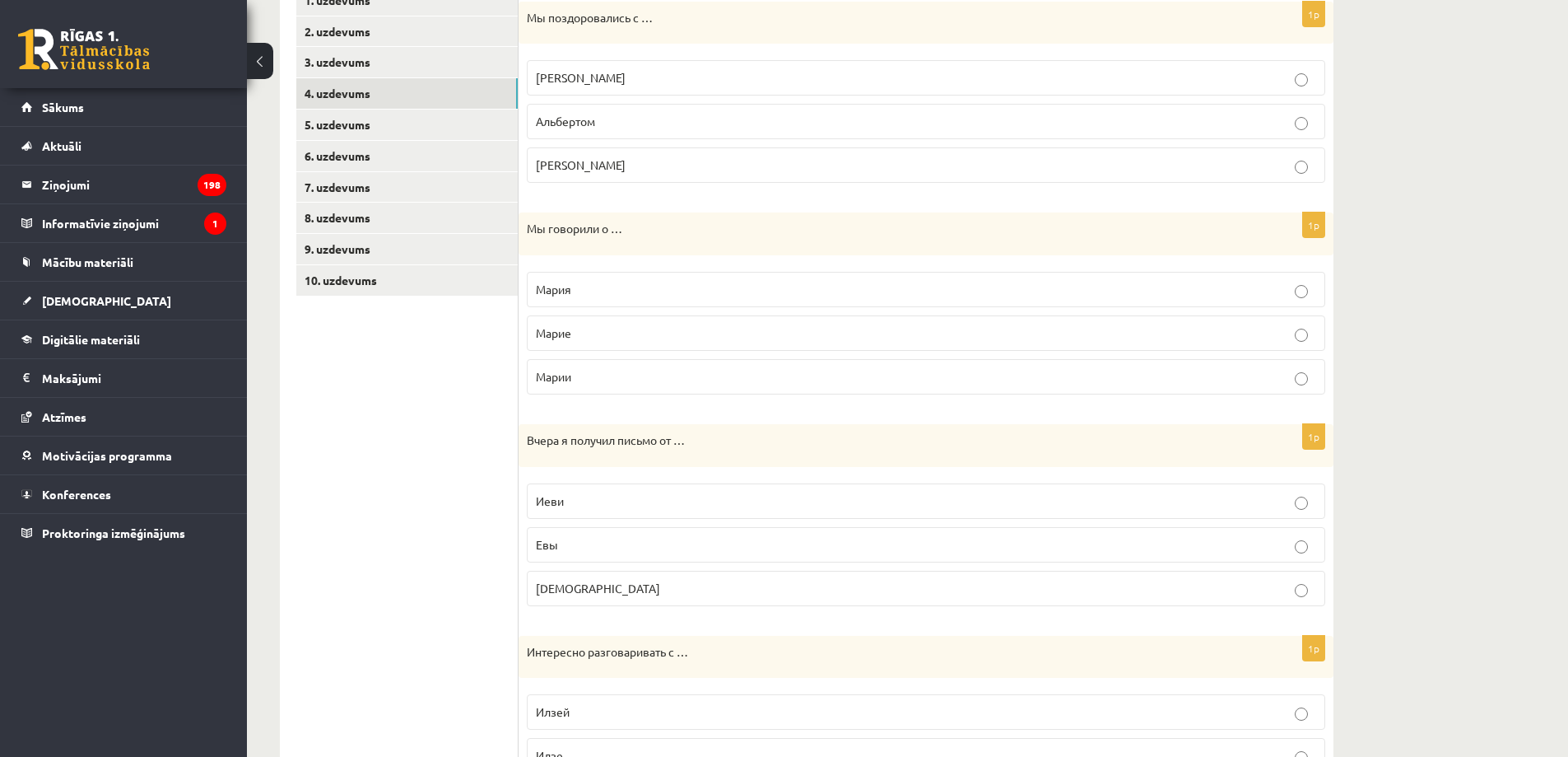
click at [564, 593] on span "Иевы" at bounding box center [598, 588] width 125 height 15
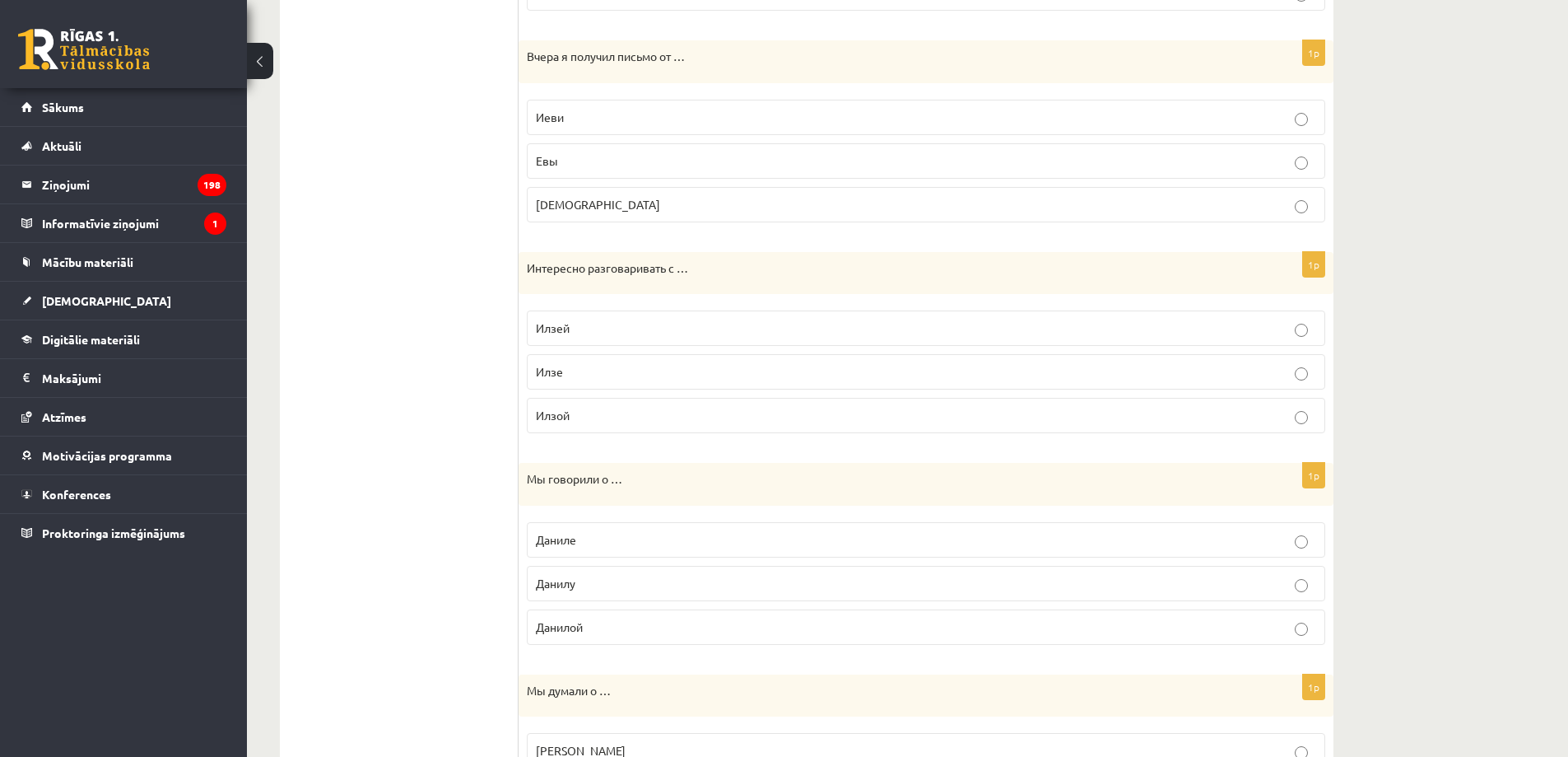
click at [567, 428] on label "Илзой" at bounding box center [926, 415] width 798 height 35
click at [595, 547] on p "Даниле" at bounding box center [926, 540] width 780 height 18
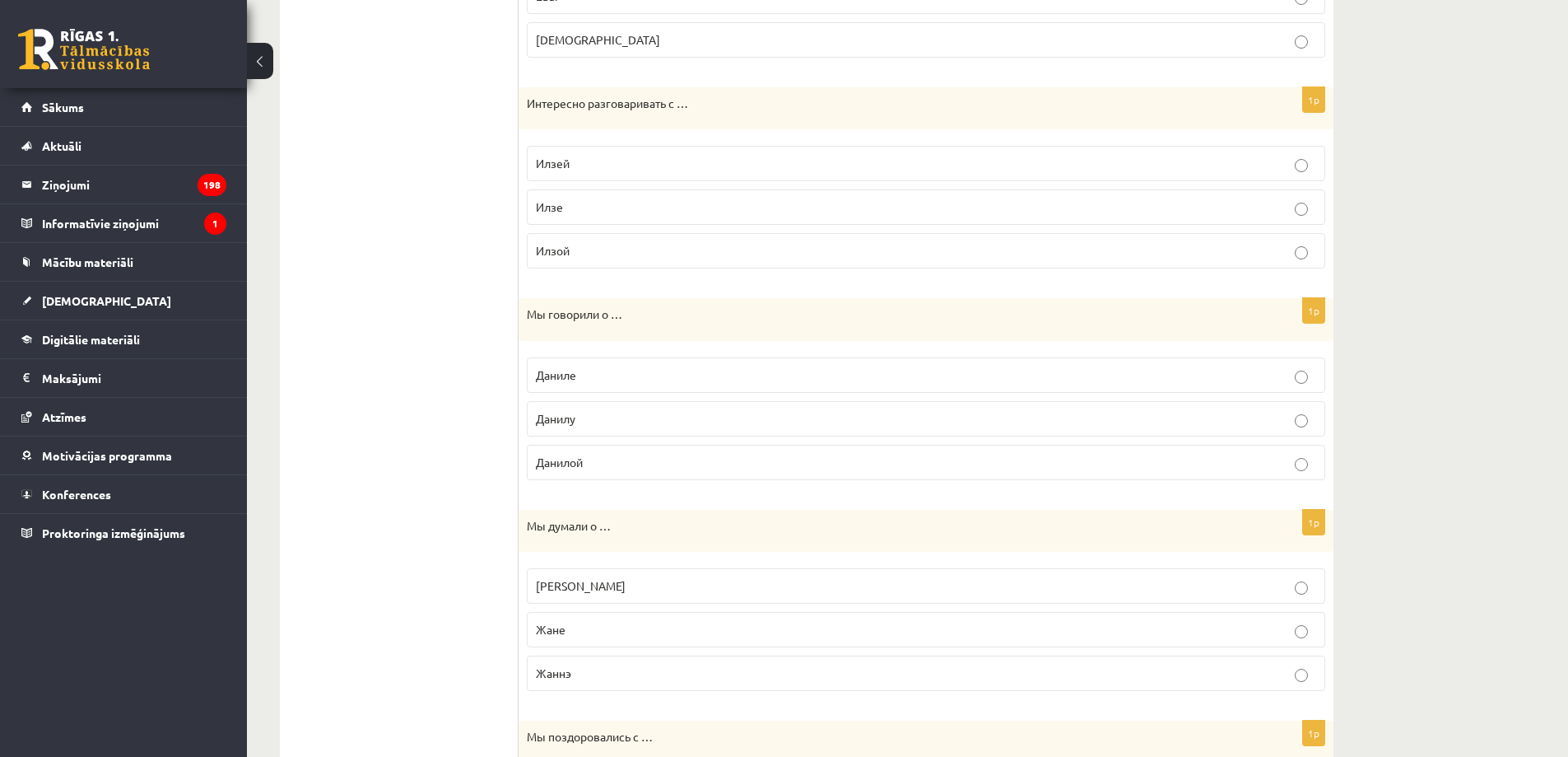
scroll to position [961, 0]
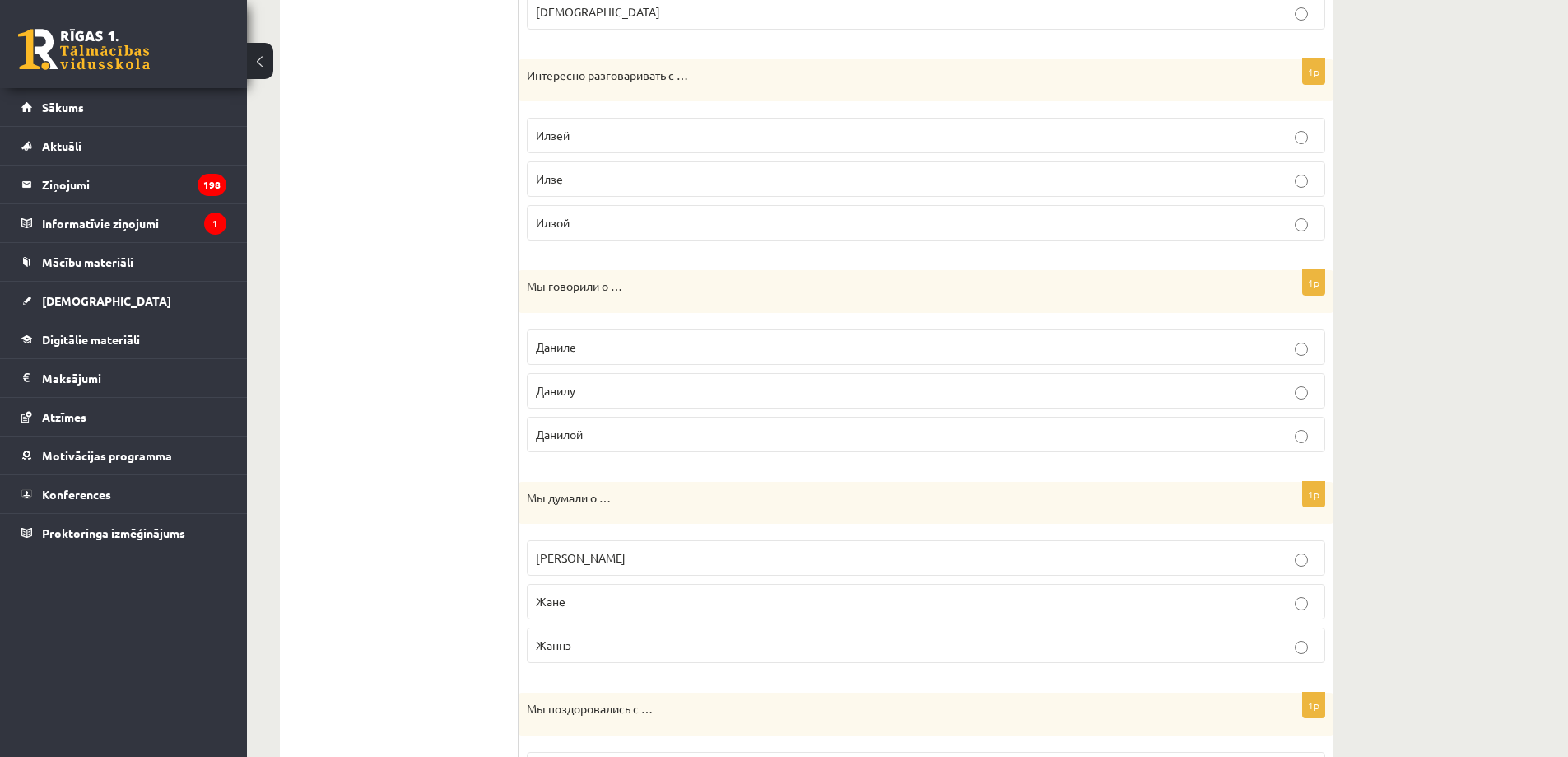
click at [584, 561] on p "Жанне" at bounding box center [926, 557] width 780 height 18
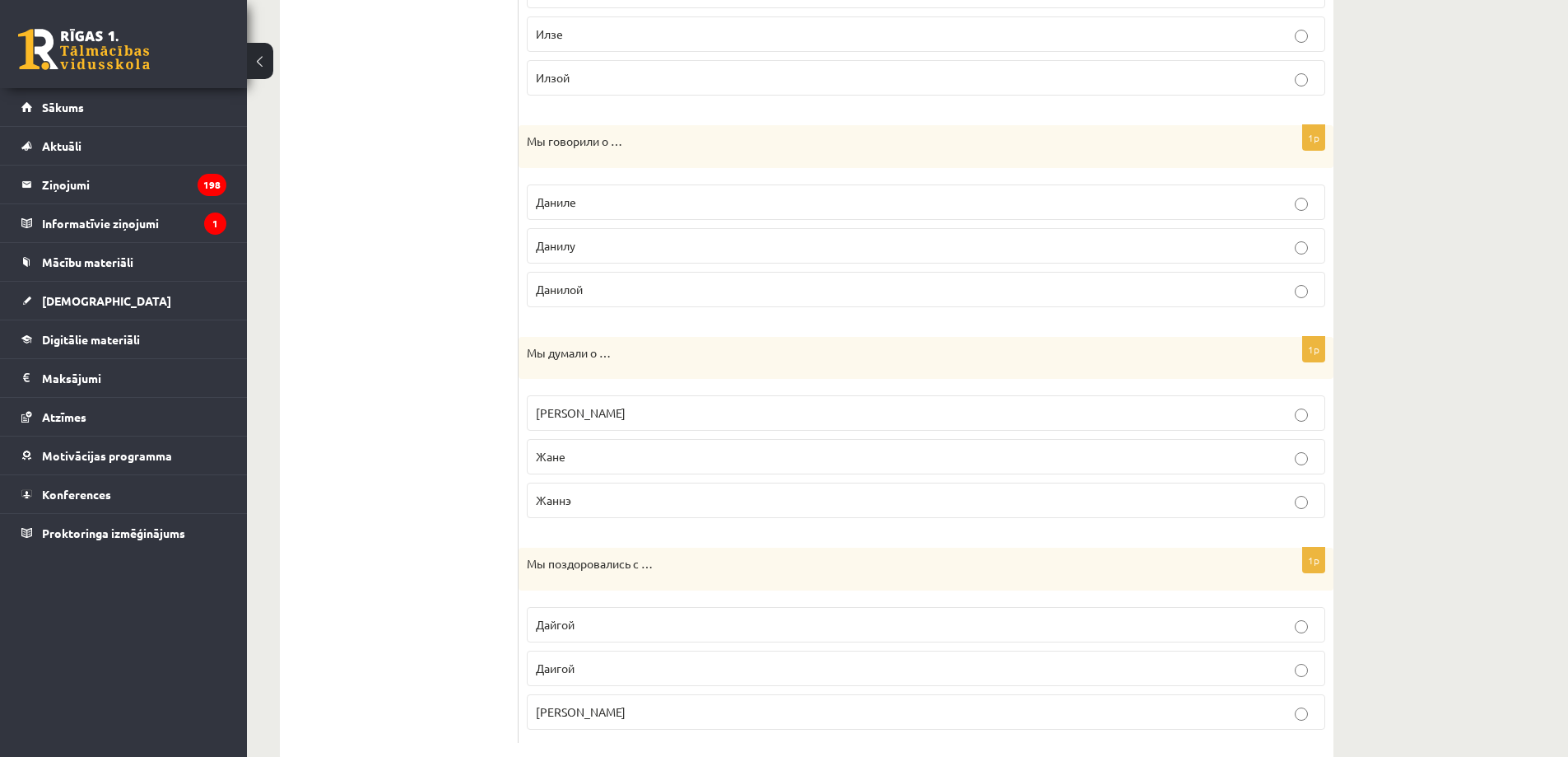
scroll to position [1142, 0]
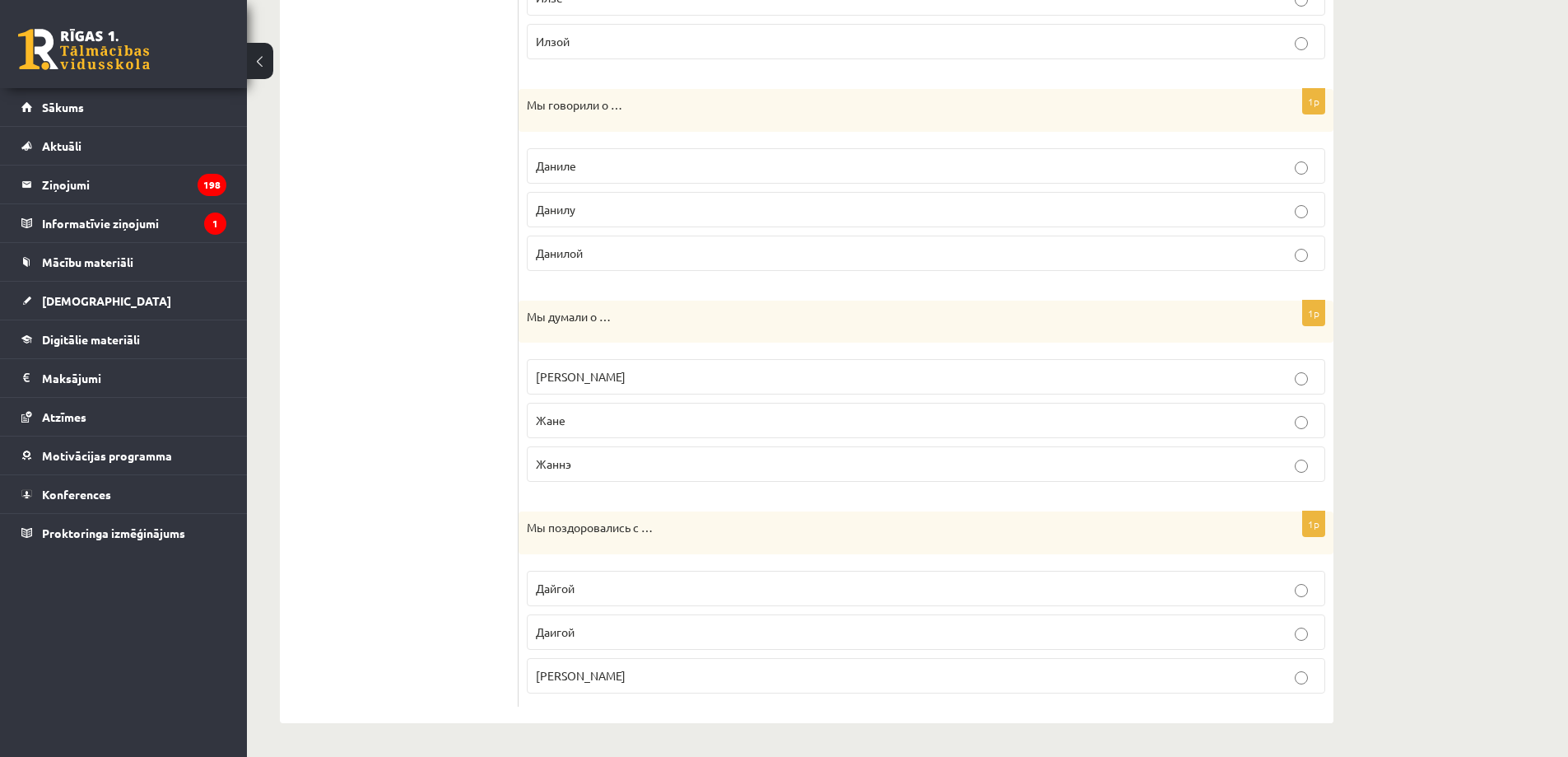
click at [618, 591] on p "Дайгой" at bounding box center [926, 588] width 780 height 18
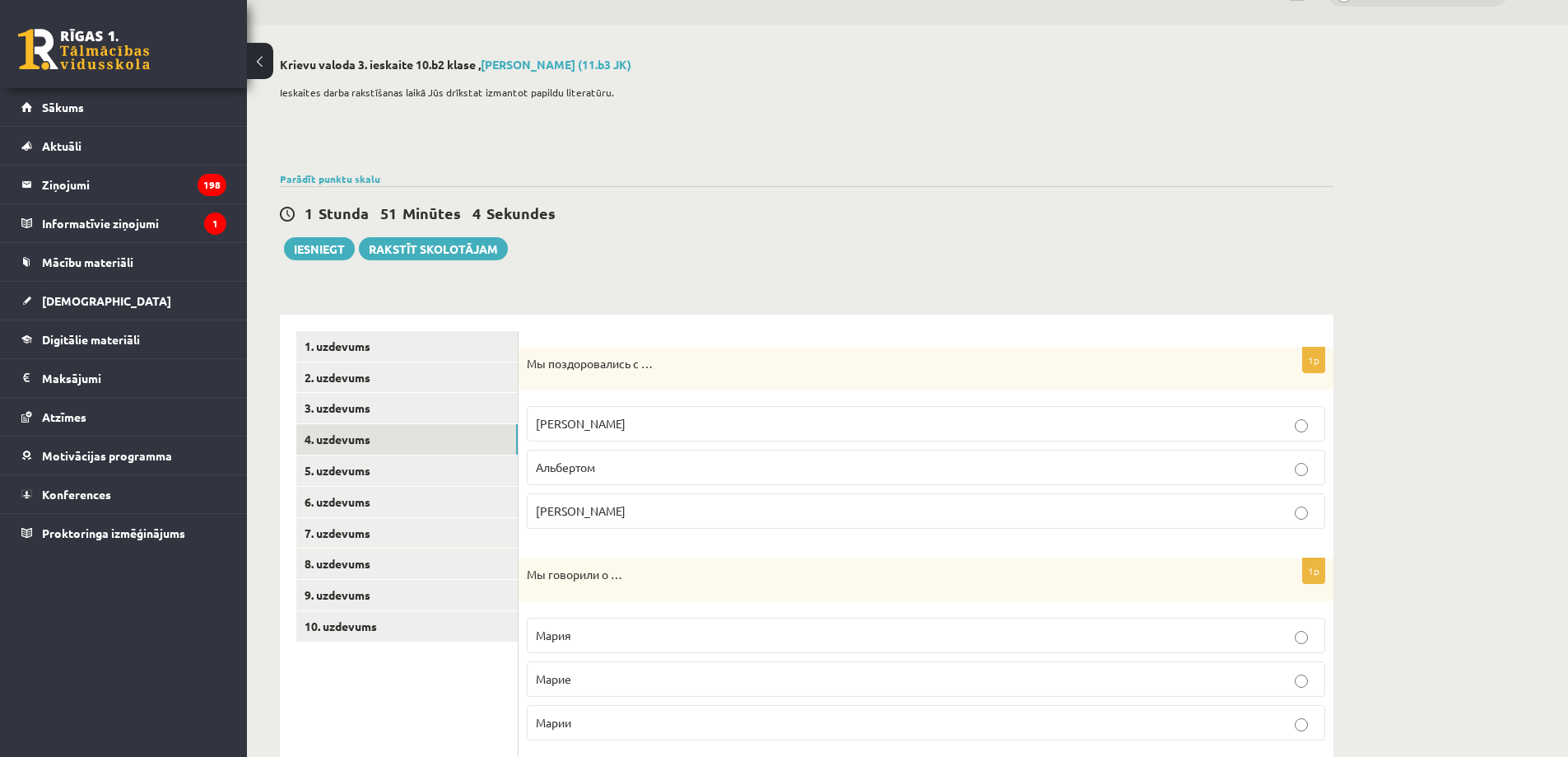
scroll to position [0, 0]
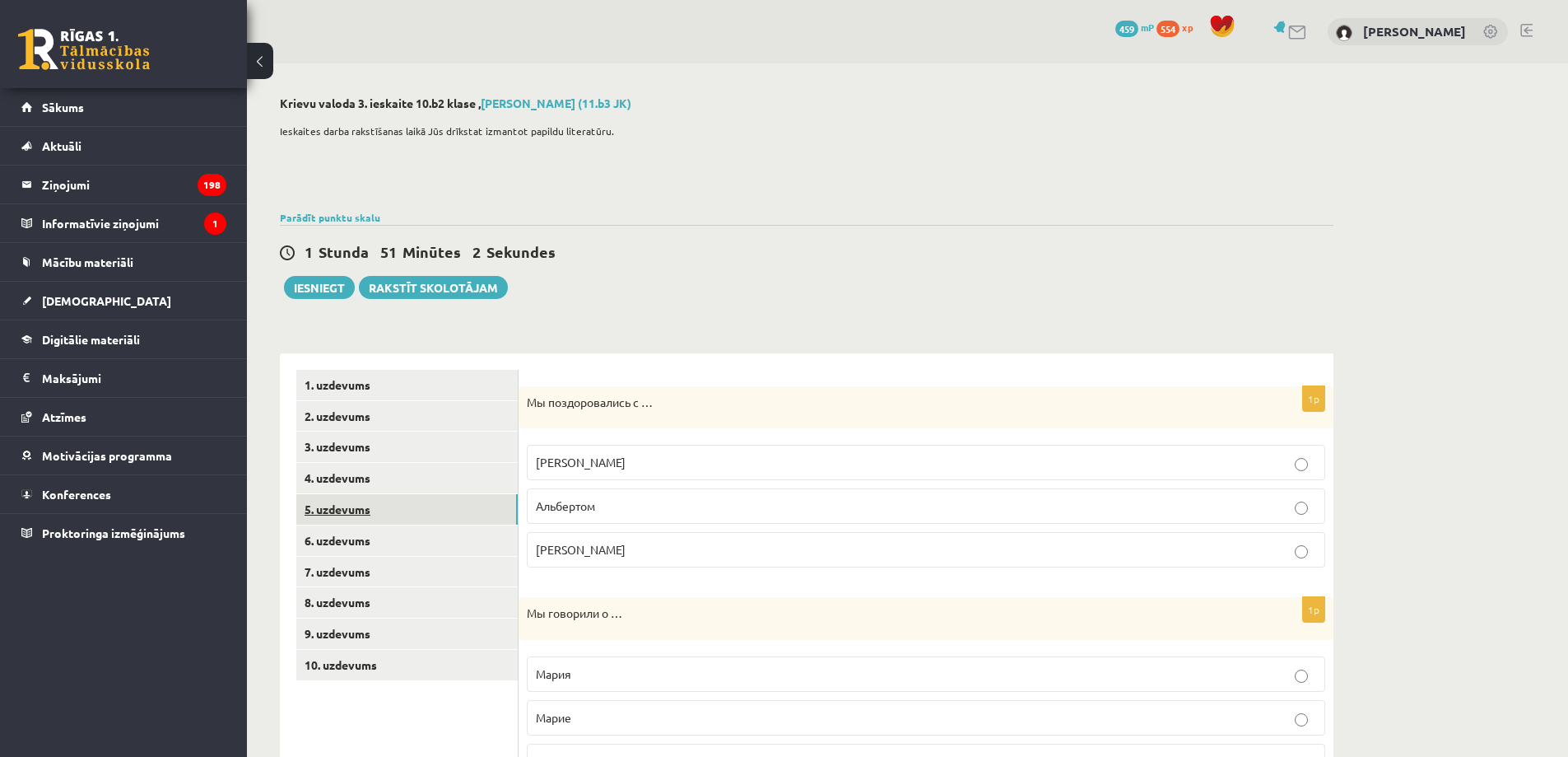
click at [446, 520] on link "5. uzdevums" at bounding box center [407, 508] width 222 height 31
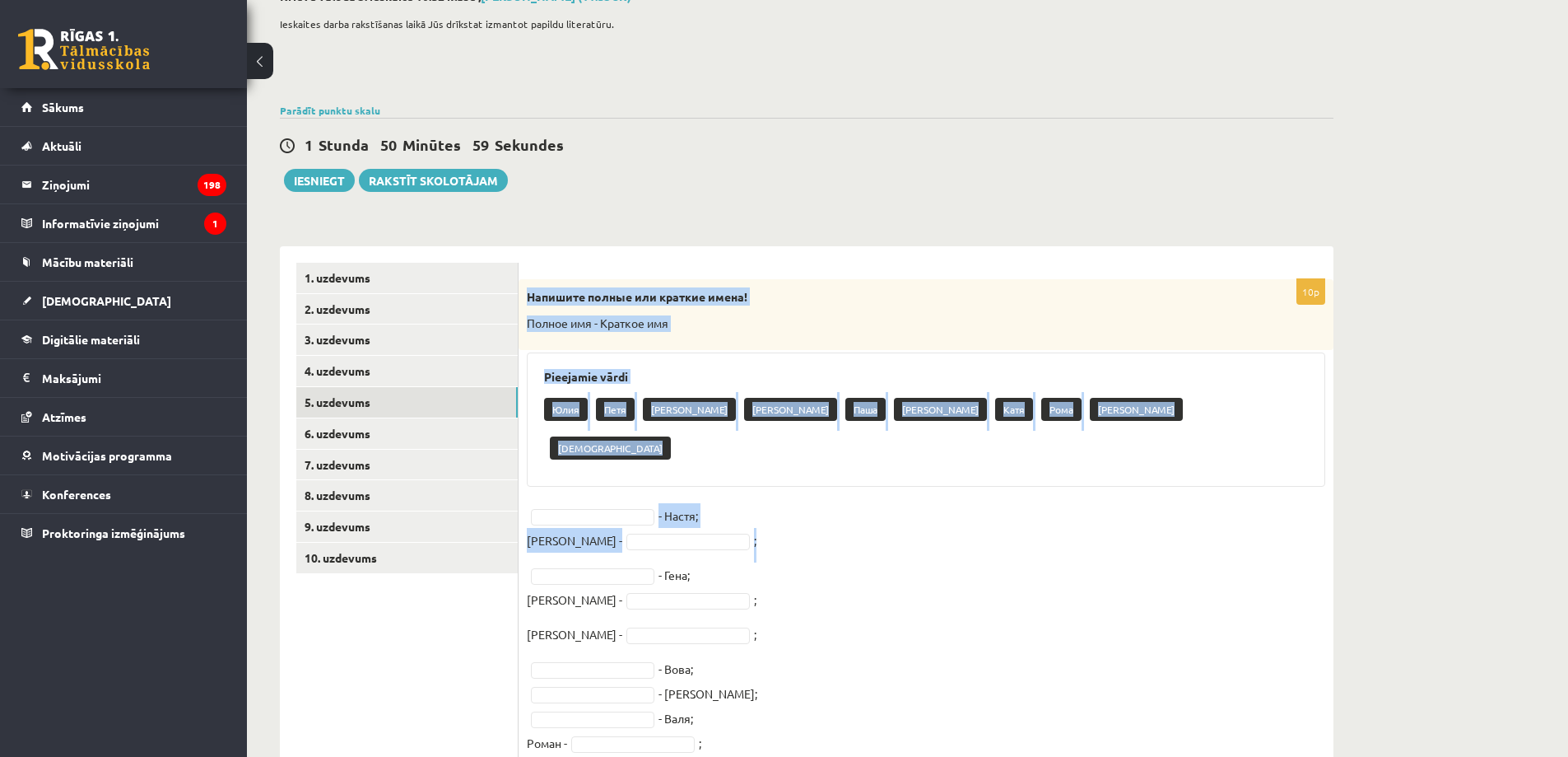
scroll to position [170, 0]
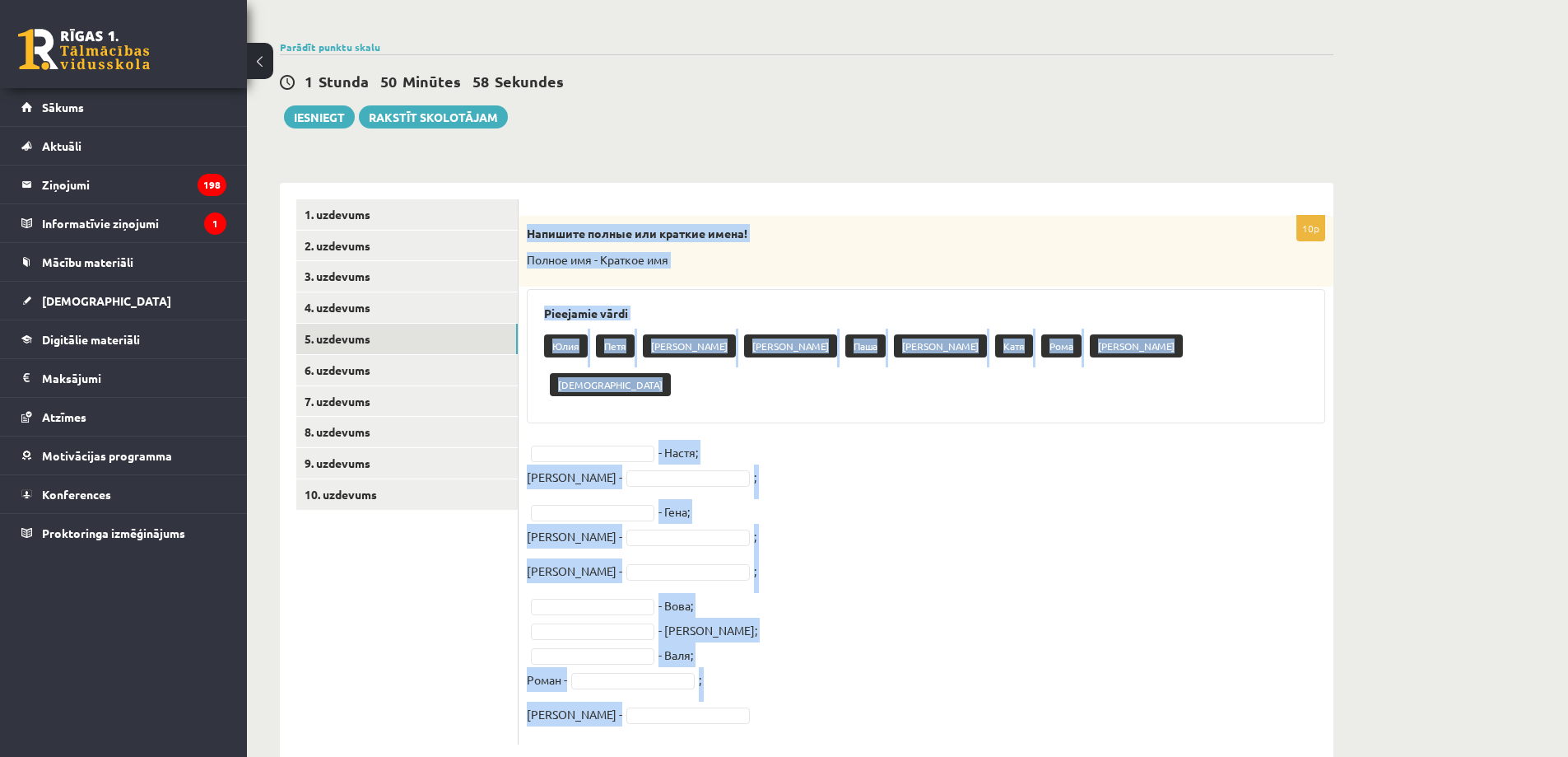
drag, startPoint x: 529, startPoint y: 402, endPoint x: 739, endPoint y: 669, distance: 339.7
click at [742, 673] on div "10p Напишите полные или краткие имена! Полное имя - Краткое имя Pieejamie vārdi…" at bounding box center [926, 480] width 815 height 529
copy div "Напишите полные или краткие имена! Полное имя - Краткое имя Pieejamie vārdi Юли…"
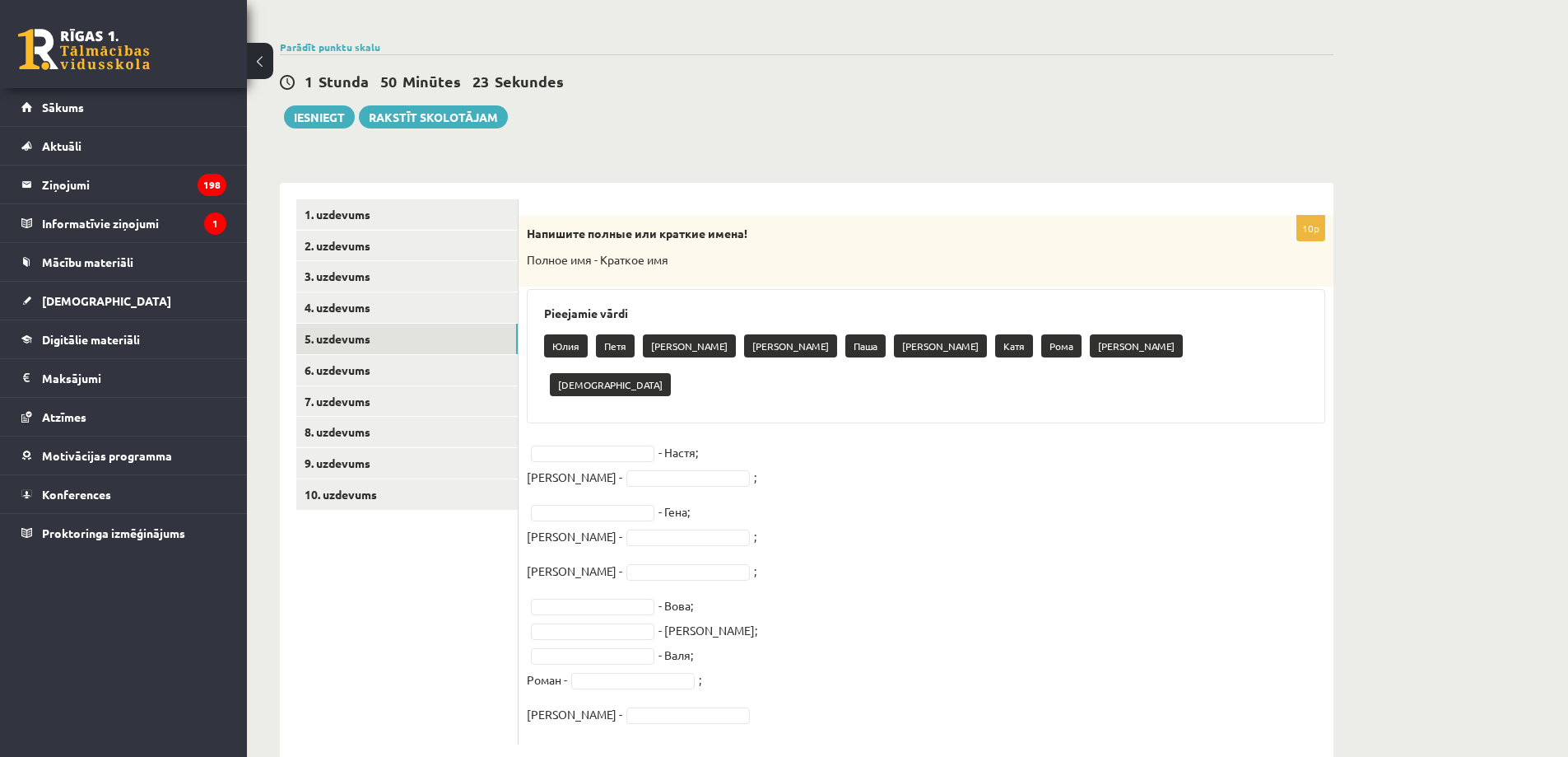
click at [403, 667] on ul "1. uzdevums 2. uzdevums 3. uzdevums 4. uzdevums 5. uzdevums 6. uzdevums 7. uzde…" at bounding box center [407, 472] width 223 height 545
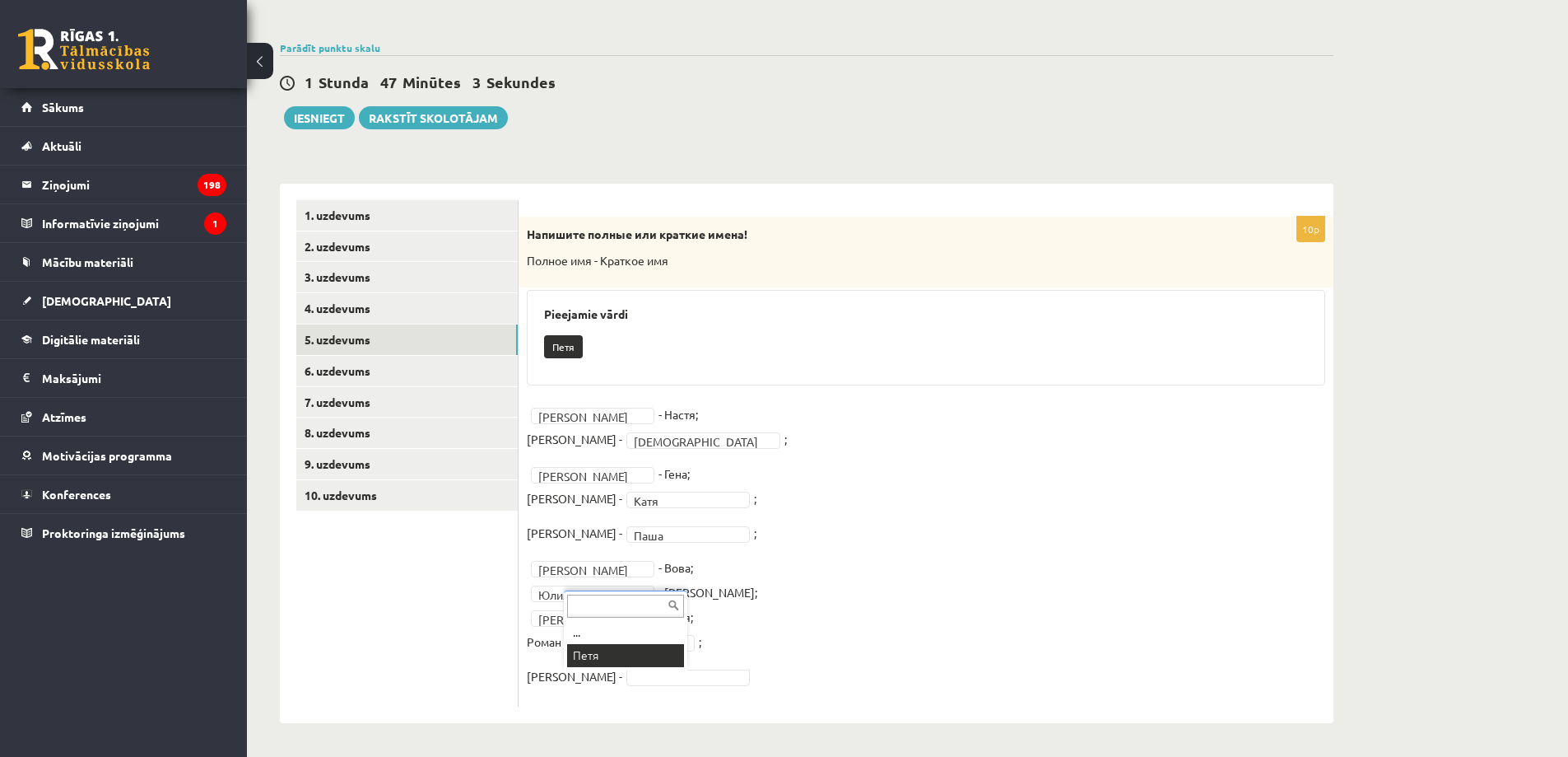
scroll to position [132, 0]
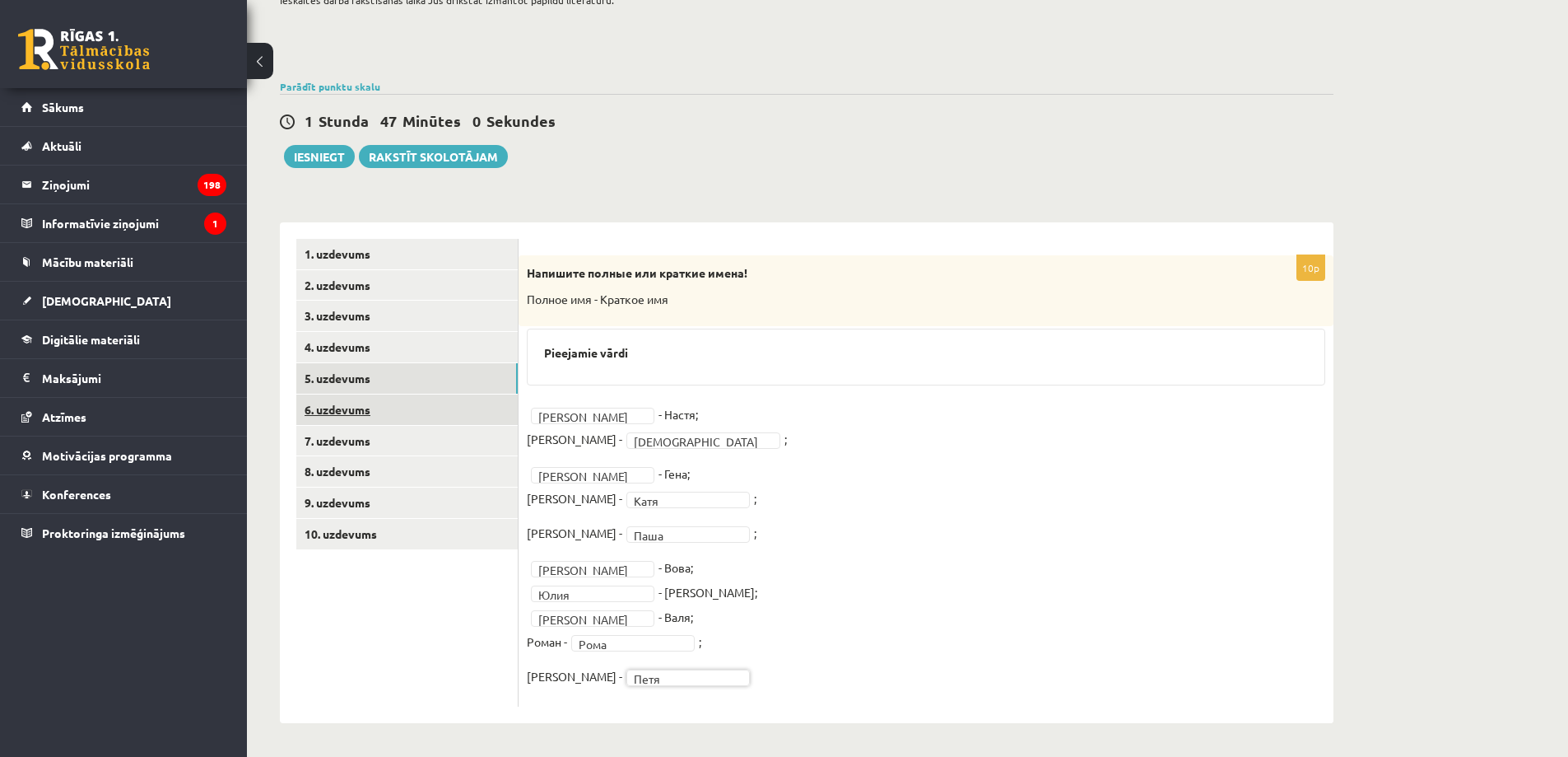
click at [441, 414] on link "6. uzdevums" at bounding box center [407, 409] width 222 height 31
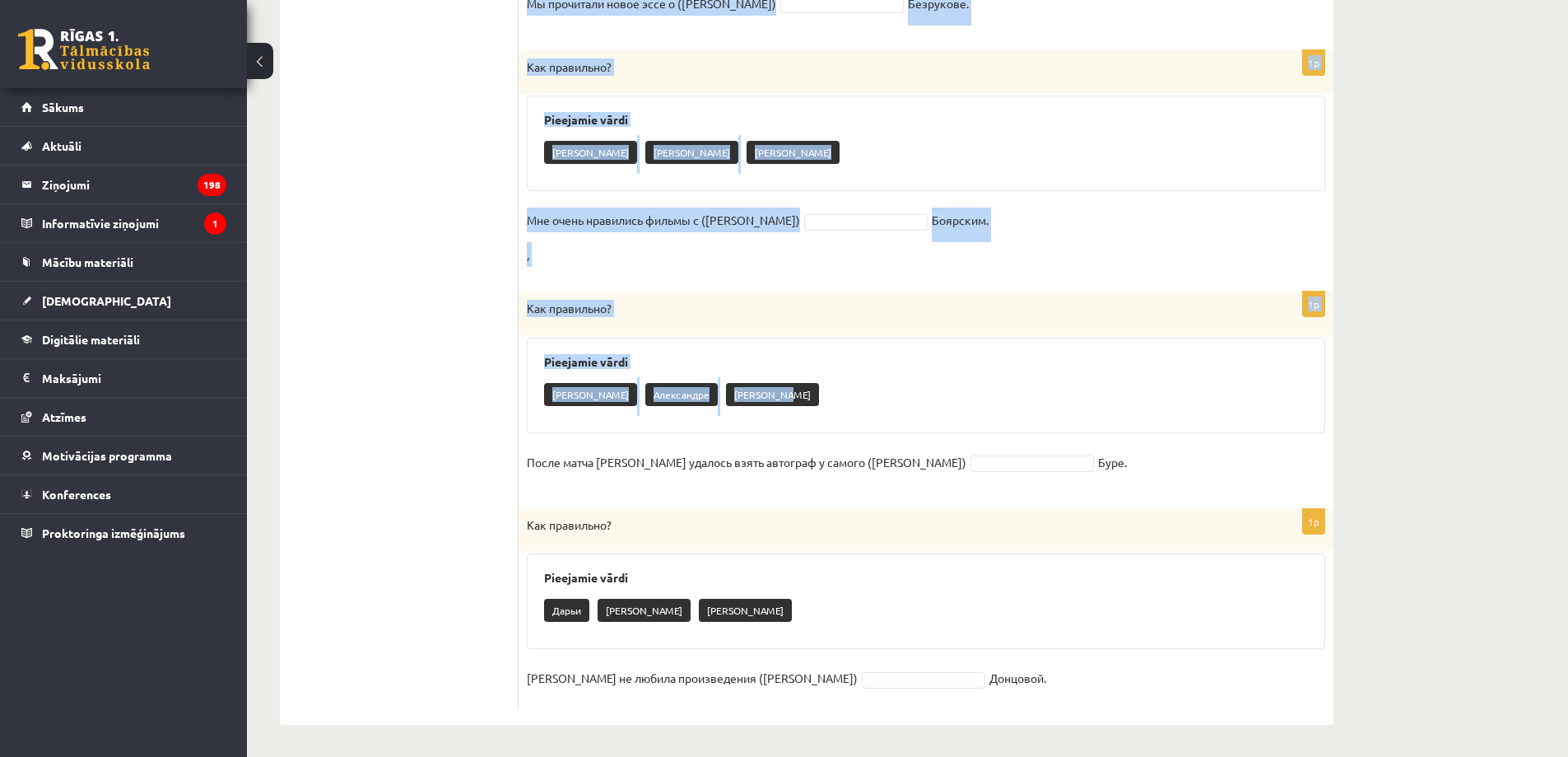
scroll to position [799, 0]
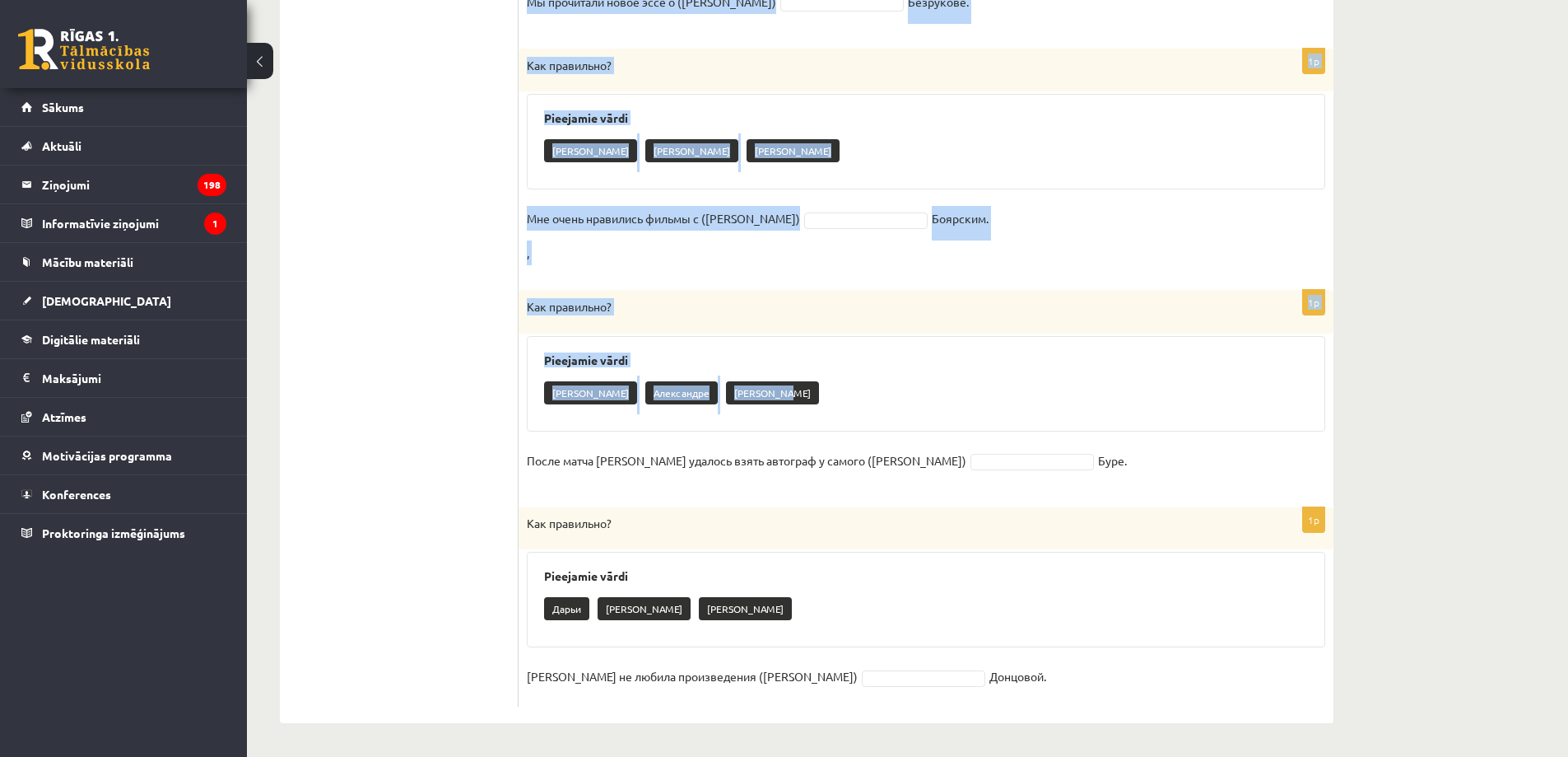
drag, startPoint x: 526, startPoint y: 291, endPoint x: 990, endPoint y: 665, distance: 596.0
click at [990, 665] on form "1p Как правильно? Pieejamie vārdi Дмитрию Дмитрия Дмитрием Зрители пришли на вс…" at bounding box center [926, 139] width 782 height 1134
copy form "Как правильно? Pieejamie vārdi Дмитрию Дмитрия Дмитрием Зрители пришли на встре…"
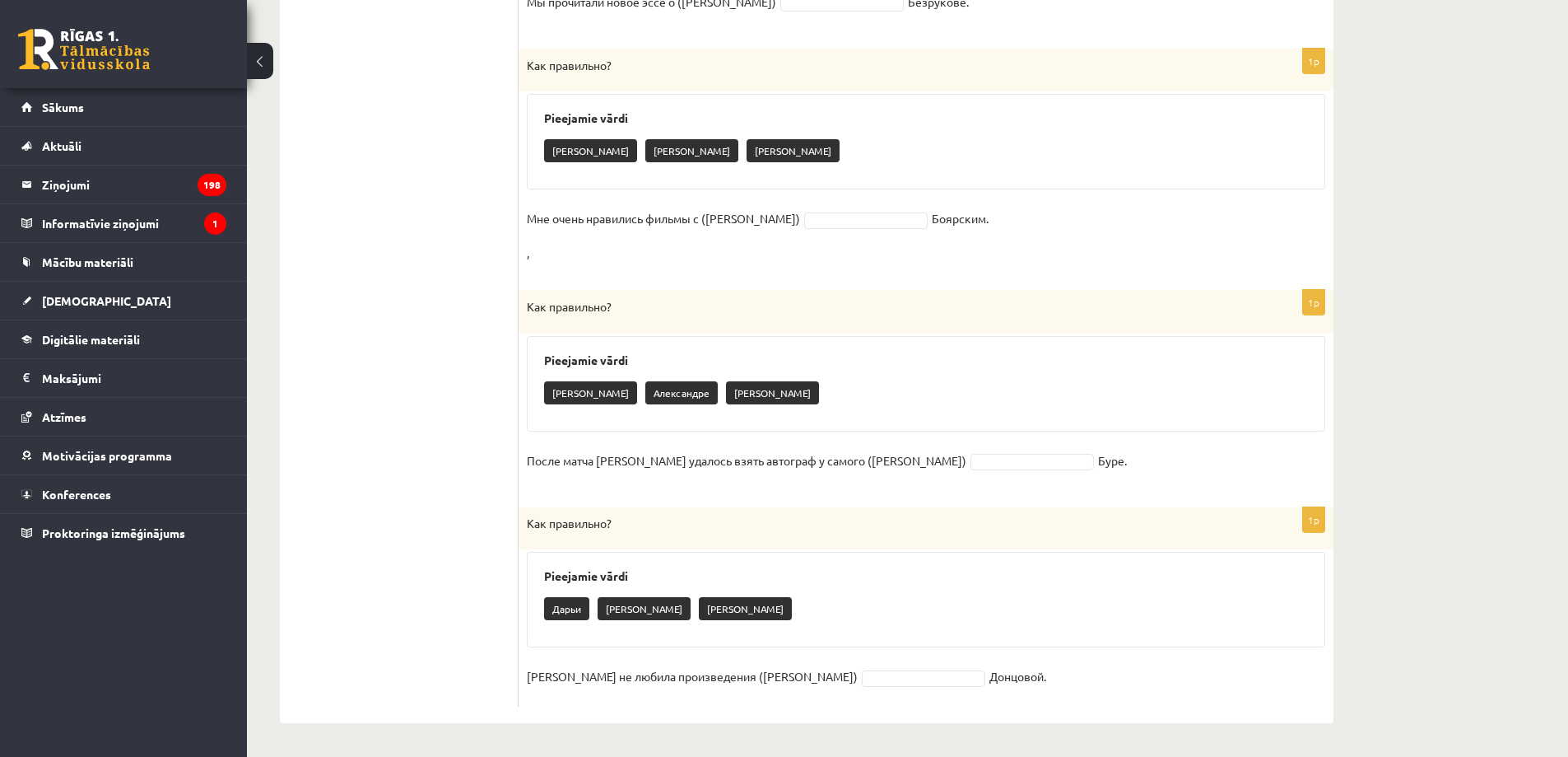
click at [508, 538] on ul "1. uzdevums 2. uzdevums 3. uzdevums 4. uzdevums 5. uzdevums 6. uzdevums 7. uzde…" at bounding box center [407, 139] width 223 height 1134
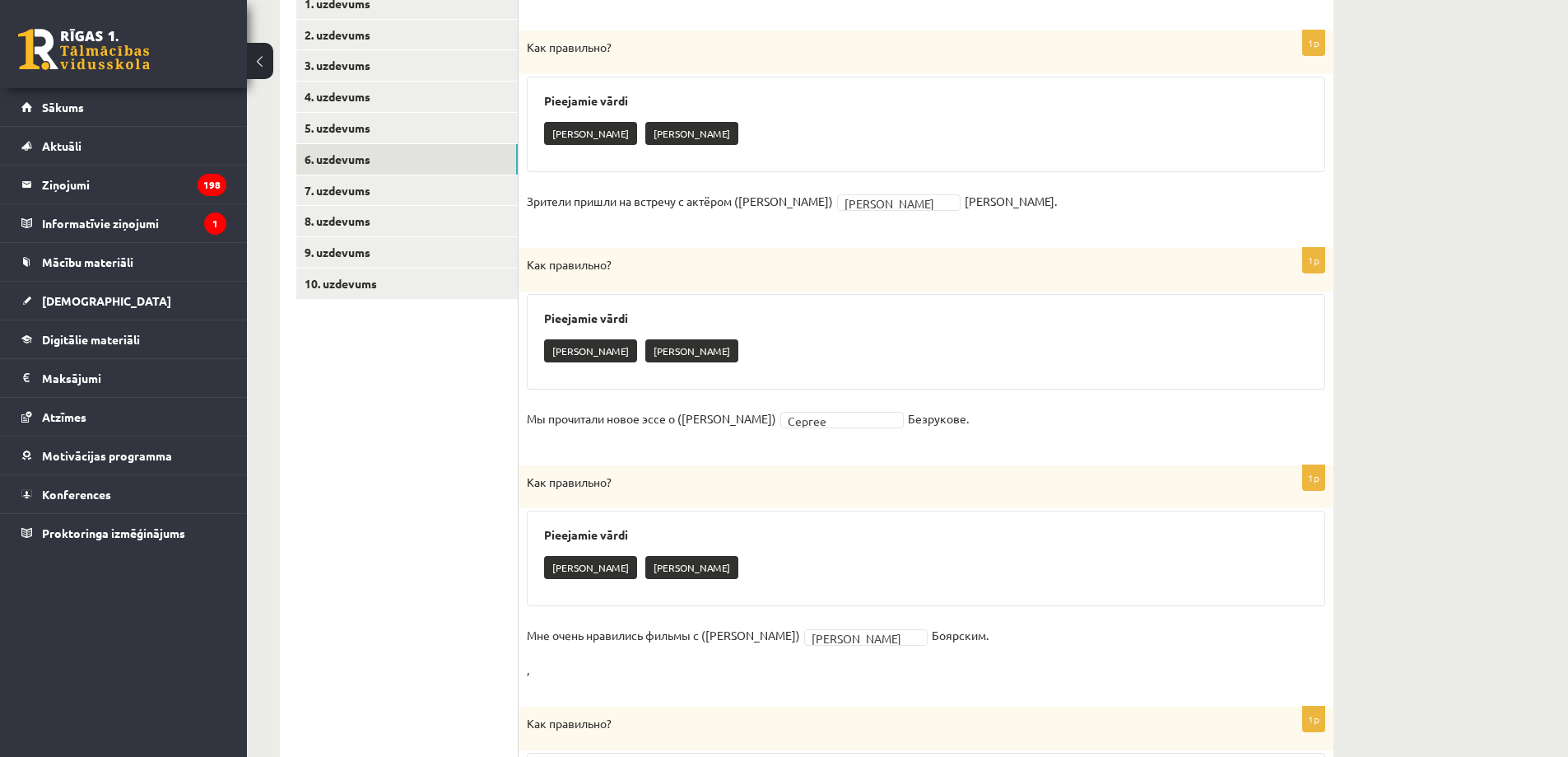
scroll to position [0, 0]
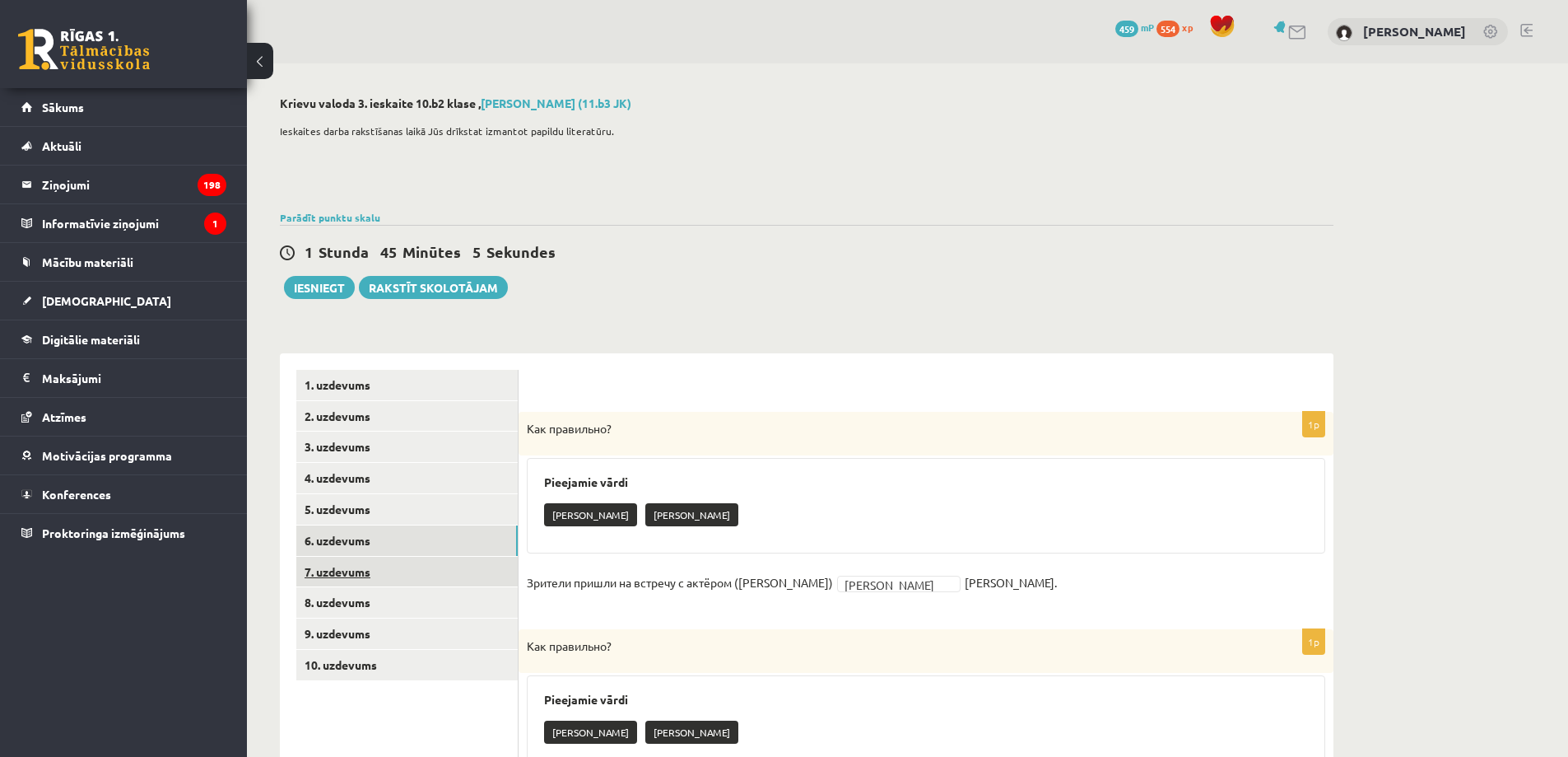
click at [484, 575] on link "7. uzdevums" at bounding box center [407, 571] width 222 height 31
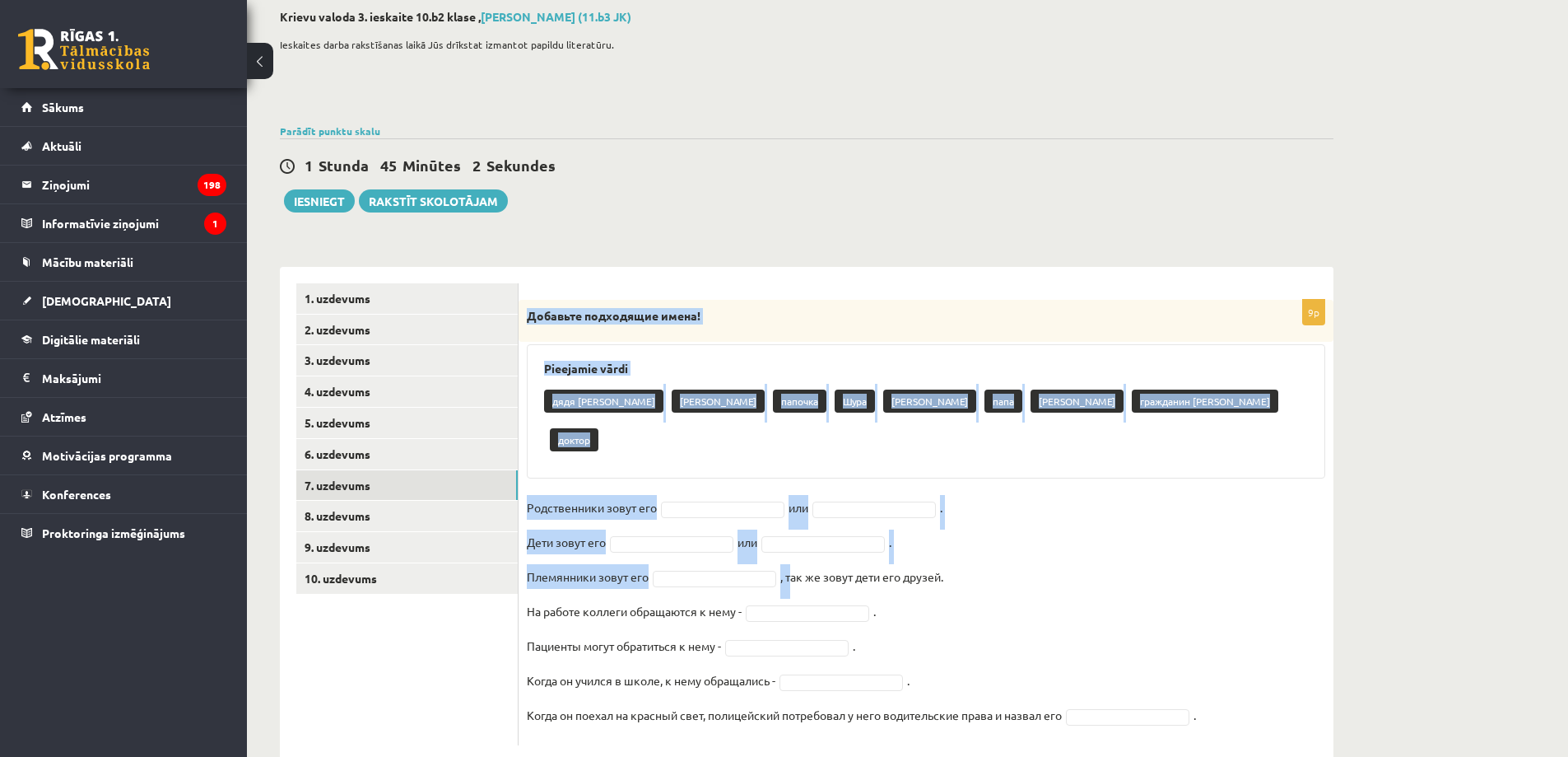
scroll to position [87, 0]
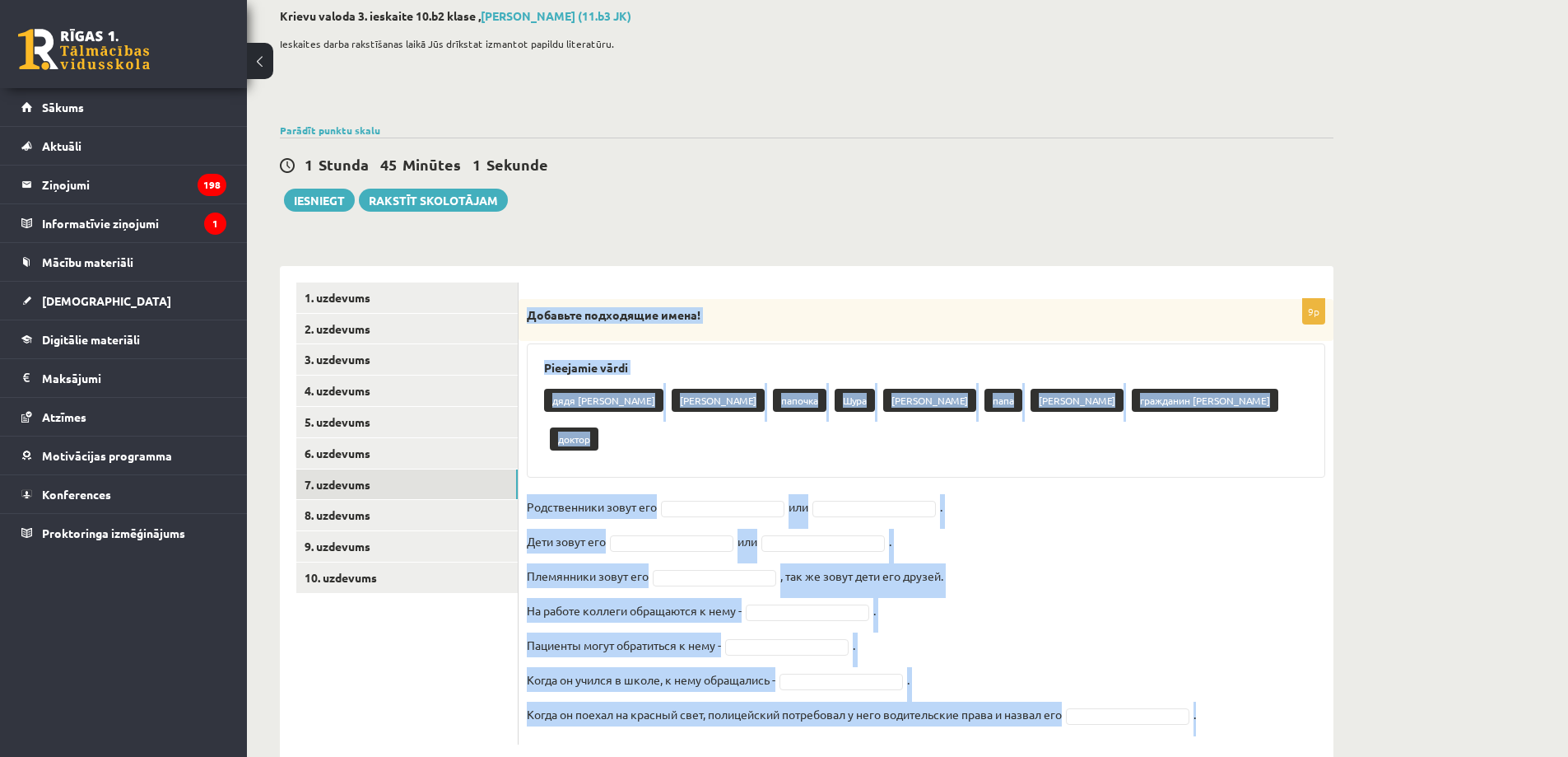
drag, startPoint x: 527, startPoint y: 402, endPoint x: 1216, endPoint y: 693, distance: 747.9
click at [1216, 693] on div "9p Добавьте подходящие имена! Pieejamie vārdi дядя Саша Саша Васильев папочка Ш…" at bounding box center [926, 521] width 815 height 446
copy div "Добавьте подходящие имена! Pieejamie vārdi дядя Саша Саша Васильев папочка Шура…"
click at [1238, 494] on fieldset "Родственники зовут его или . Дети зовут его или . Племянники зовут его , так же…" at bounding box center [926, 615] width 798 height 242
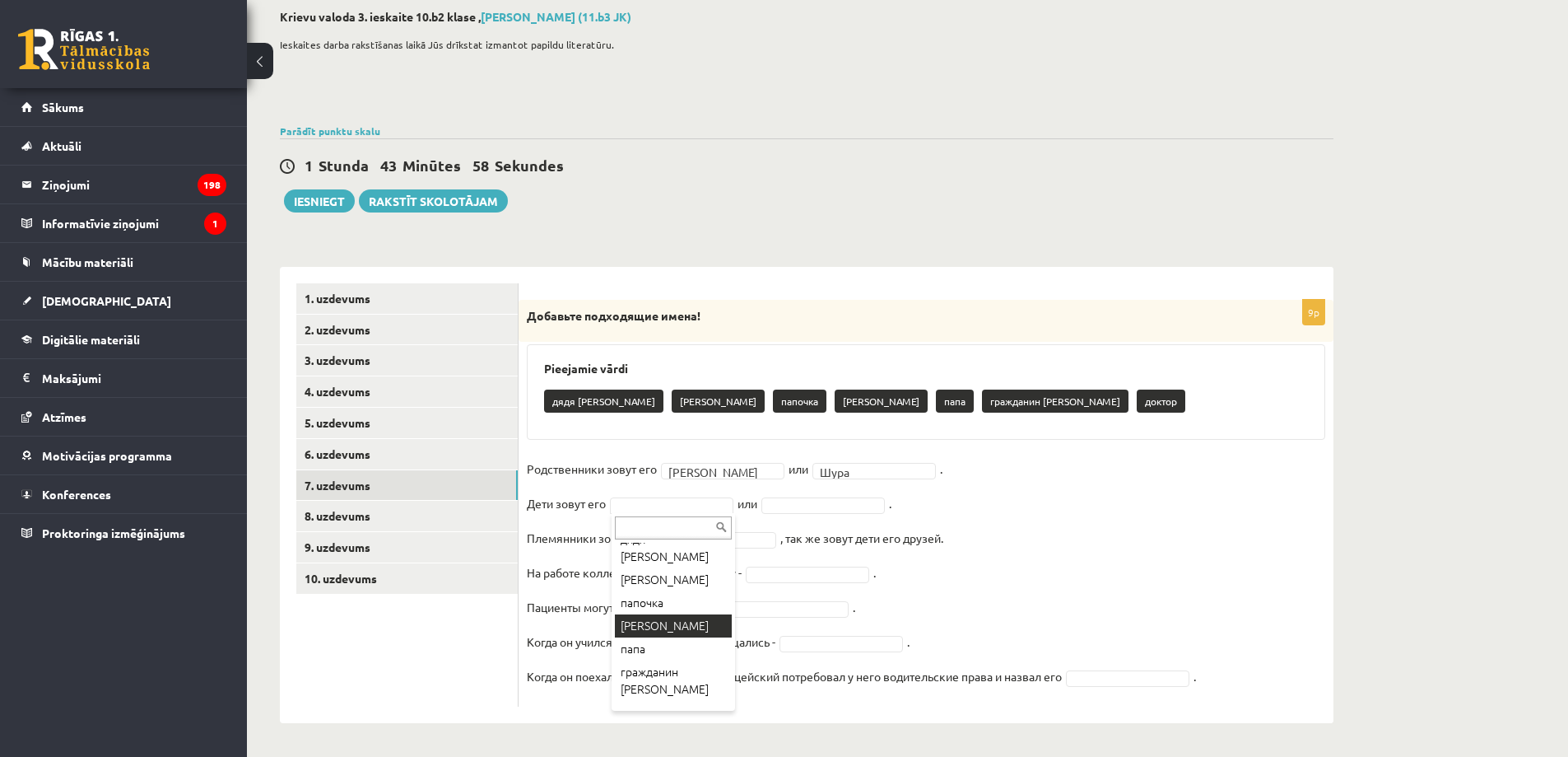
scroll to position [55, 0]
drag, startPoint x: 647, startPoint y: 633, endPoint x: 727, endPoint y: 562, distance: 107.0
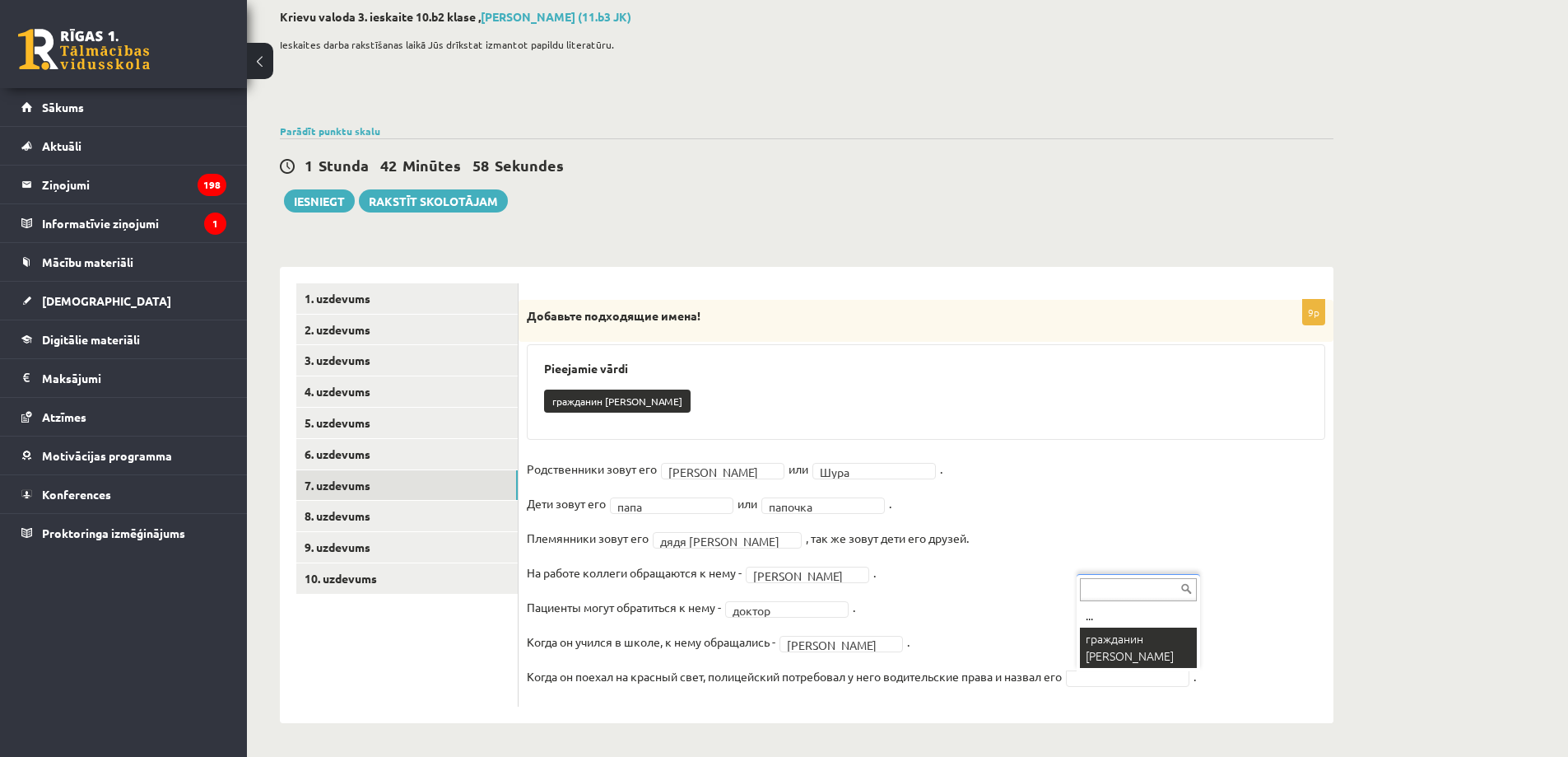
scroll to position [49, 0]
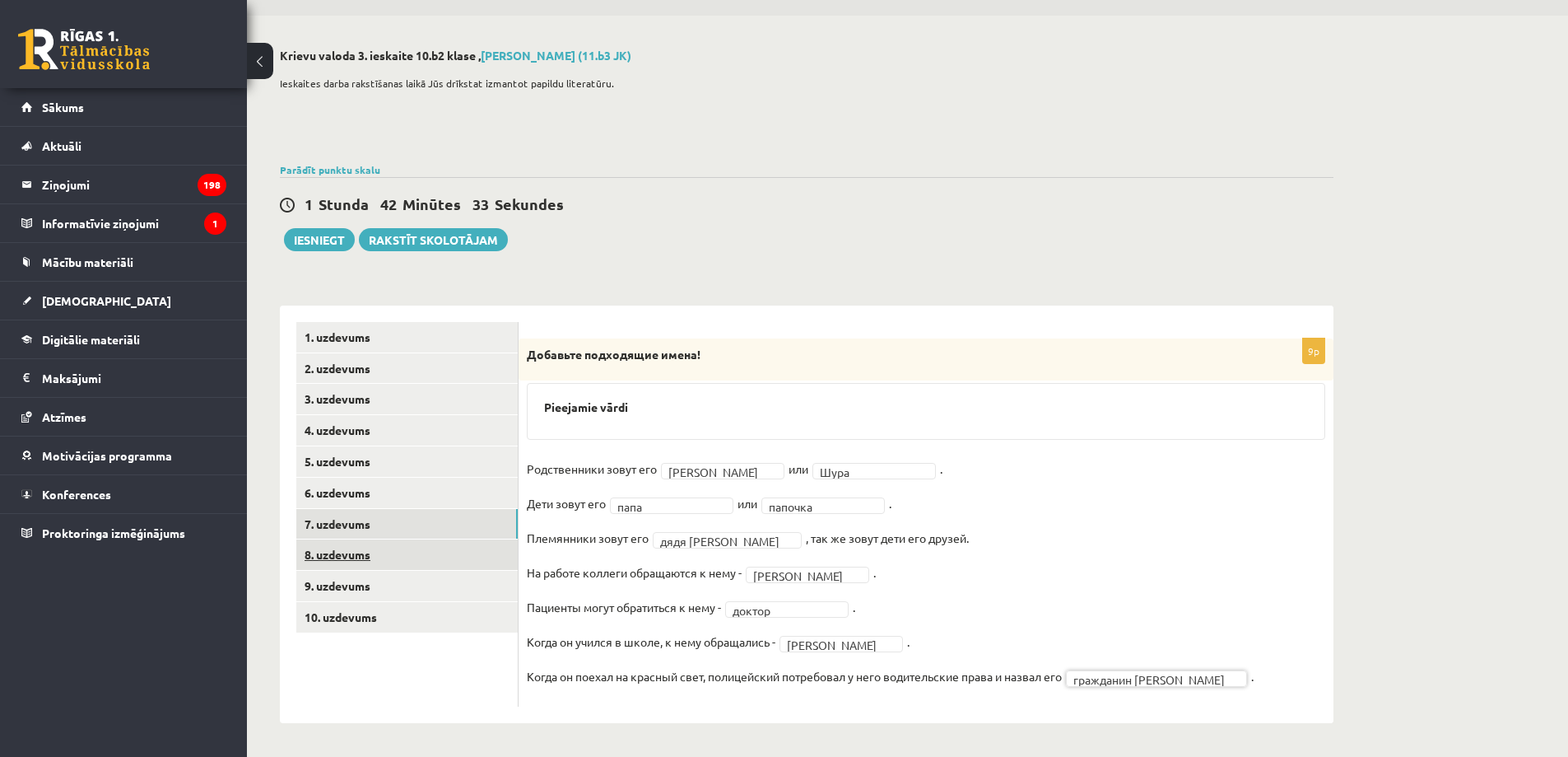
click at [487, 556] on link "8. uzdevums" at bounding box center [407, 554] width 222 height 31
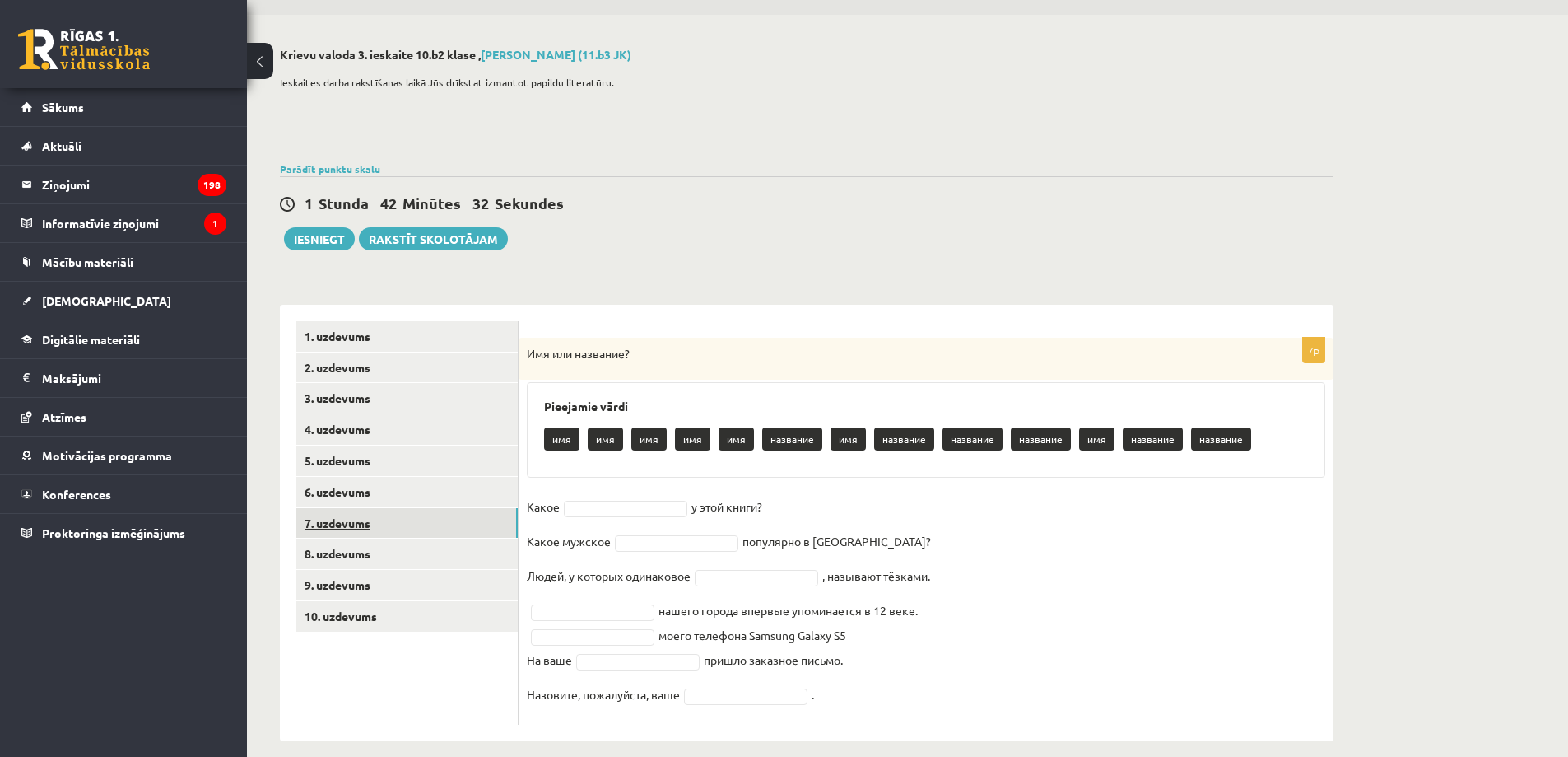
click at [478, 529] on link "7. uzdevums" at bounding box center [407, 523] width 222 height 31
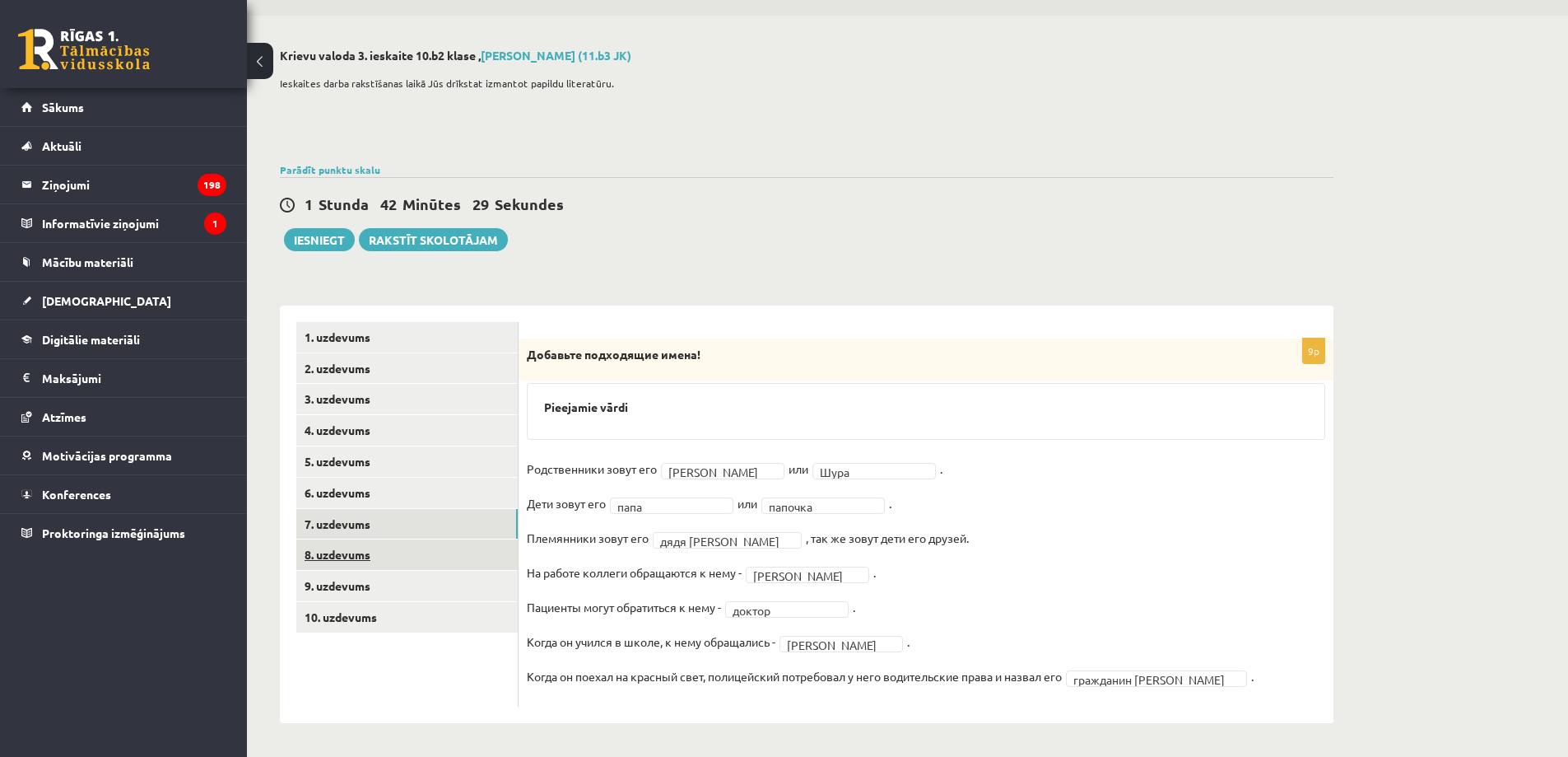
click at [502, 558] on link "8. uzdevums" at bounding box center [407, 554] width 222 height 31
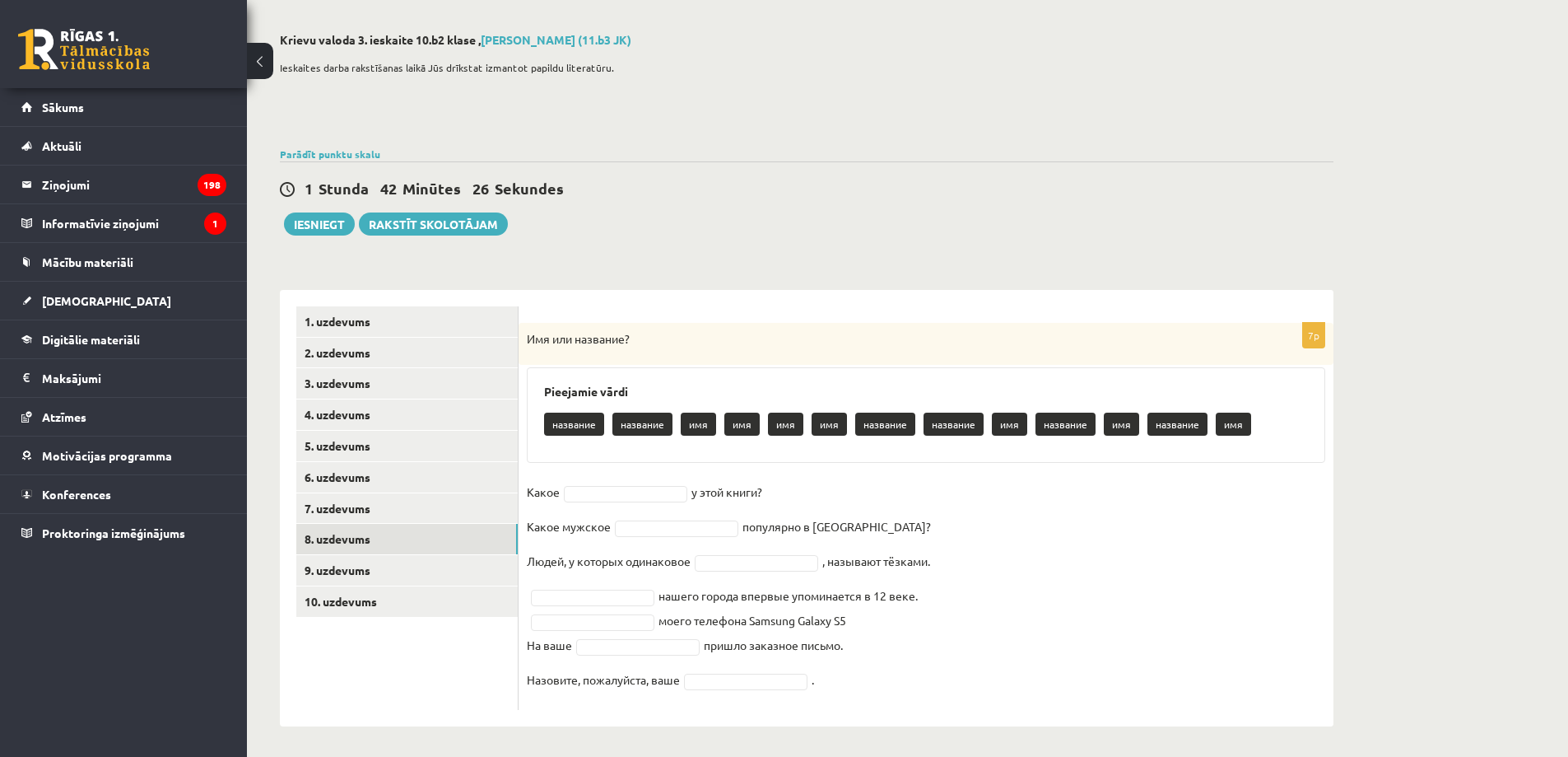
scroll to position [67, 0]
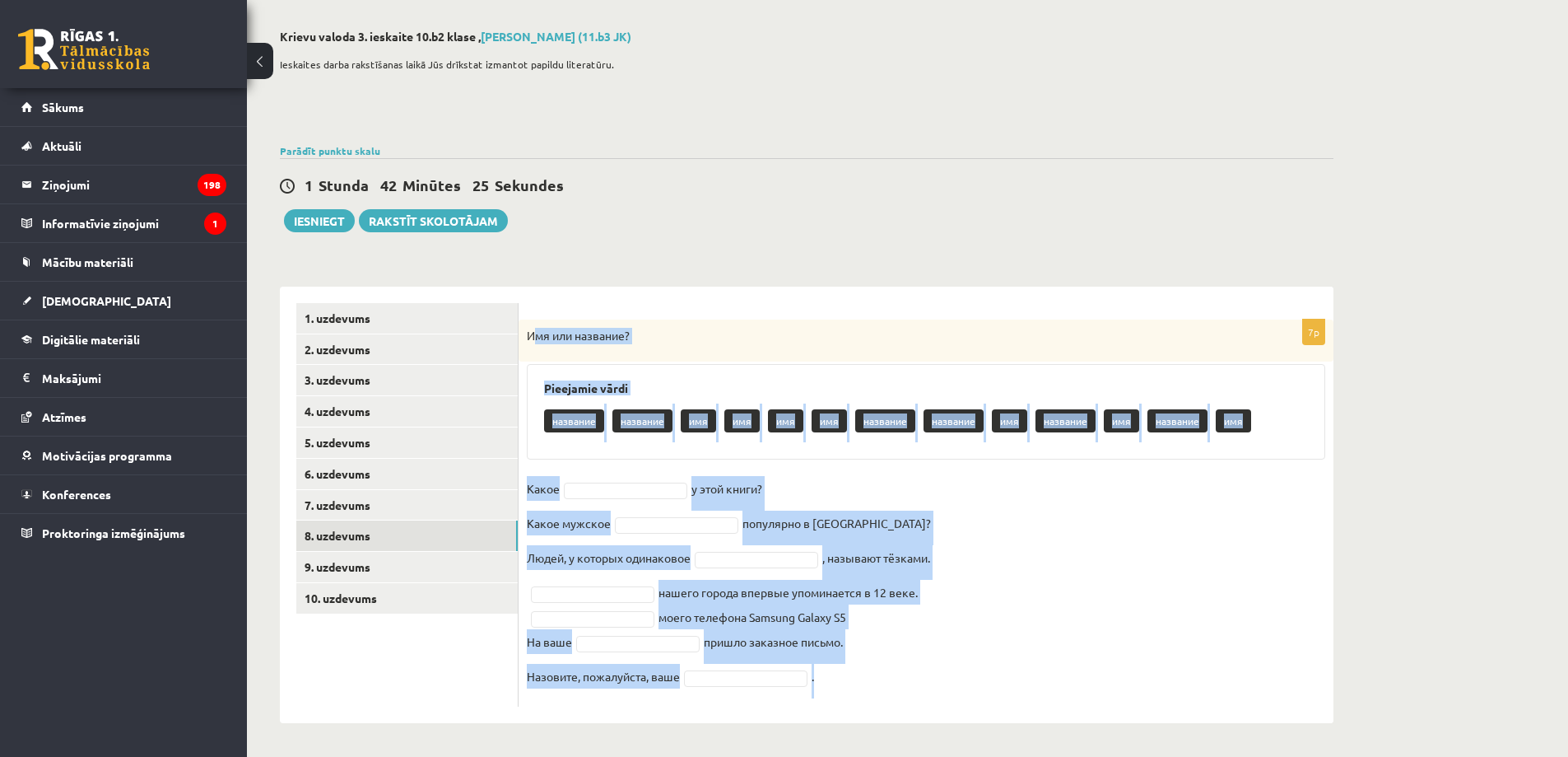
drag, startPoint x: 529, startPoint y: 349, endPoint x: 912, endPoint y: 678, distance: 504.9
click at [912, 678] on div "7p Имя или название? Pieejamie vārdi название название имя имя имя имя название…" at bounding box center [926, 513] width 815 height 387
copy div "Имя или название? Pieejamie vārdi название название имя имя имя имя название на…"
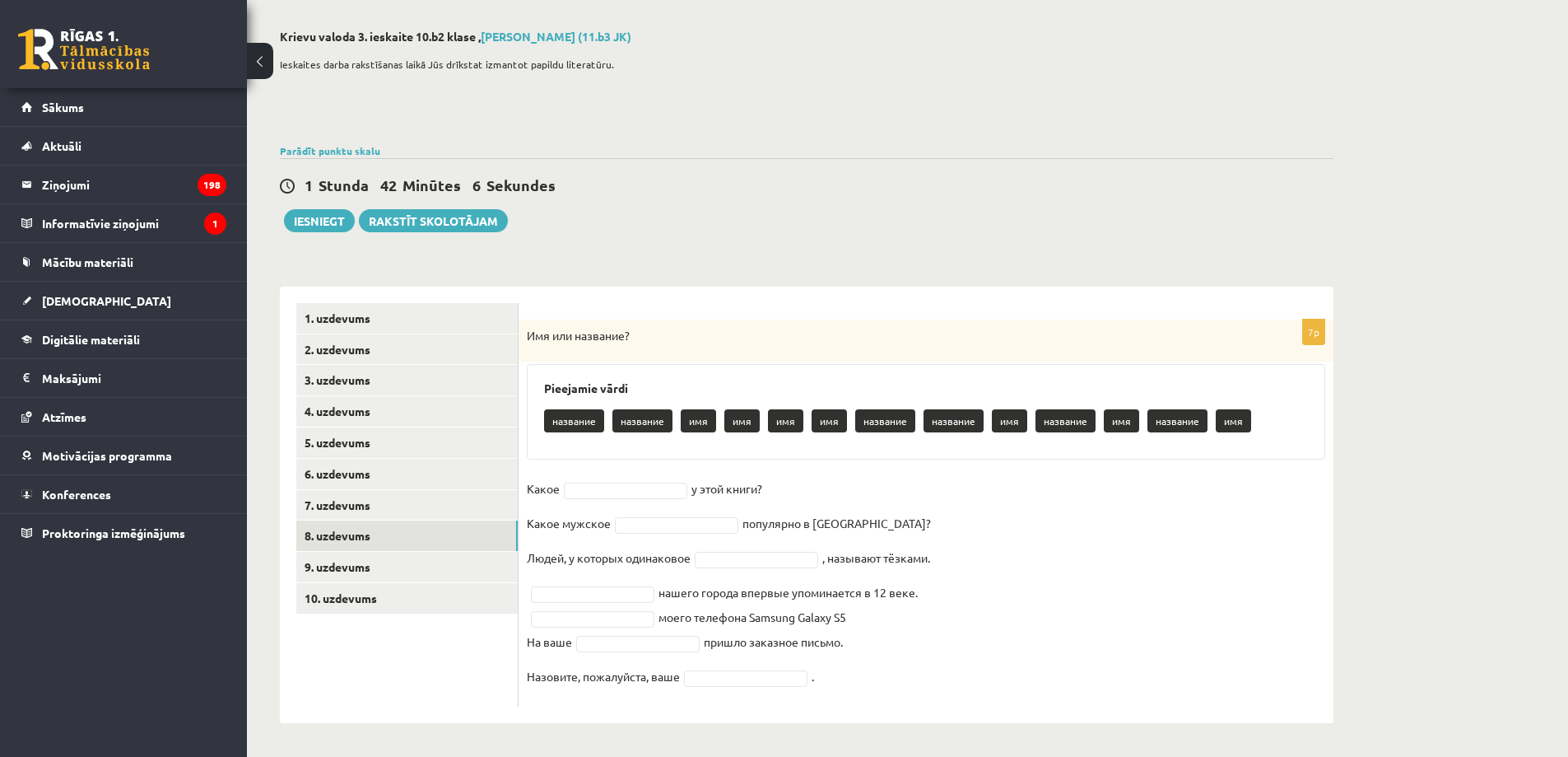
click at [458, 697] on ul "1. uzdevums 2. uzdevums 3. uzdevums 4. uzdevums 5. uzdevums 6. uzdevums 7. uzde…" at bounding box center [407, 505] width 223 height 403
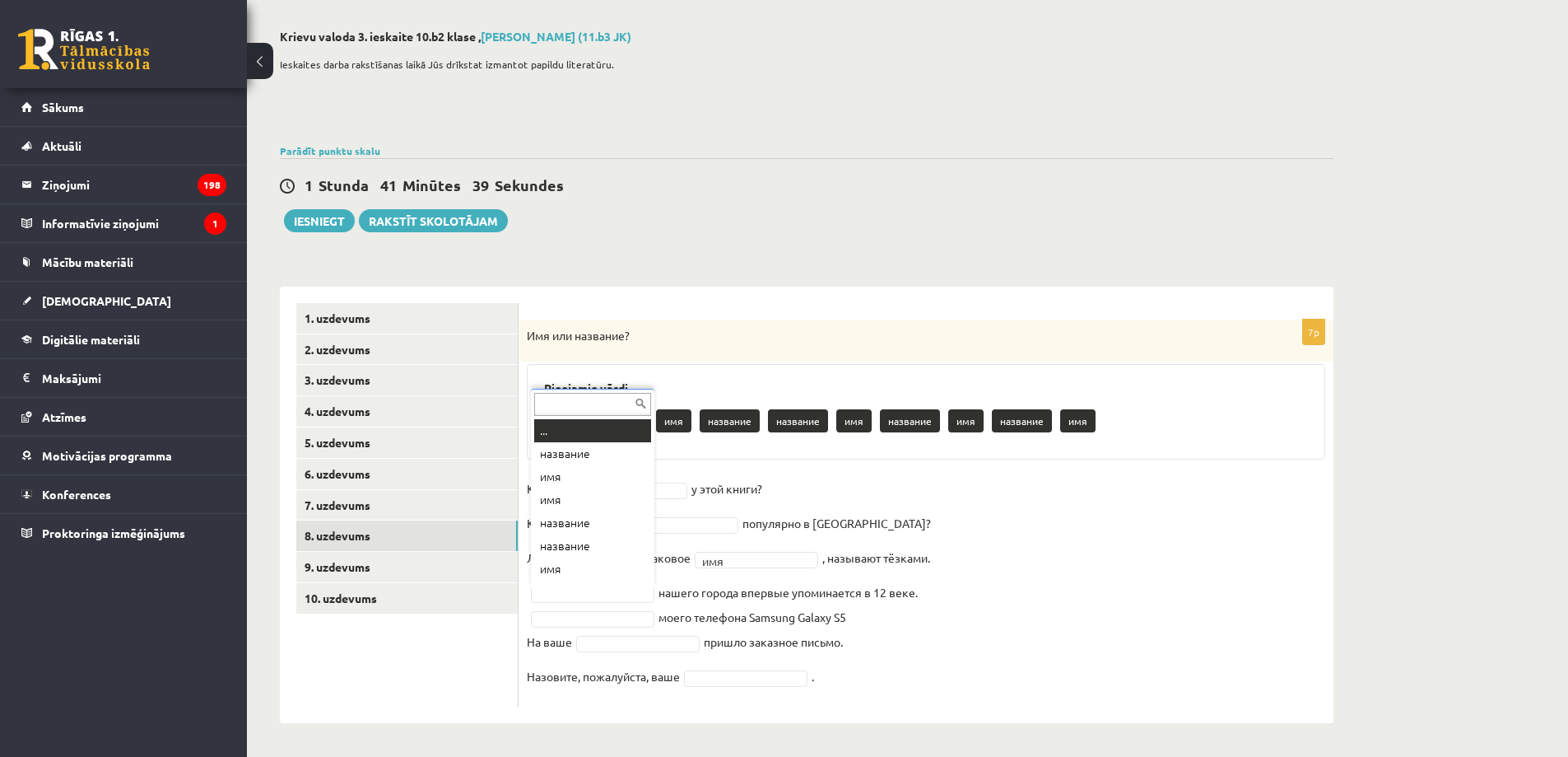
scroll to position [19, 0]
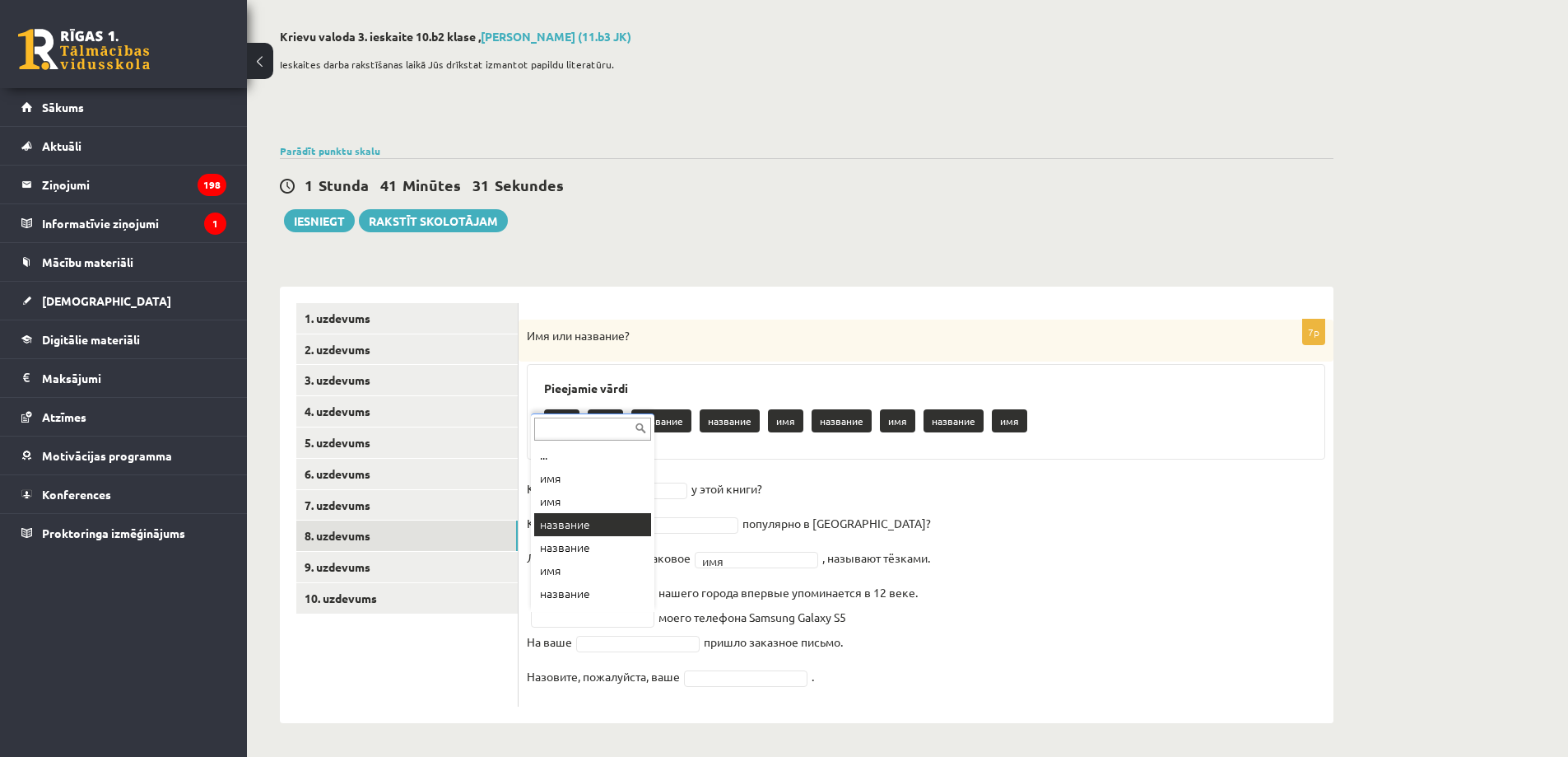
drag, startPoint x: 583, startPoint y: 529, endPoint x: 599, endPoint y: 547, distance: 24.1
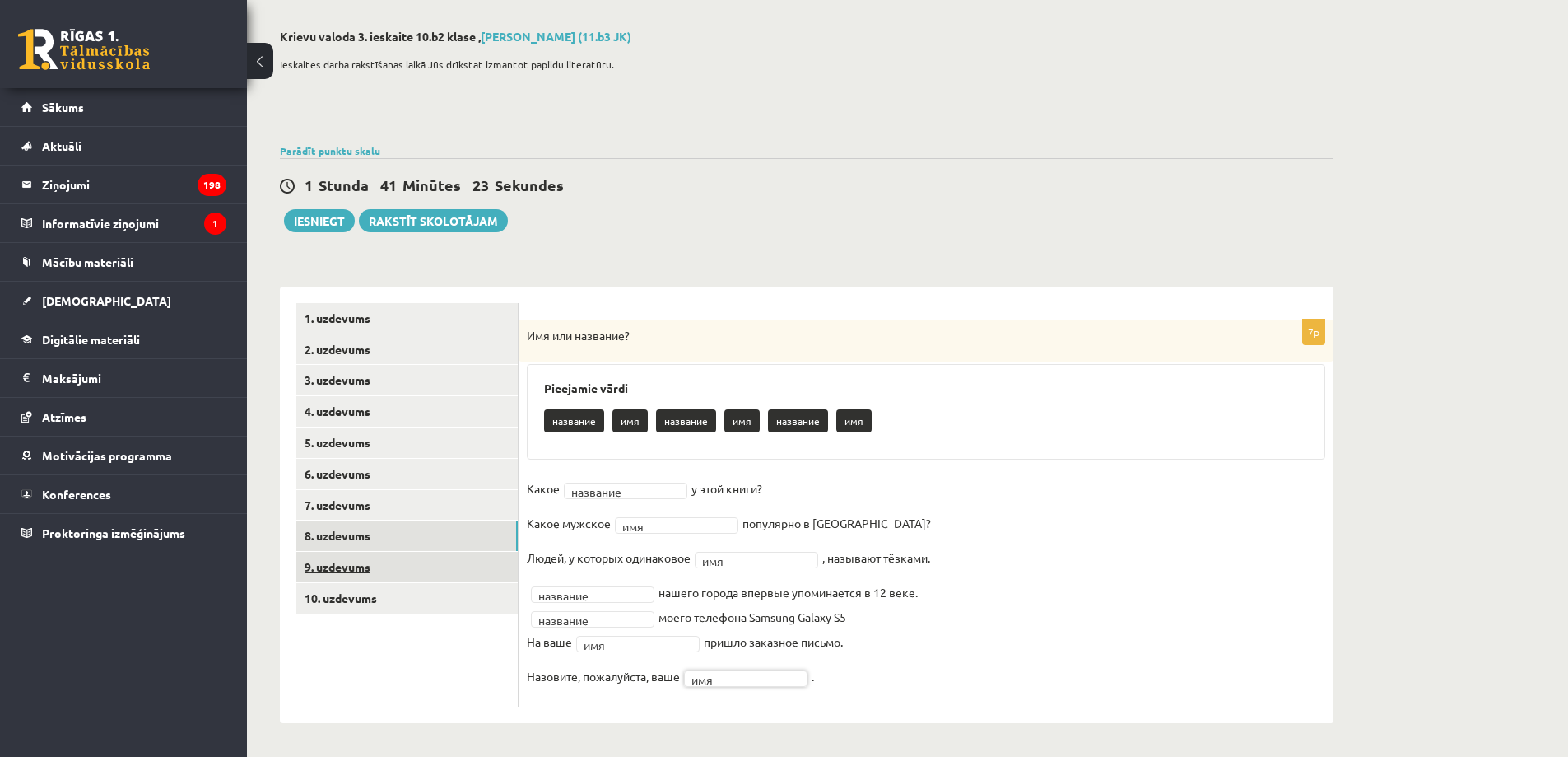
click at [337, 559] on link "9. uzdevums" at bounding box center [407, 567] width 222 height 31
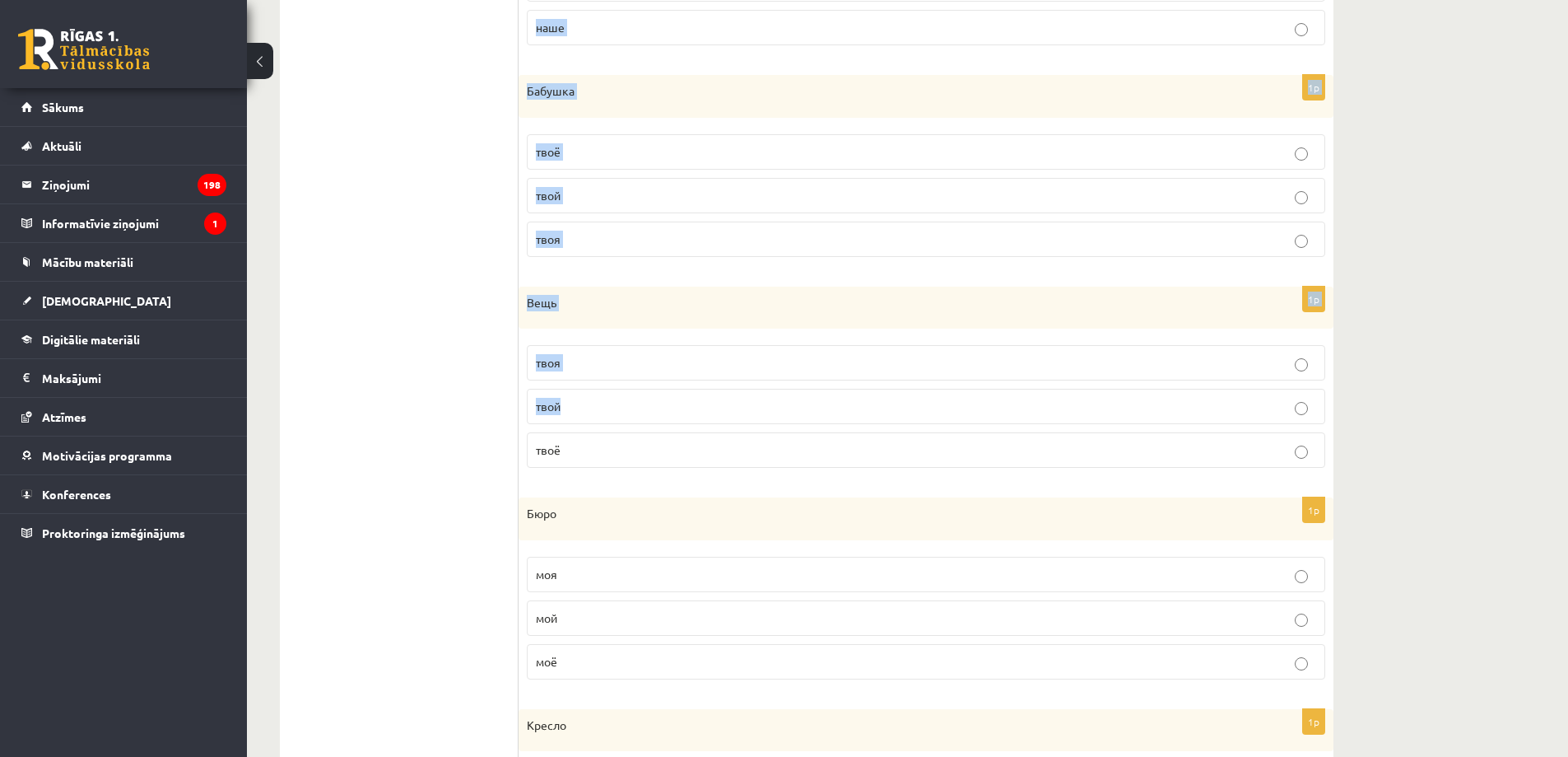
scroll to position [1802, 0]
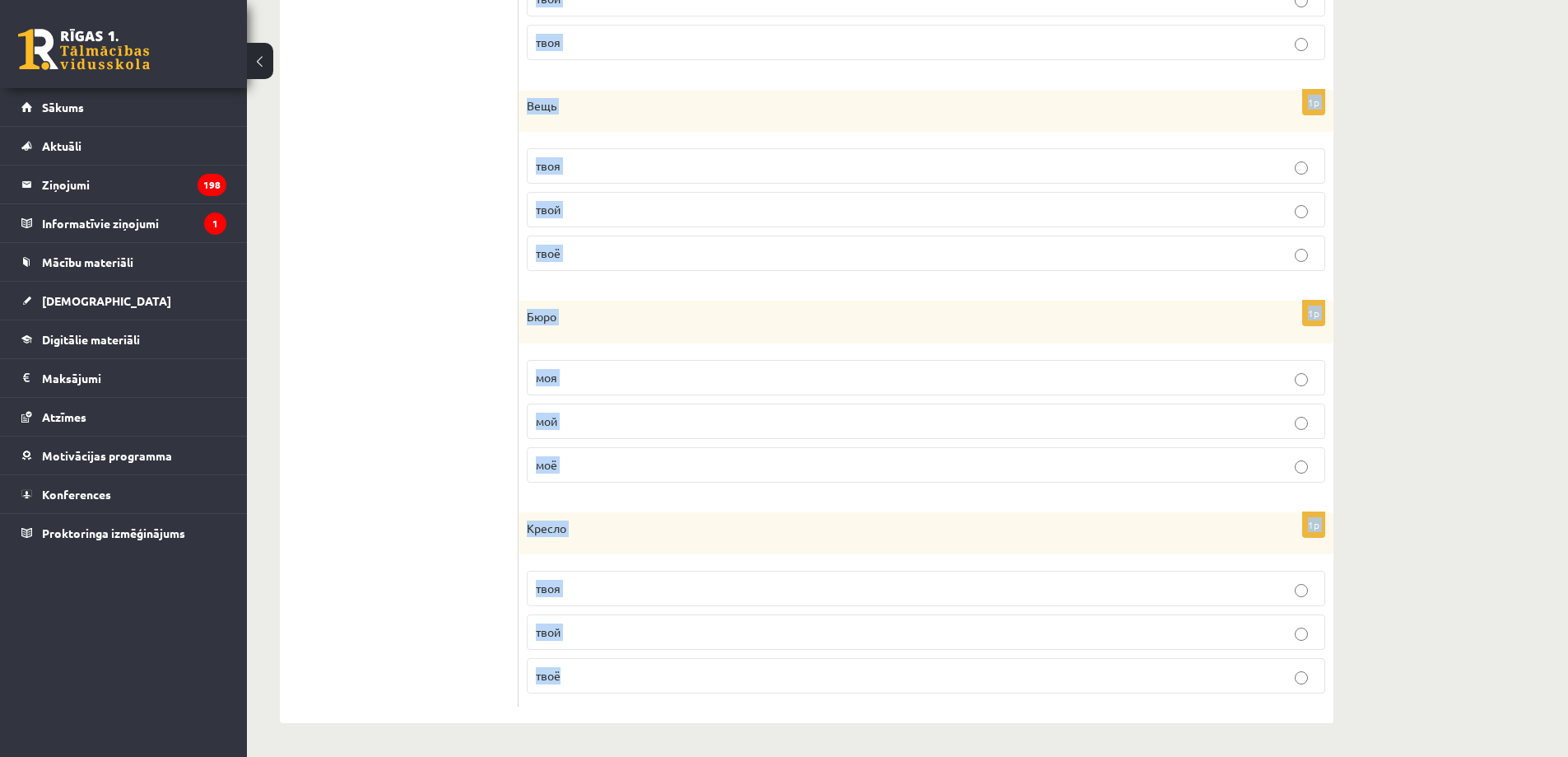
drag, startPoint x: 532, startPoint y: 307, endPoint x: 598, endPoint y: 683, distance: 381.7
copy form "Кому принадлежит? Выберите правильный вариант! 1p Улица моя мой моё 1p Платье м…"
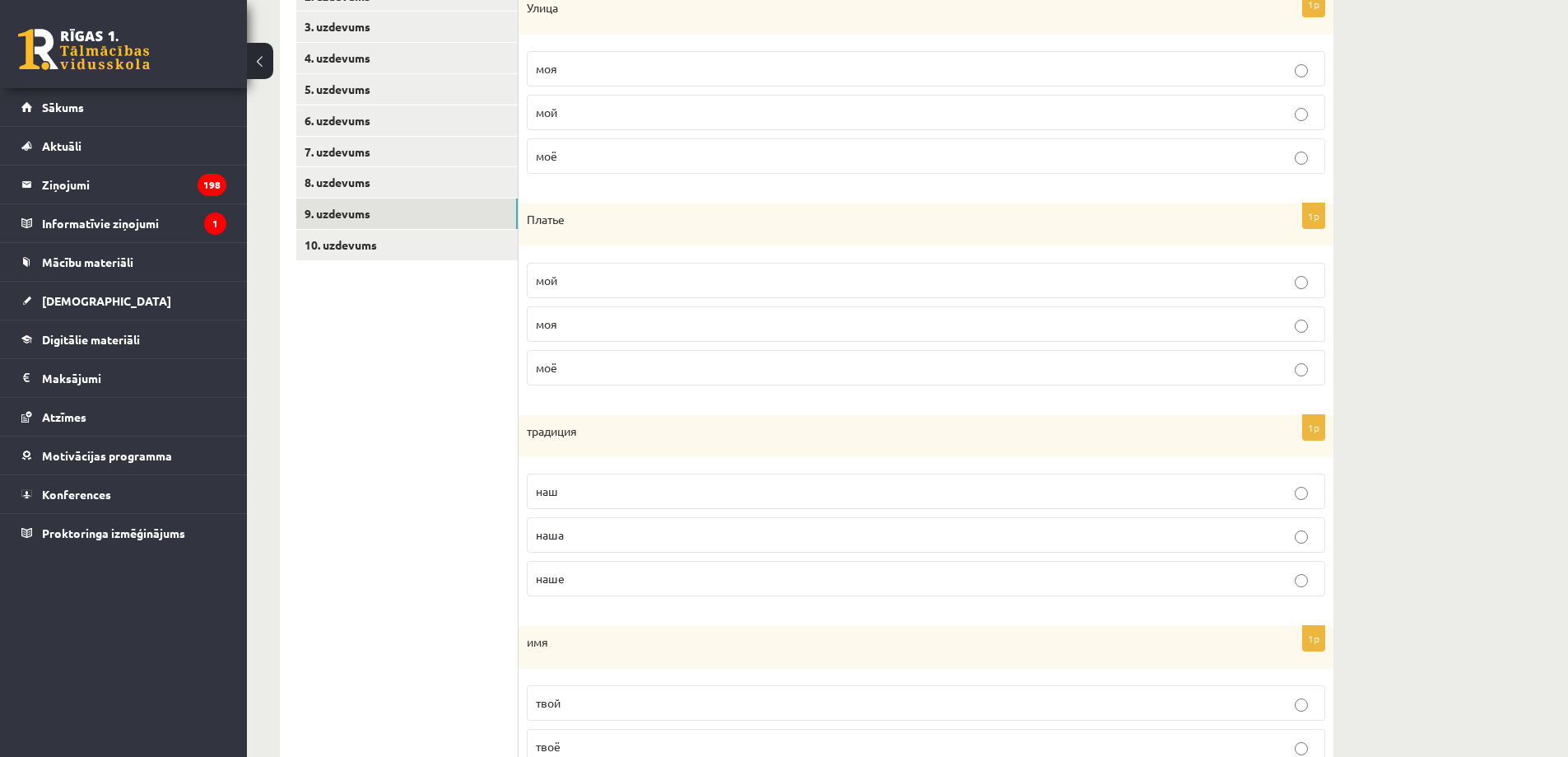
scroll to position [265, 0]
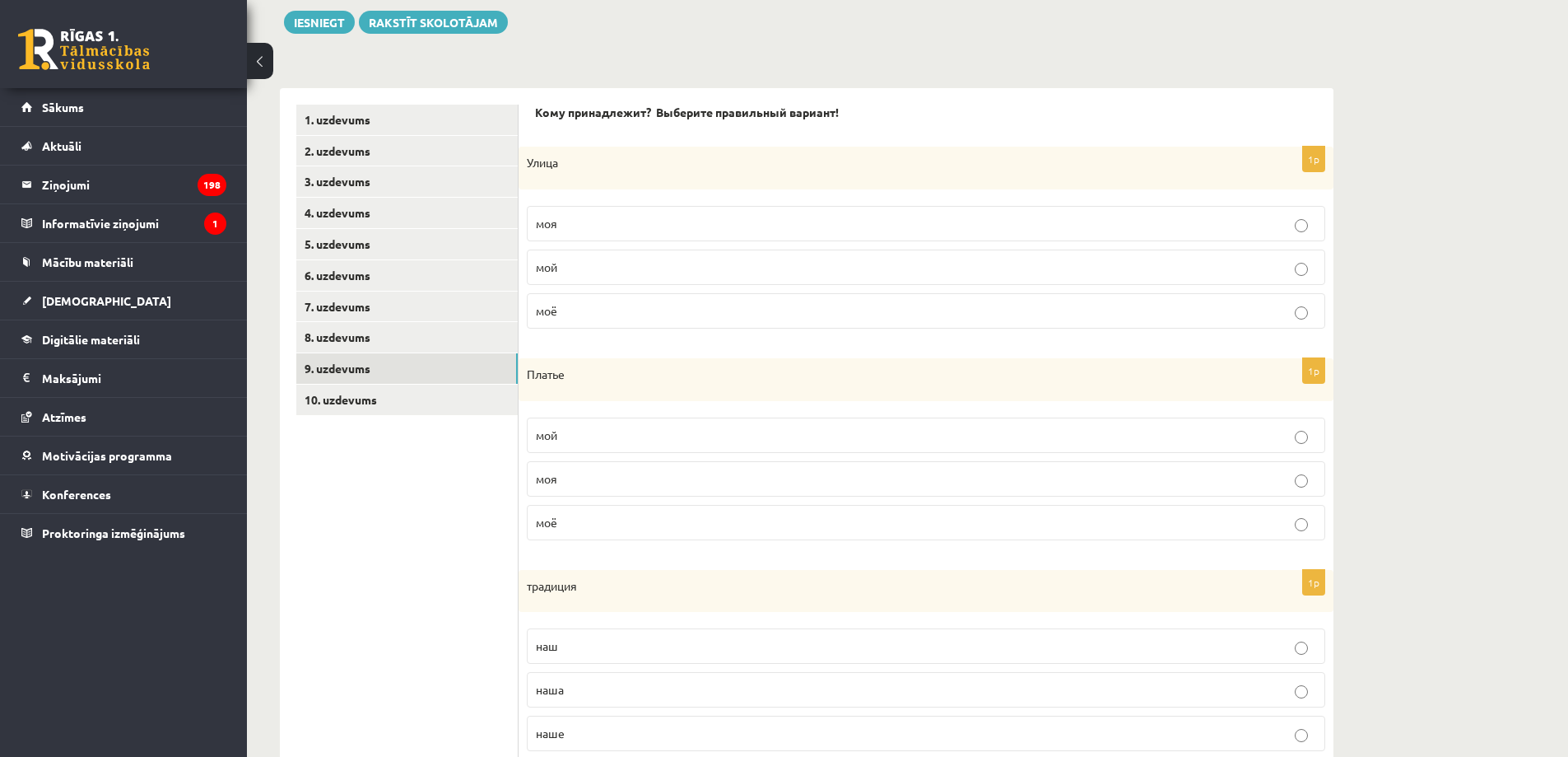
click at [646, 218] on p "моя" at bounding box center [926, 223] width 780 height 18
click at [606, 527] on p "моё" at bounding box center [926, 522] width 780 height 18
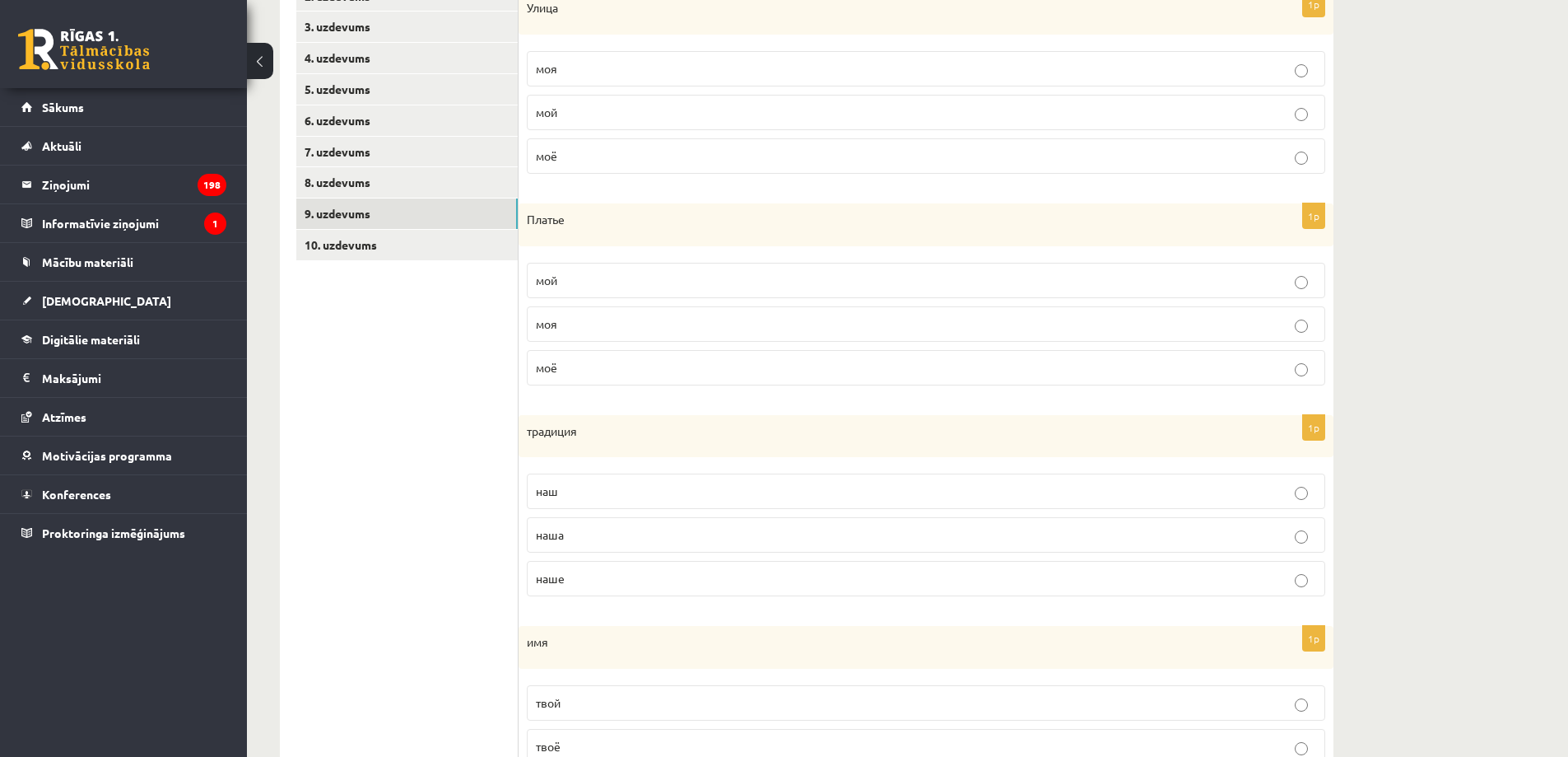
scroll to position [458, 0]
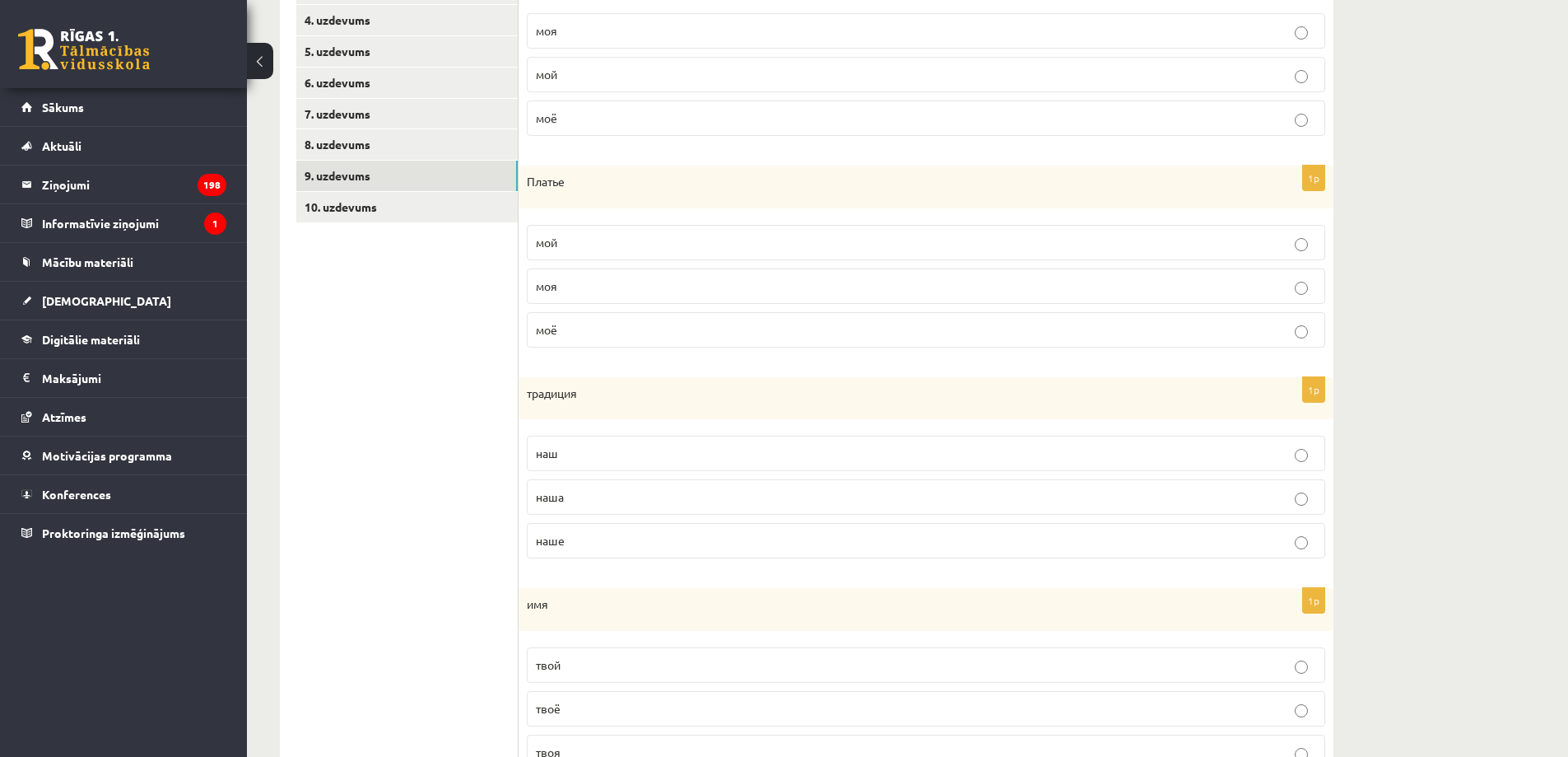
click at [593, 503] on p "наша" at bounding box center [926, 496] width 780 height 18
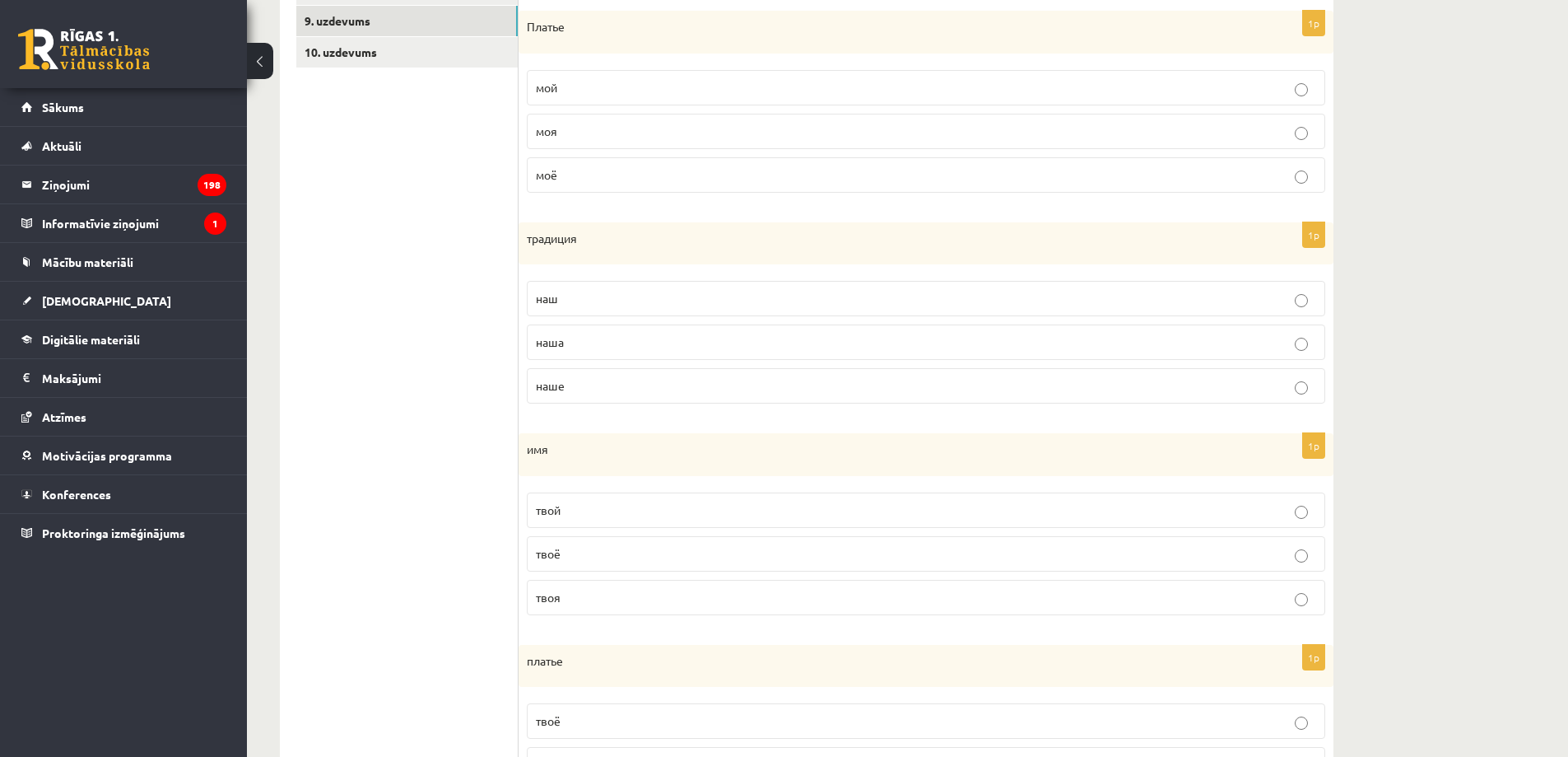
scroll to position [650, 0]
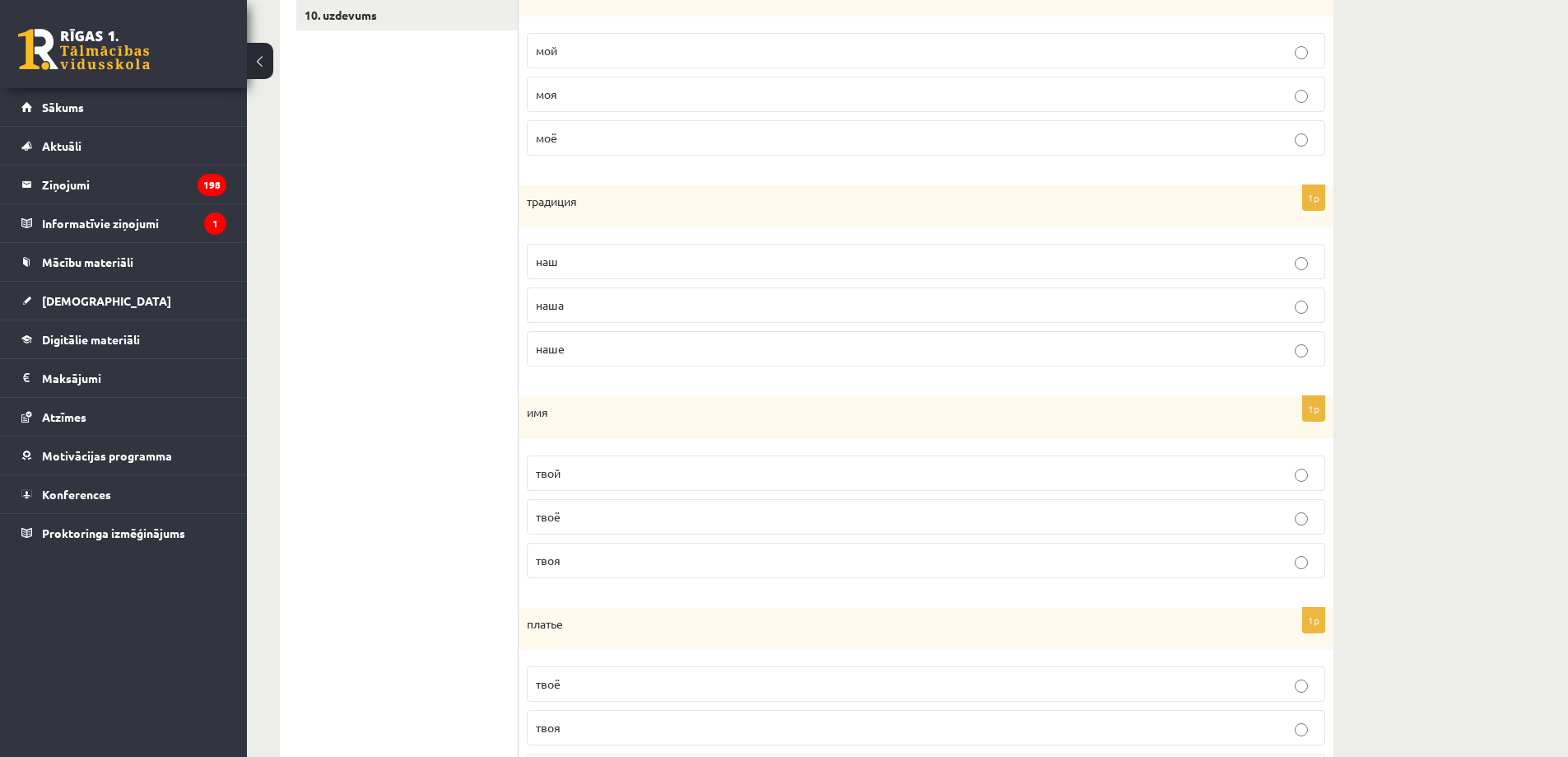
click at [617, 512] on p "твоё" at bounding box center [926, 517] width 780 height 18
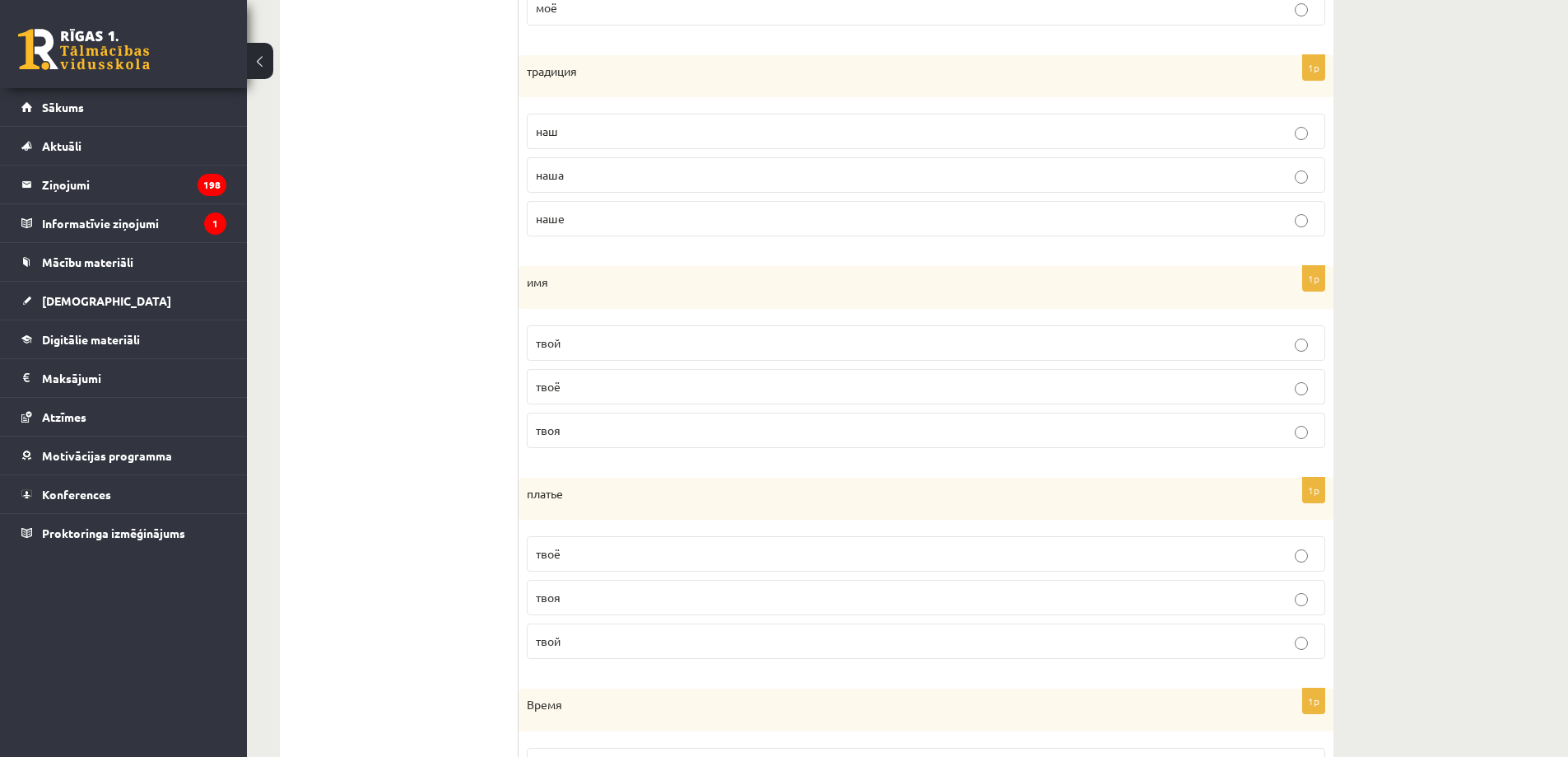
scroll to position [841, 0]
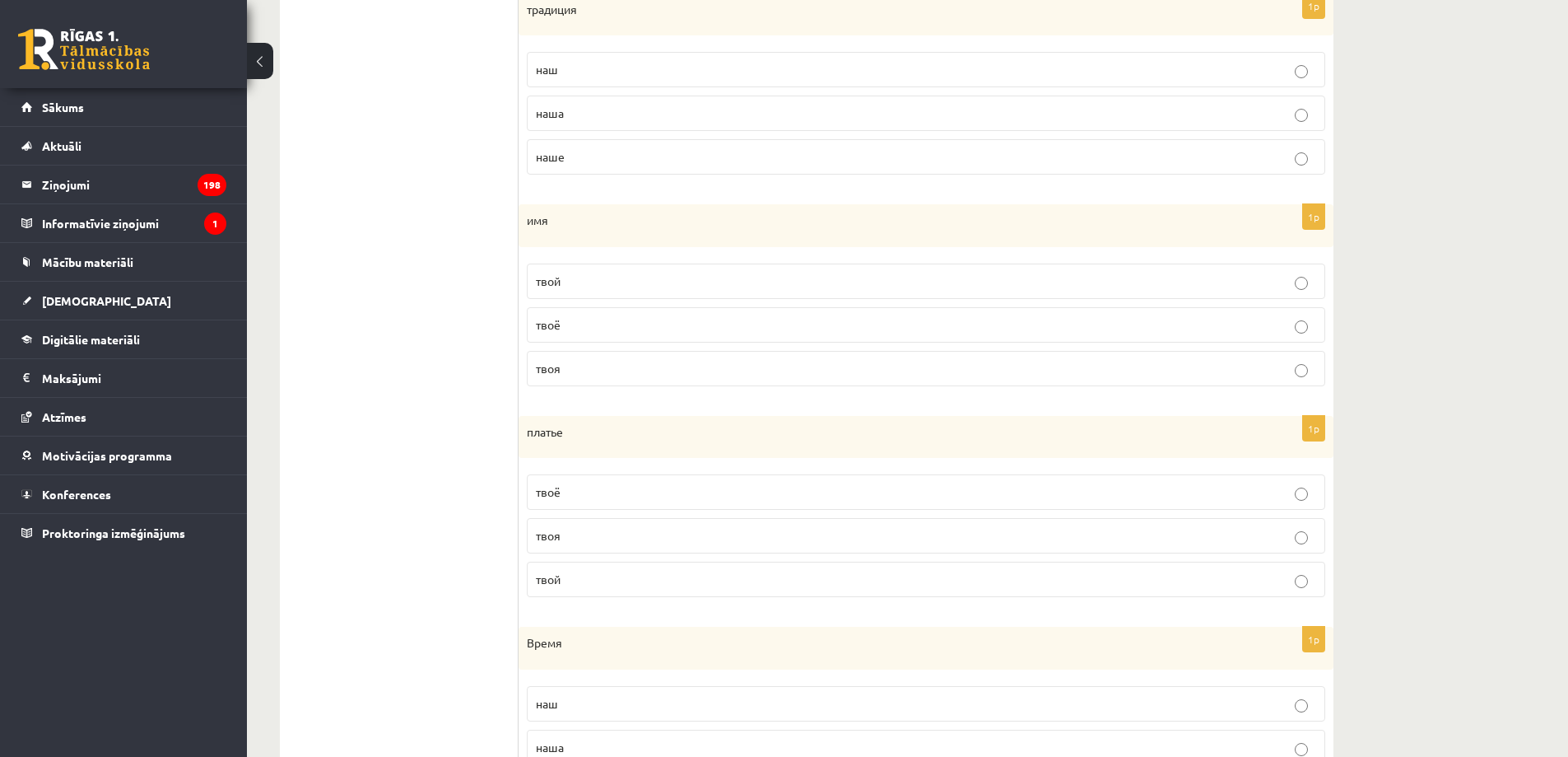
click at [617, 485] on p "твоё" at bounding box center [926, 492] width 780 height 18
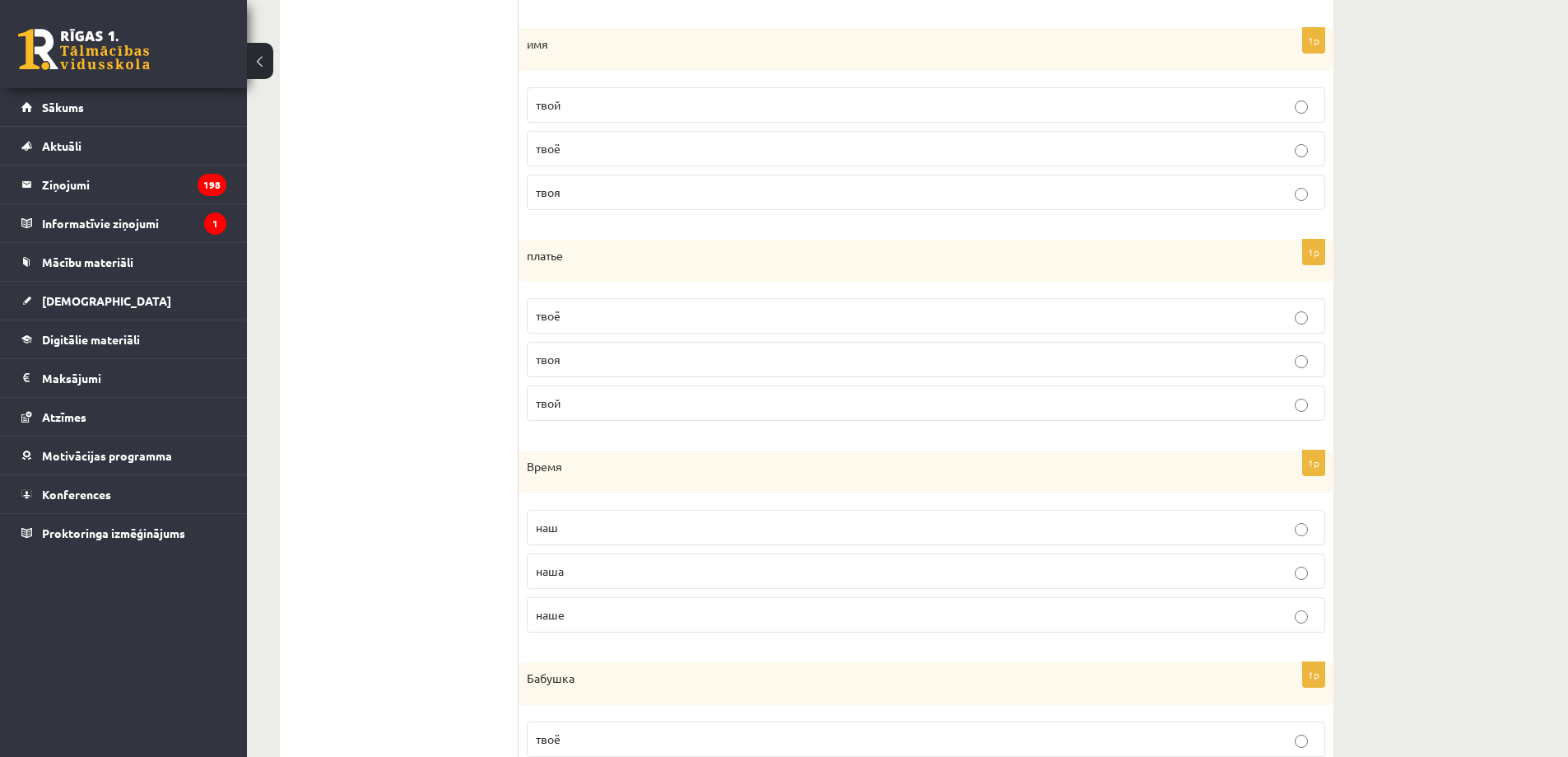
scroll to position [1034, 0]
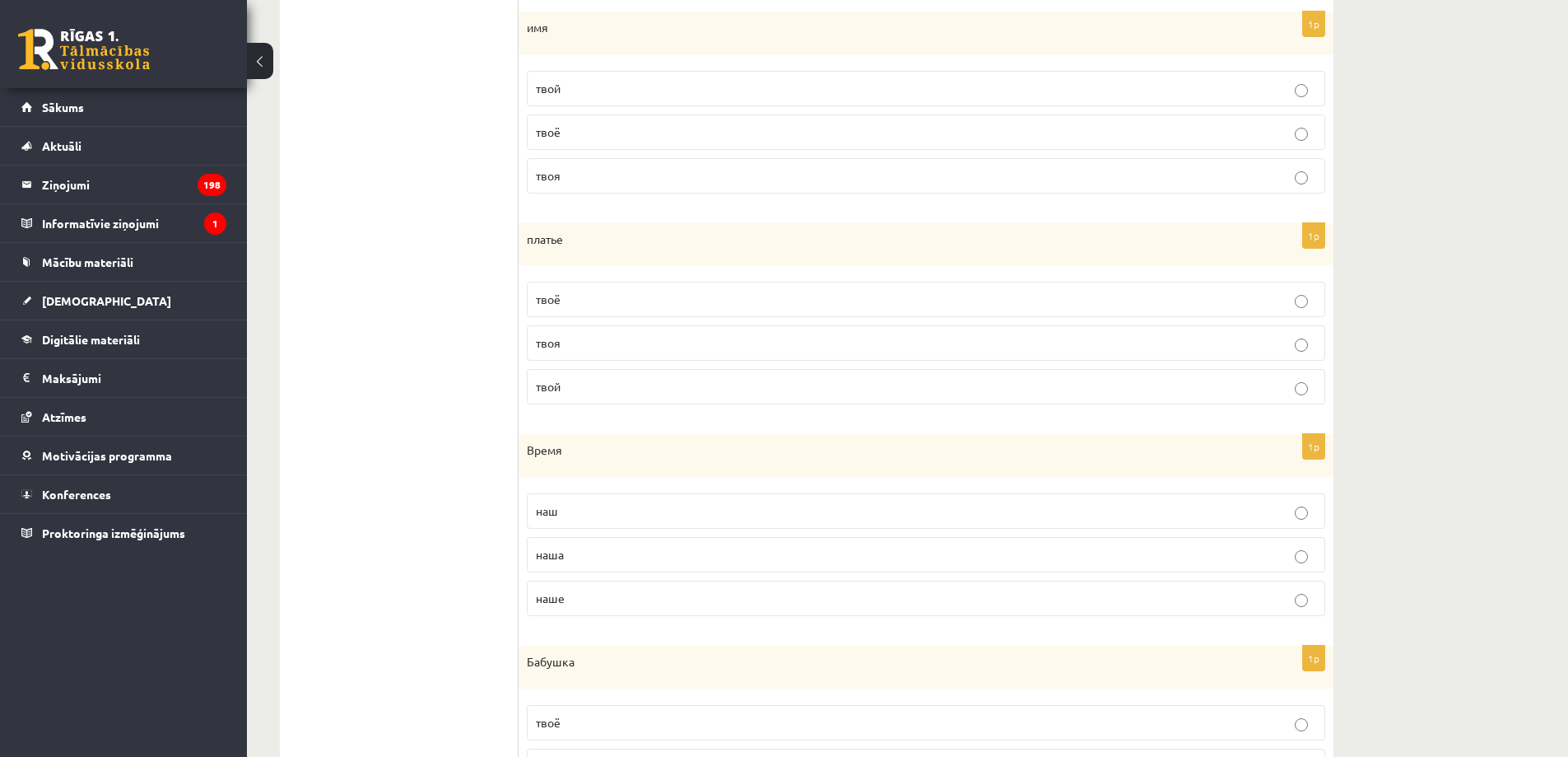
click at [568, 606] on p "наше" at bounding box center [926, 598] width 780 height 18
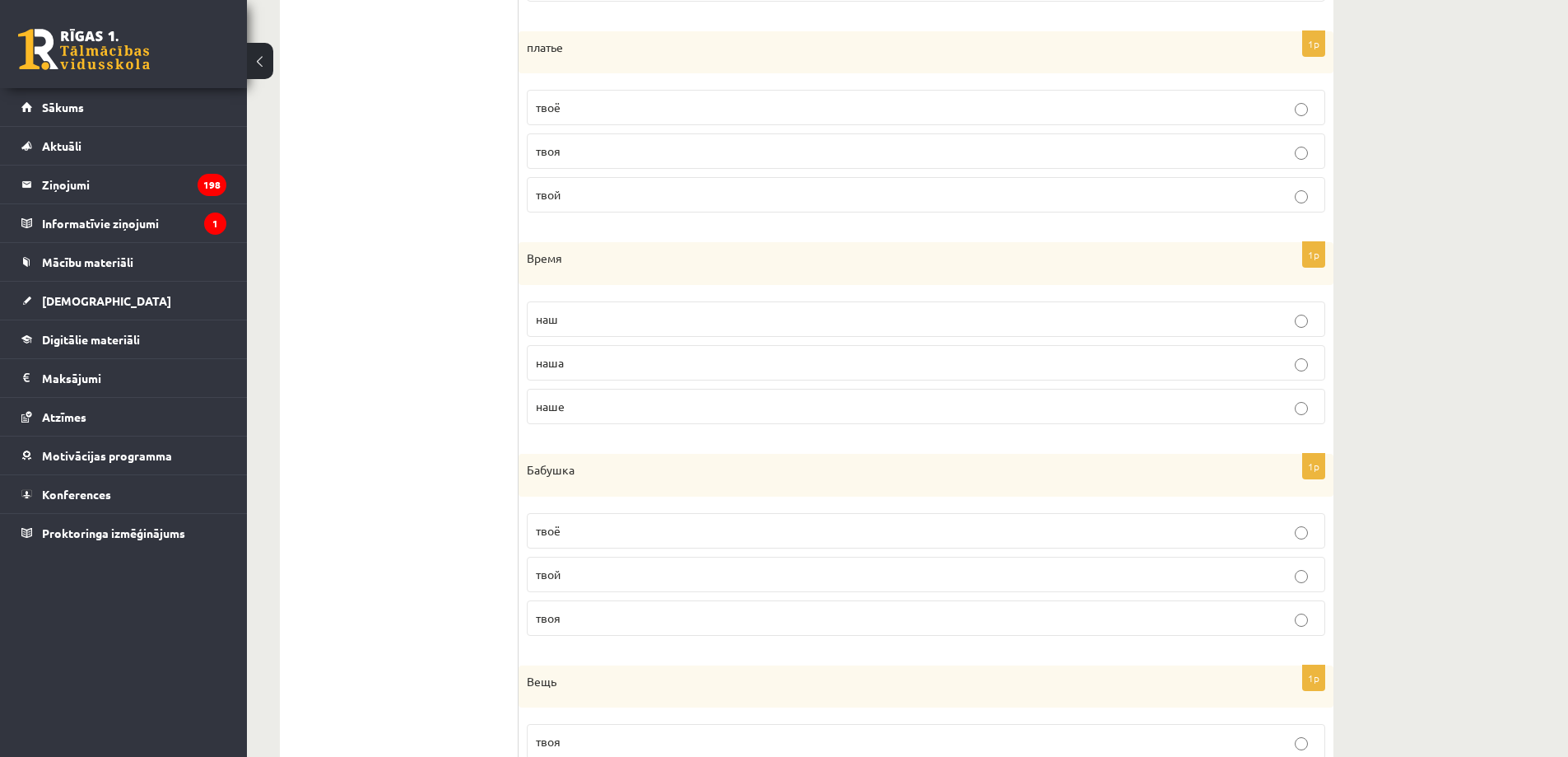
click at [591, 625] on p "твоя" at bounding box center [926, 617] width 780 height 18
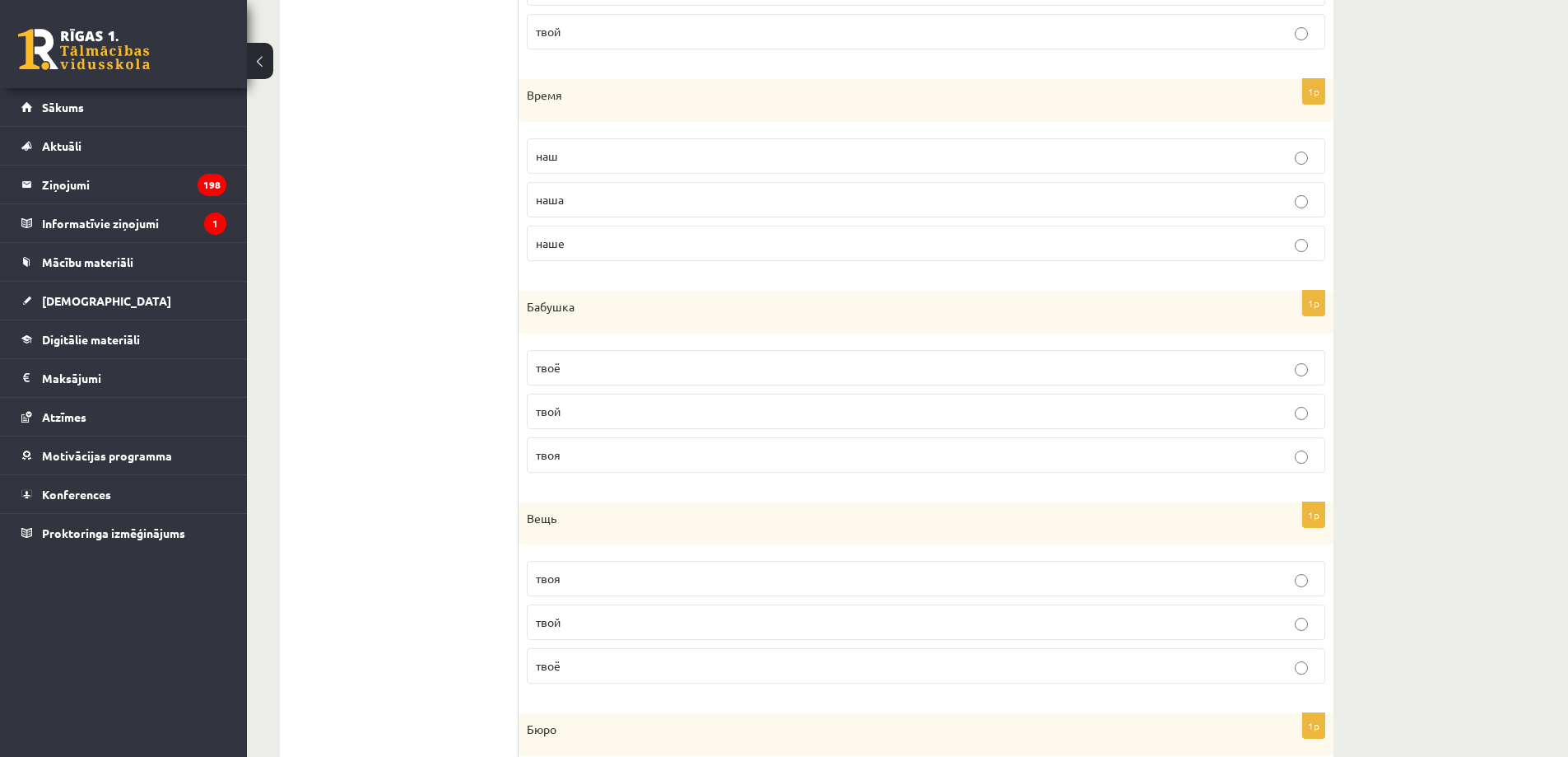
scroll to position [1418, 0]
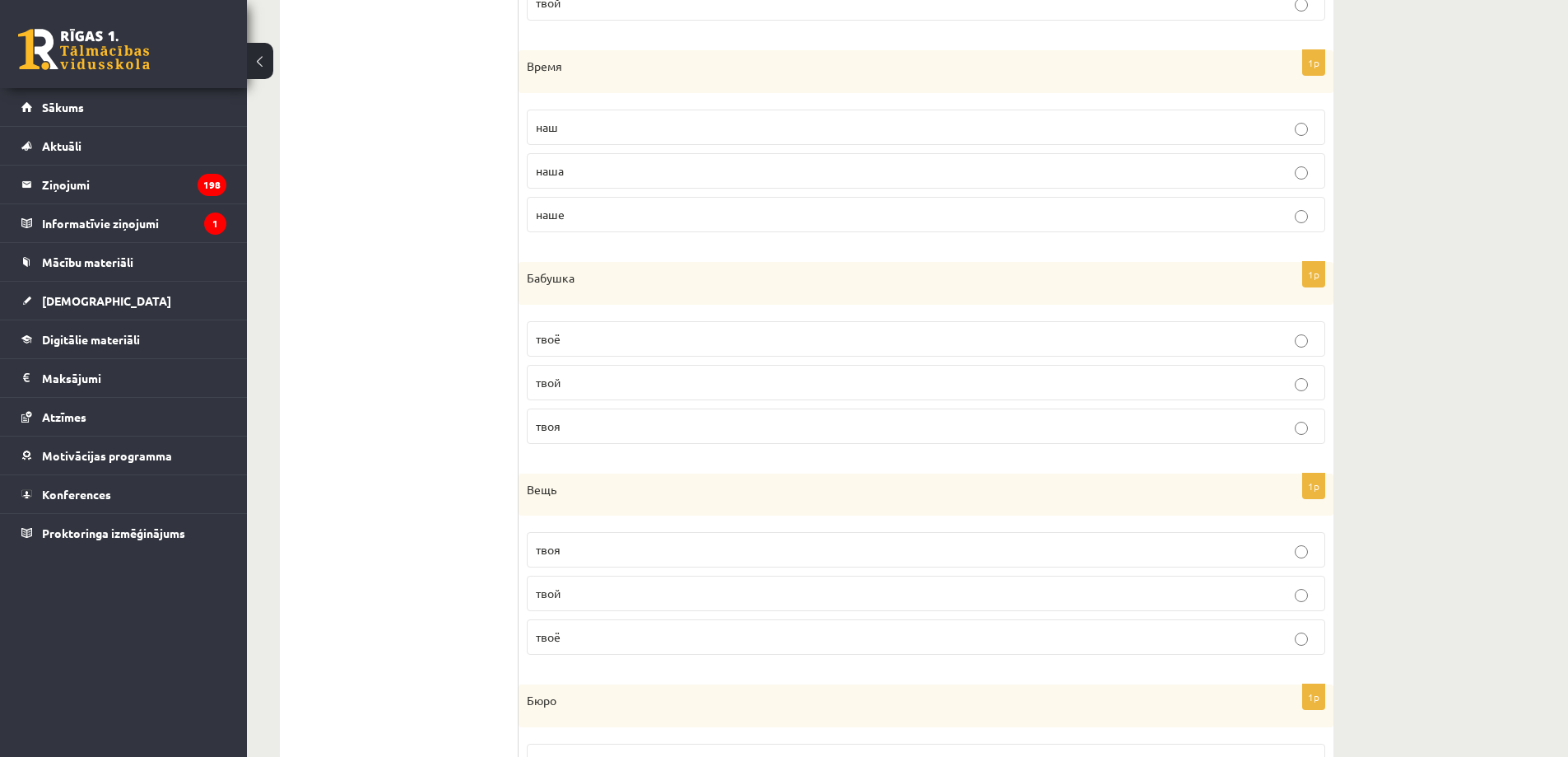
click at [591, 550] on p "твоя" at bounding box center [926, 549] width 780 height 18
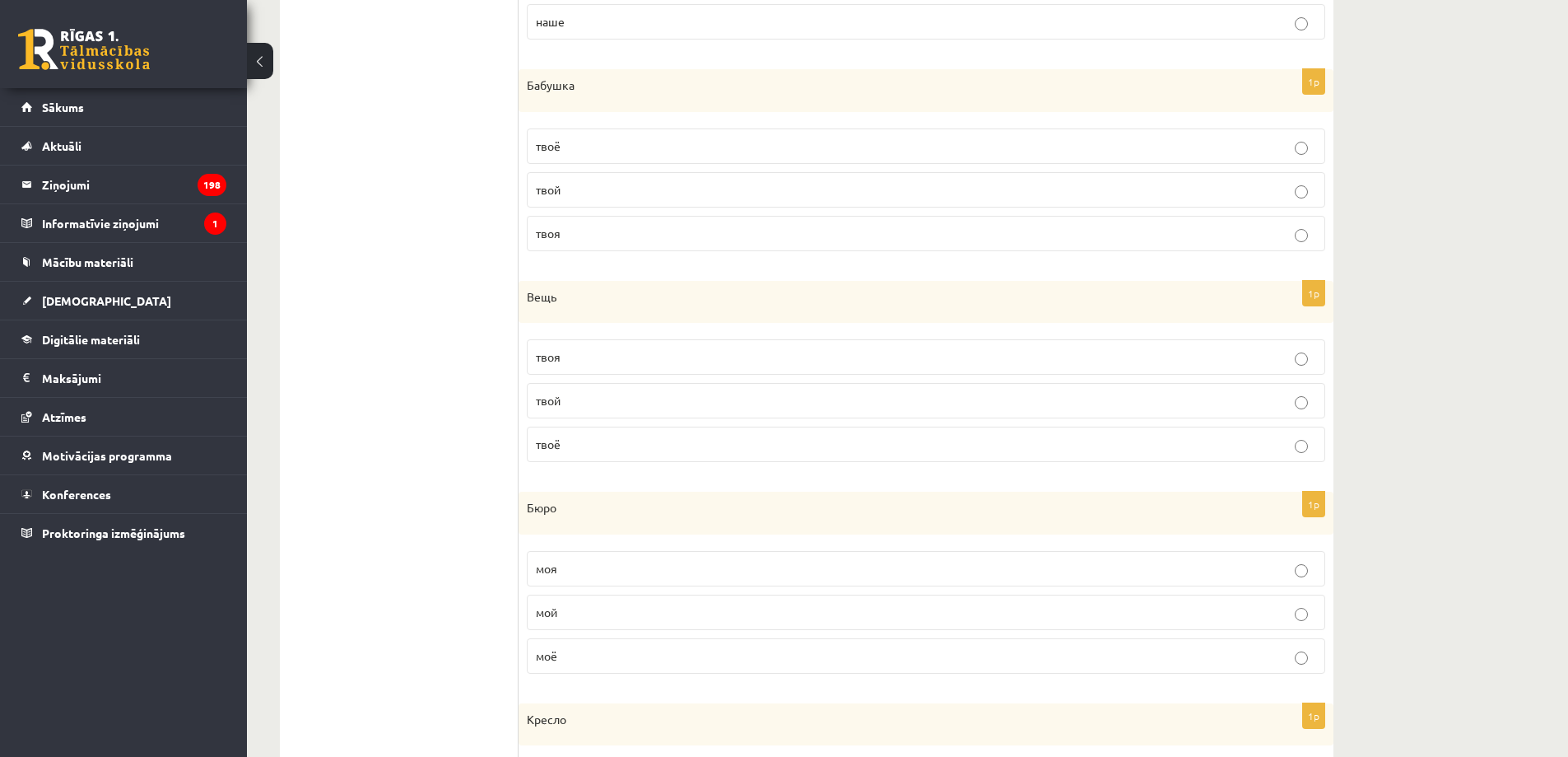
click at [565, 653] on p "моё" at bounding box center [926, 655] width 780 height 18
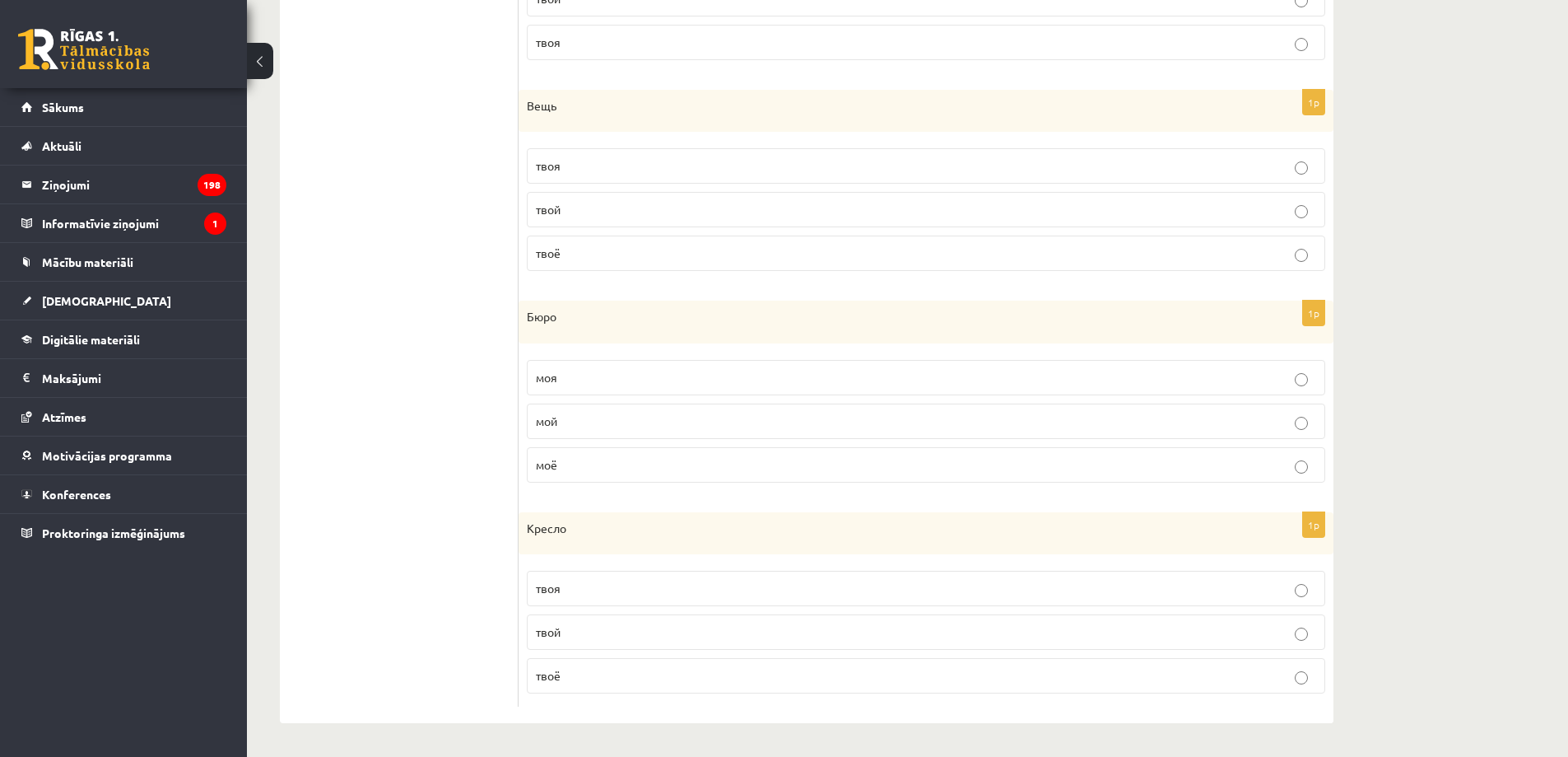
click at [558, 675] on span "твоё" at bounding box center [548, 675] width 25 height 15
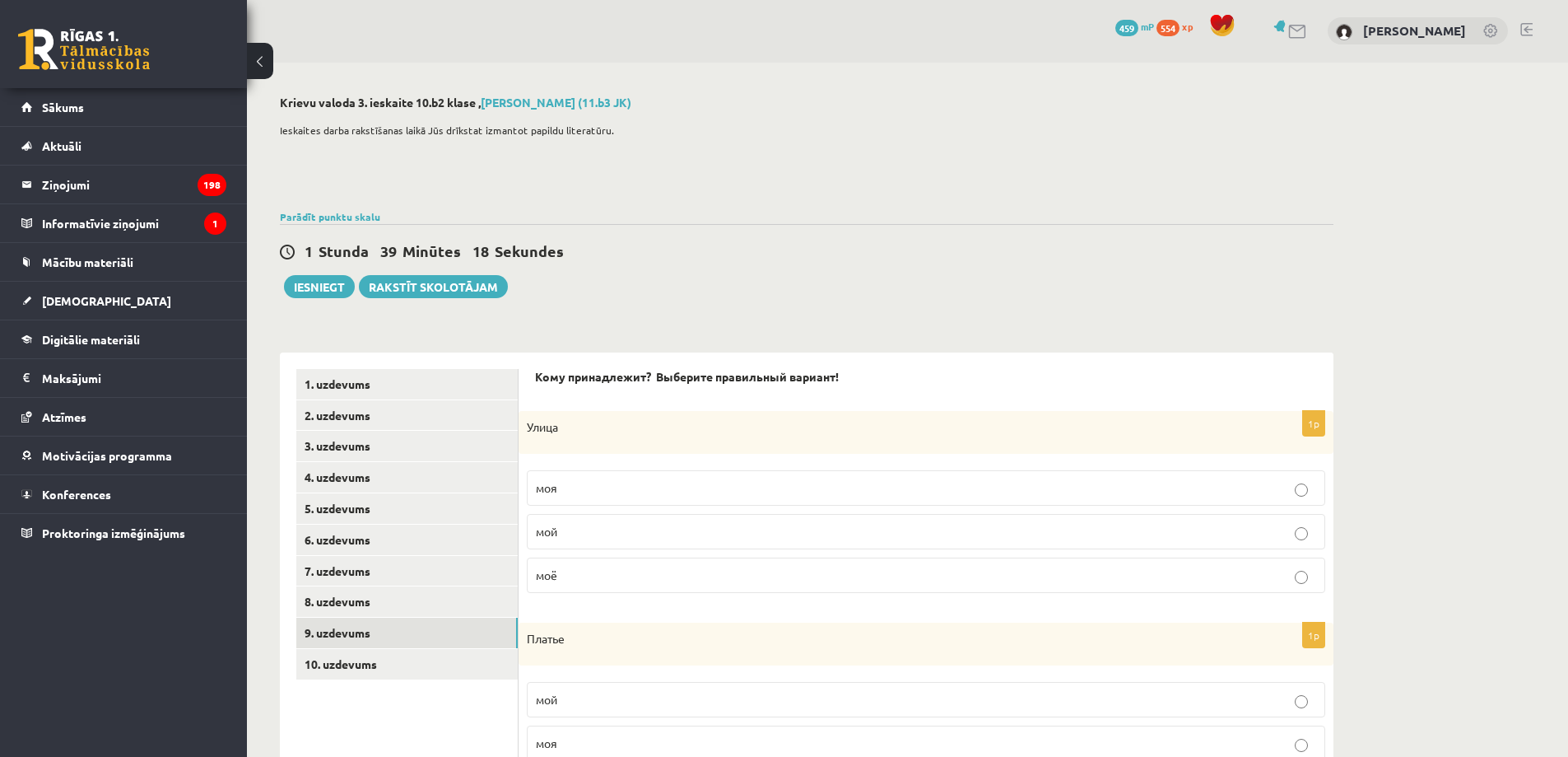
scroll to position [0, 0]
click at [440, 604] on link "8. uzdevums" at bounding box center [407, 602] width 222 height 31
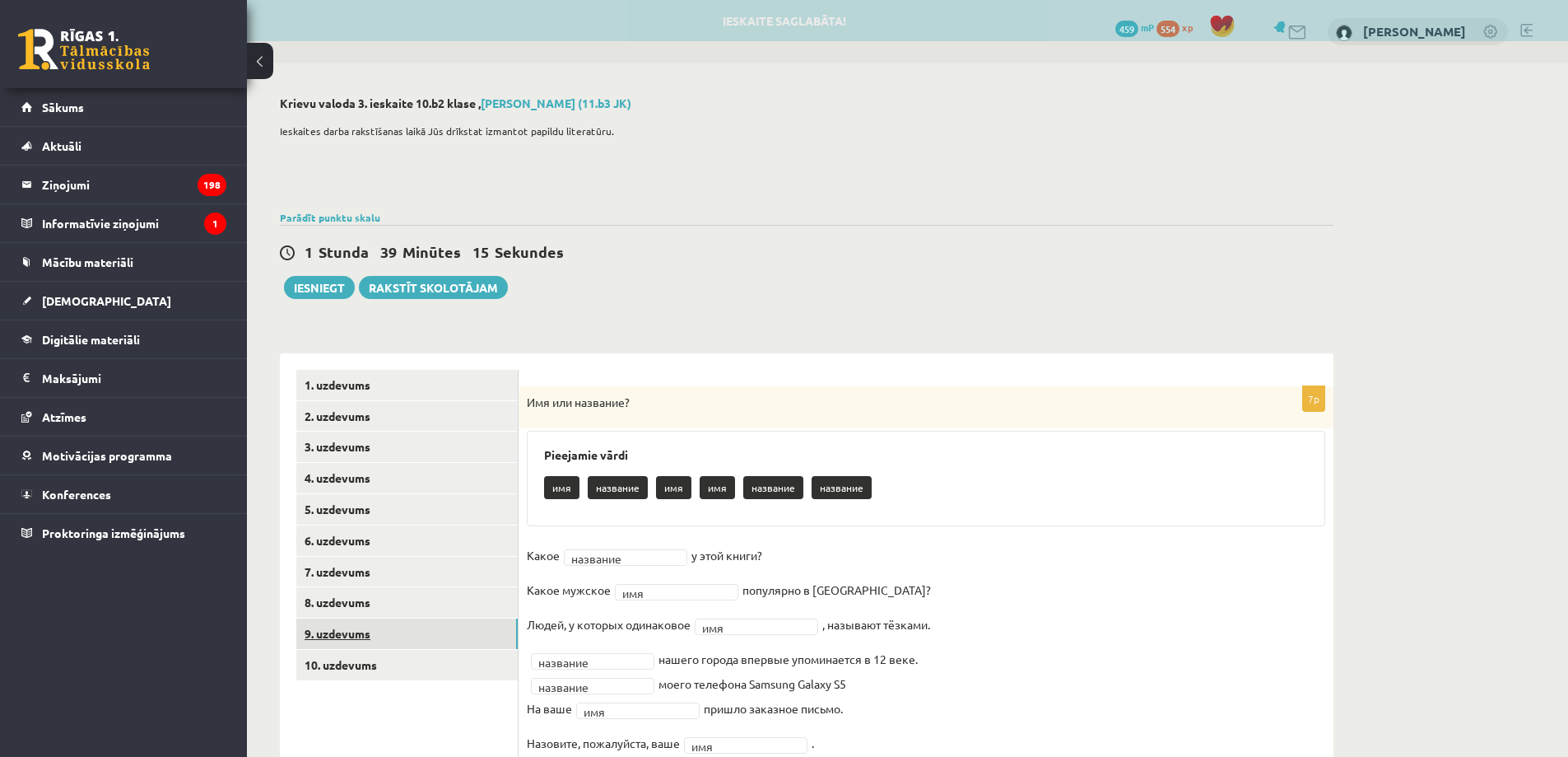
click at [426, 629] on link "9. uzdevums" at bounding box center [407, 633] width 222 height 31
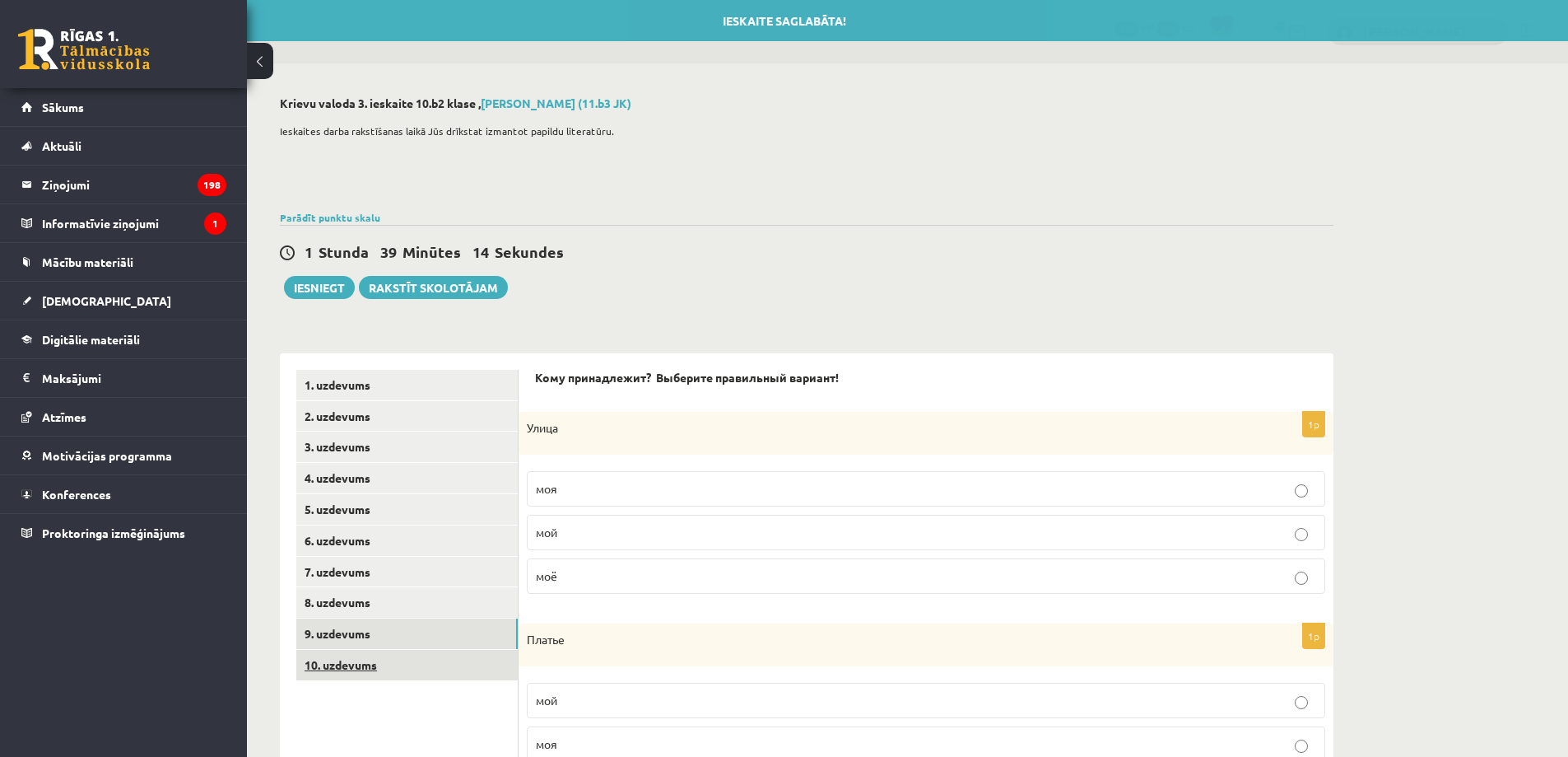
click at [419, 661] on link "10. uzdevums" at bounding box center [407, 665] width 222 height 31
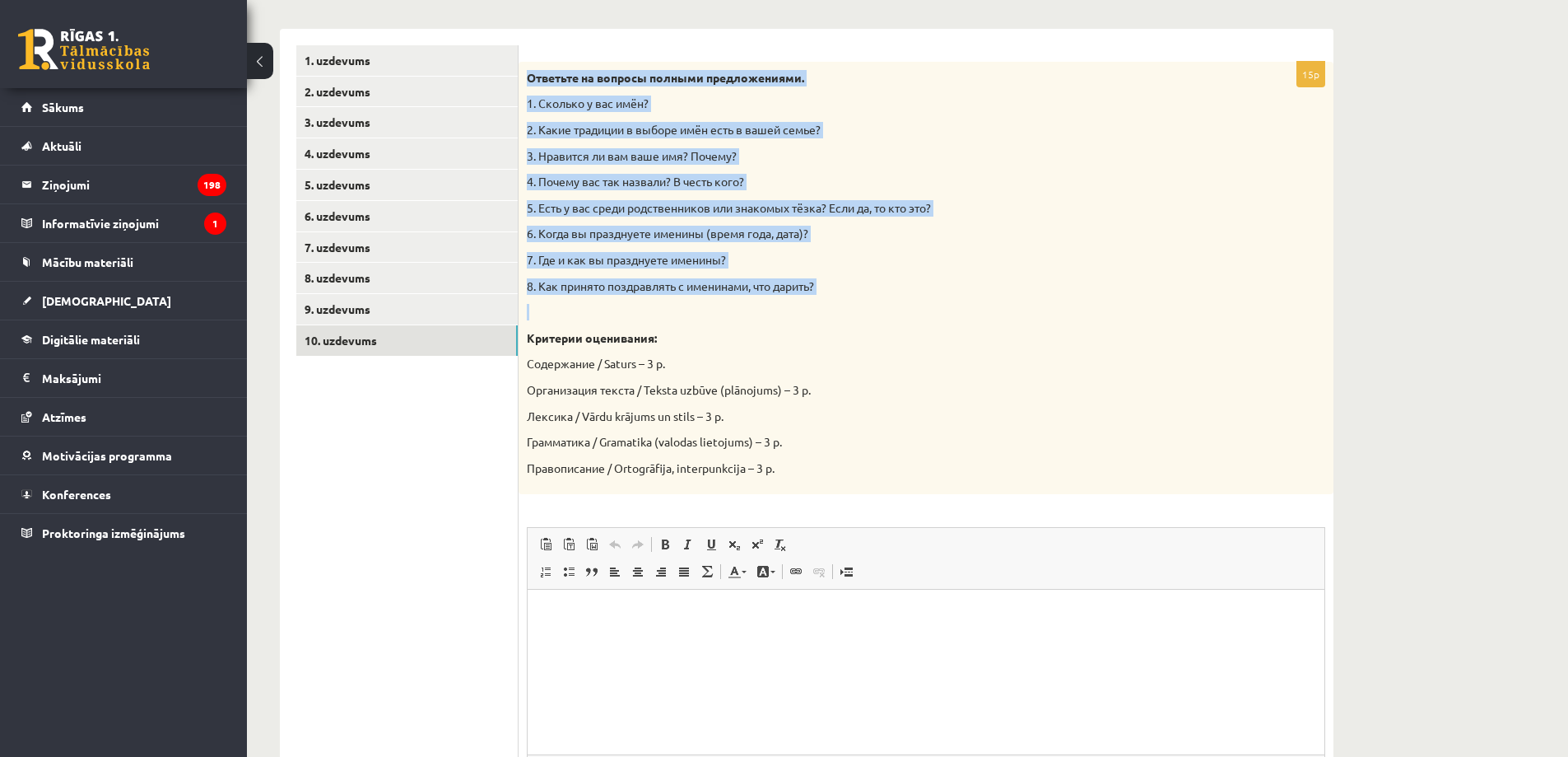
drag, startPoint x: 528, startPoint y: 77, endPoint x: 811, endPoint y: 297, distance: 358.5
click at [847, 295] on div "Ответьте на вопросы полными предложениями. 1. Сколько у вас имён? 2. Какие трад…" at bounding box center [926, 278] width 815 height 433
copy div "Ответьте на вопросы полными предложениями. 1. Сколько у вас имён? 2. Какие трад…"
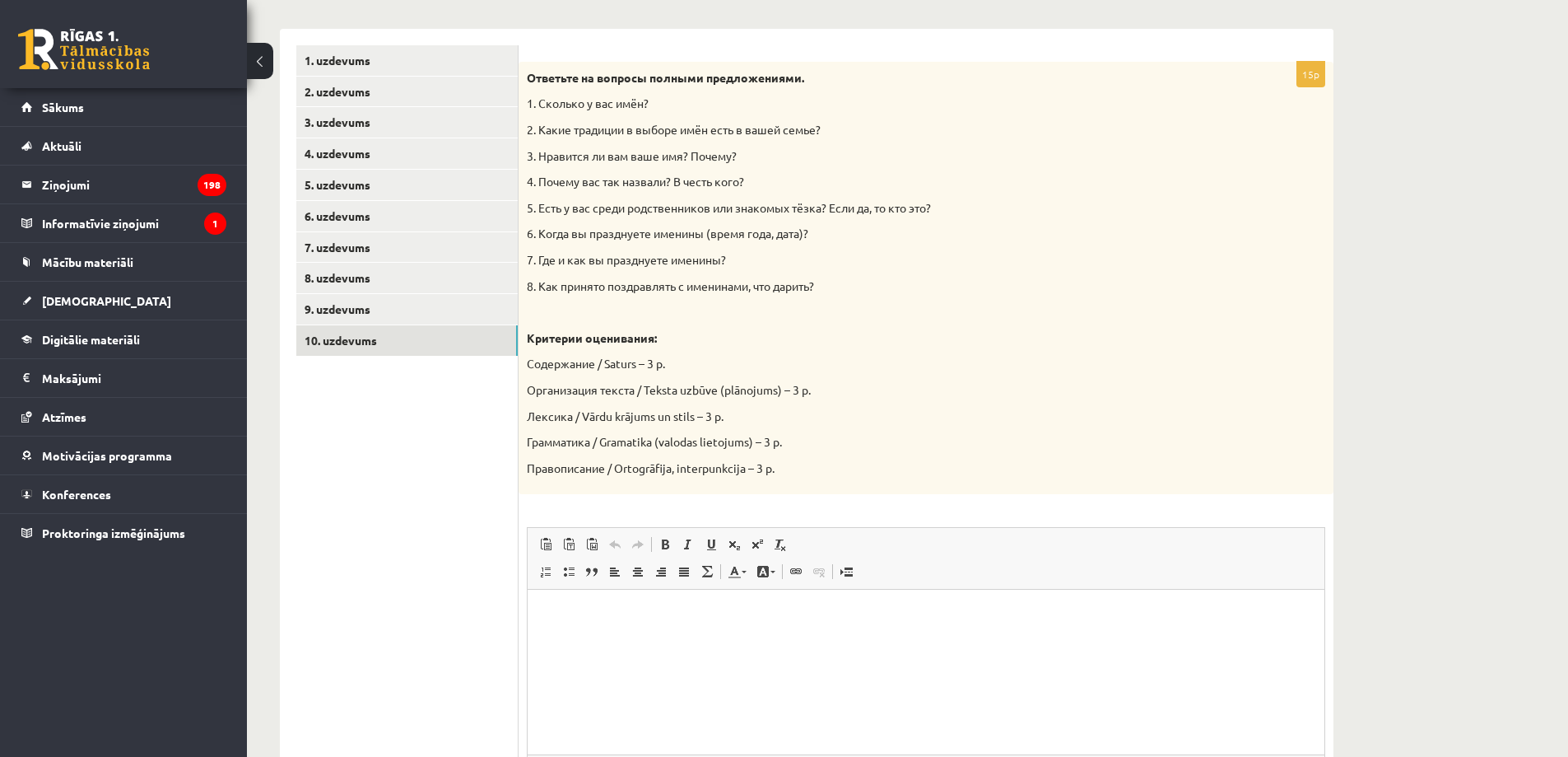
click at [486, 653] on ul "1. uzdevums 2. uzdevums 3. uzdevums 4. uzdevums 5. uzdevums 6. uzdevums 7. uzde…" at bounding box center [407, 458] width 223 height 825
click at [1466, 377] on div "Krievu valoda 3. ieskaite 10.b2 klase , Sandijs Rozevskis (11.b3 JK) Ieskaites …" at bounding box center [907, 329] width 1321 height 1179
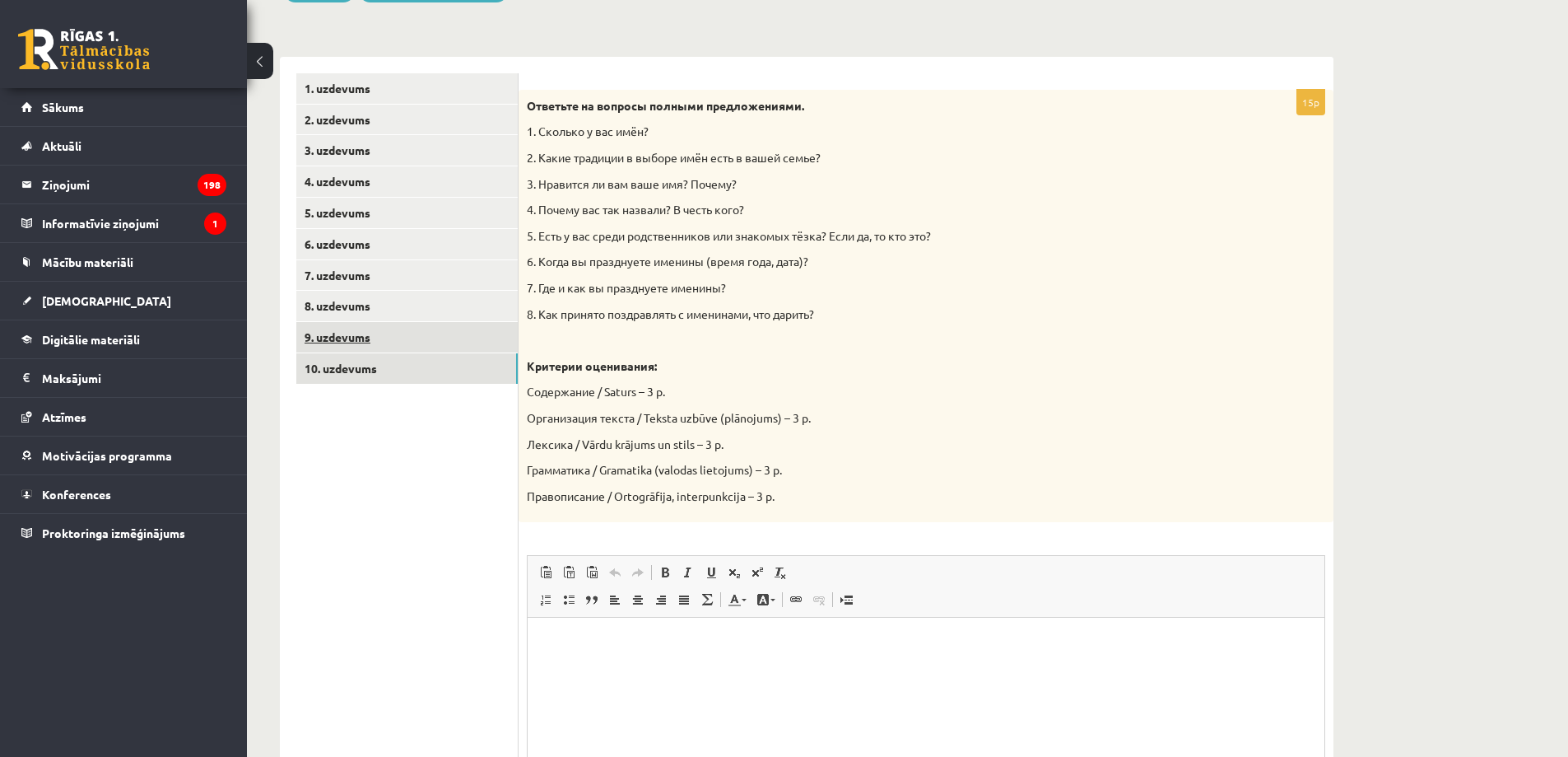
click at [505, 336] on link "9. uzdevums" at bounding box center [407, 336] width 222 height 31
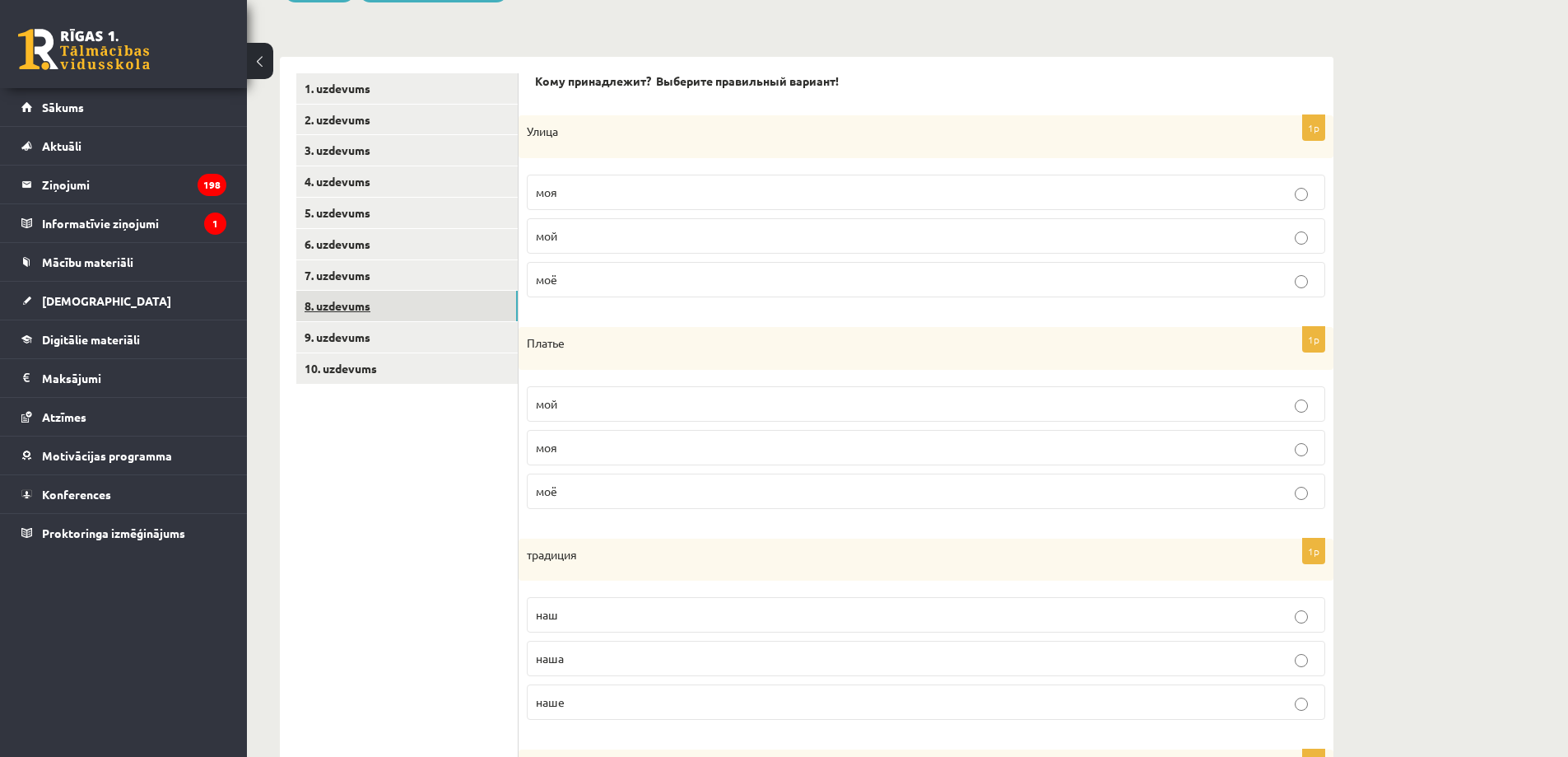
click at [413, 302] on link "8. uzdevums" at bounding box center [407, 305] width 222 height 31
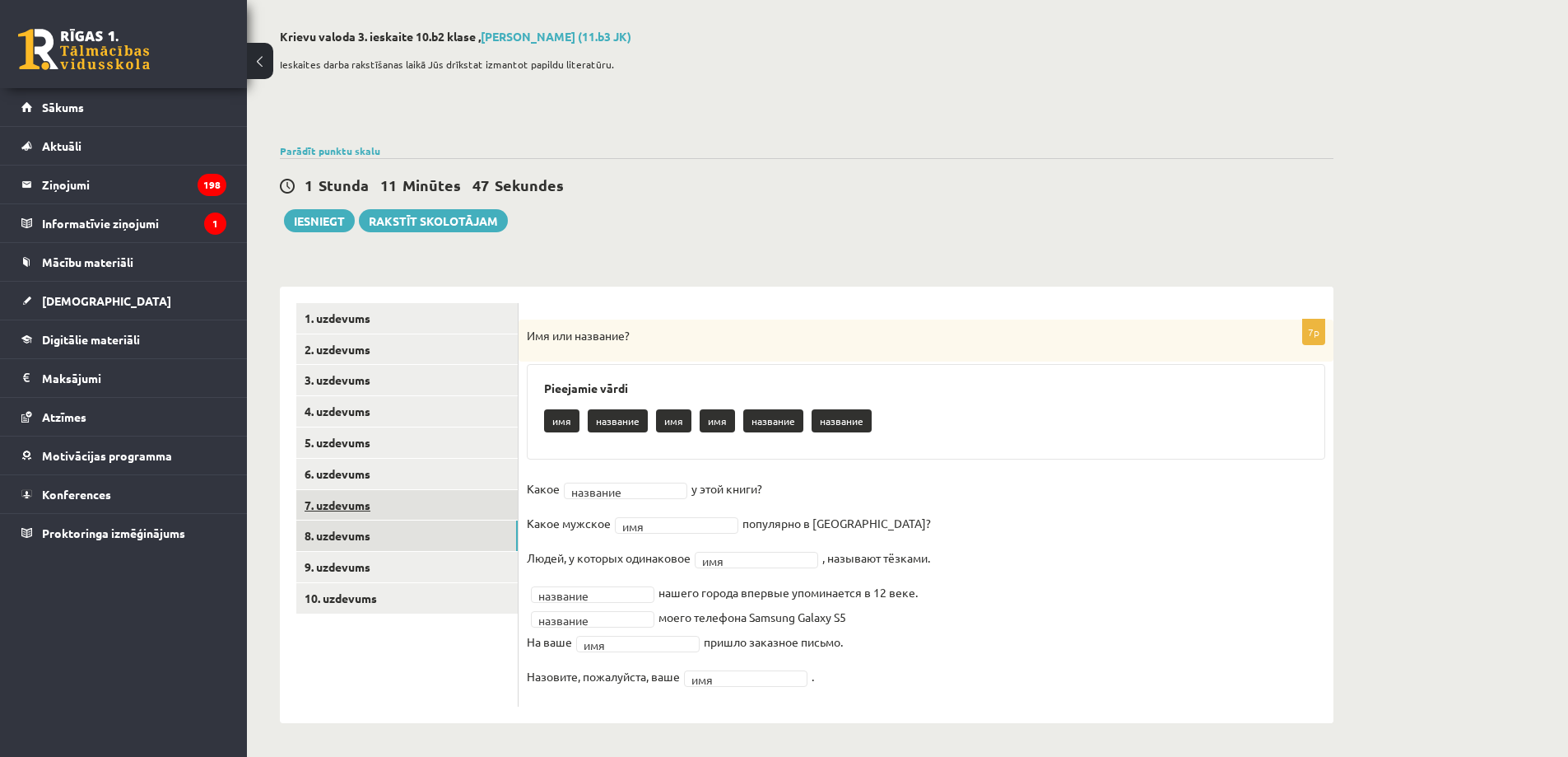
click at [477, 501] on link "7. uzdevums" at bounding box center [407, 505] width 222 height 31
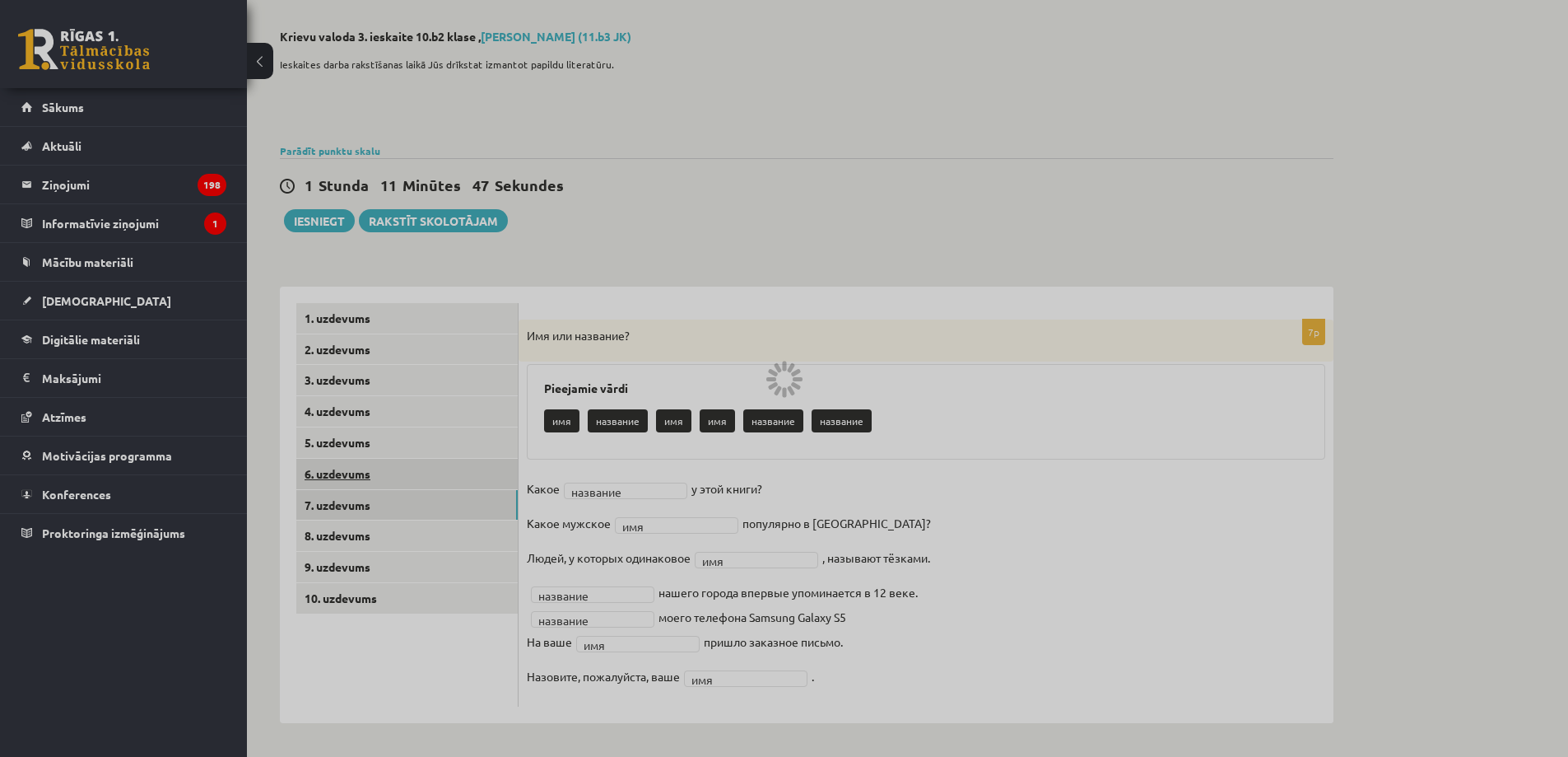
scroll to position [49, 0]
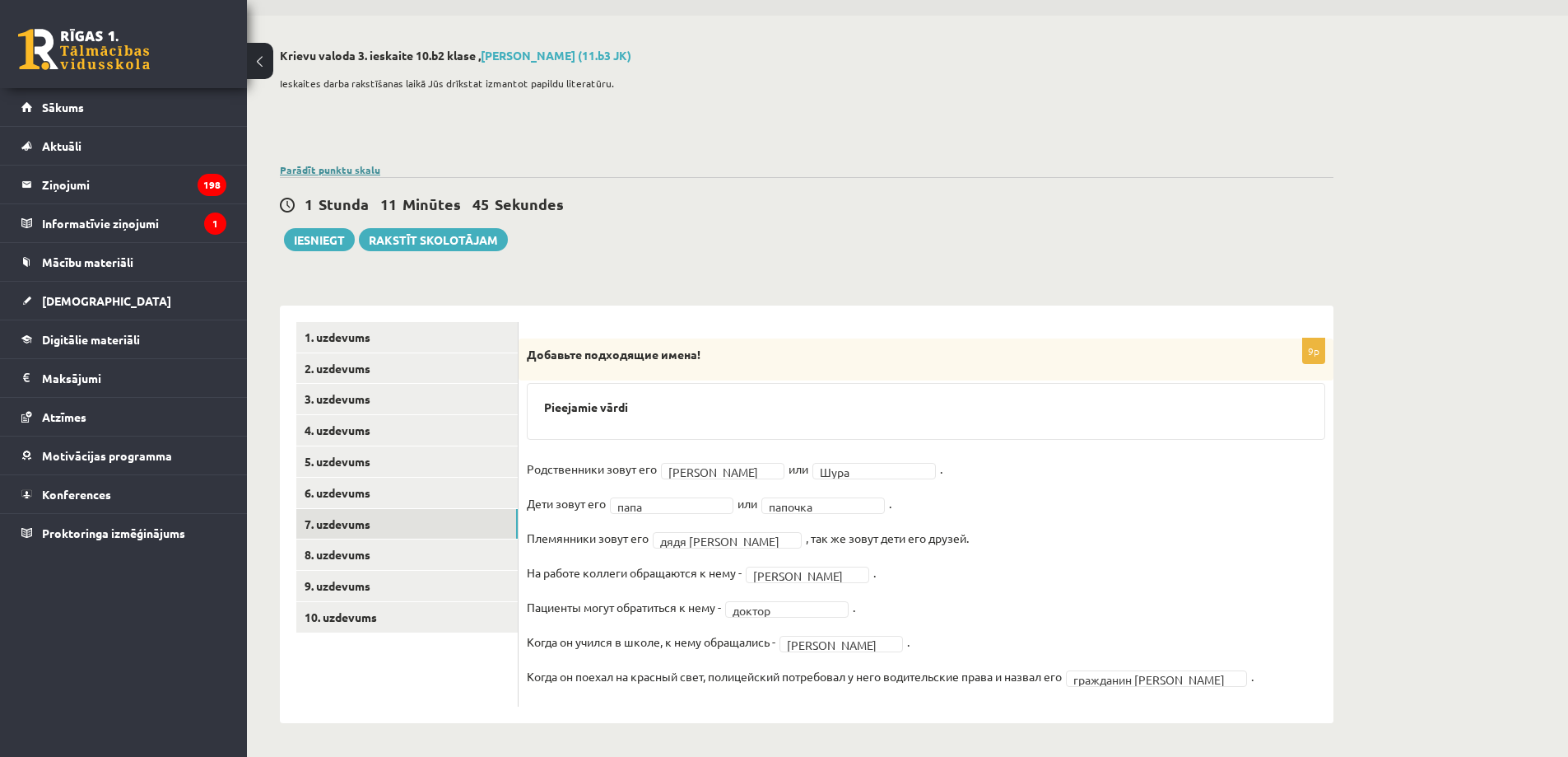
click at [325, 171] on link "Parādīt punktu skalu" at bounding box center [330, 169] width 101 height 13
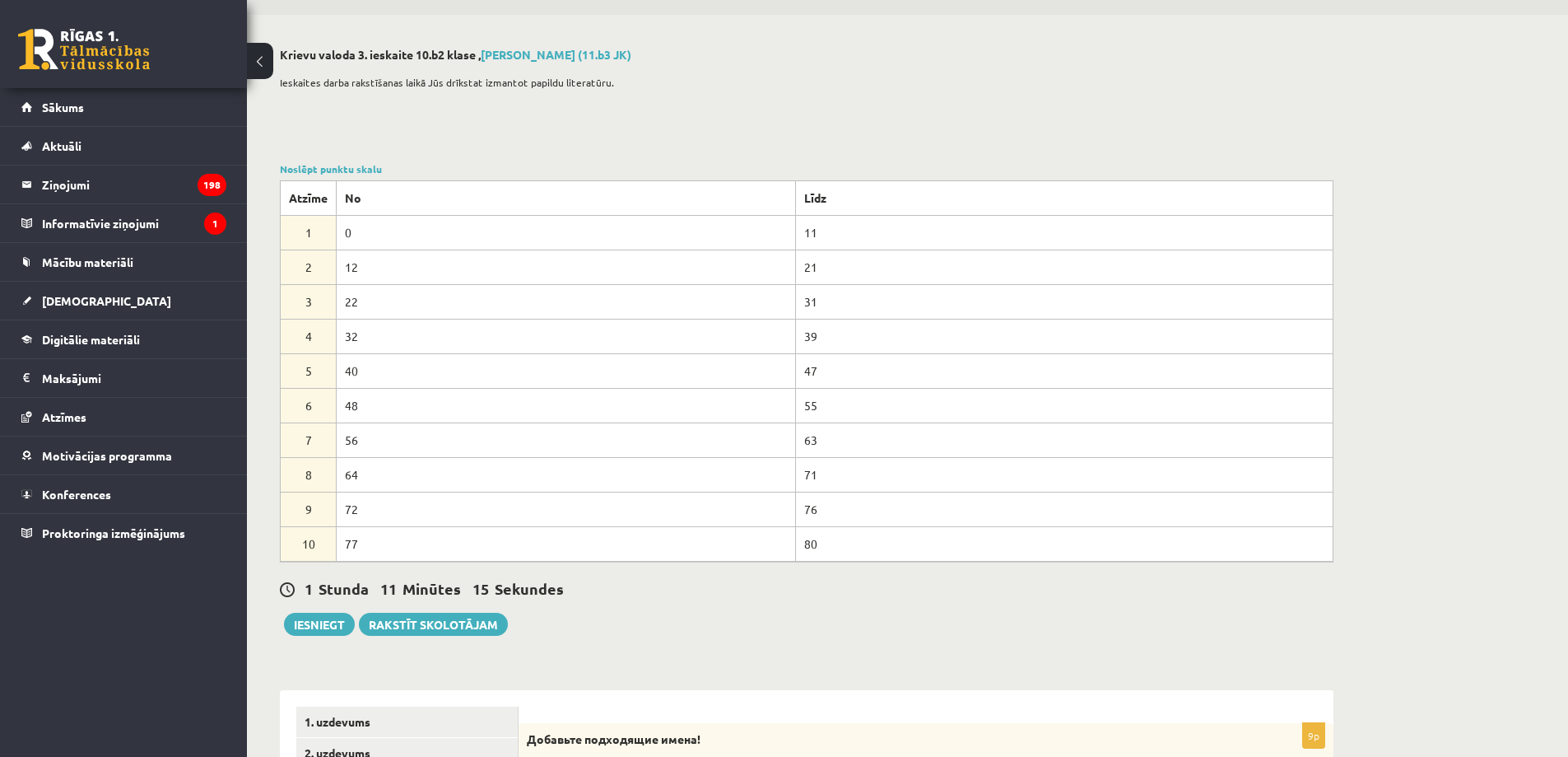
click at [94, 67] on link at bounding box center [84, 49] width 132 height 42
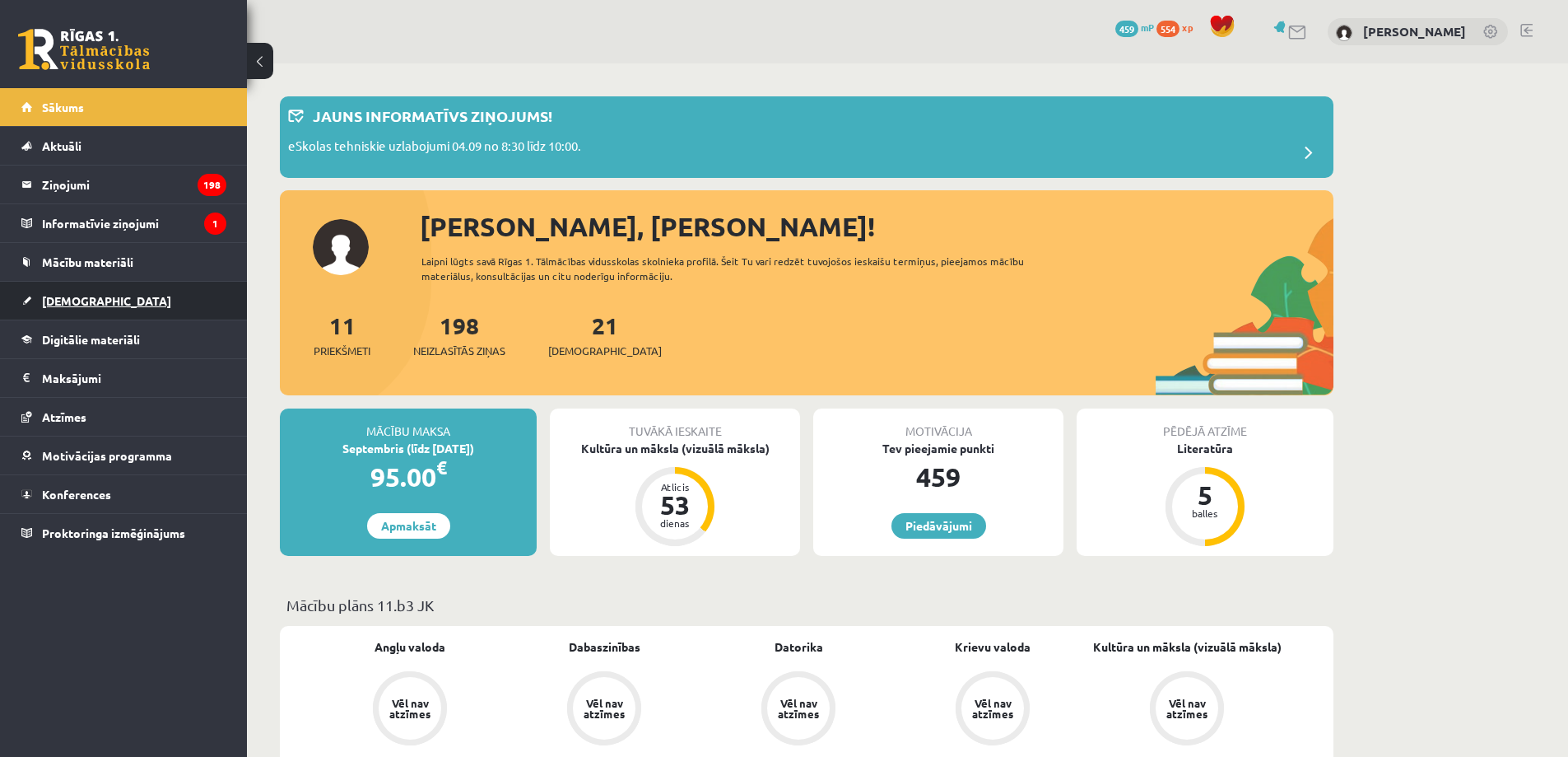
click at [66, 292] on link "[DEMOGRAPHIC_DATA]" at bounding box center [124, 300] width 205 height 38
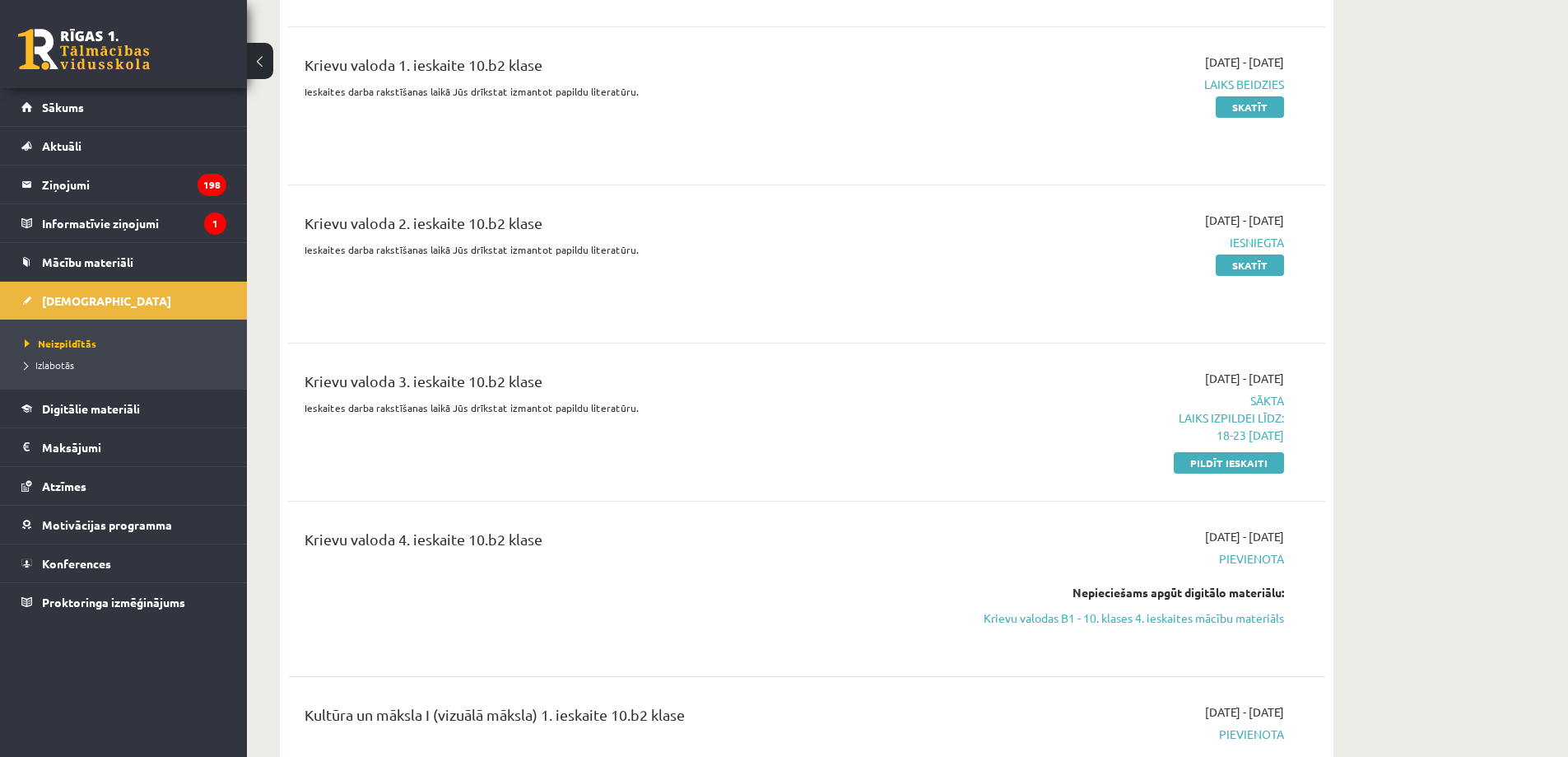
scroll to position [3842, 0]
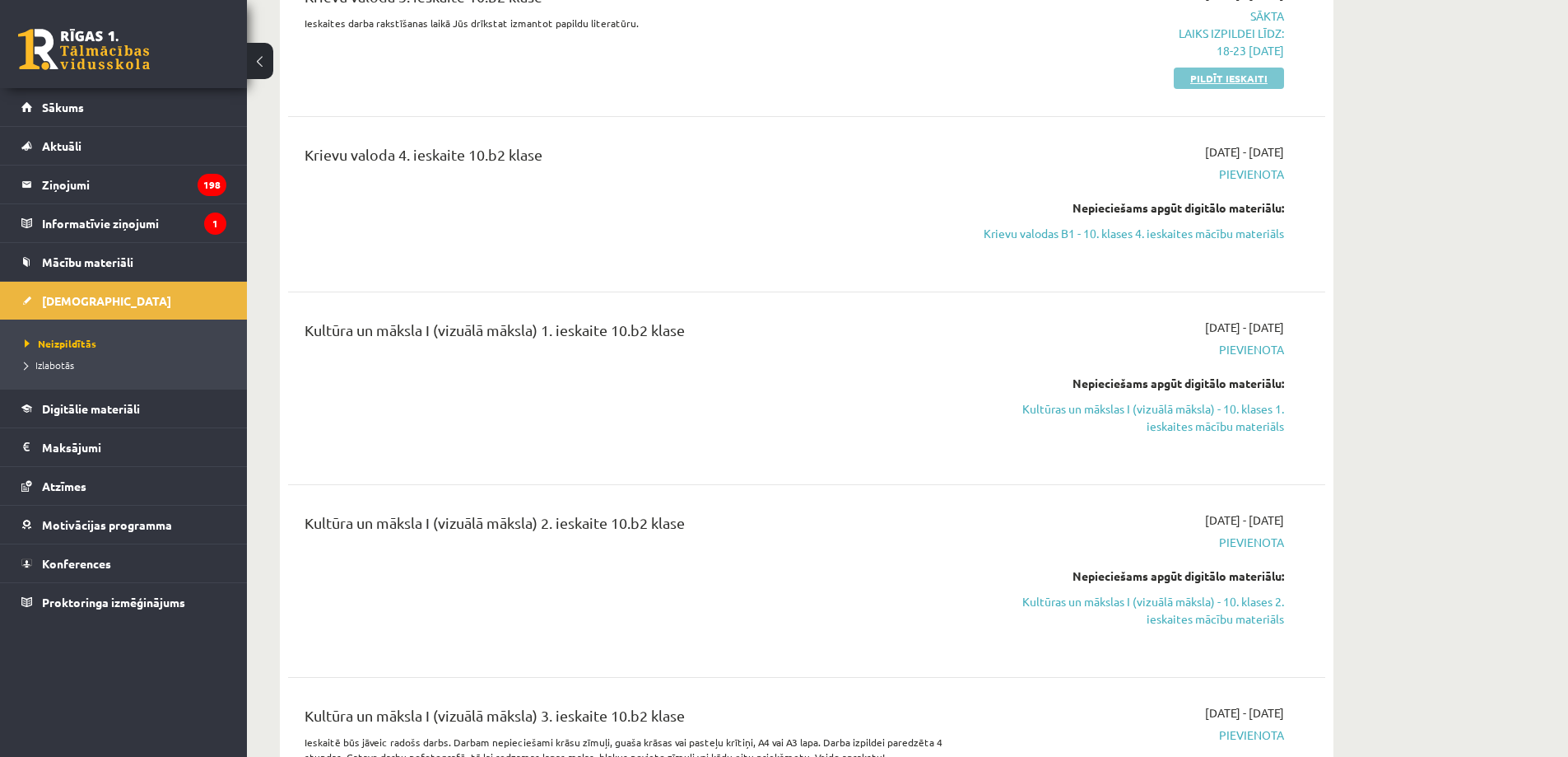
click at [1201, 67] on link "Pildīt ieskaiti" at bounding box center [1228, 78] width 110 height 21
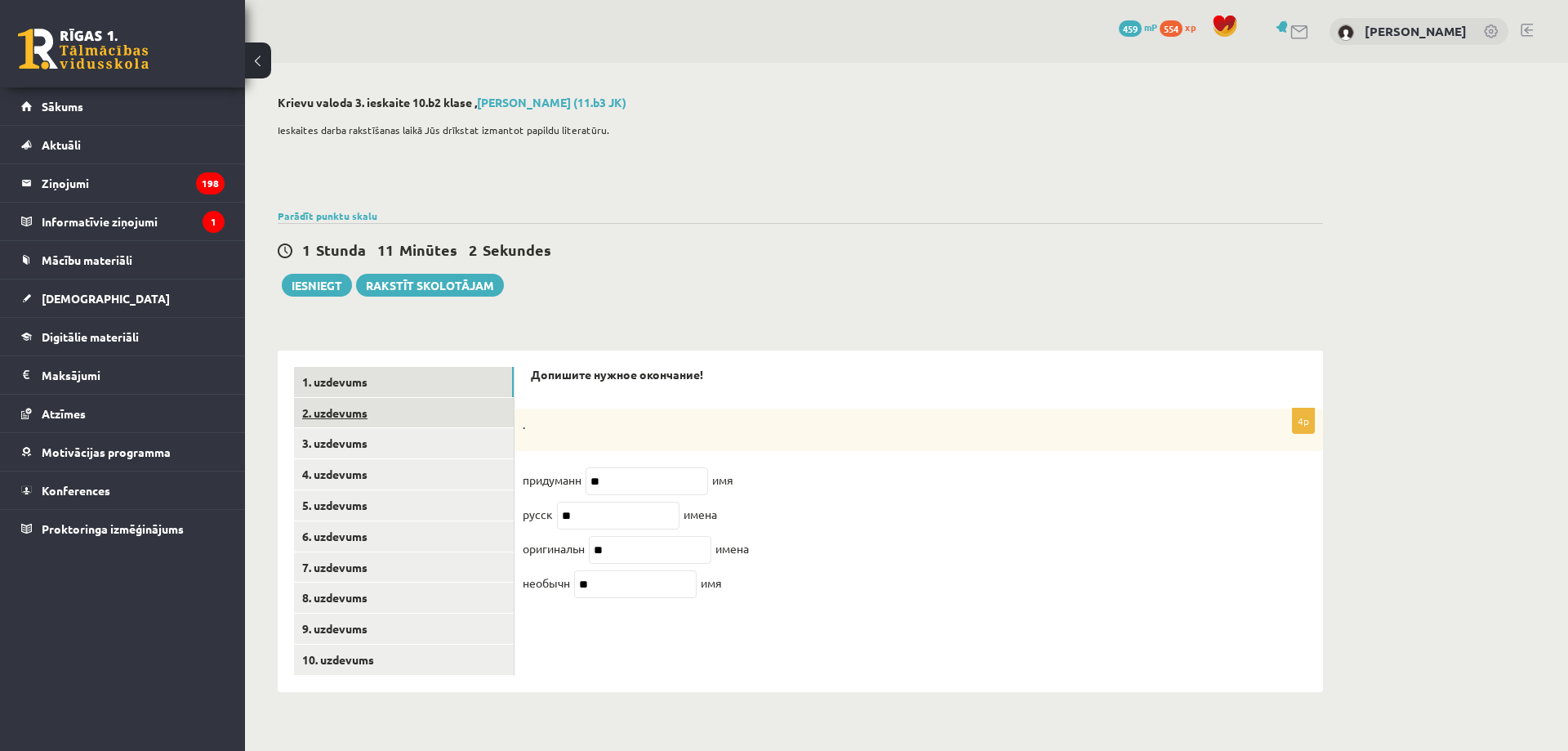
click at [449, 416] on link "2. uzdevums" at bounding box center [404, 413] width 220 height 30
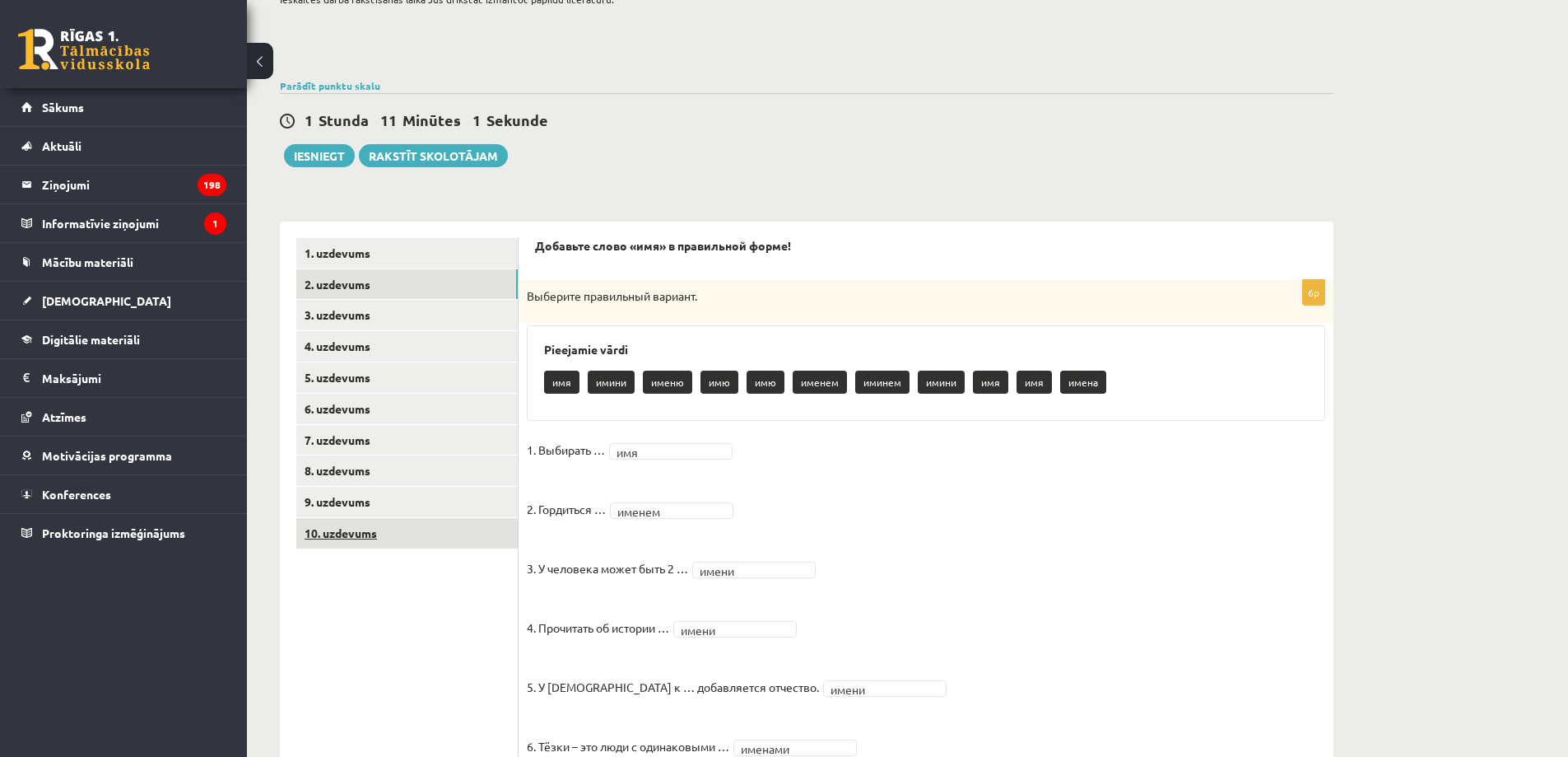
scroll to position [201, 0]
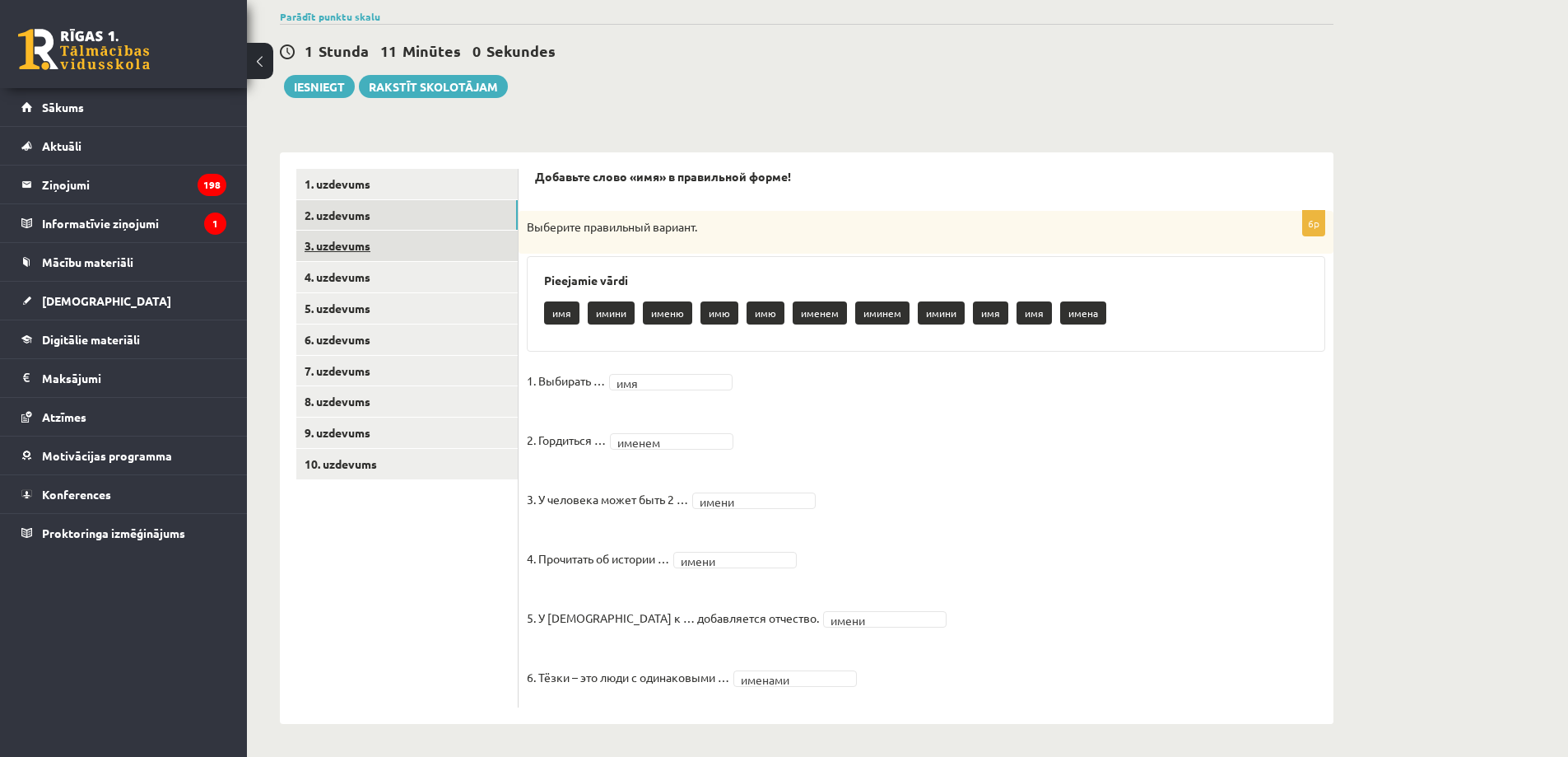
click at [434, 246] on link "3. uzdevums" at bounding box center [407, 245] width 222 height 31
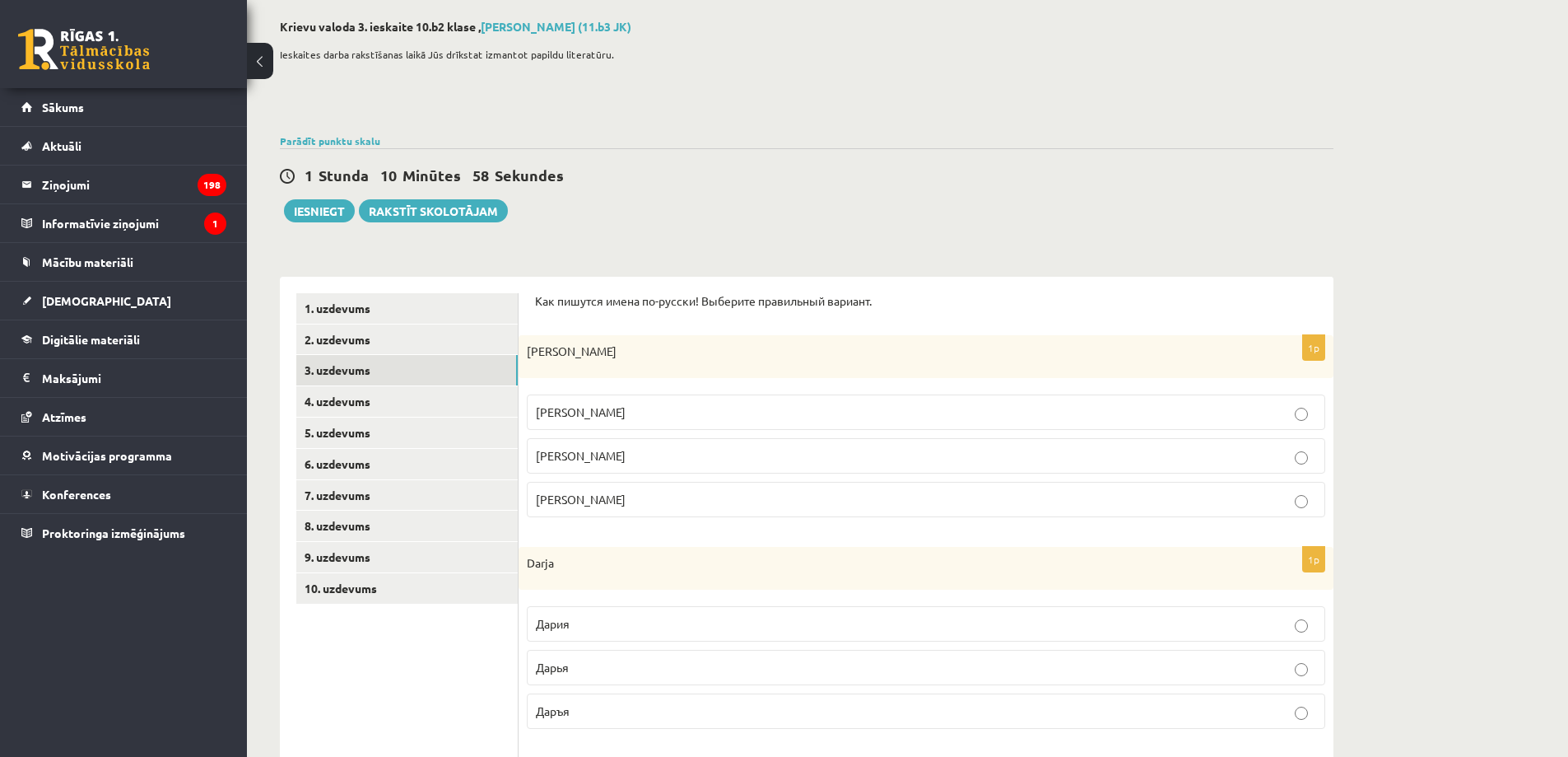
scroll to position [16, 0]
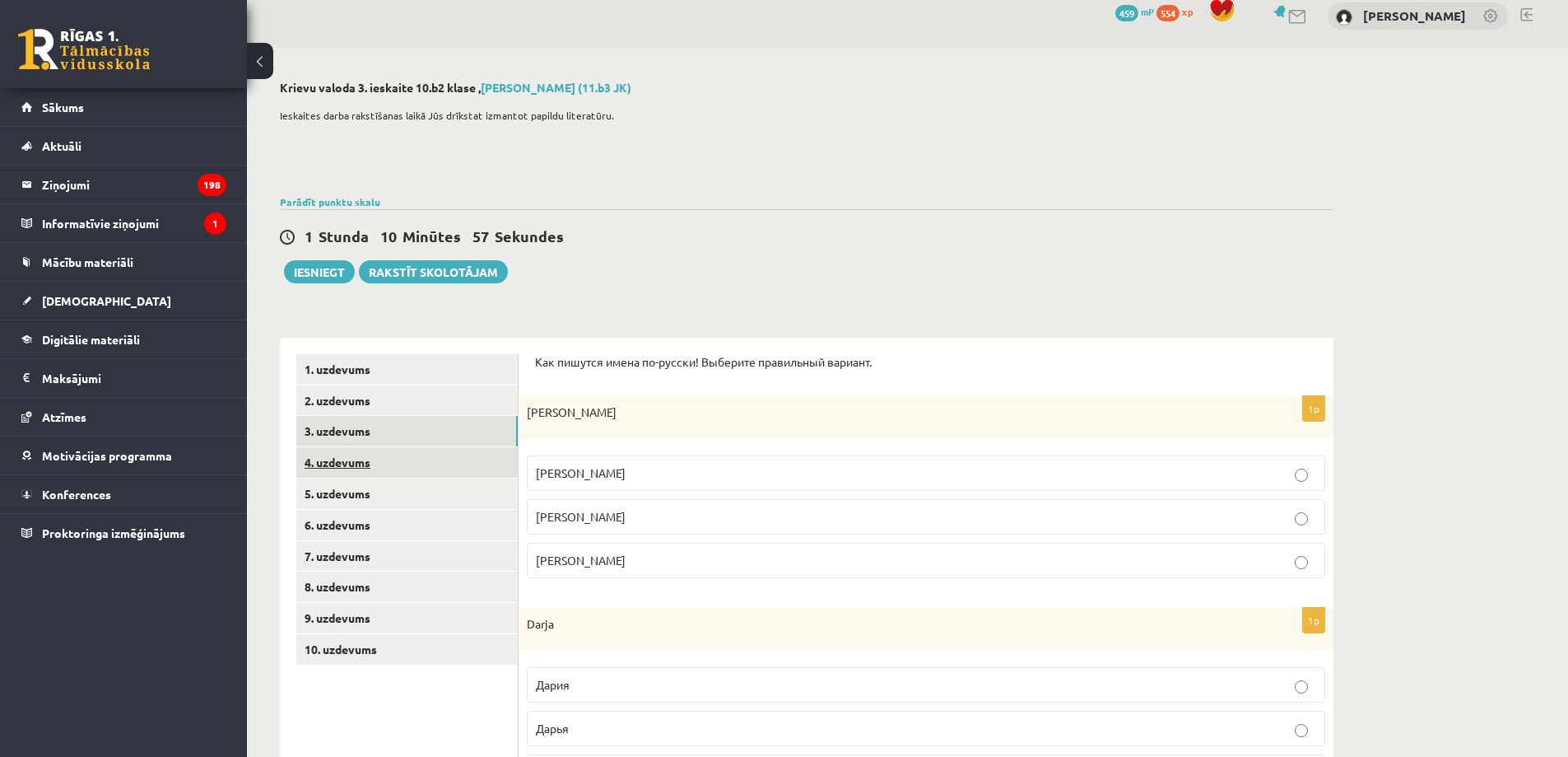
click at [435, 470] on link "4. uzdevums" at bounding box center [407, 462] width 222 height 31
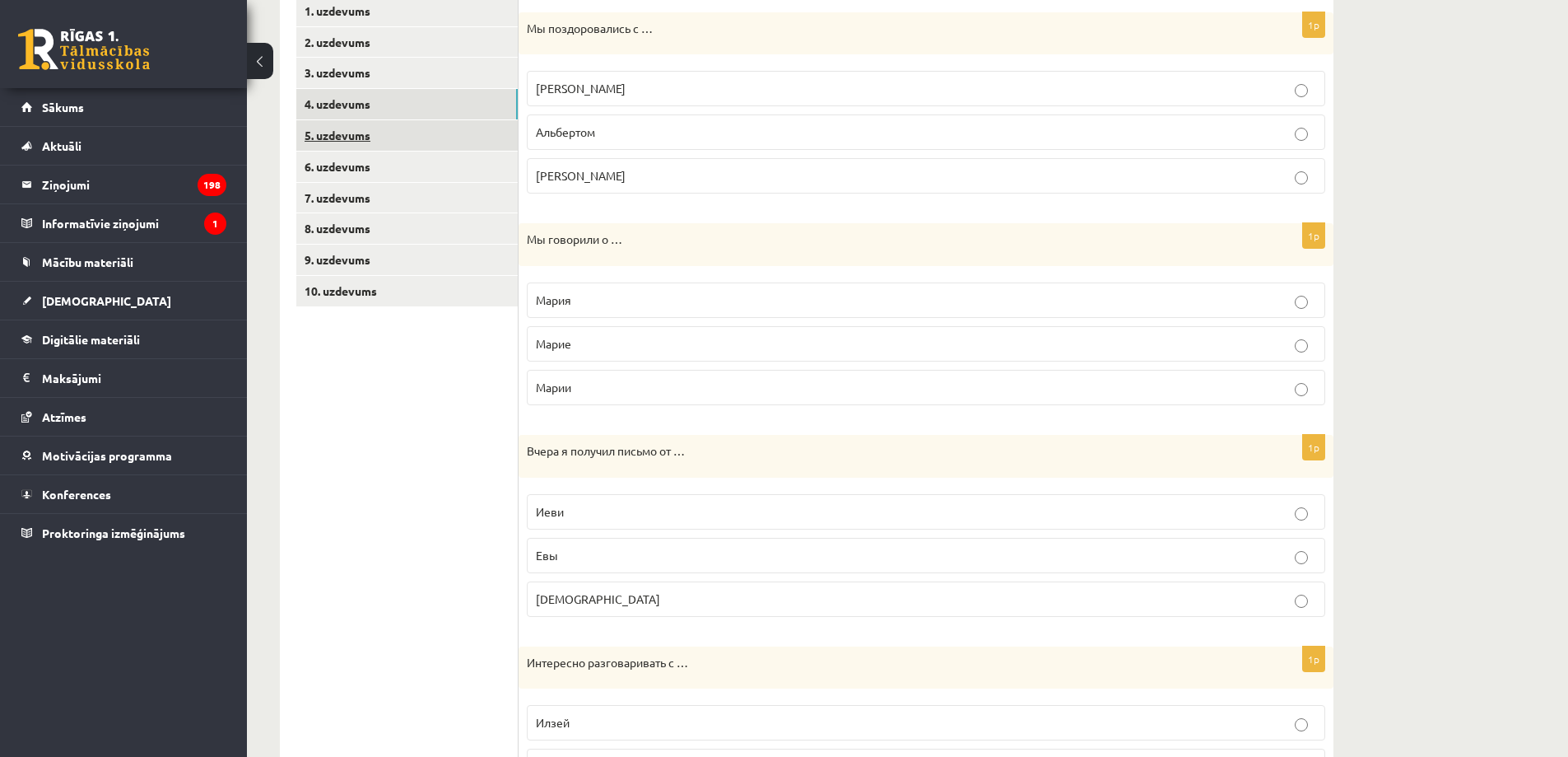
click at [451, 128] on link "5. uzdevums" at bounding box center [407, 135] width 222 height 31
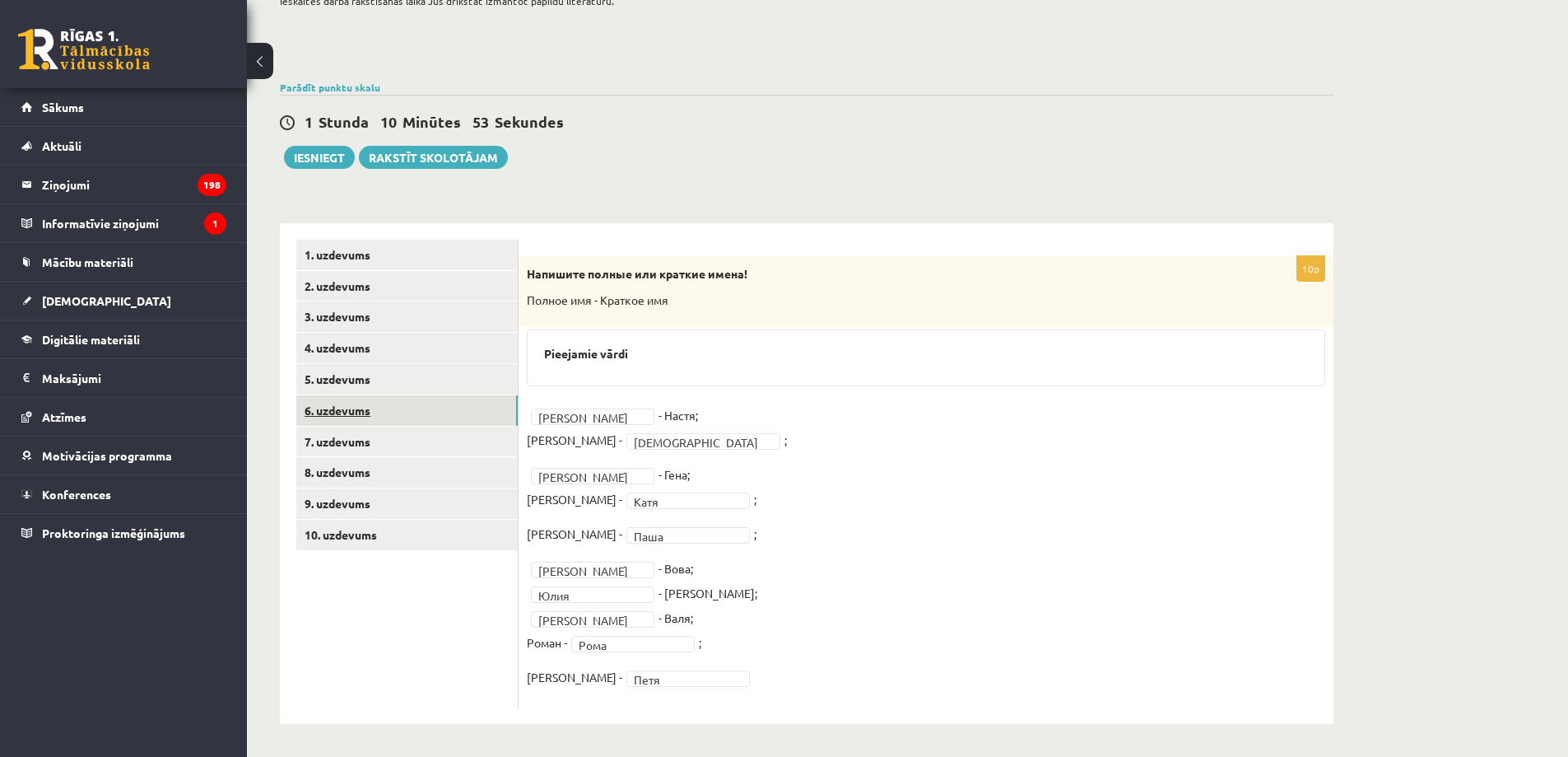
click at [408, 397] on link "6. uzdevums" at bounding box center [407, 410] width 222 height 31
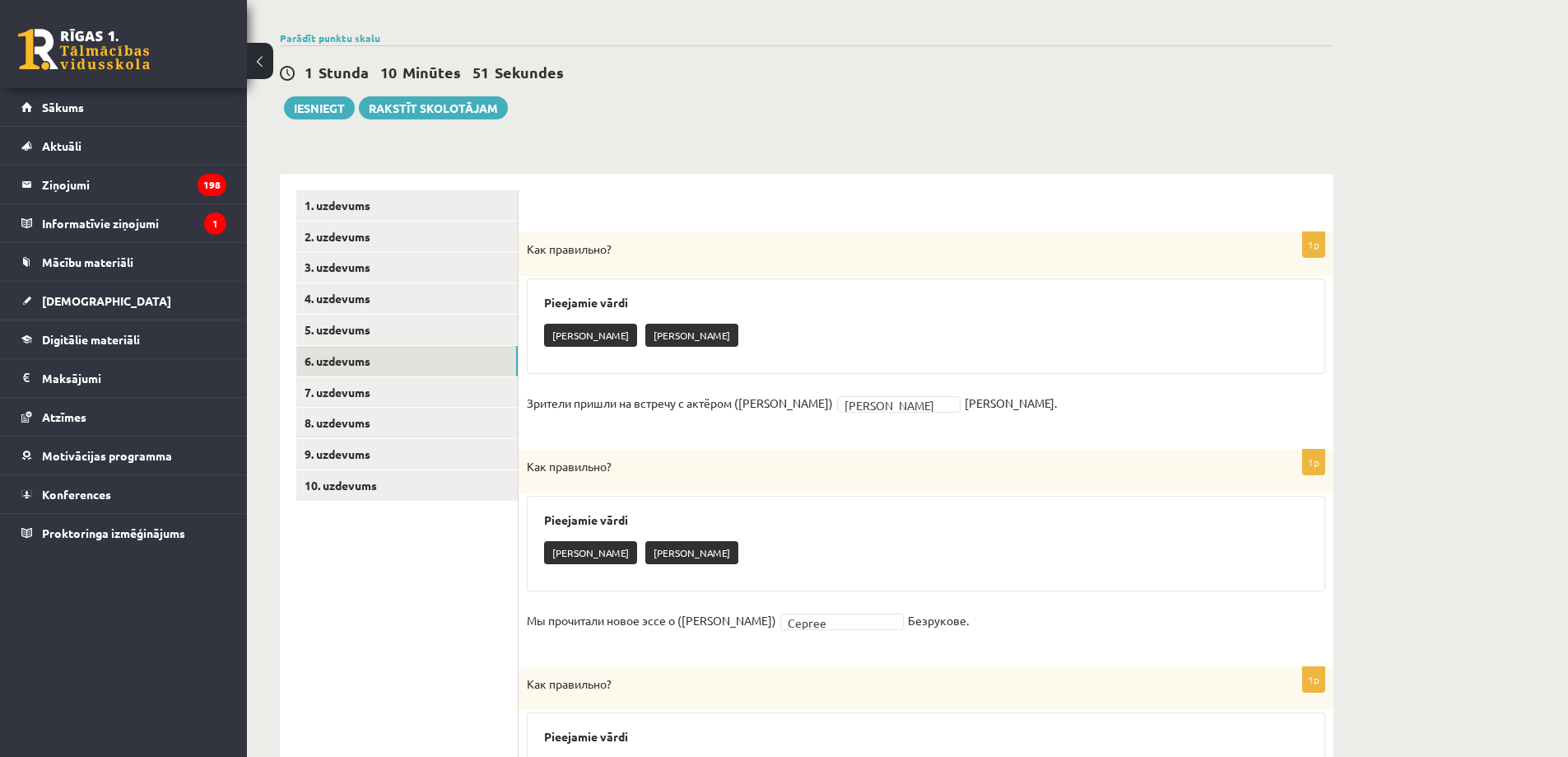
scroll to position [30, 0]
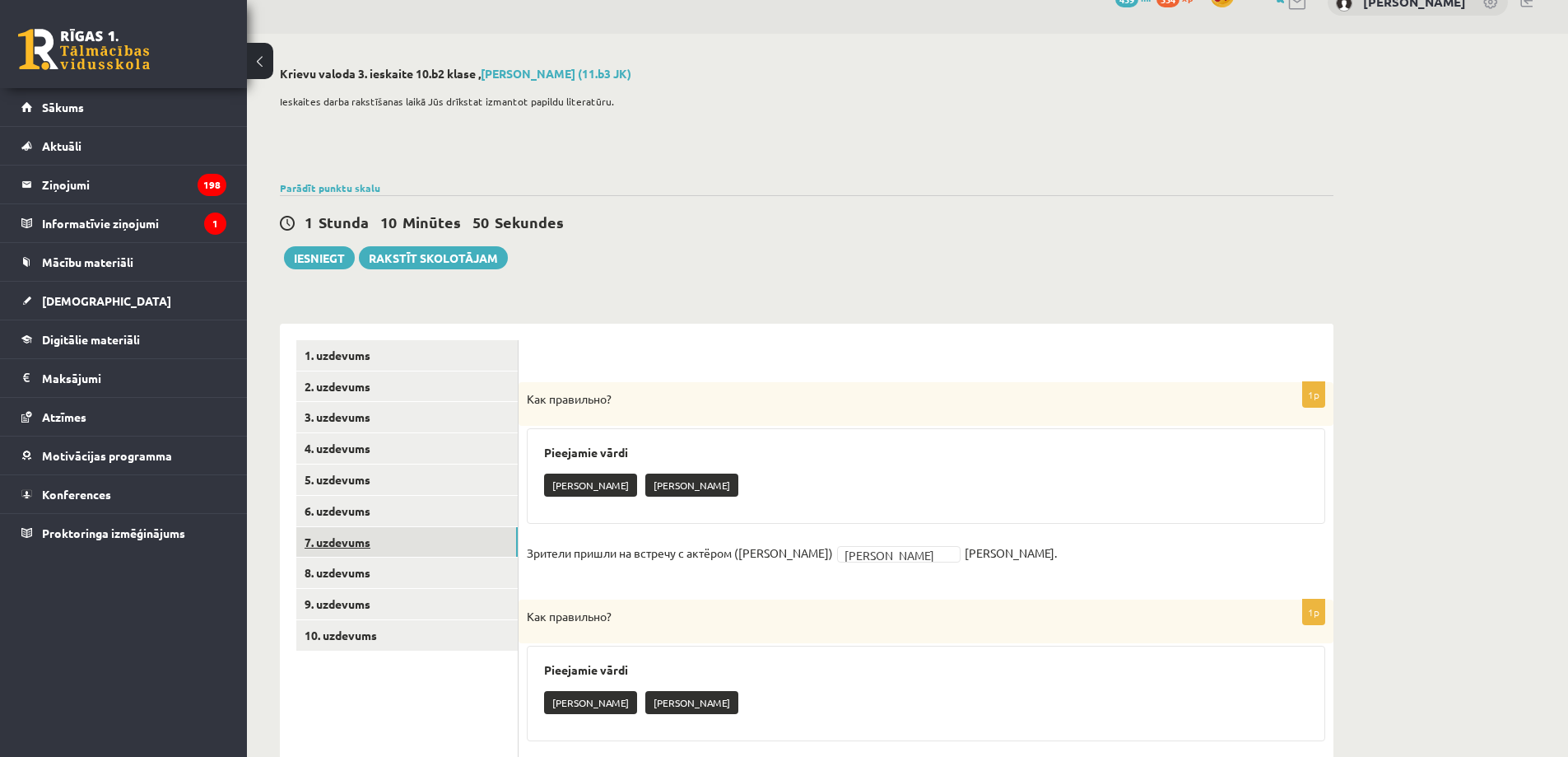
click at [443, 539] on link "7. uzdevums" at bounding box center [407, 542] width 222 height 31
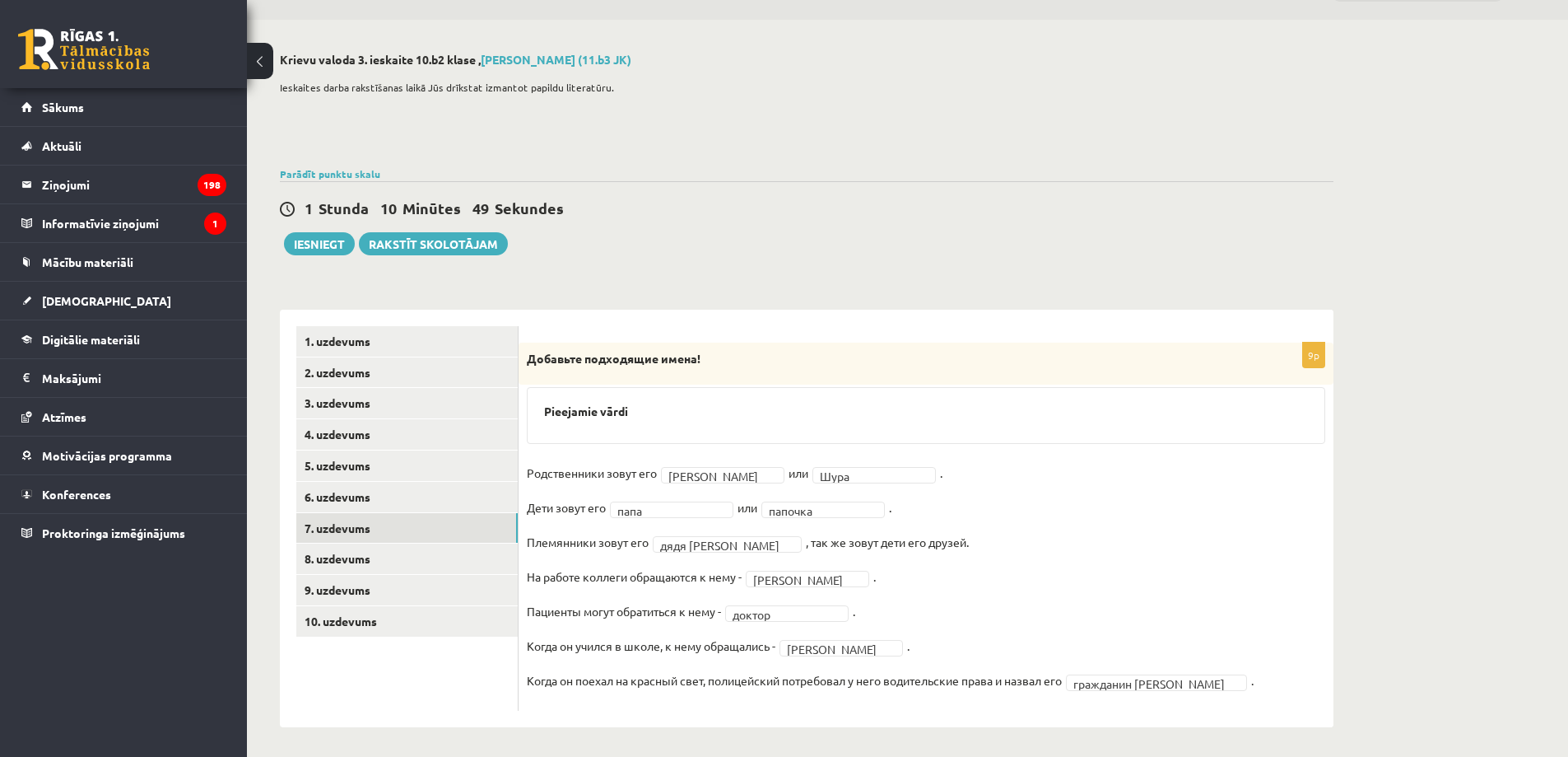
scroll to position [48, 0]
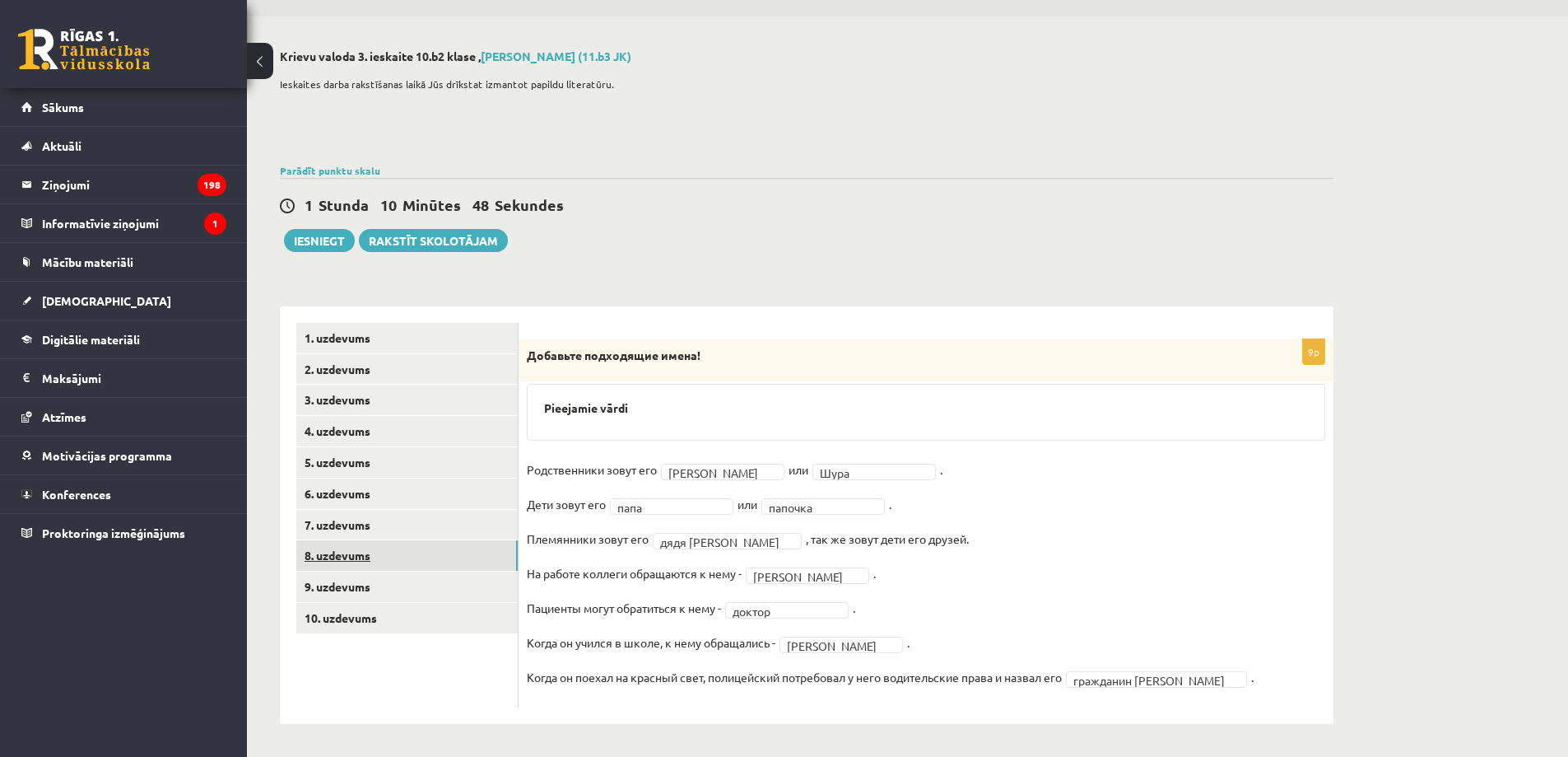
click at [453, 547] on link "8. uzdevums" at bounding box center [407, 555] width 222 height 31
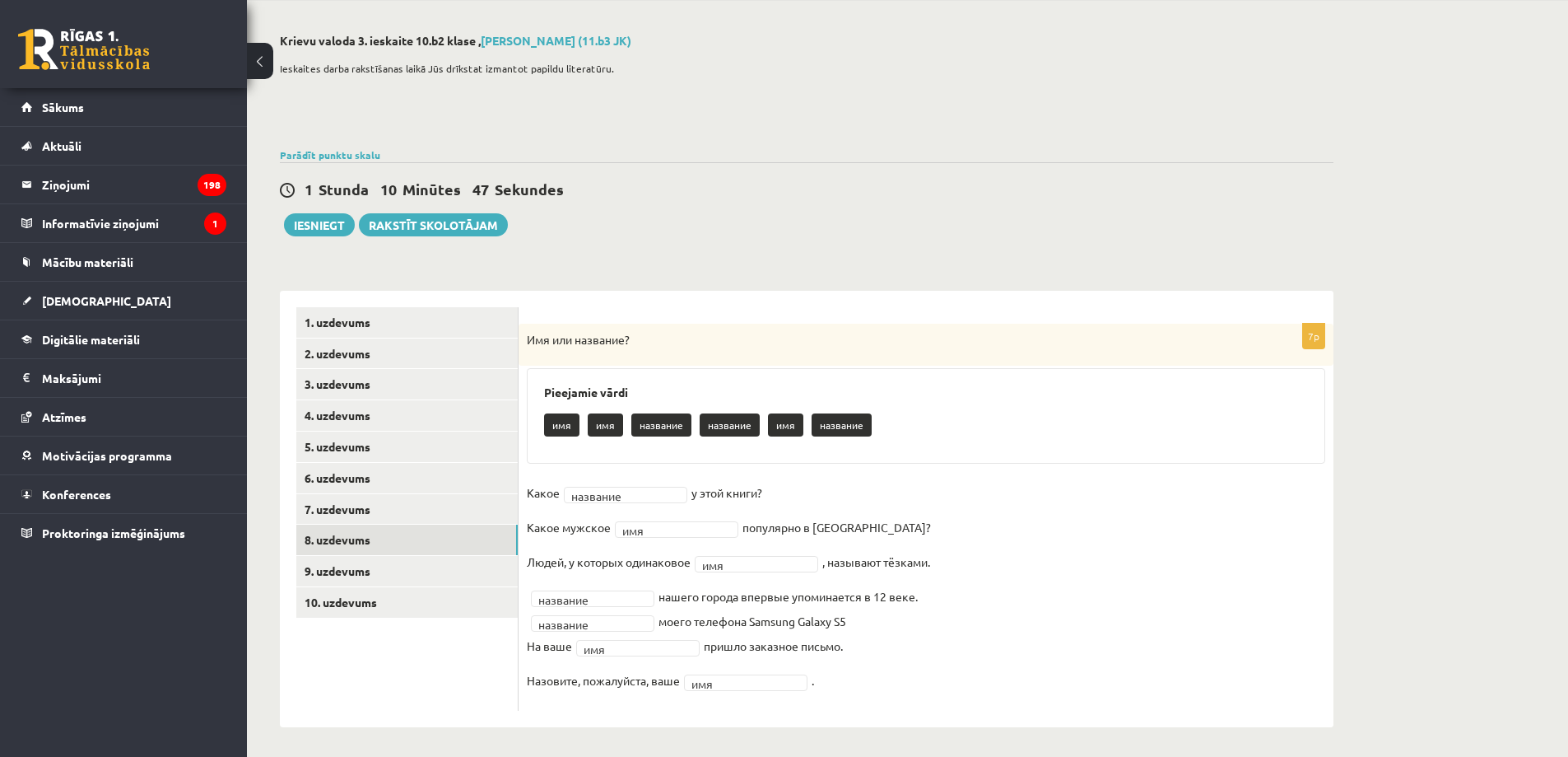
scroll to position [67, 0]
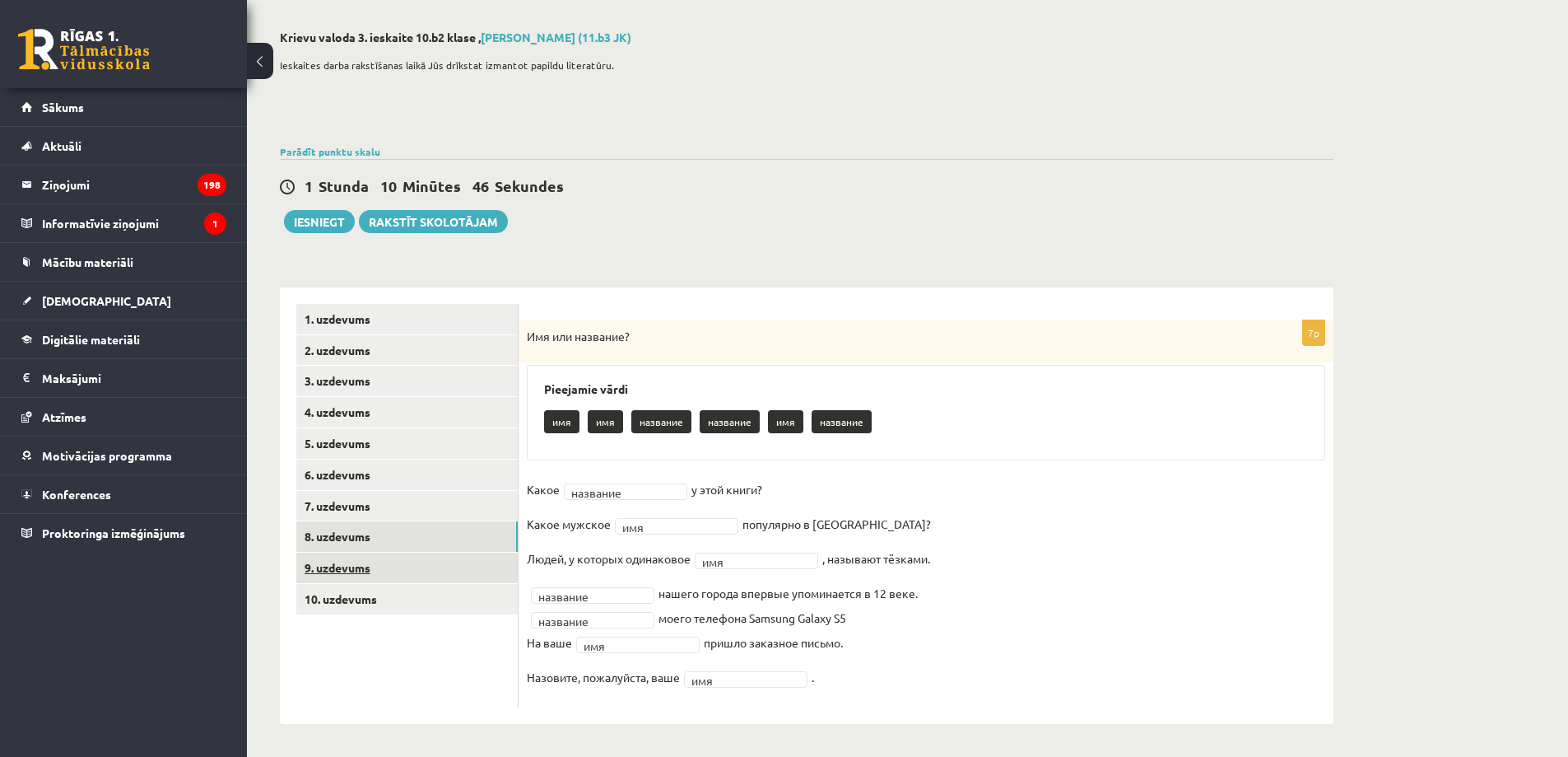
click at [490, 571] on link "9. uzdevums" at bounding box center [407, 568] width 222 height 31
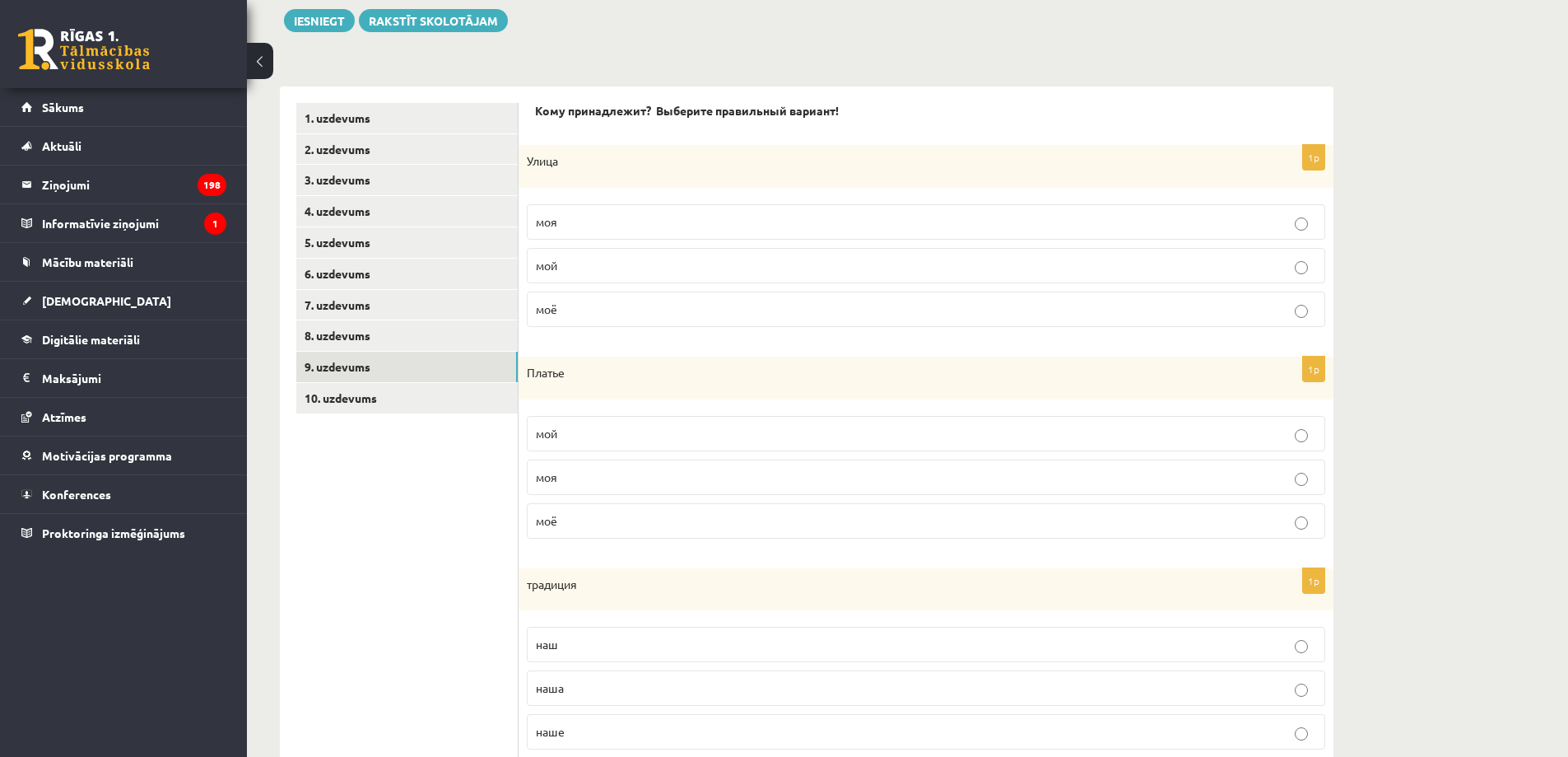
scroll to position [72, 0]
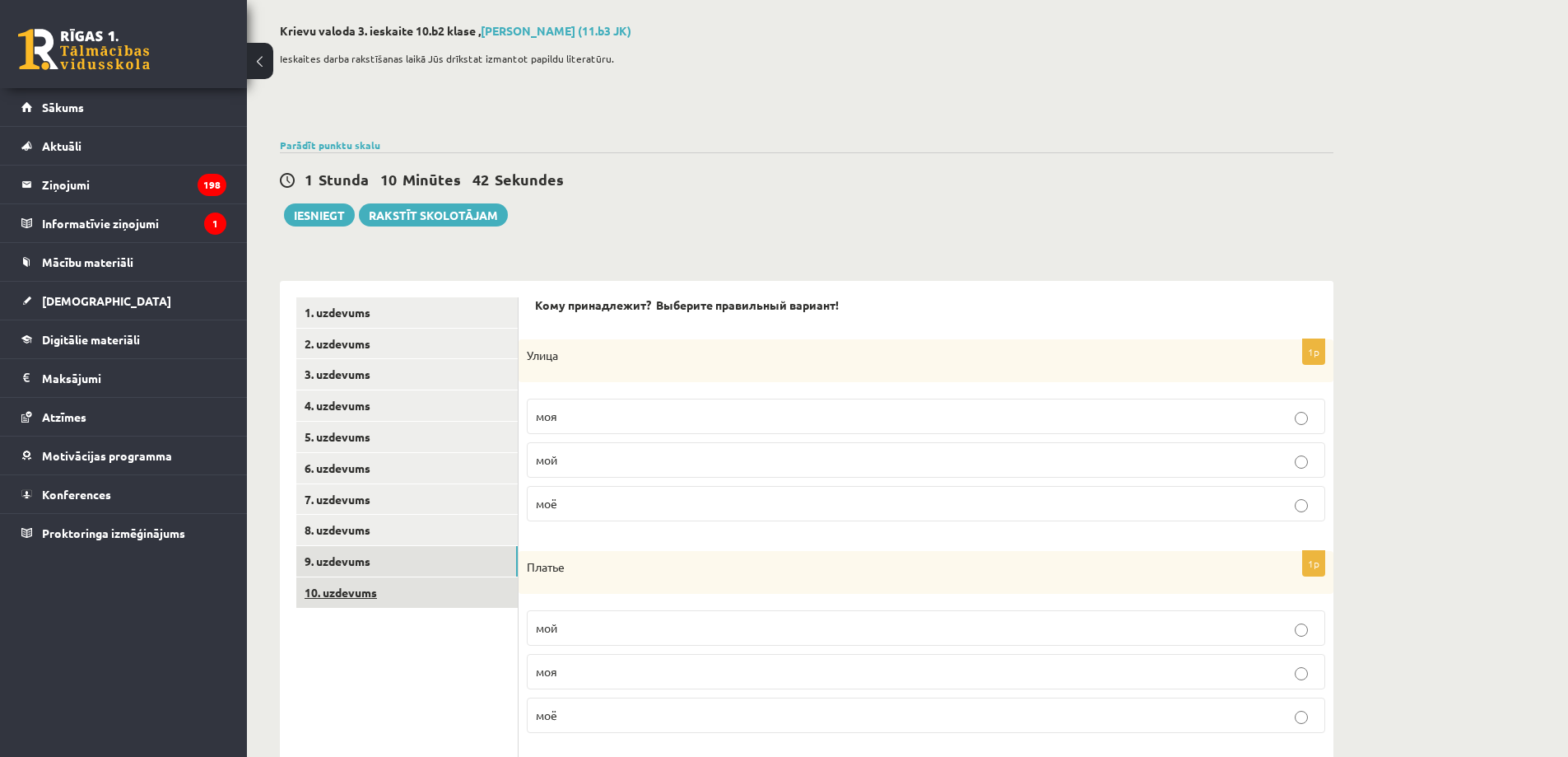
click at [468, 596] on link "10. uzdevums" at bounding box center [407, 592] width 222 height 31
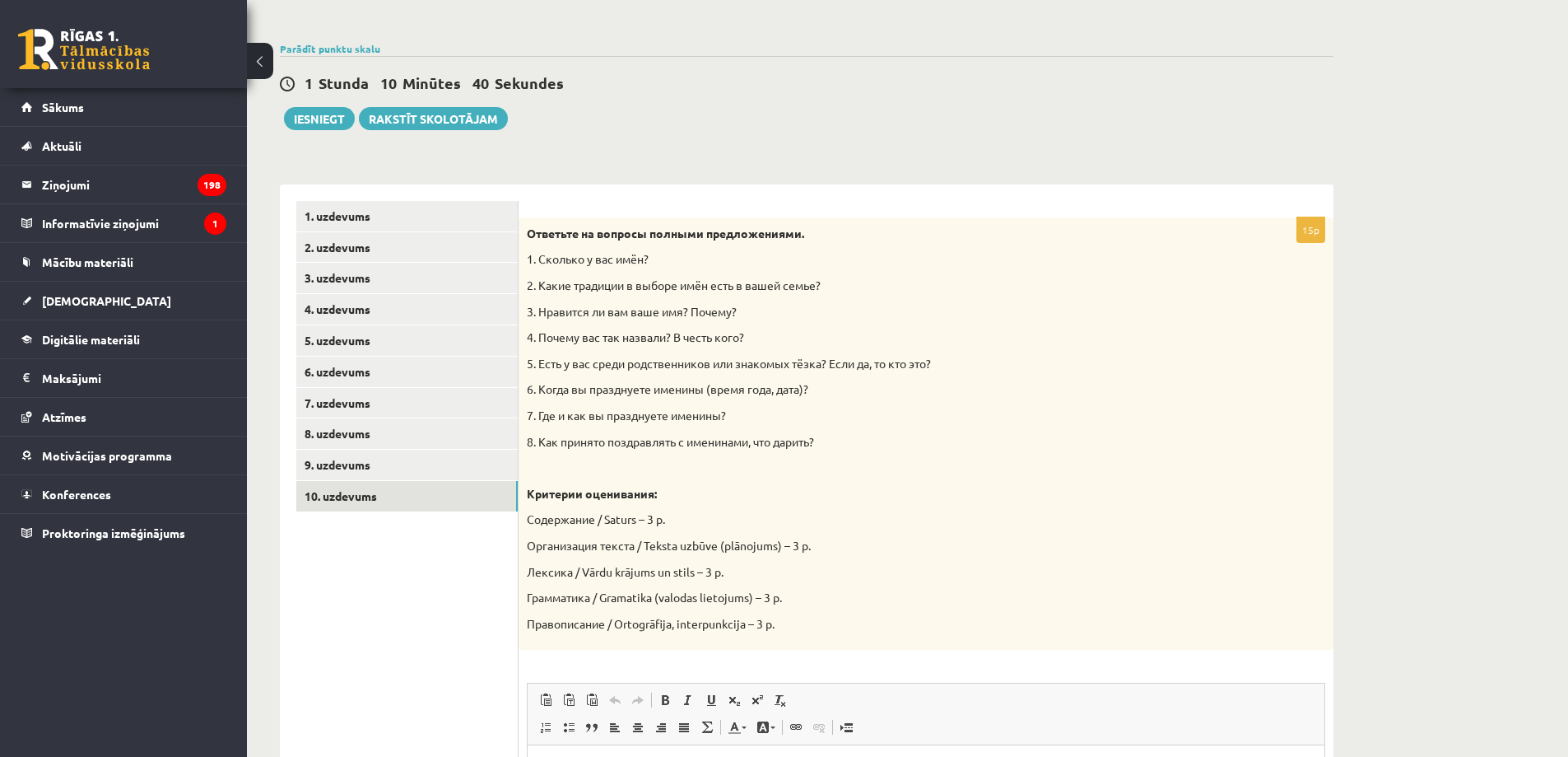
scroll to position [132, 0]
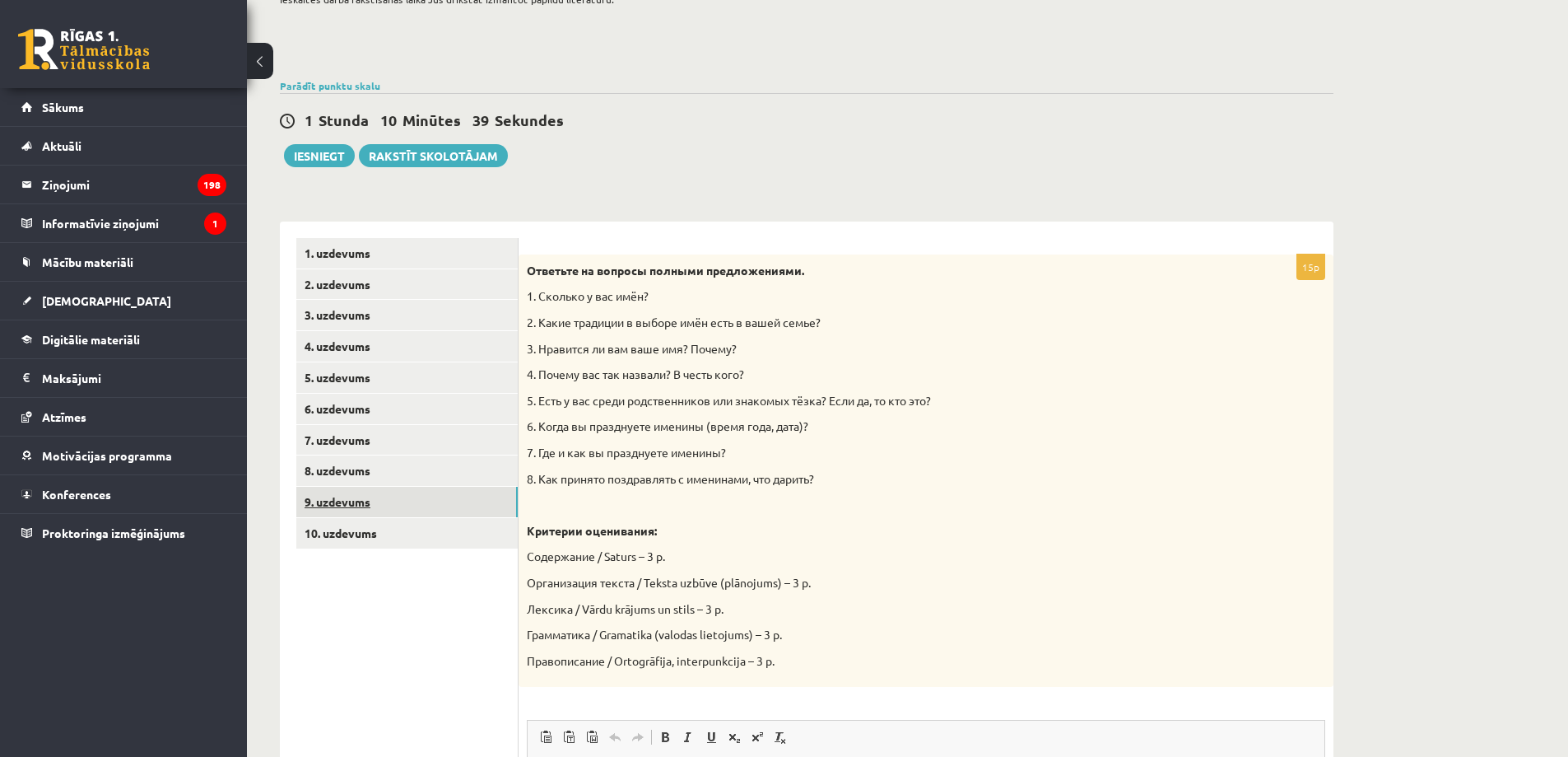
click at [472, 510] on link "9. uzdevums" at bounding box center [407, 501] width 222 height 31
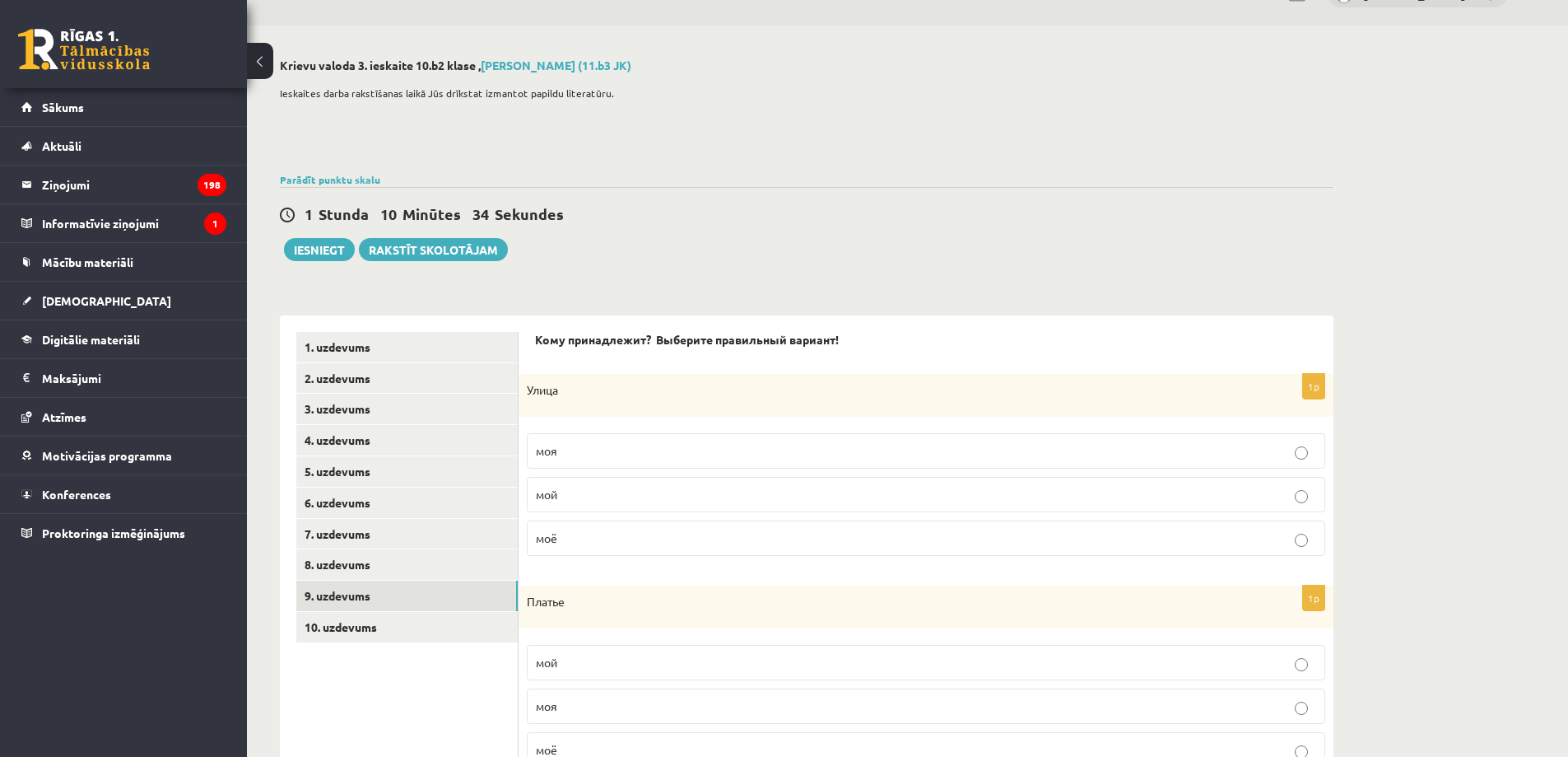
scroll to position [0, 0]
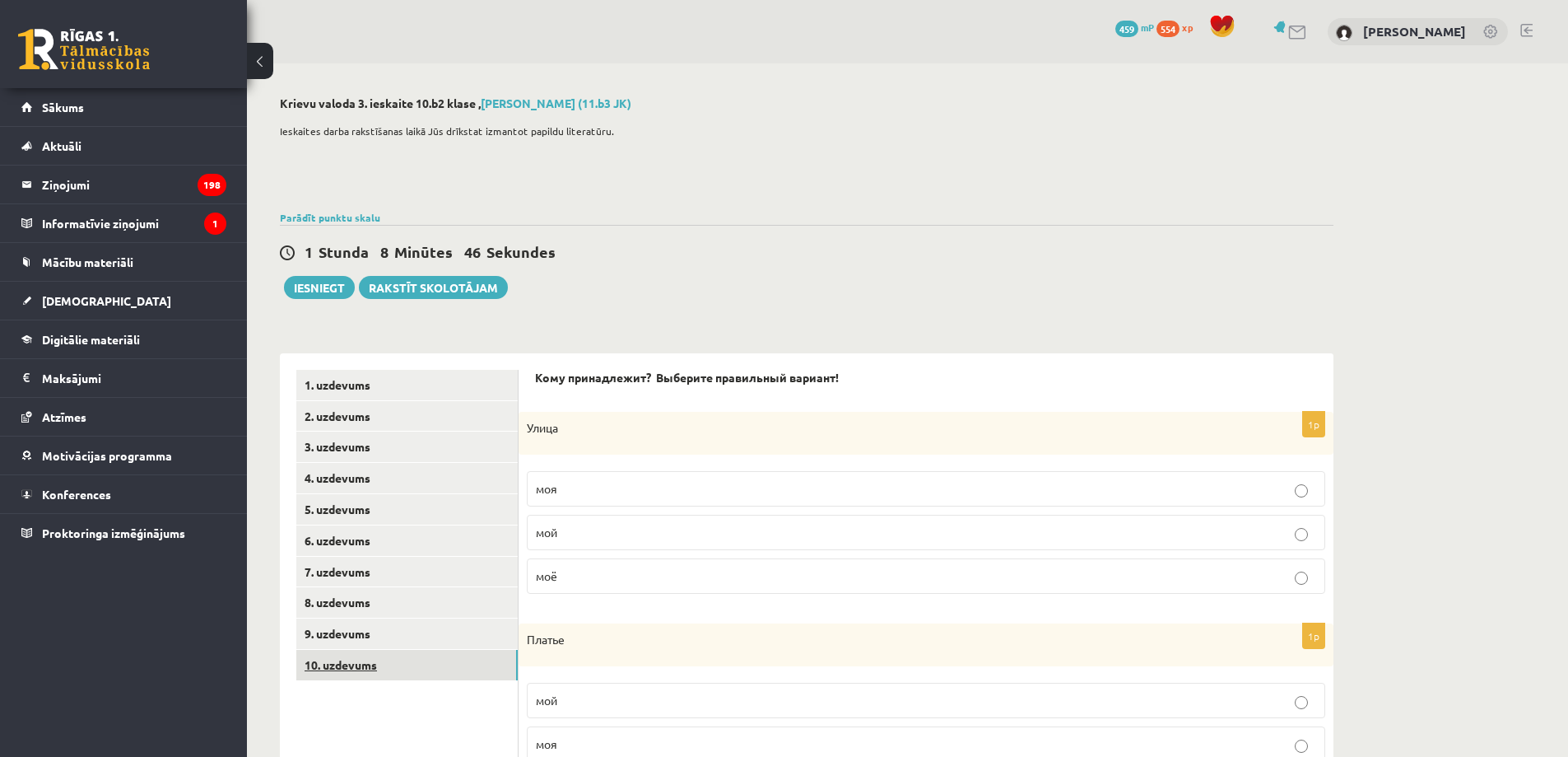
click at [463, 668] on link "10. uzdevums" at bounding box center [407, 665] width 222 height 31
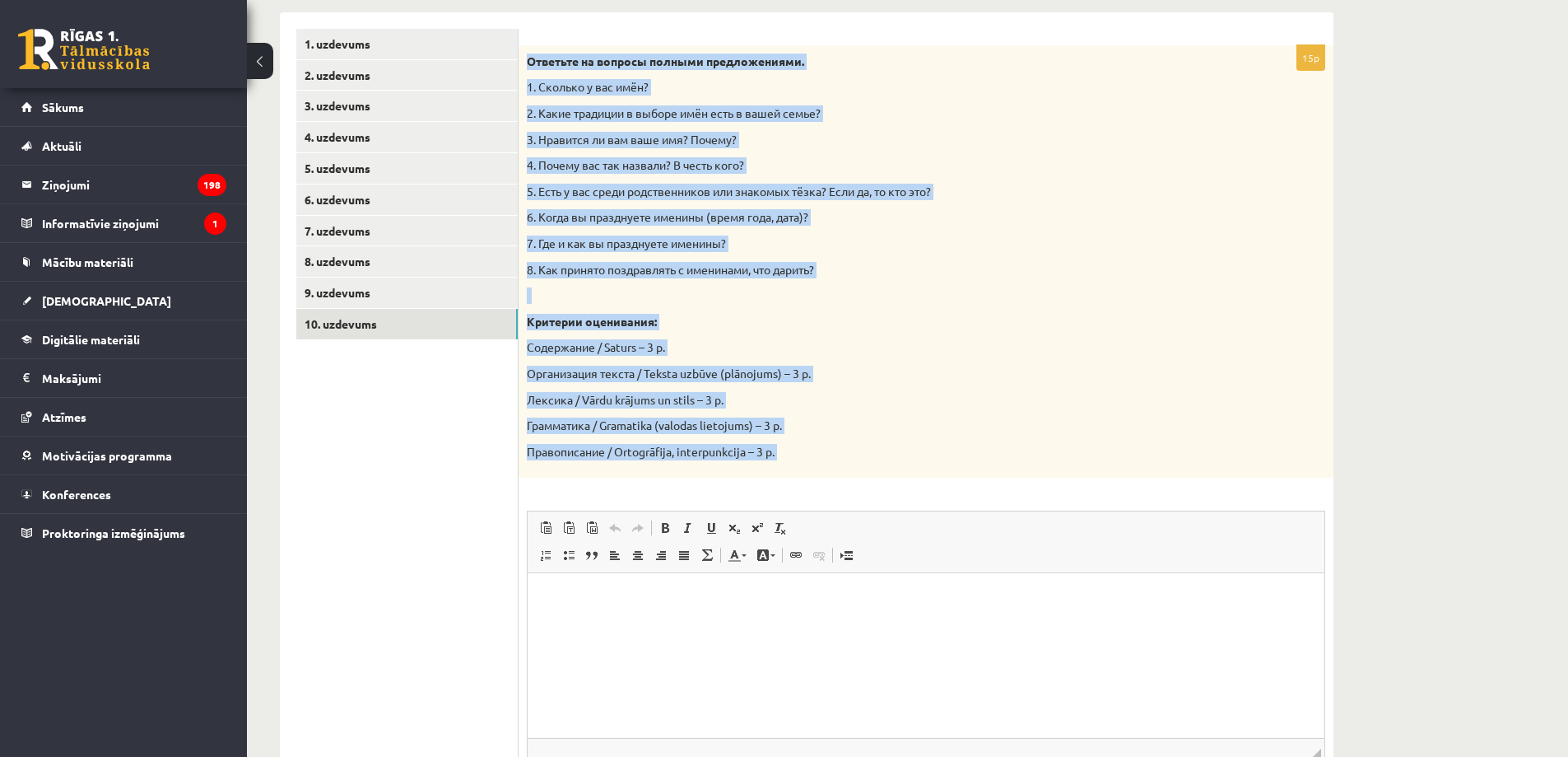
scroll to position [488, 0]
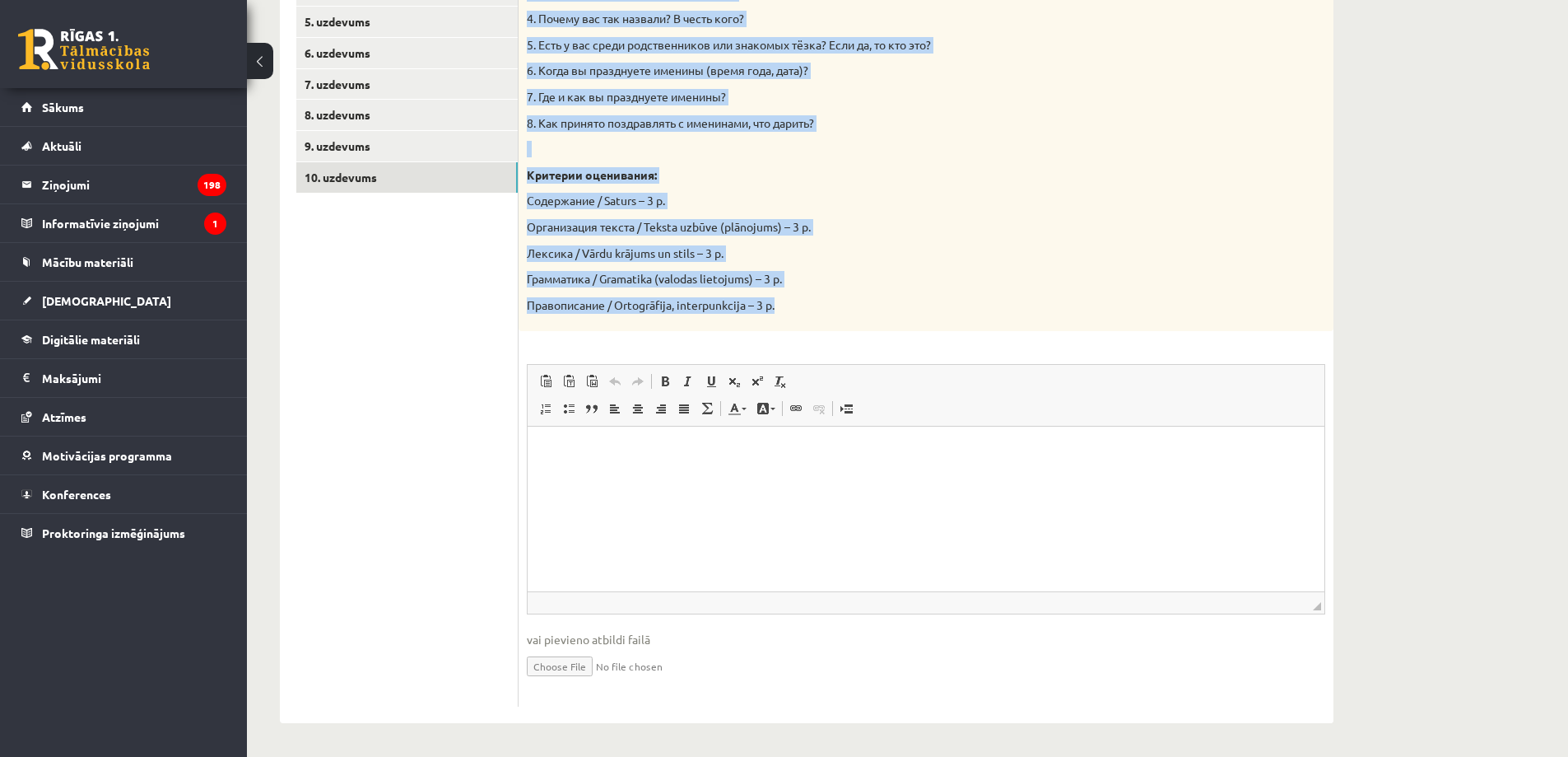
drag, startPoint x: 521, startPoint y: 397, endPoint x: 891, endPoint y: 313, distance: 379.4
click at [891, 313] on div "Ответьте на вопросы полными предложениями. 1. Сколько у вас имён? 2. Какие трад…" at bounding box center [926, 115] width 815 height 433
copy div "Ответьте на вопросы полными предложениями. 1. Сколько у вас имён? 2. Какие трад…"
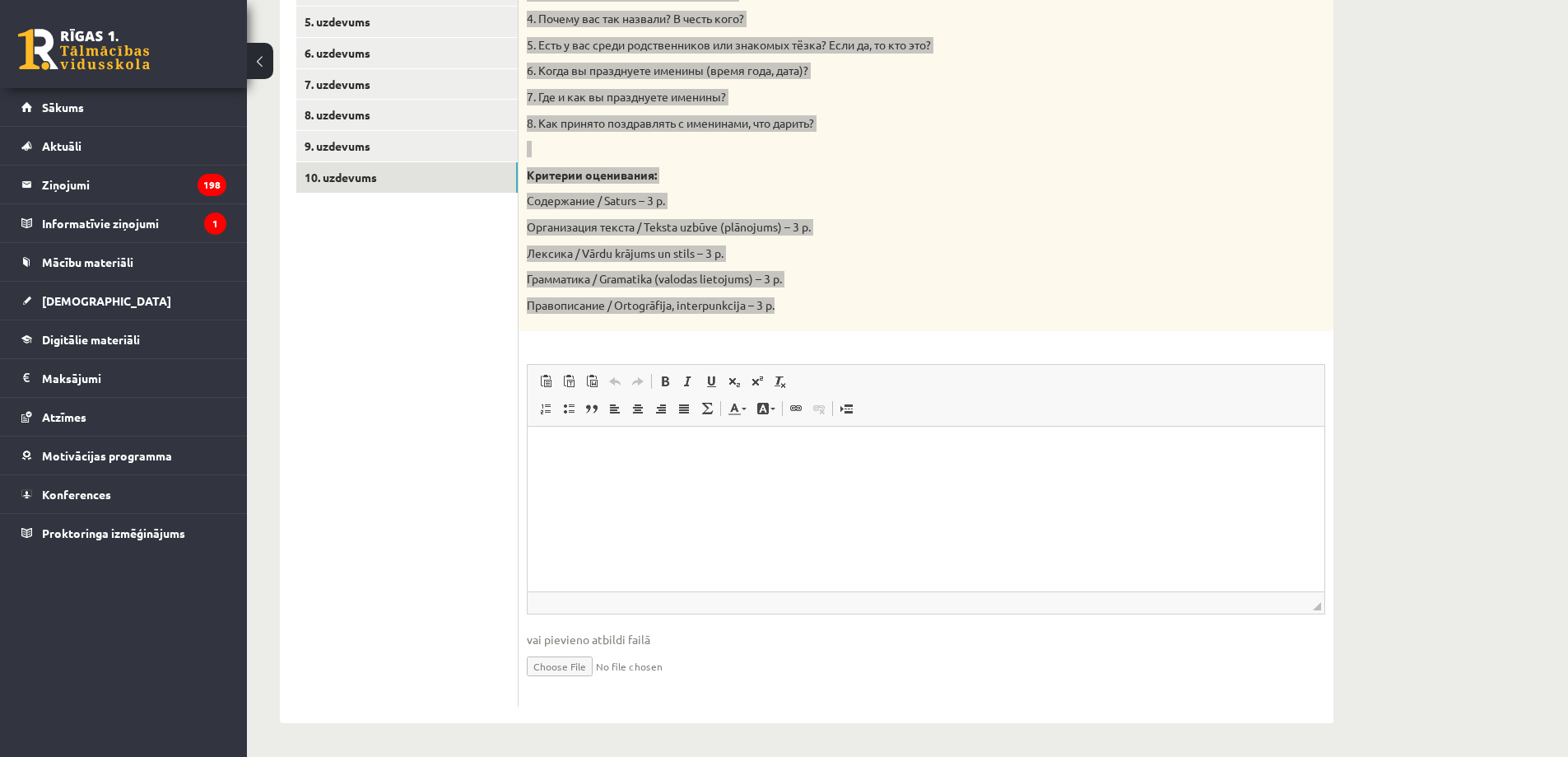
click at [678, 460] on html at bounding box center [926, 451] width 796 height 50
click at [575, 463] on html at bounding box center [926, 451] width 796 height 50
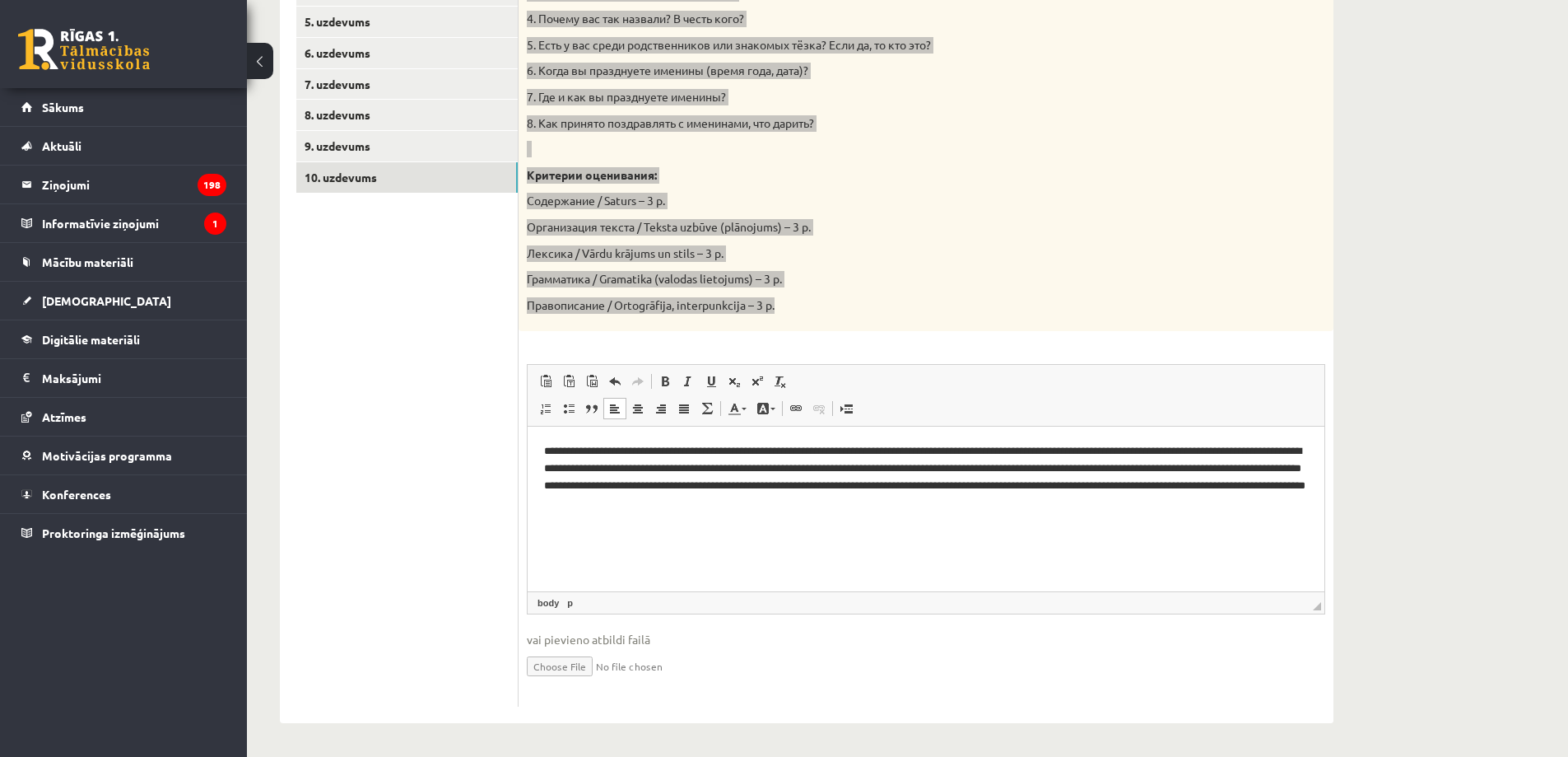
click at [1285, 501] on p "**********" at bounding box center [926, 477] width 764 height 68
click at [781, 483] on p "**********" at bounding box center [926, 477] width 764 height 68
click at [811, 486] on p "**********" at bounding box center [926, 477] width 764 height 68
click at [762, 488] on p "**********" at bounding box center [926, 477] width 764 height 68
click at [717, 485] on p "**********" at bounding box center [926, 477] width 764 height 68
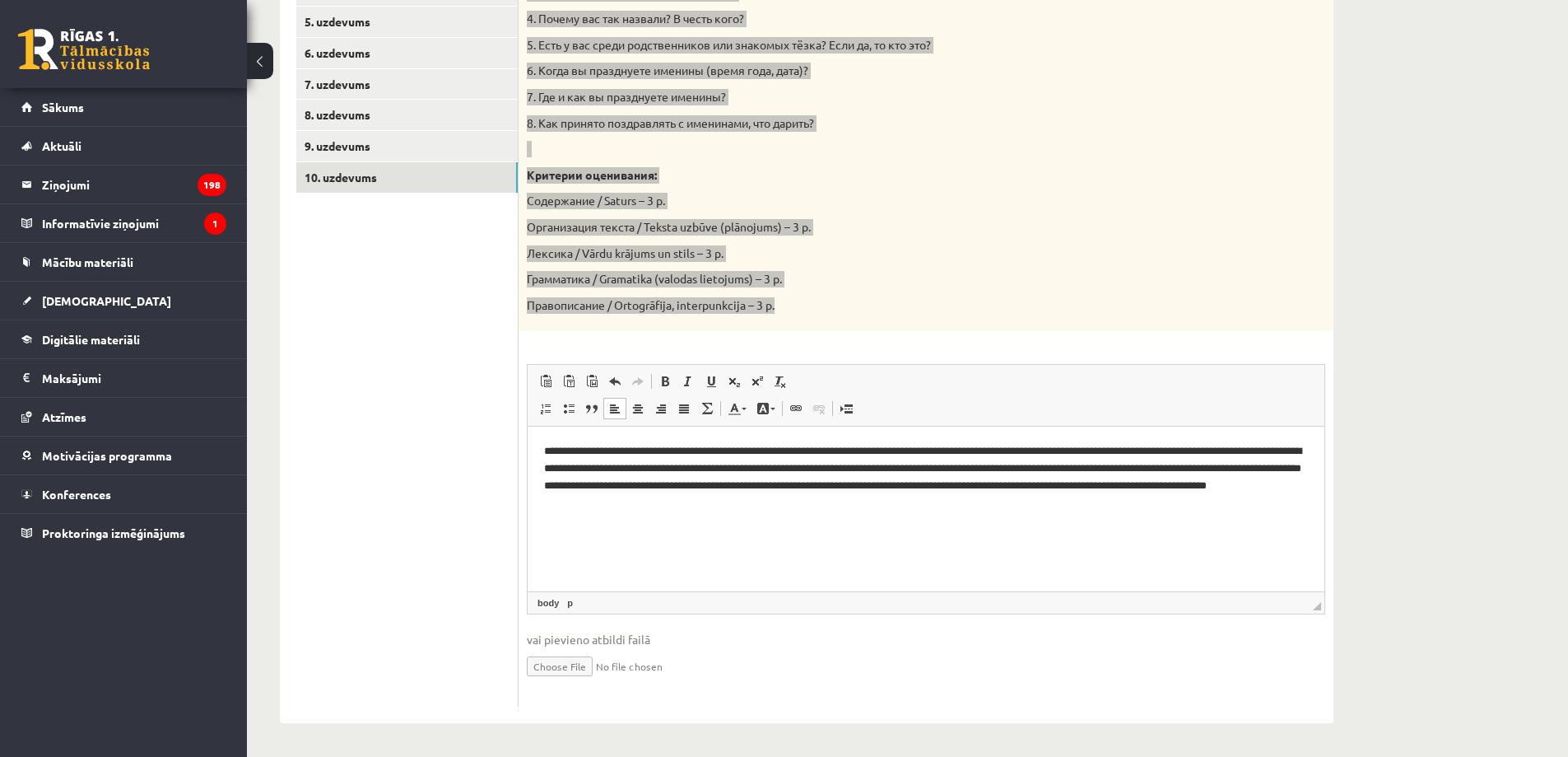
click at [720, 484] on p "**********" at bounding box center [926, 477] width 764 height 68
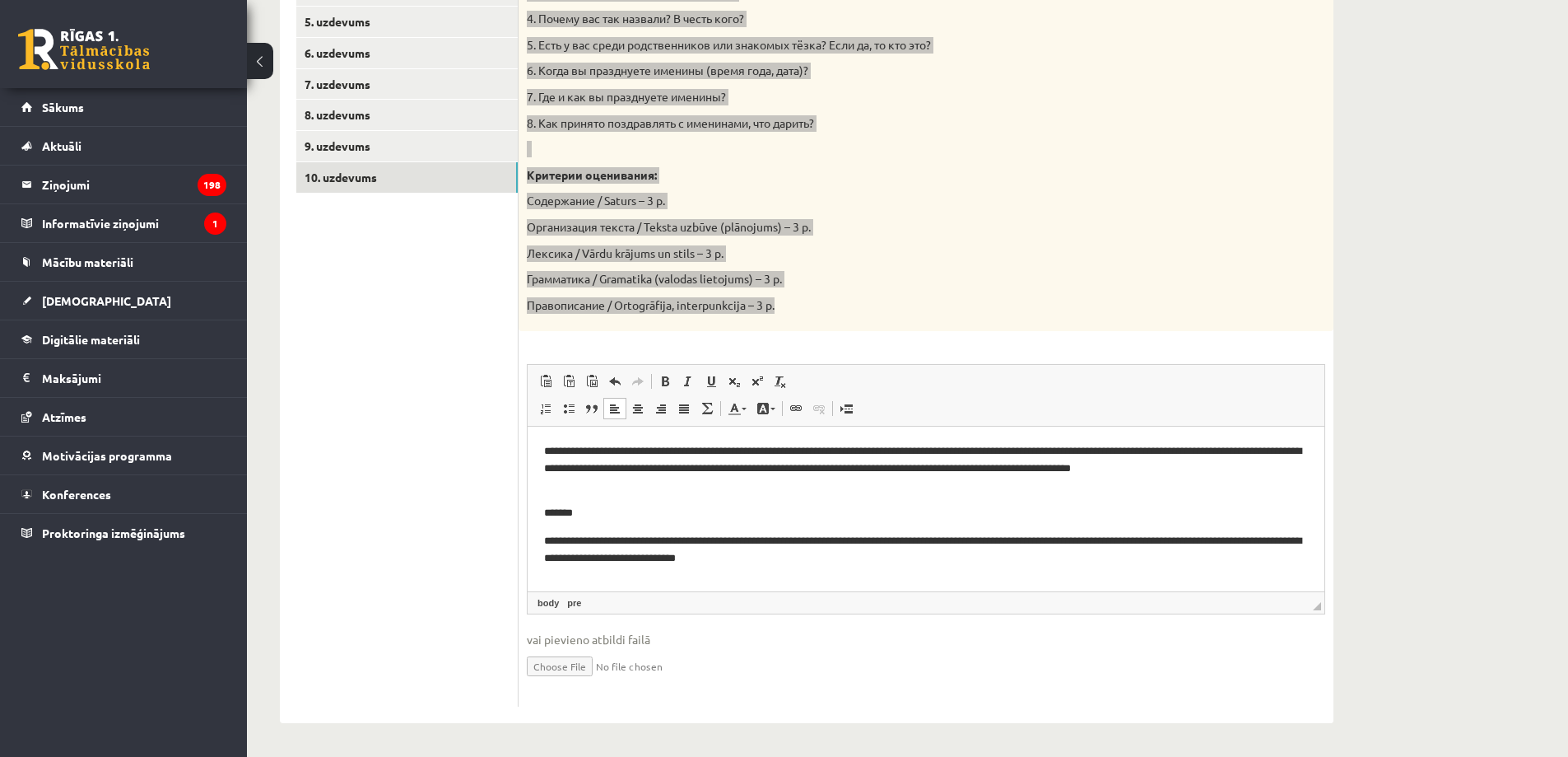
click at [546, 536] on p "**********" at bounding box center [926, 549] width 764 height 34
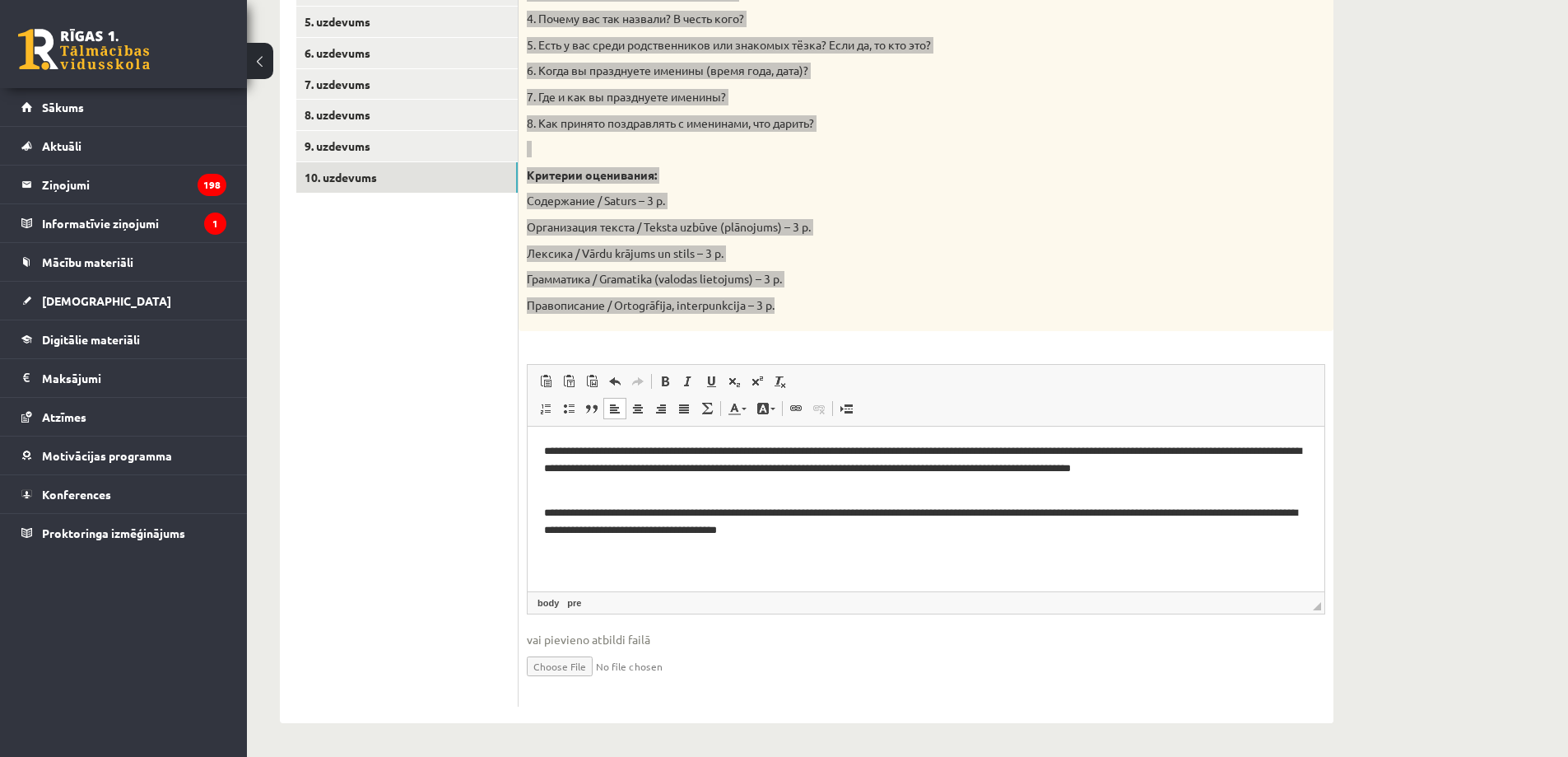
click at [546, 510] on pre "**********" at bounding box center [926, 521] width 764 height 34
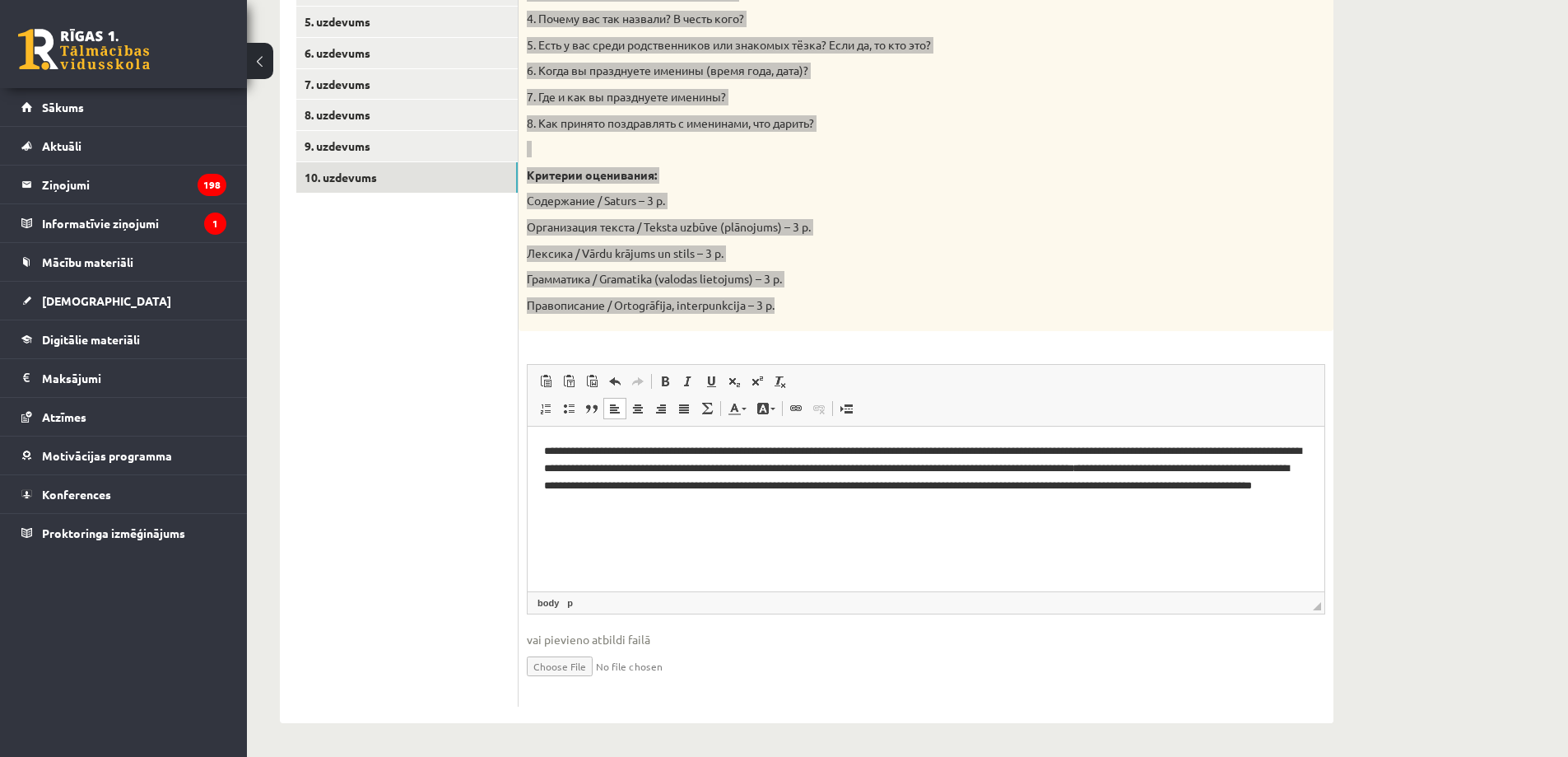
click at [733, 482] on p "**********" at bounding box center [926, 477] width 764 height 68
drag, startPoint x: 540, startPoint y: 445, endPoint x: 584, endPoint y: 448, distance: 44.1
click at [561, 441] on html "**********" at bounding box center [926, 477] width 796 height 102
click at [640, 451] on p "**********" at bounding box center [926, 477] width 764 height 68
click at [624, 430] on html "**********" at bounding box center [926, 477] width 796 height 102
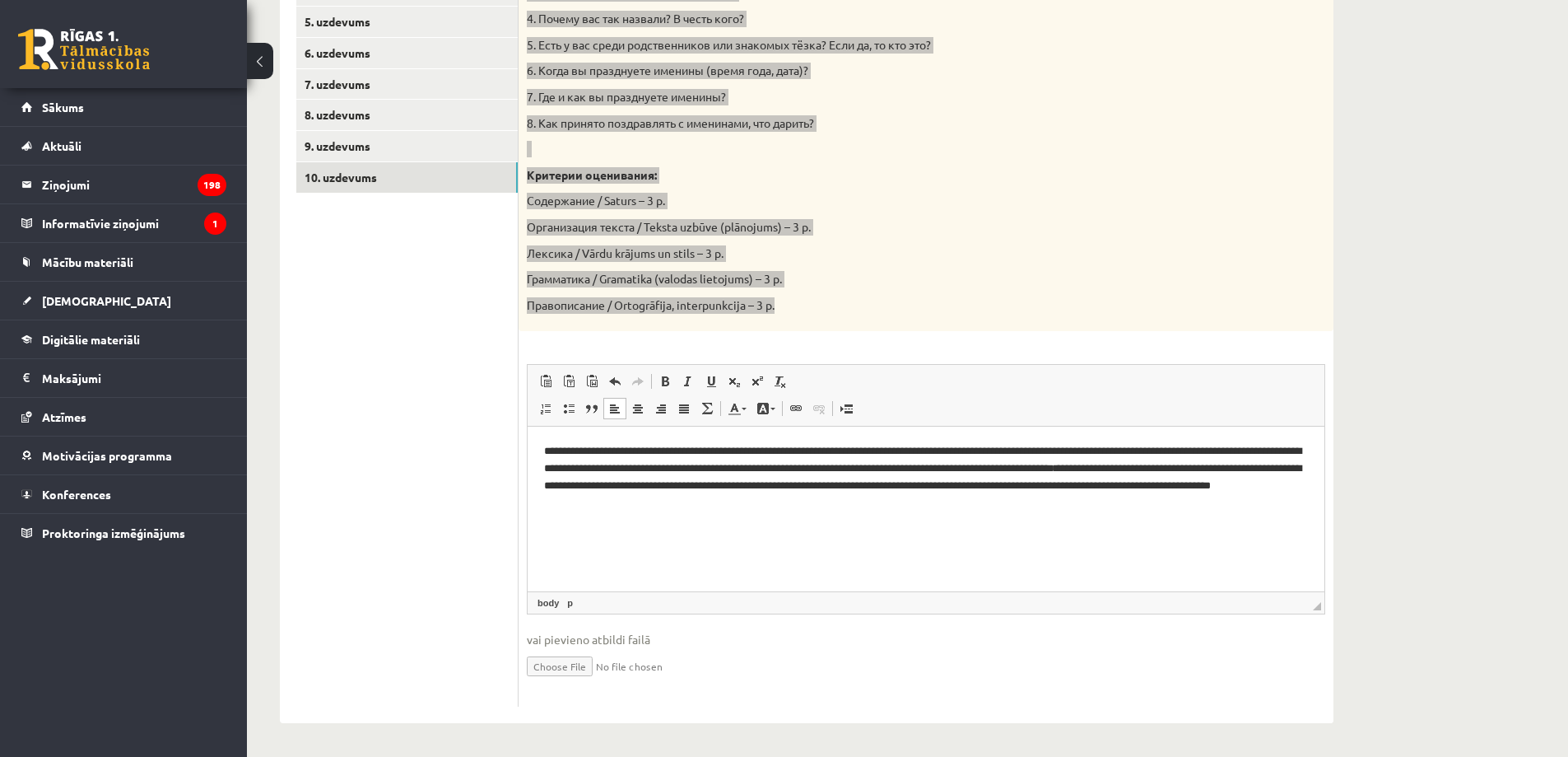
click at [614, 451] on p "**********" at bounding box center [926, 477] width 764 height 68
click at [616, 450] on p "**********" at bounding box center [926, 477] width 764 height 68
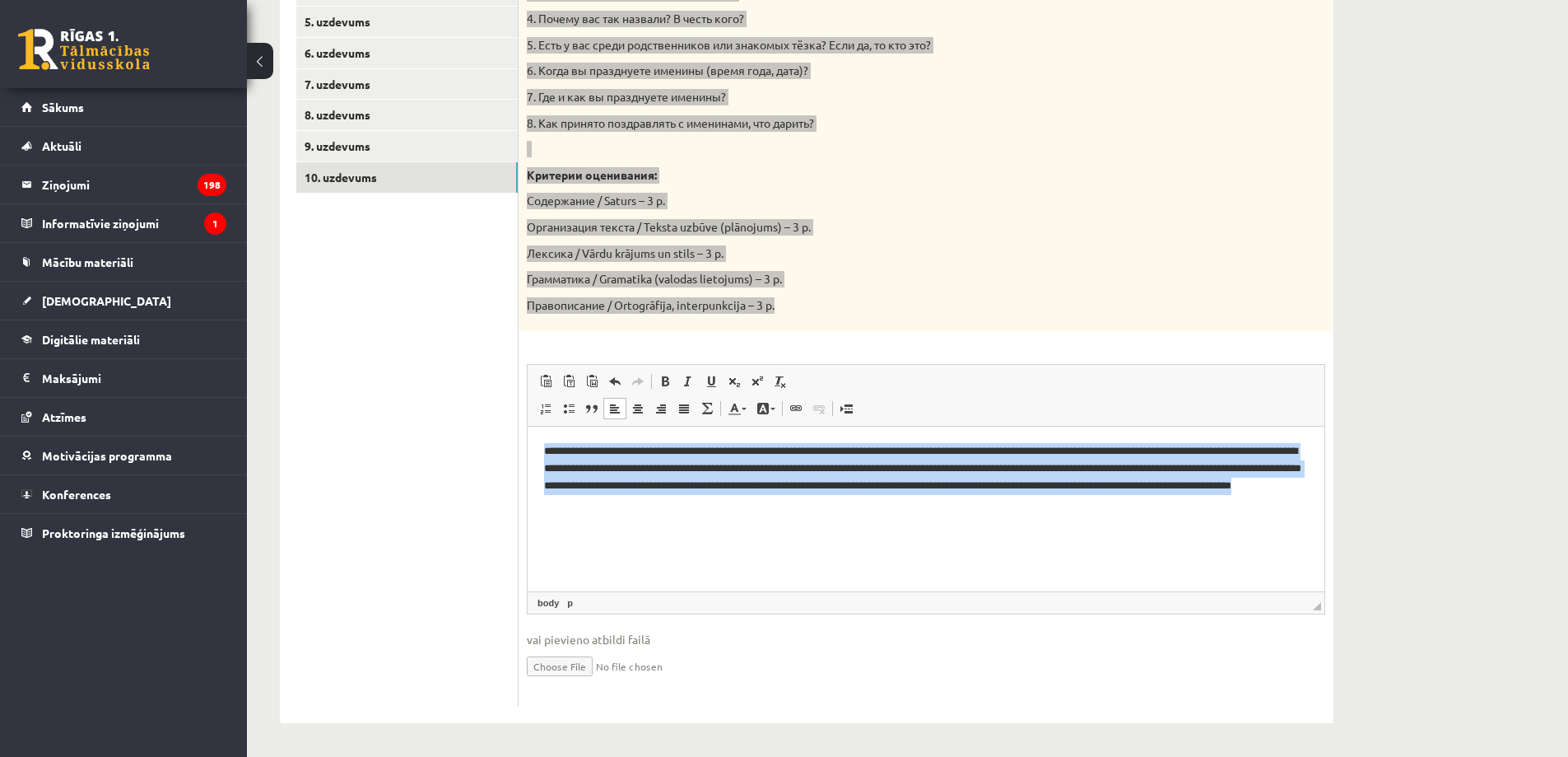
drag, startPoint x: 1178, startPoint y: 516, endPoint x: 530, endPoint y: 451, distance: 651.3
click at [530, 451] on html "**********" at bounding box center [926, 477] width 796 height 102
click at [870, 471] on p "**********" at bounding box center [926, 477] width 764 height 68
drag, startPoint x: 542, startPoint y: 446, endPoint x: 1126, endPoint y: 541, distance: 591.7
click at [1186, 528] on html "**********" at bounding box center [926, 477] width 796 height 102
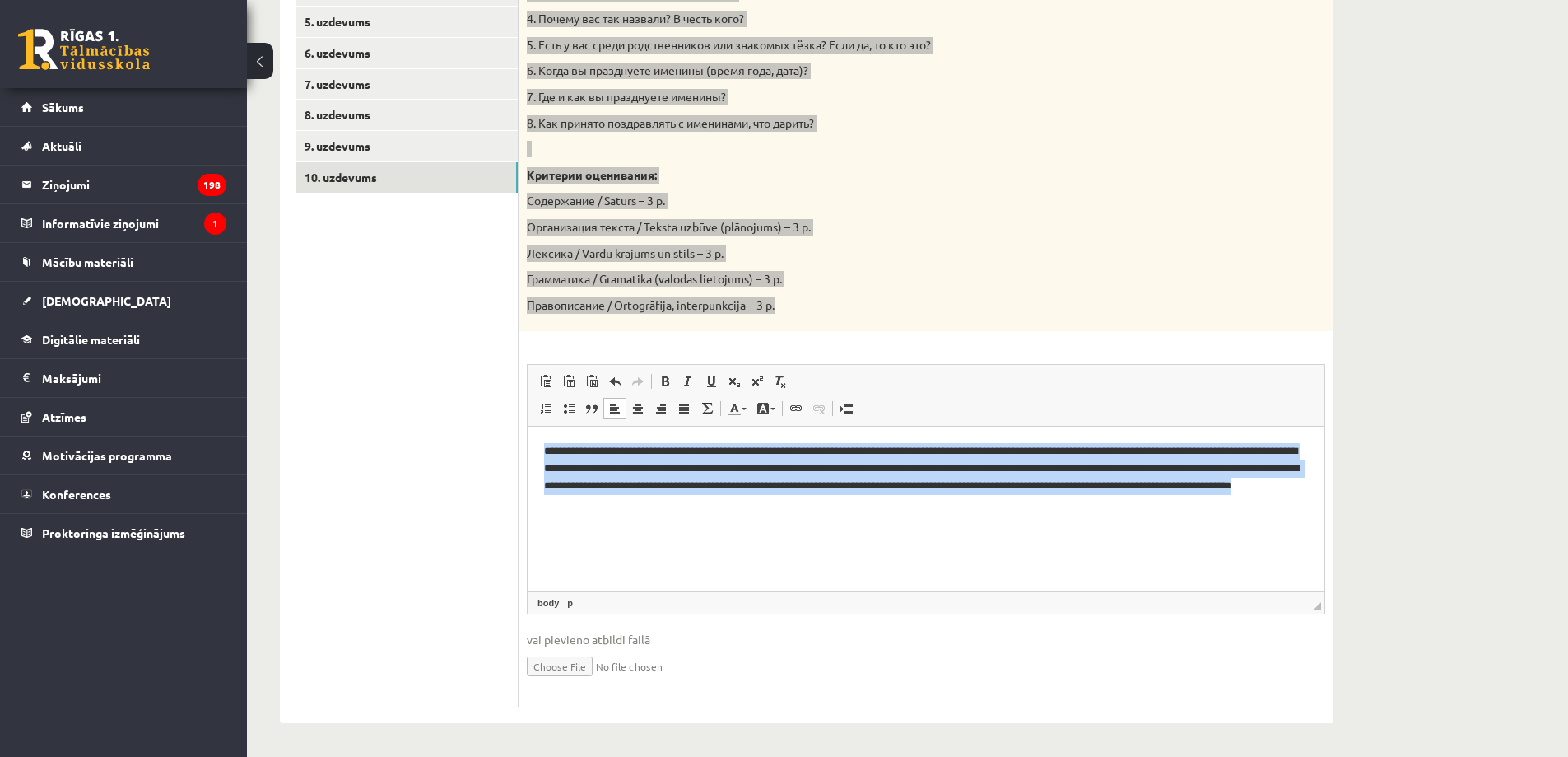
click at [771, 478] on p "**********" at bounding box center [926, 477] width 764 height 68
drag, startPoint x: 538, startPoint y: 445, endPoint x: 1280, endPoint y: 545, distance: 748.7
click at [1290, 528] on html "**********" at bounding box center [926, 477] width 796 height 102
copy p "**********"
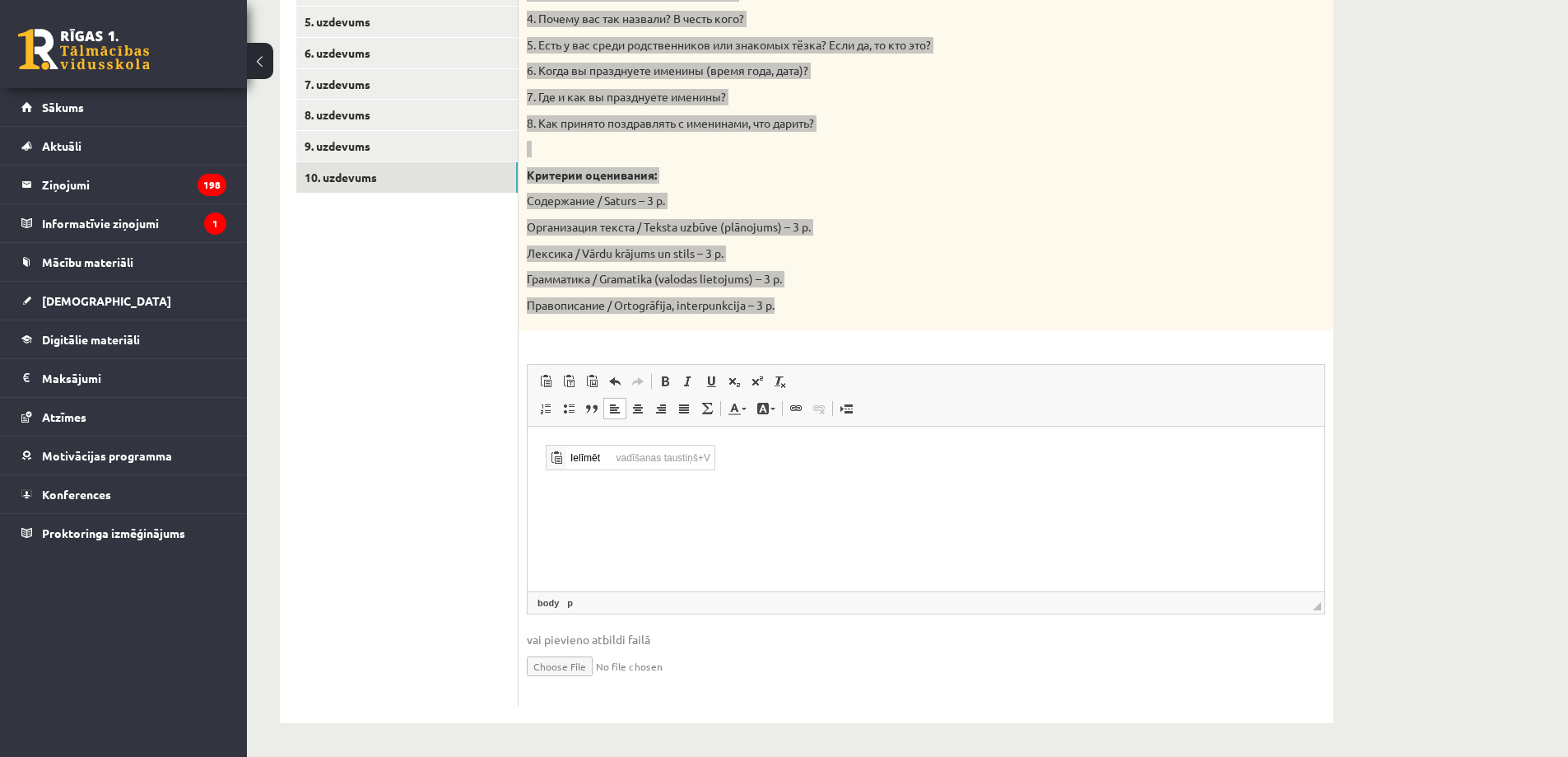
click at [570, 477] on html at bounding box center [926, 451] width 796 height 50
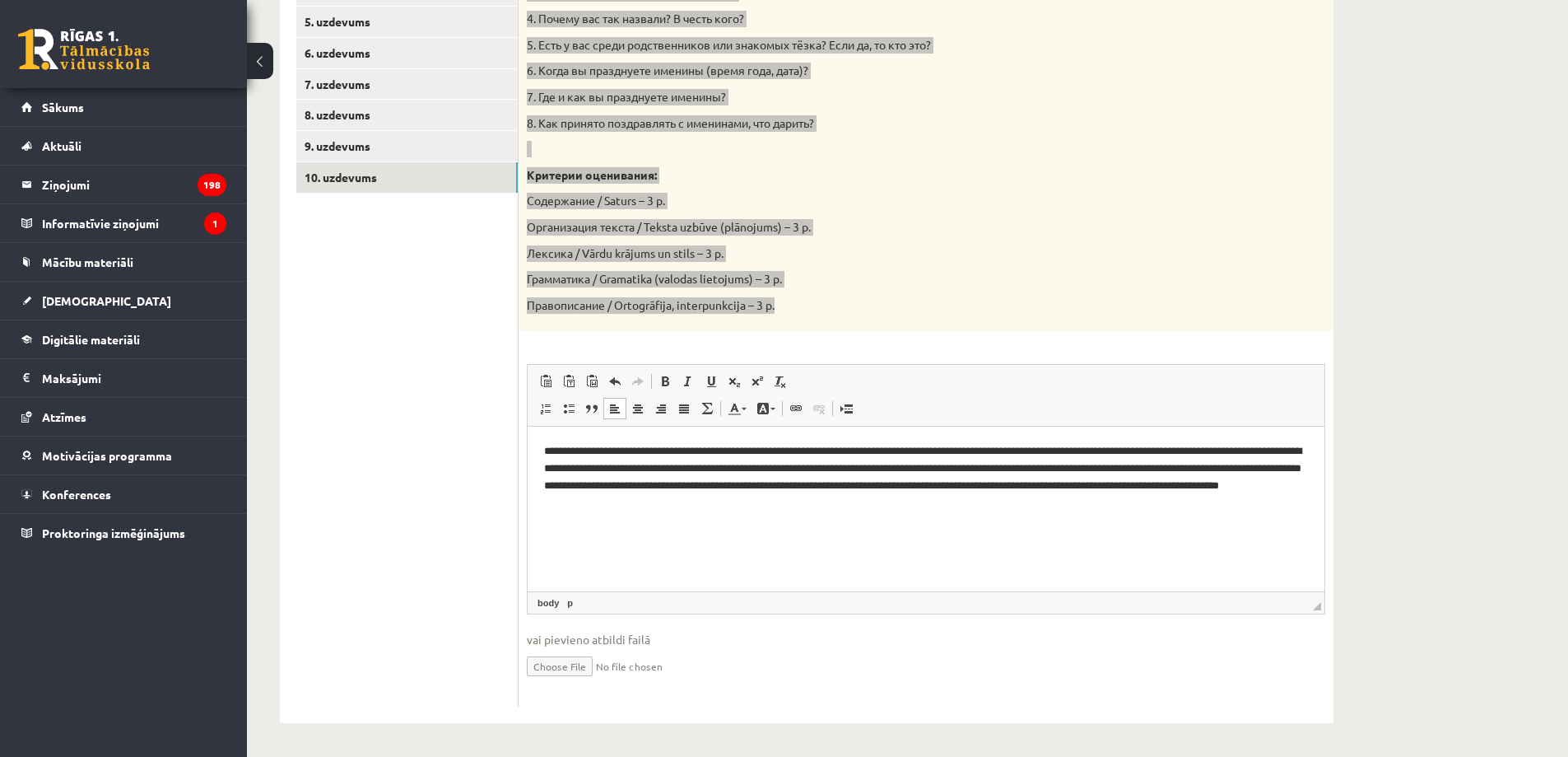
click at [1066, 528] on html "**********" at bounding box center [926, 477] width 796 height 102
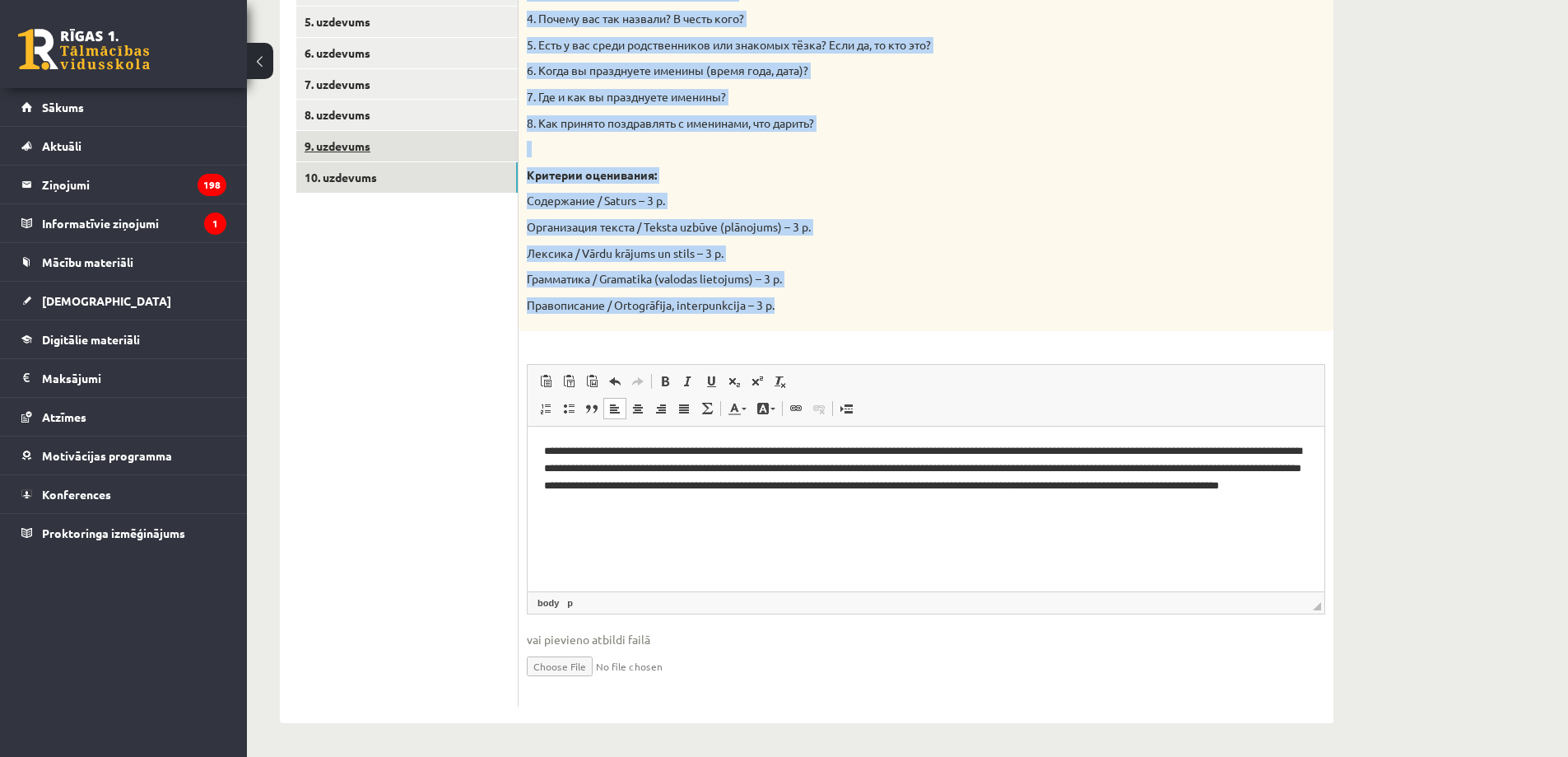
click at [395, 149] on link "9. uzdevums" at bounding box center [407, 146] width 222 height 31
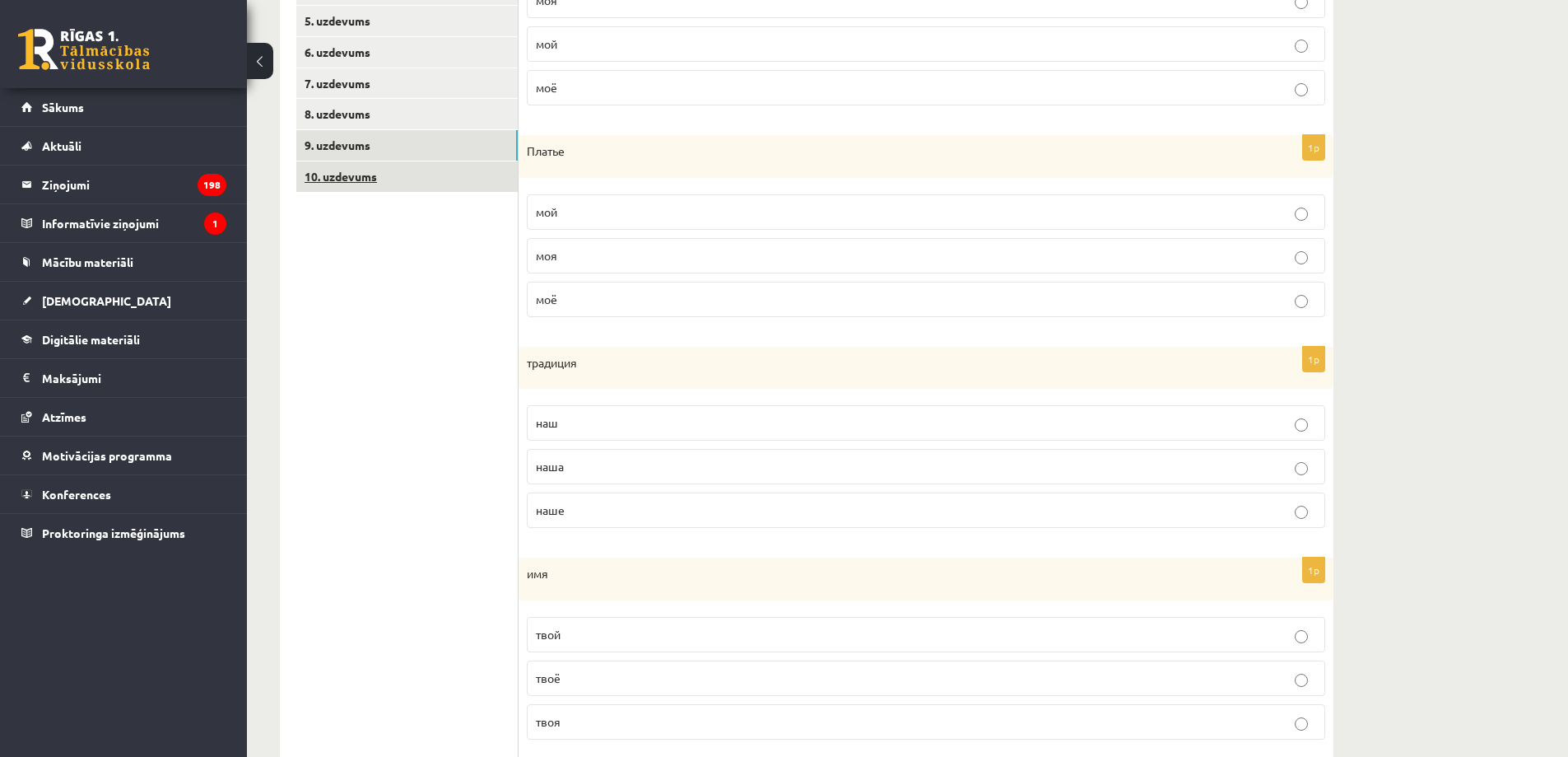
click at [395, 182] on link "10. uzdevums" at bounding box center [407, 177] width 222 height 31
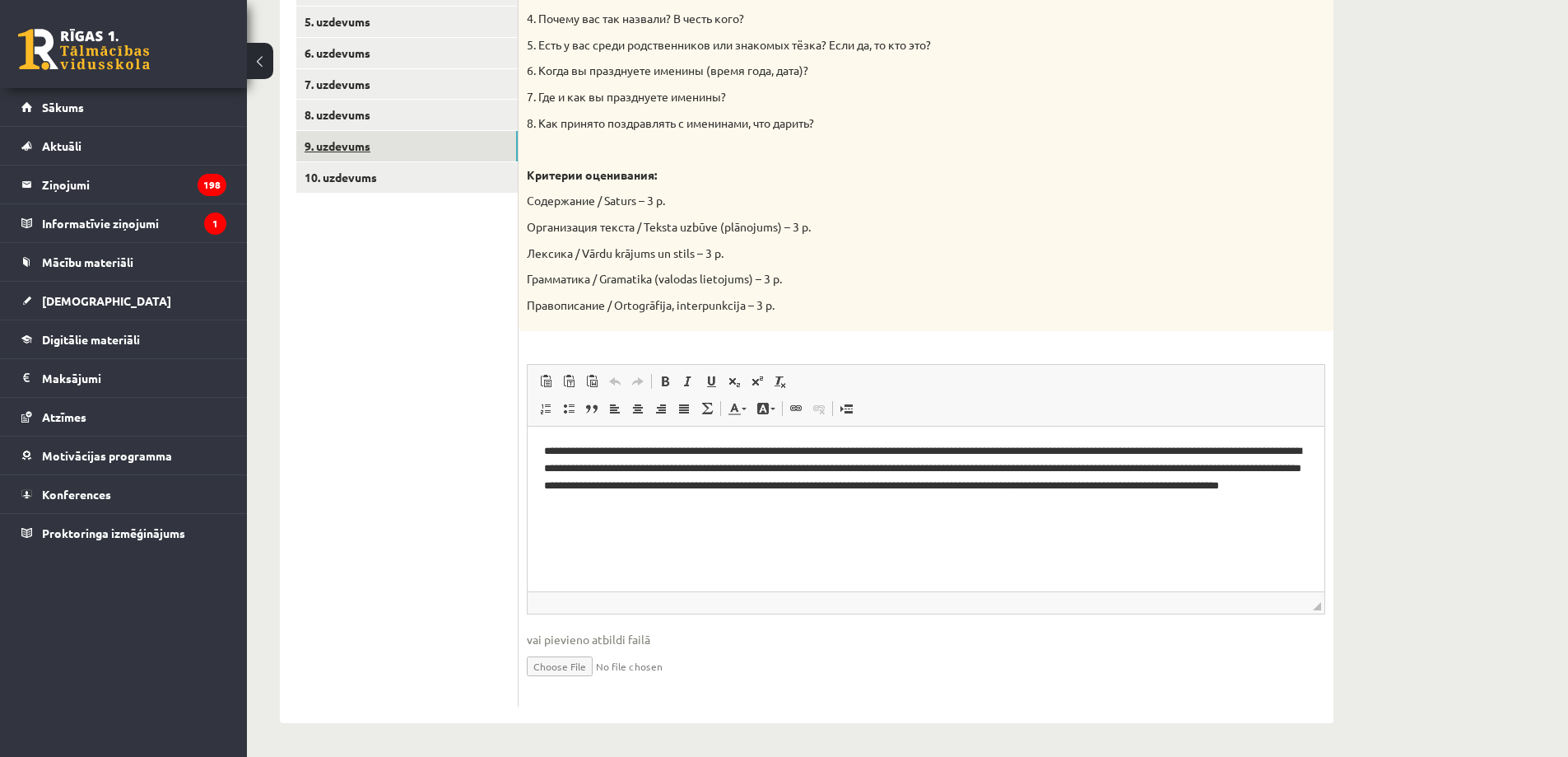
click at [378, 155] on link "9. uzdevums" at bounding box center [407, 146] width 222 height 31
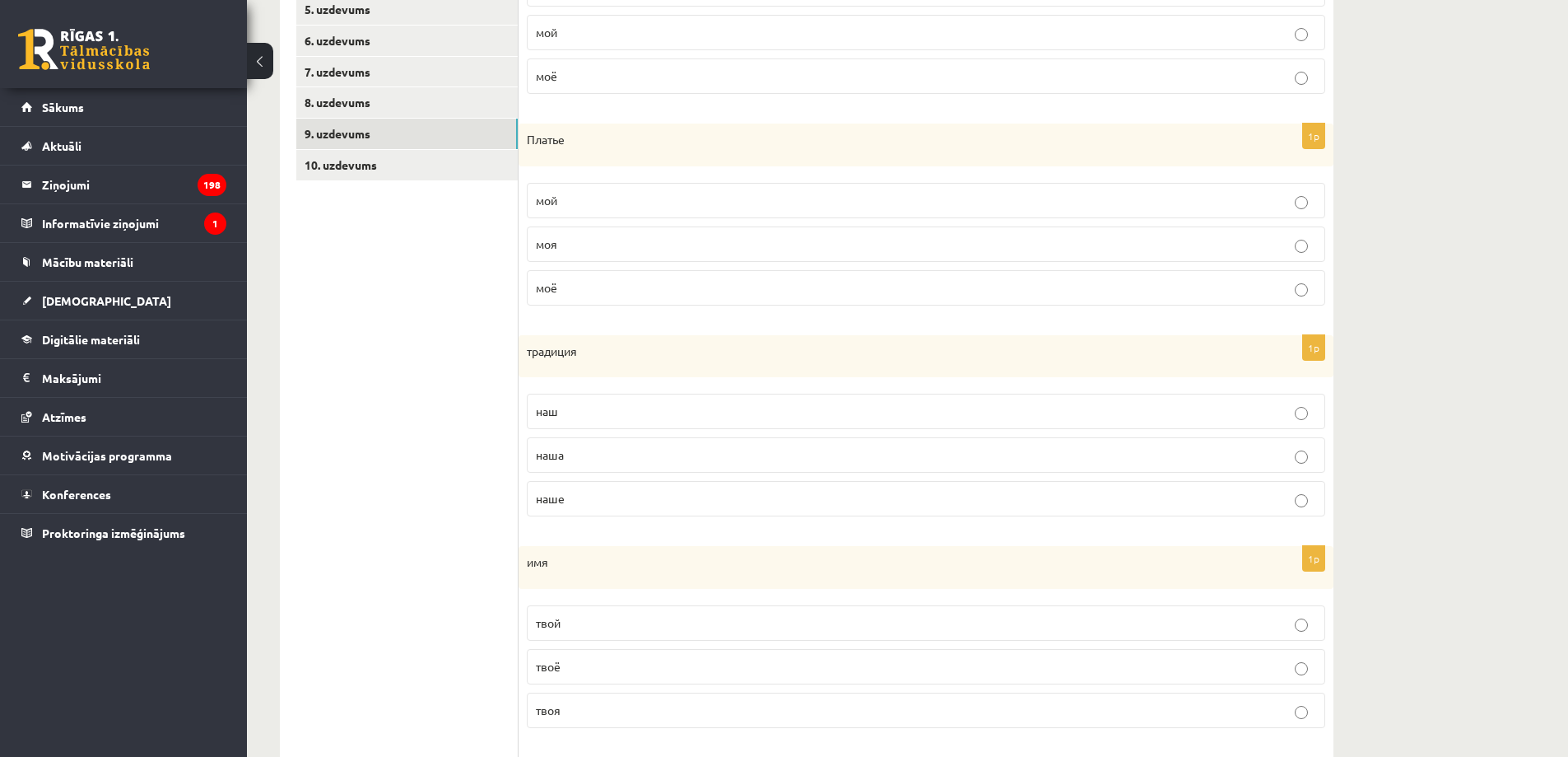
scroll to position [265, 0]
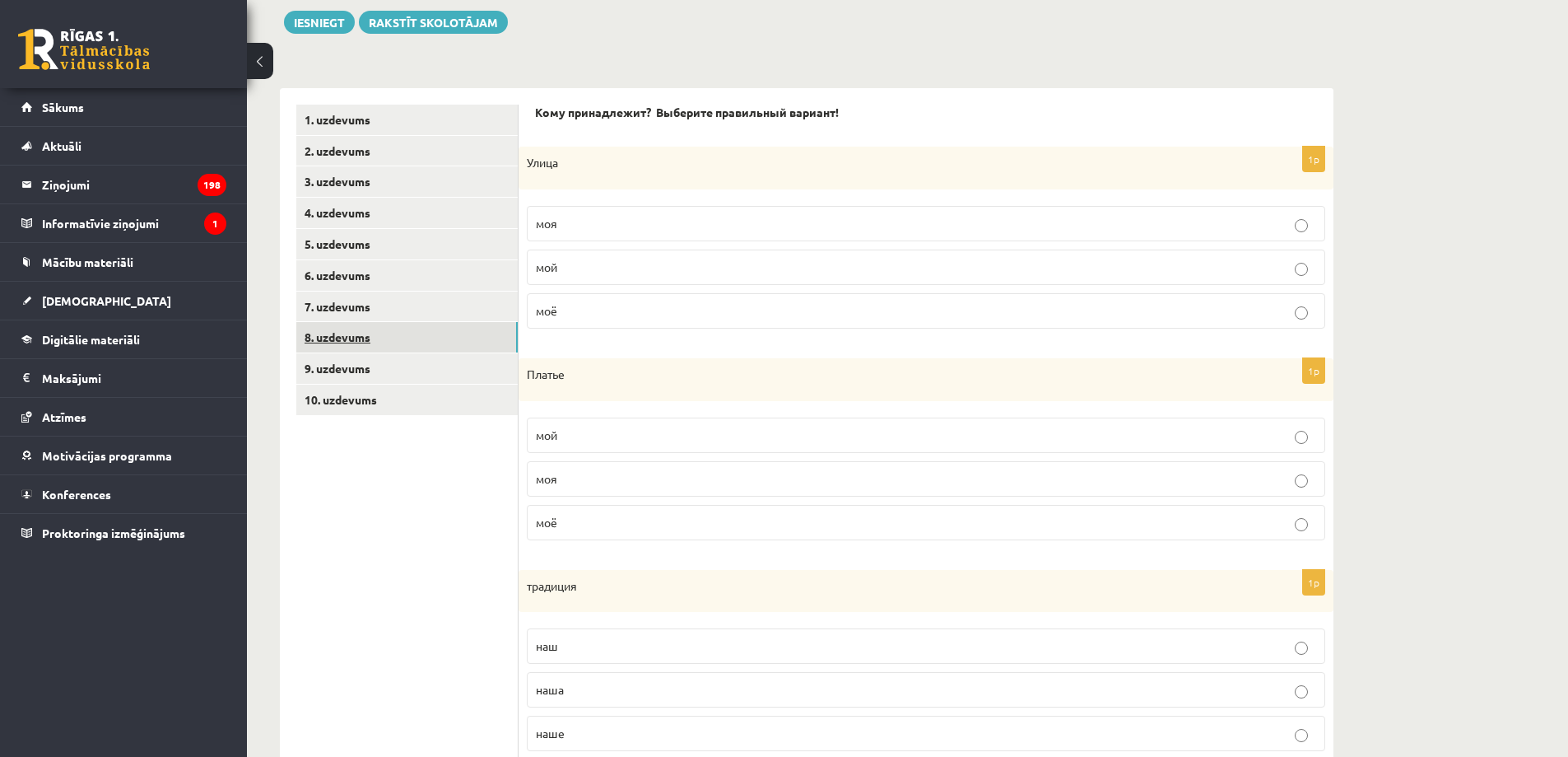
click at [481, 344] on link "8. uzdevums" at bounding box center [407, 336] width 222 height 31
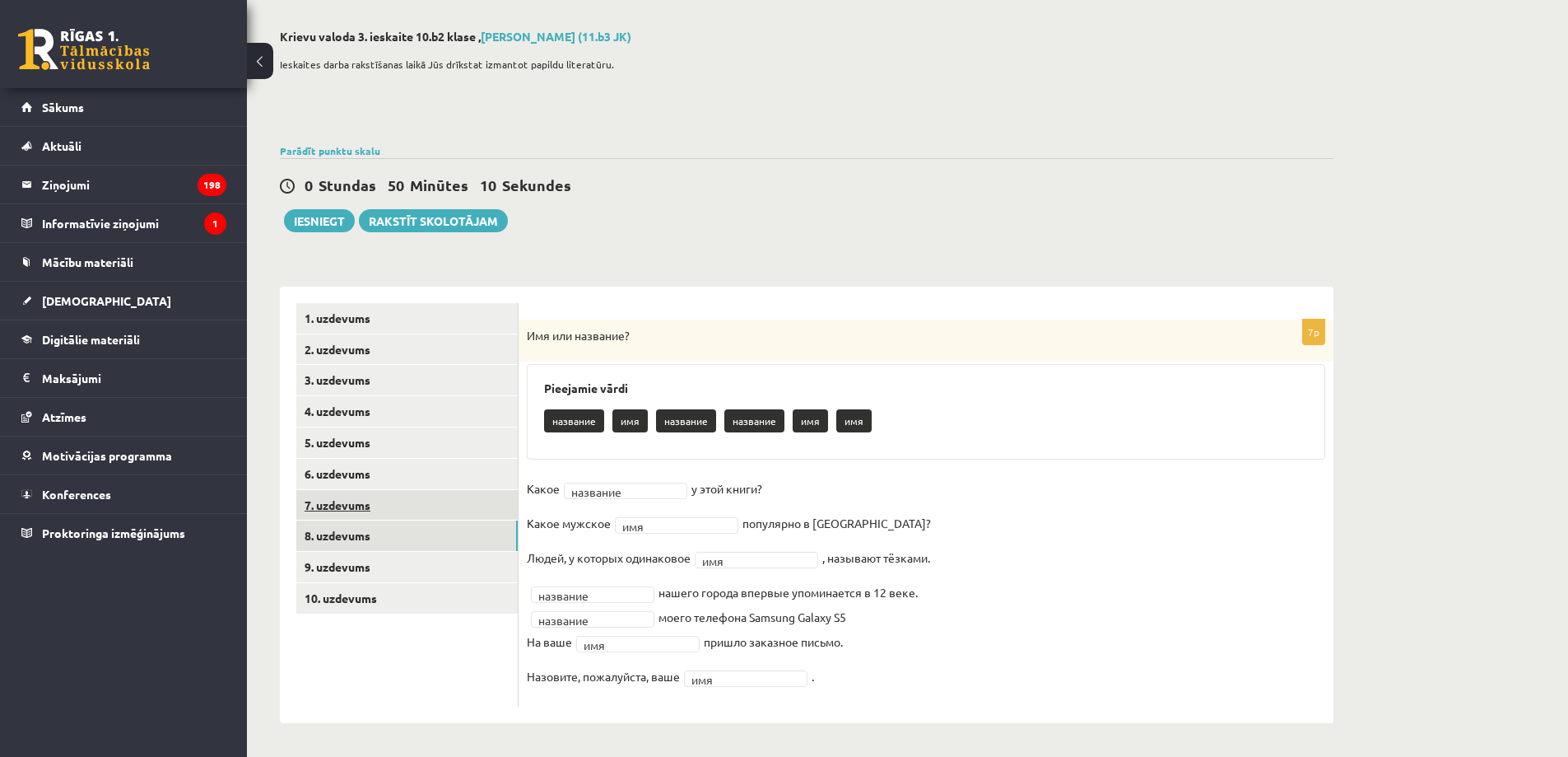
click at [478, 502] on link "7. uzdevums" at bounding box center [407, 505] width 222 height 31
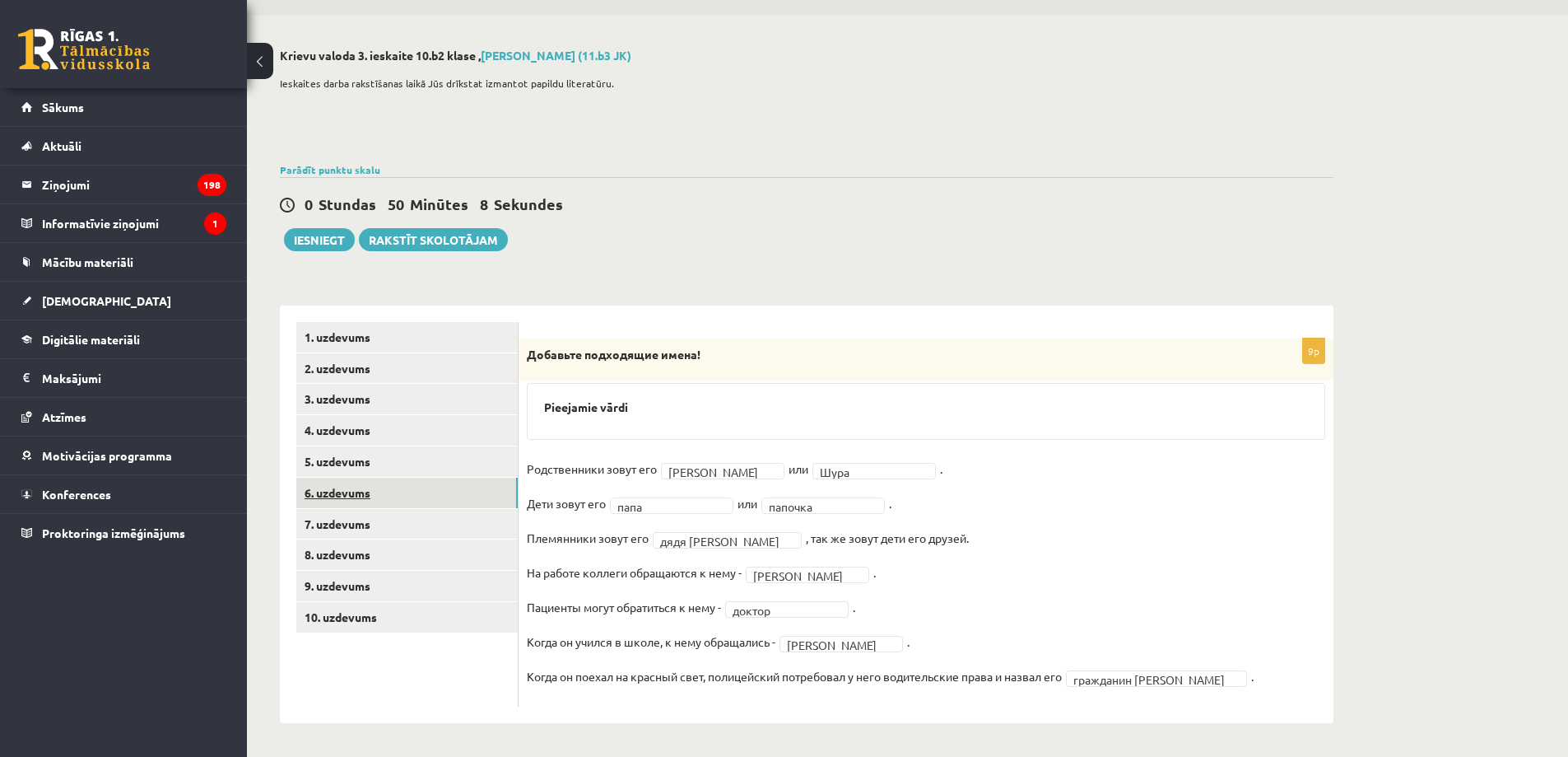
click at [467, 500] on link "6. uzdevums" at bounding box center [407, 493] width 222 height 31
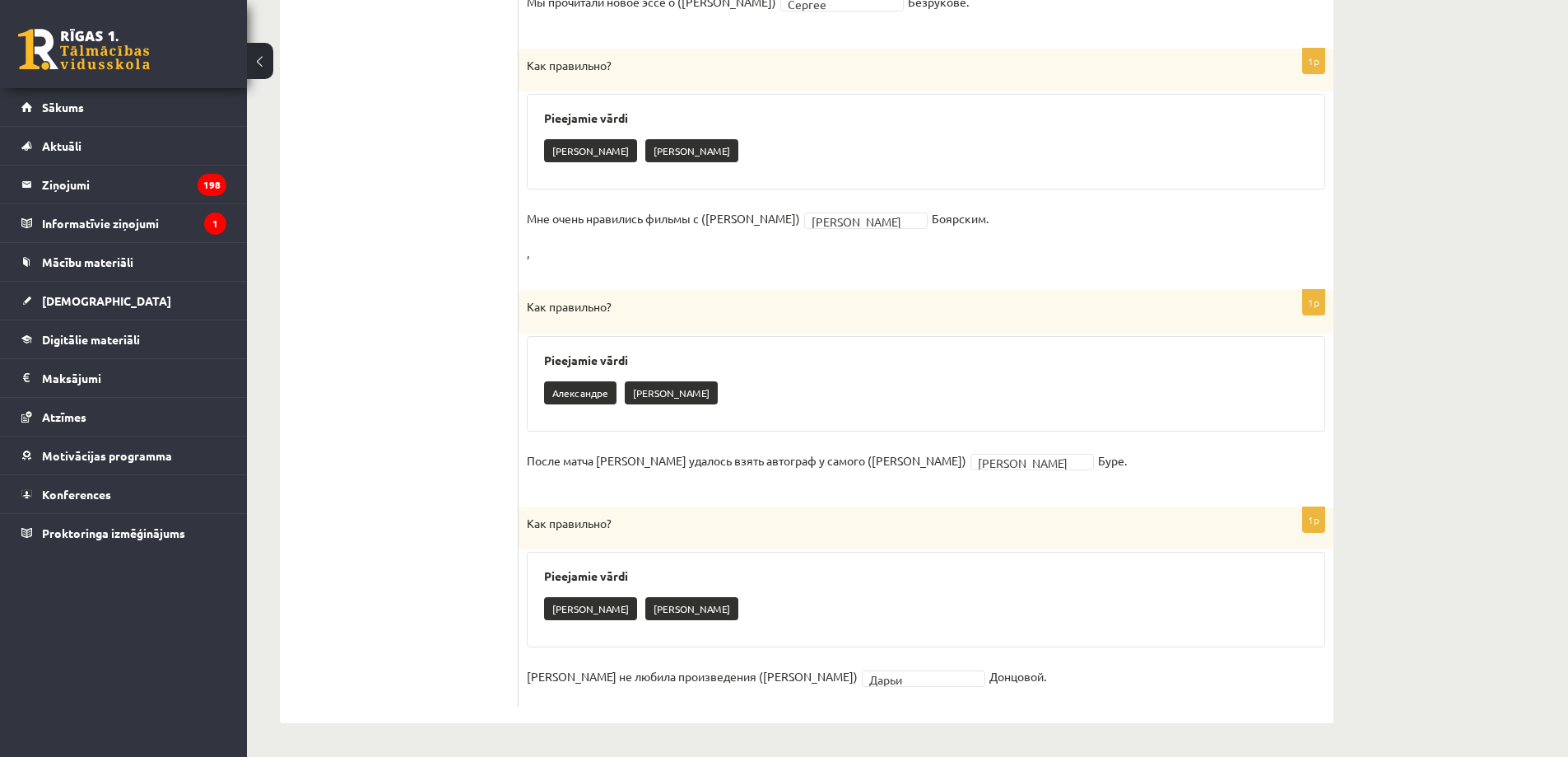
scroll to position [0, 0]
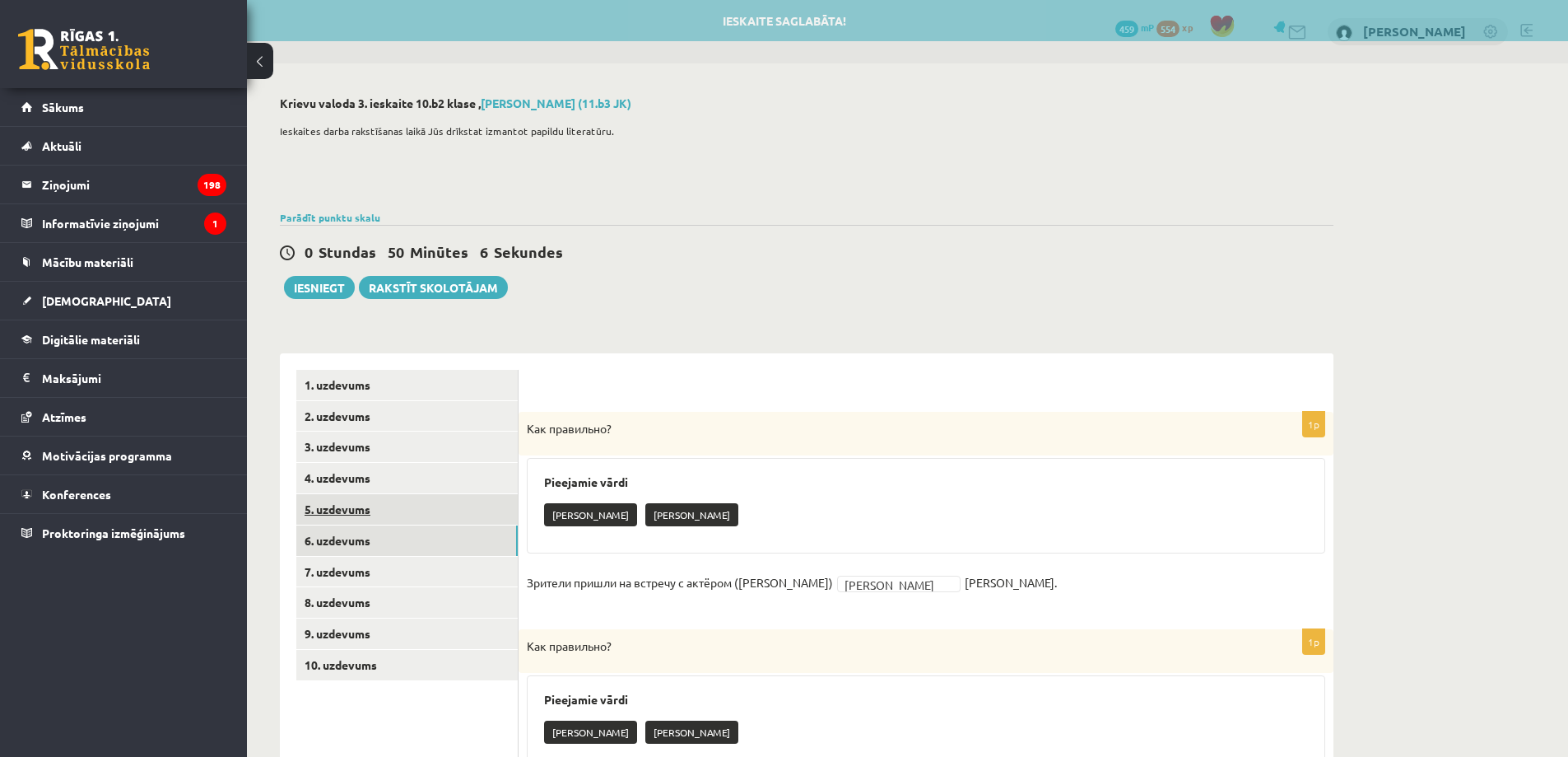
click at [486, 510] on link "5. uzdevums" at bounding box center [407, 508] width 222 height 31
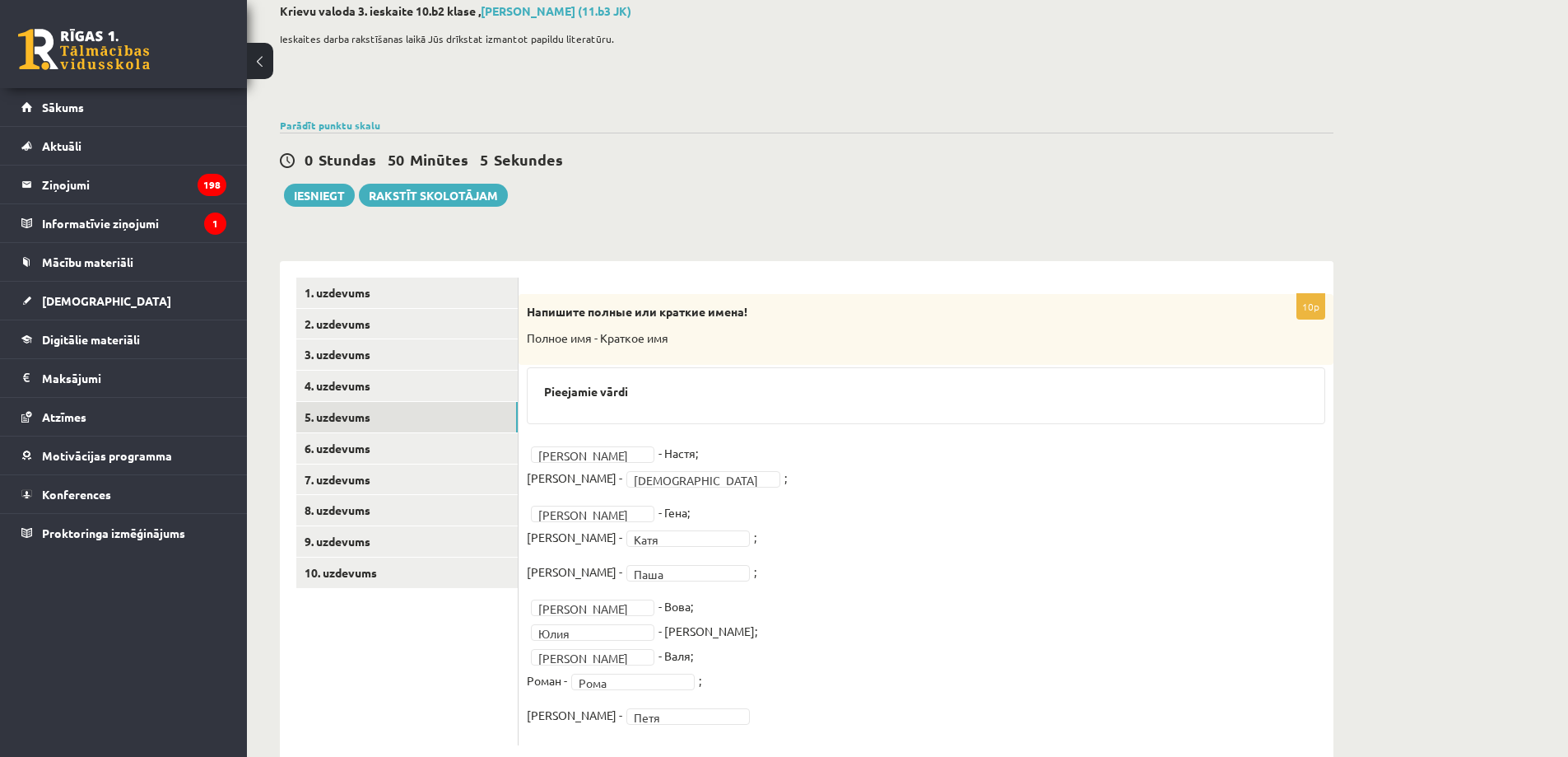
scroll to position [132, 0]
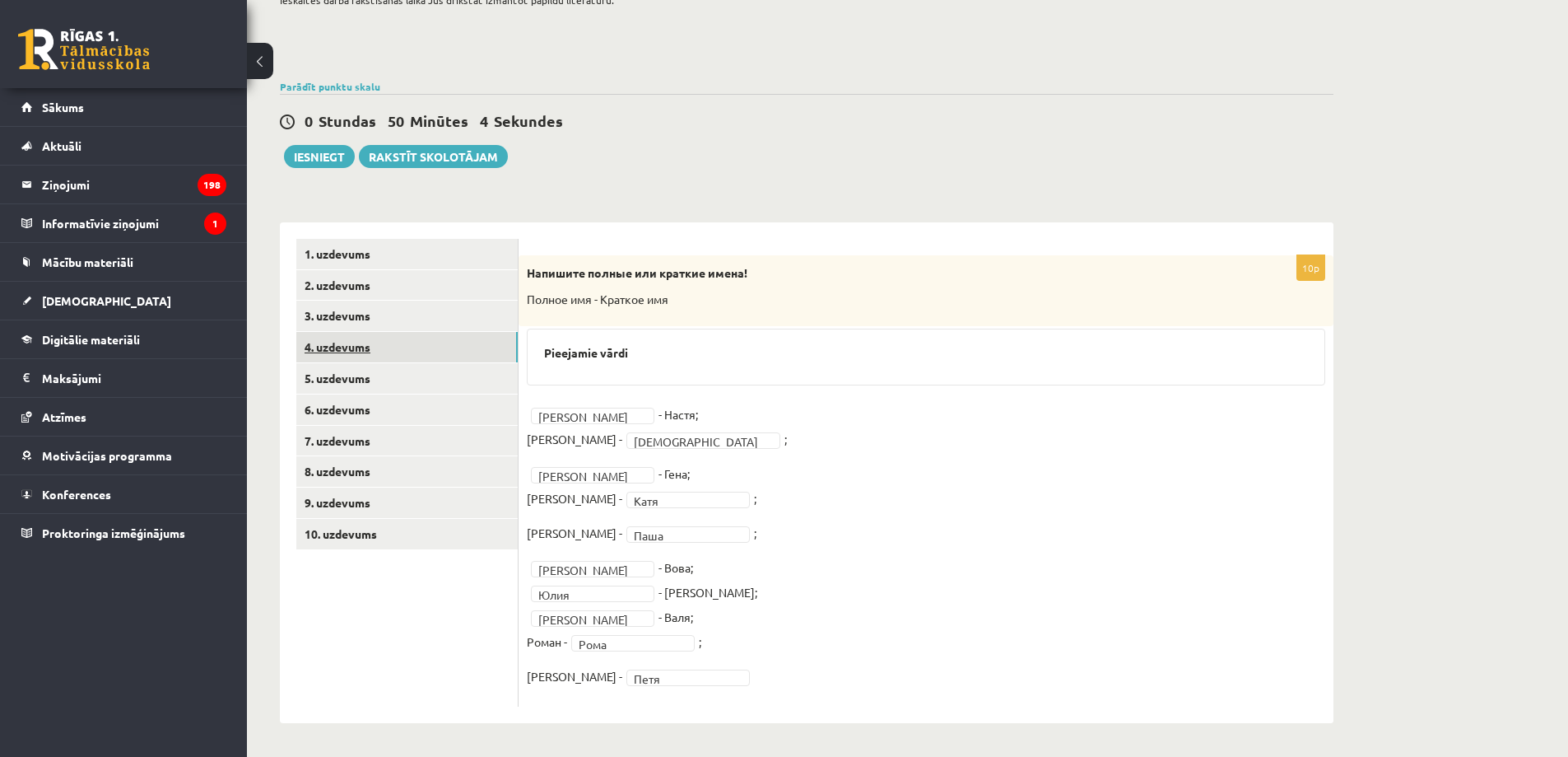
click at [486, 345] on link "4. uzdevums" at bounding box center [407, 347] width 222 height 31
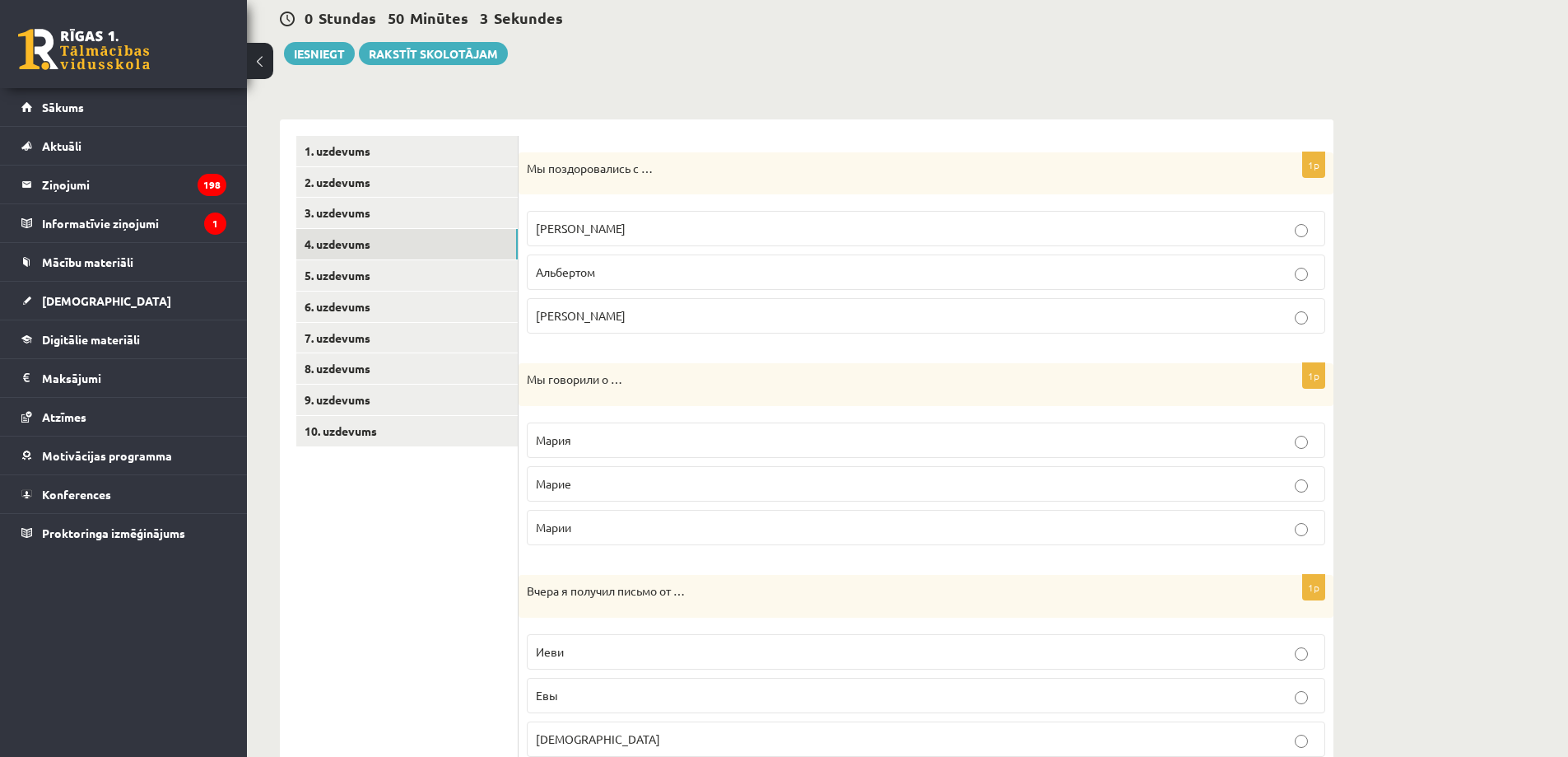
scroll to position [0, 0]
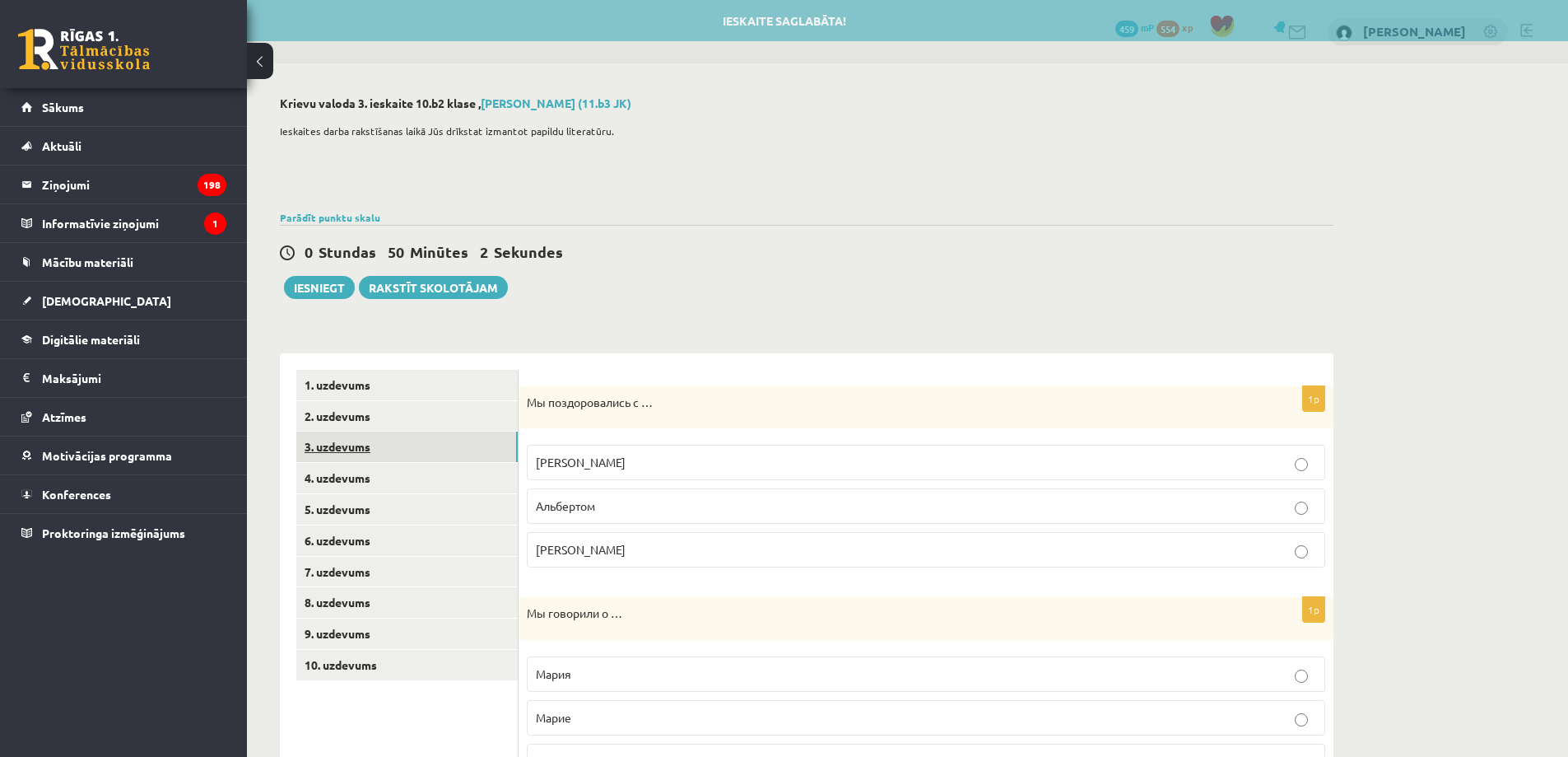
click at [492, 456] on link "3. uzdevums" at bounding box center [407, 446] width 222 height 31
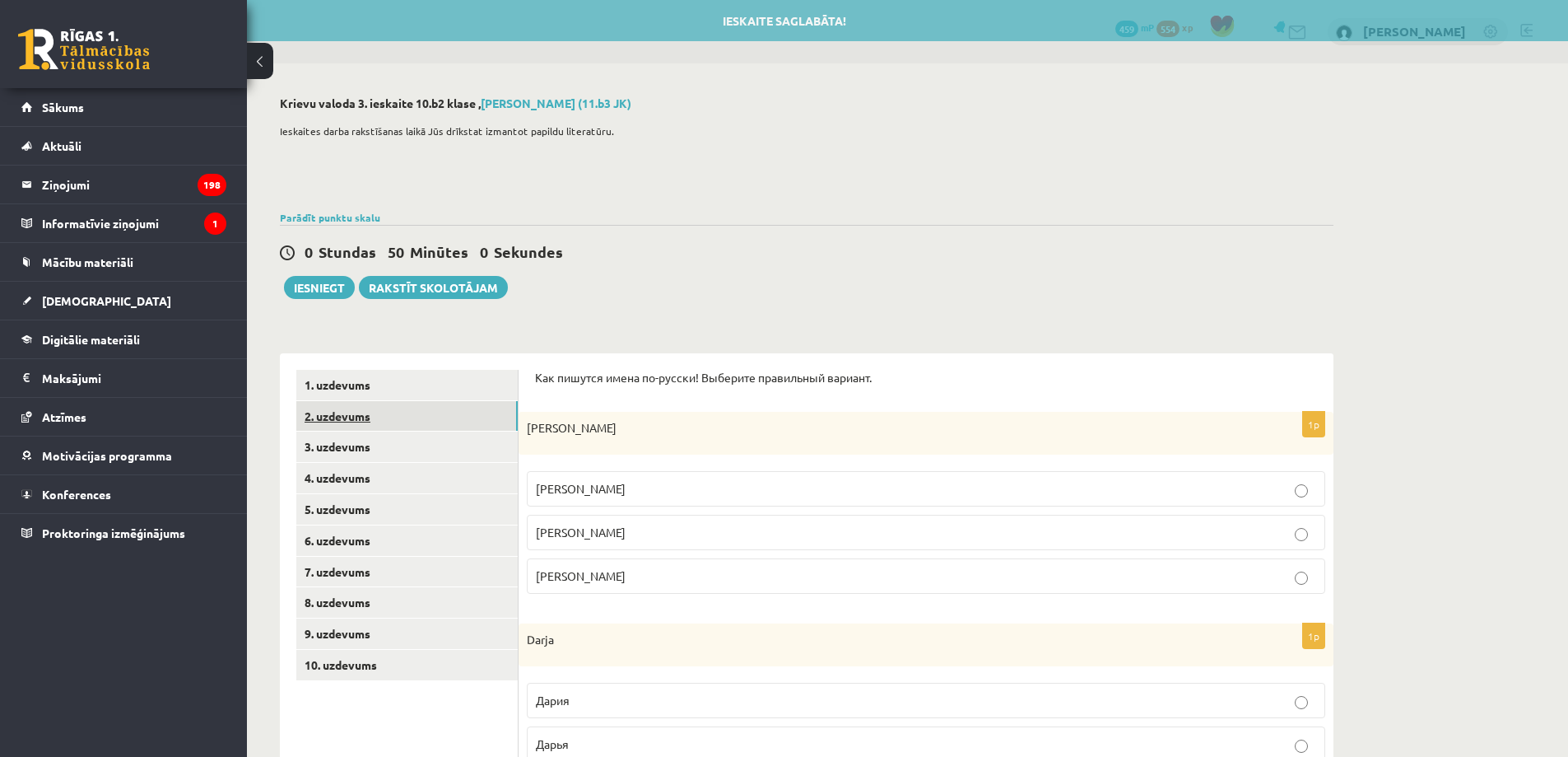
click at [484, 415] on link "2. uzdevums" at bounding box center [407, 416] width 222 height 31
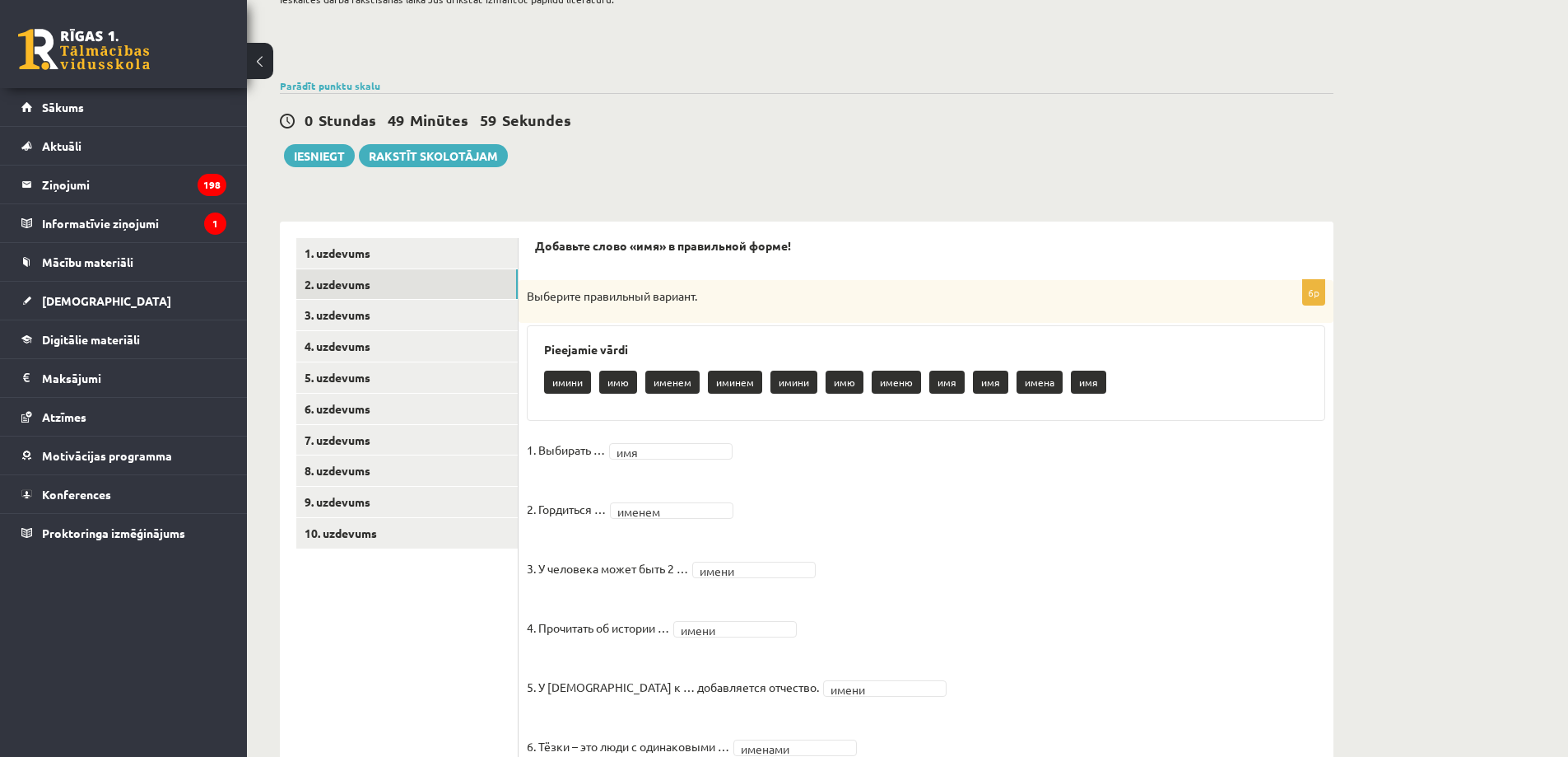
scroll to position [202, 0]
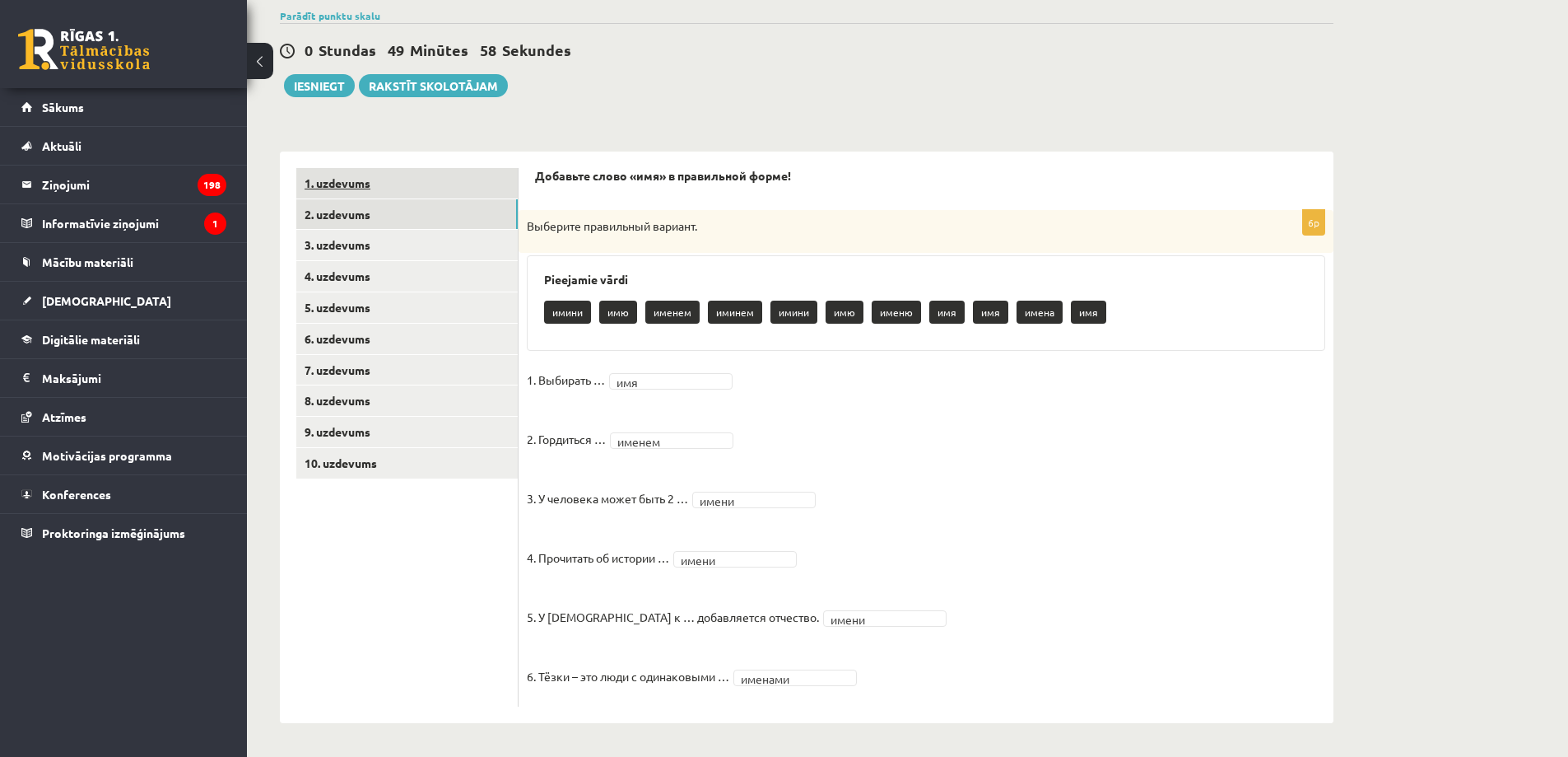
click at [469, 195] on link "1. uzdevums" at bounding box center [407, 183] width 222 height 31
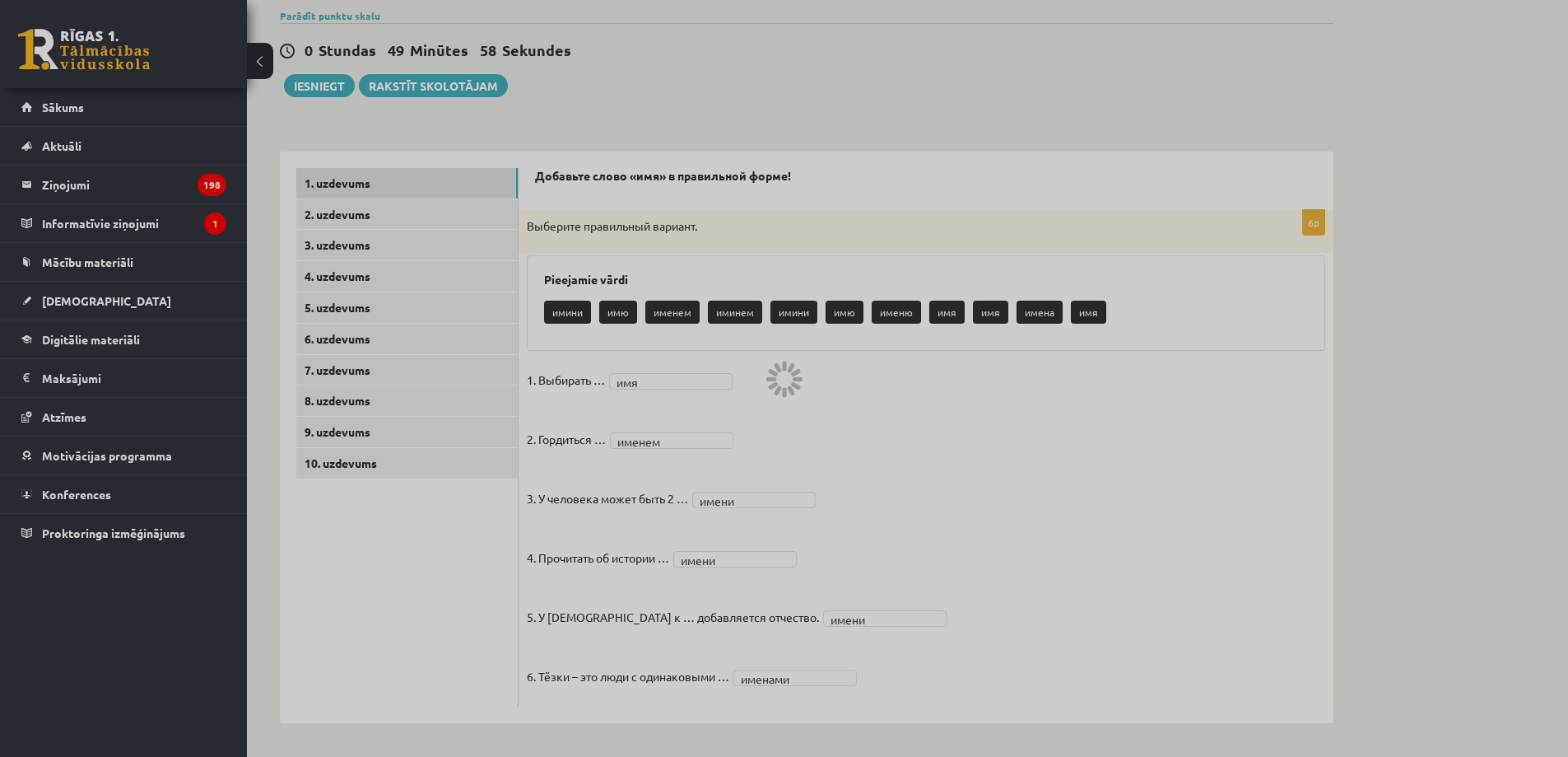
scroll to position [0, 0]
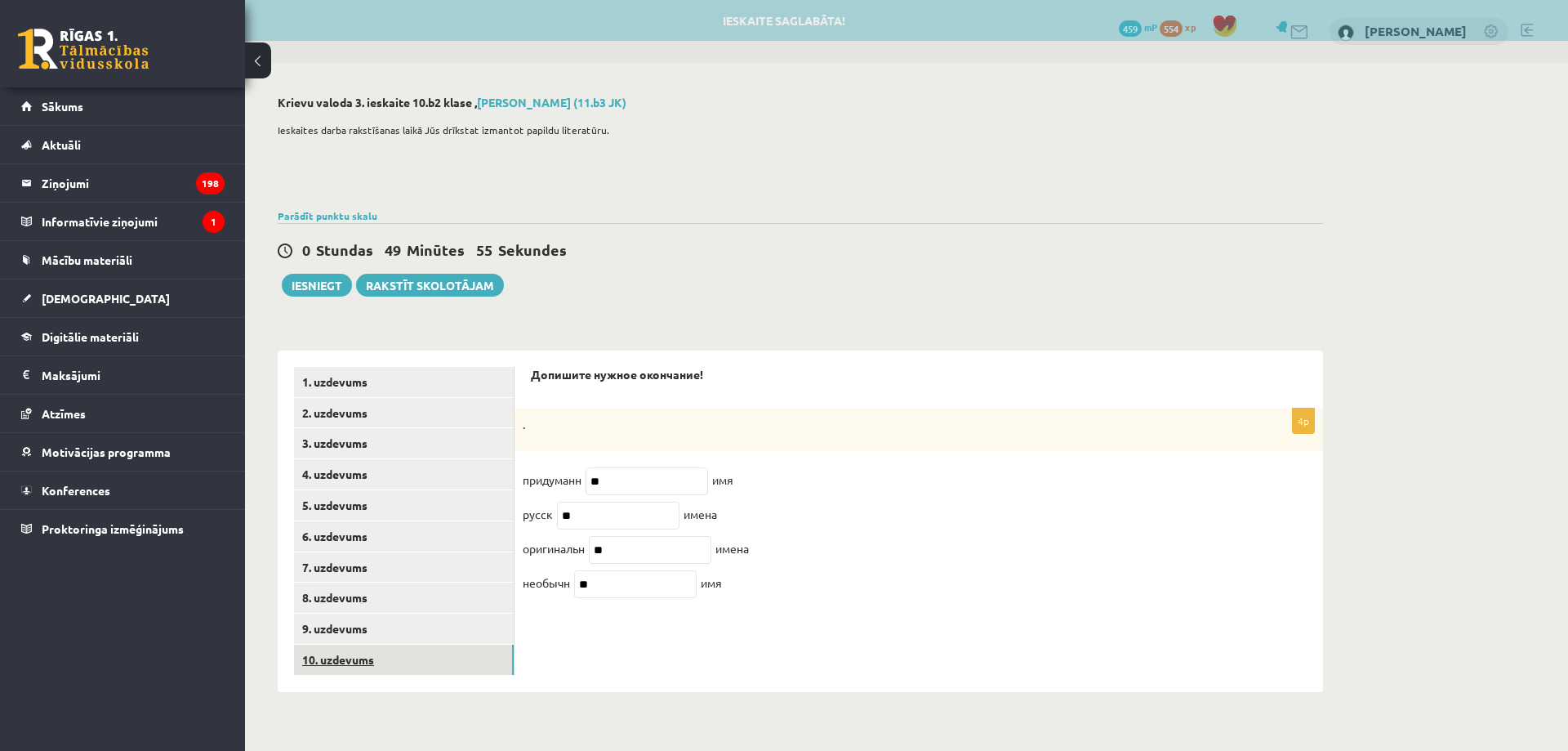
click at [482, 664] on link "10. uzdevums" at bounding box center [404, 659] width 220 height 30
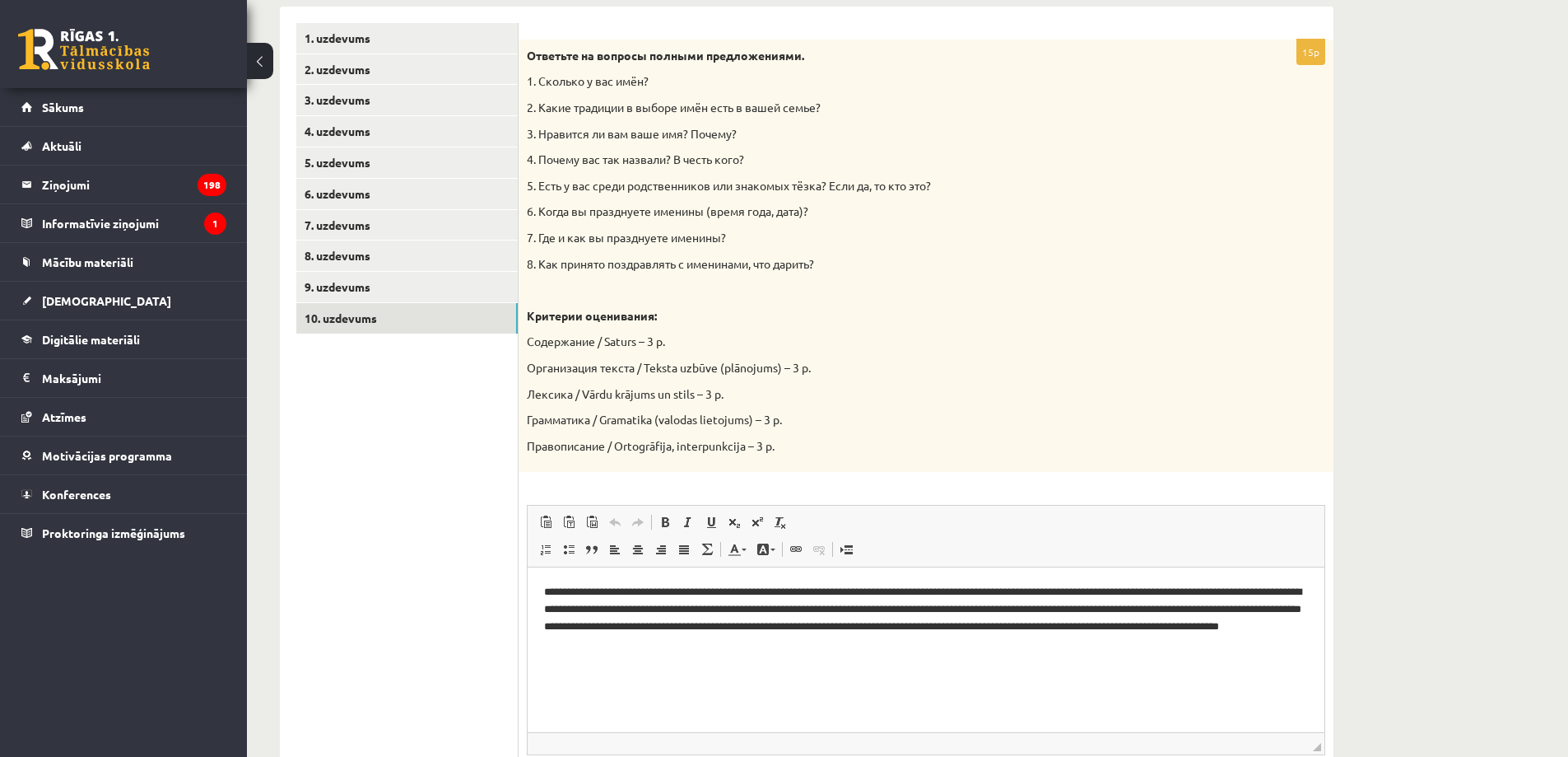
scroll to position [385, 0]
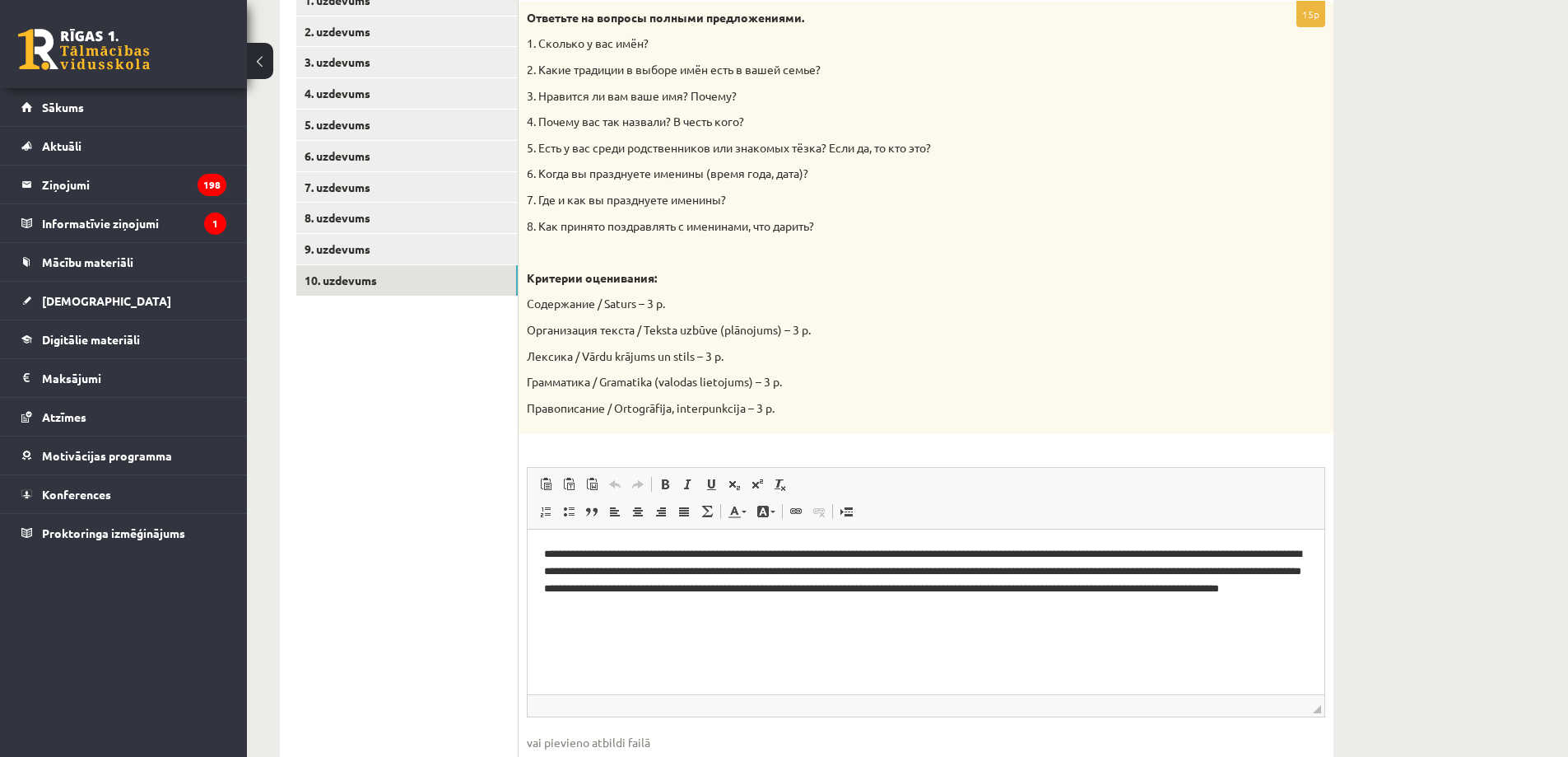
click at [468, 462] on ul "1. uzdevums 2. uzdevums 3. uzdevums 4. uzdevums 5. uzdevums 6. uzdevums 7. uzde…" at bounding box center [407, 397] width 223 height 825
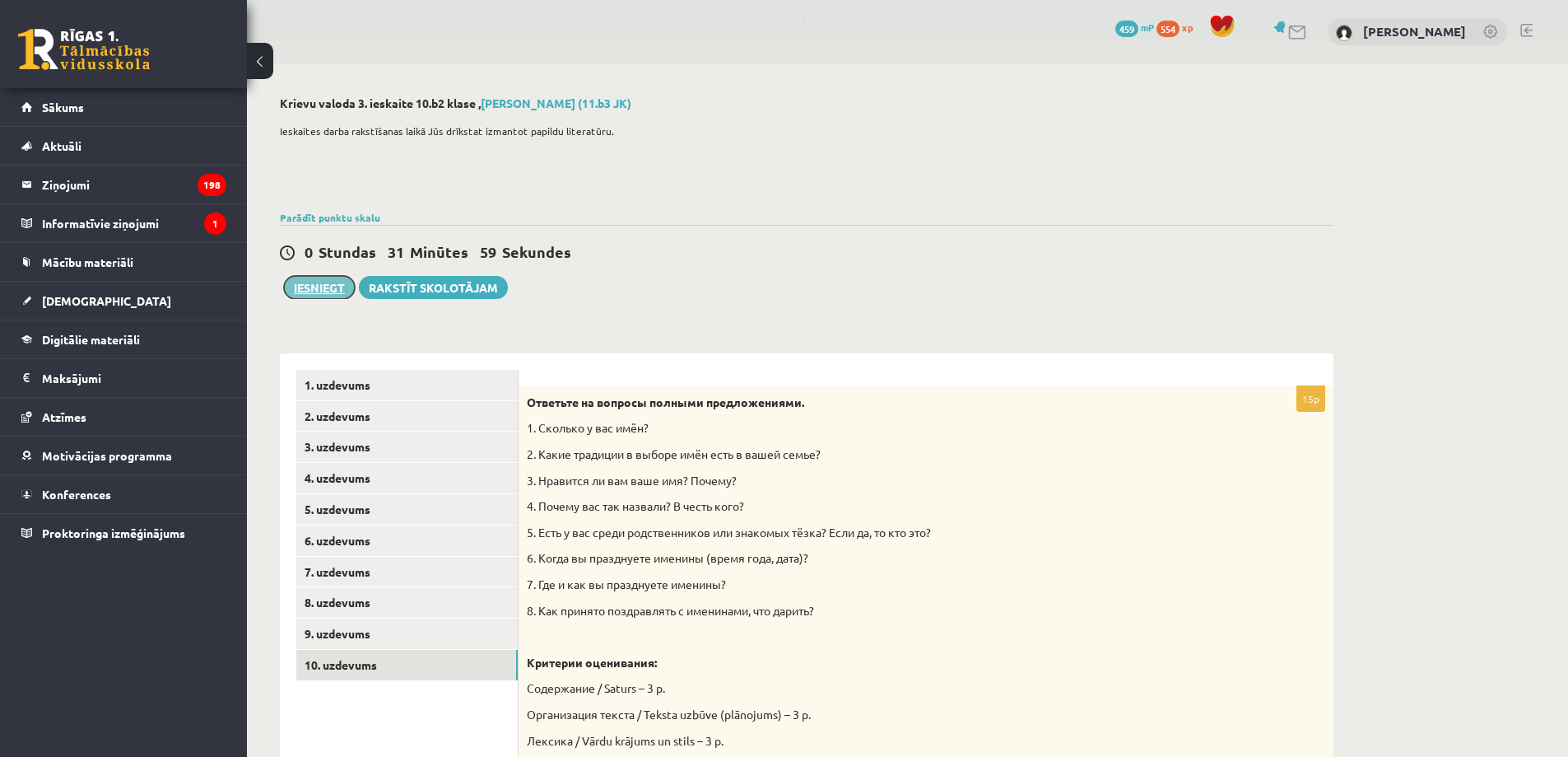
click at [322, 287] on button "Iesniegt" at bounding box center [319, 287] width 71 height 23
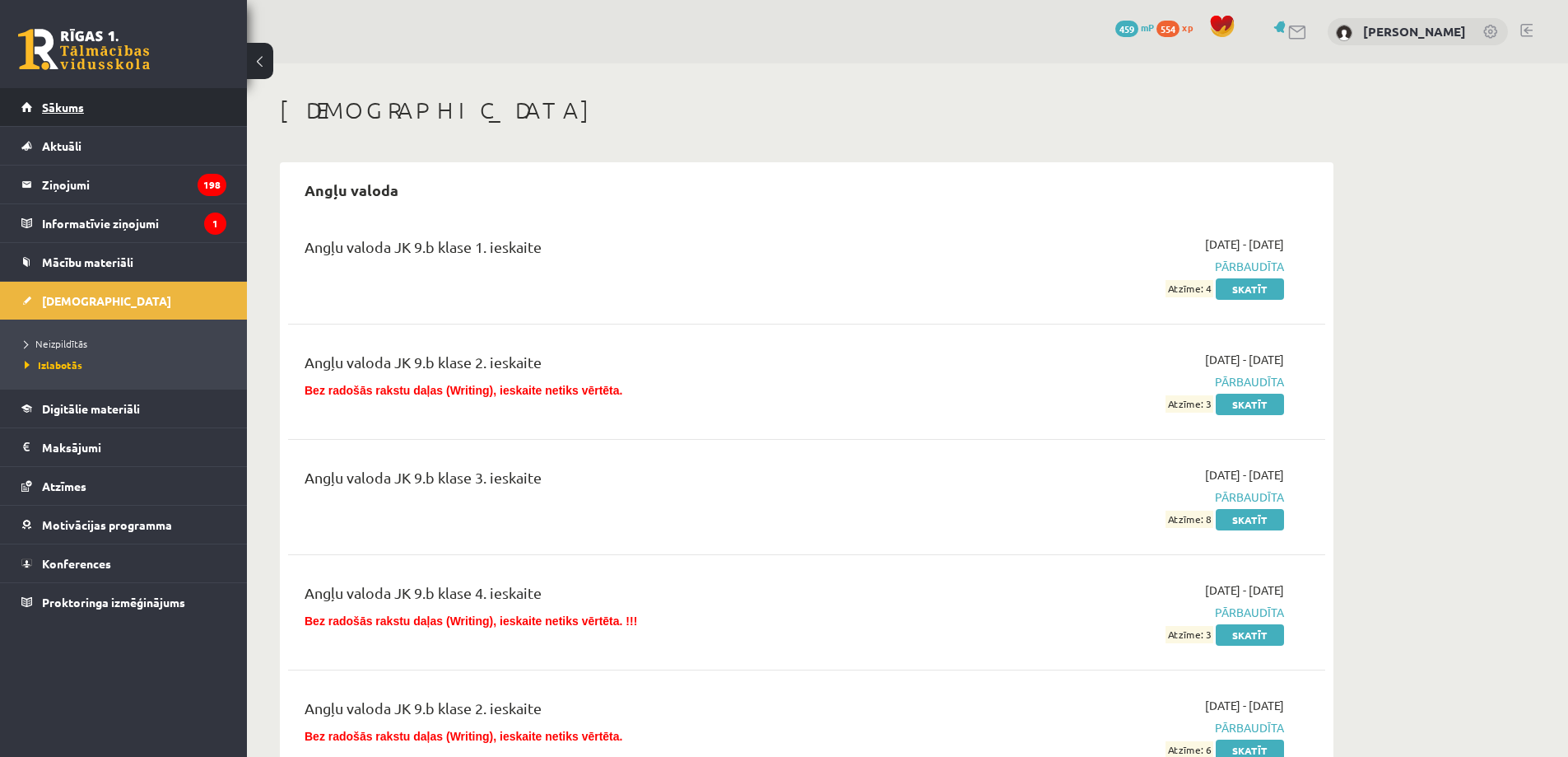
click at [91, 106] on link "Sākums" at bounding box center [124, 106] width 205 height 38
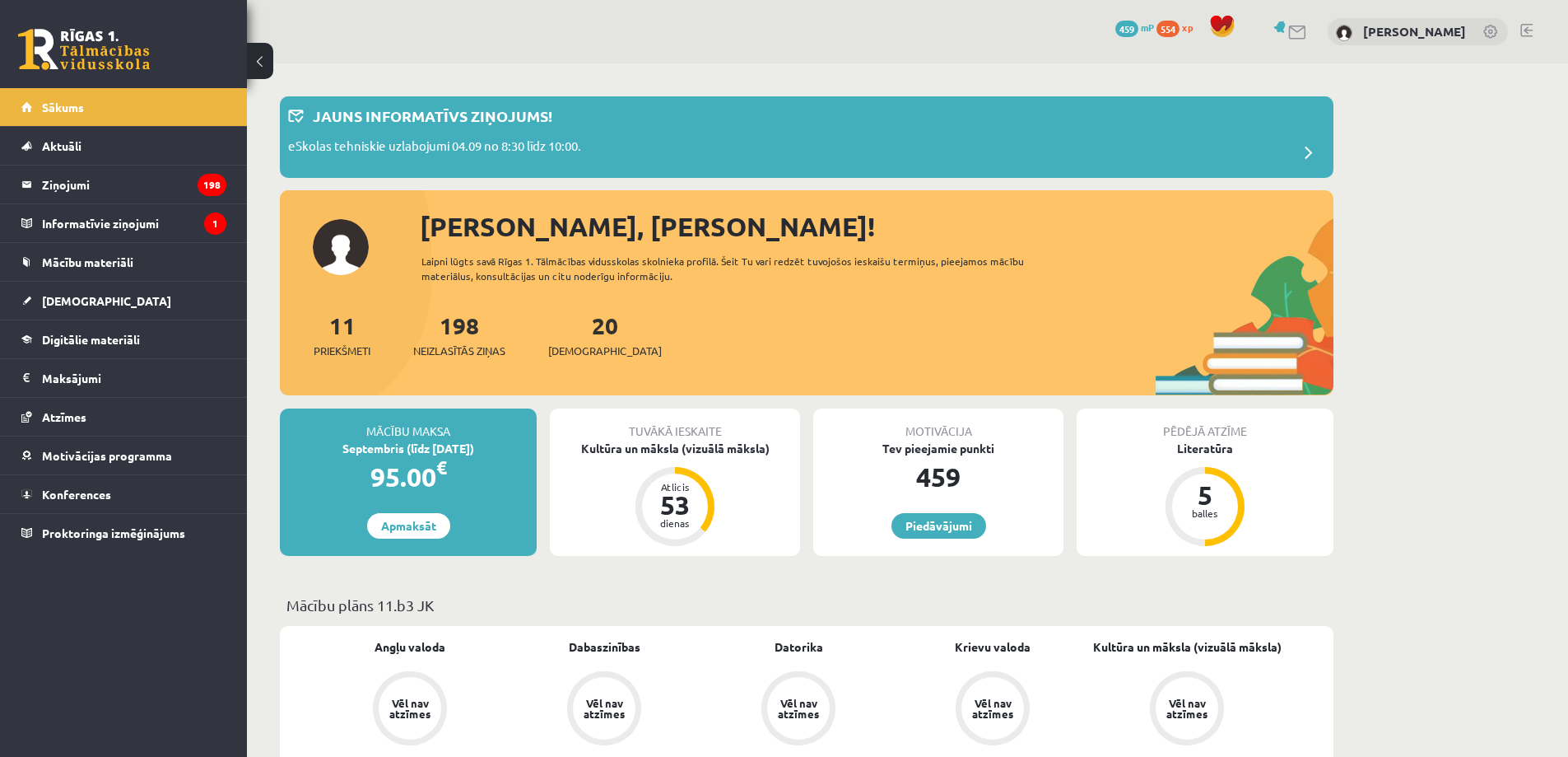
click at [1528, 24] on link at bounding box center [1525, 31] width 12 height 13
